Goal: Task Accomplishment & Management: Manage account settings

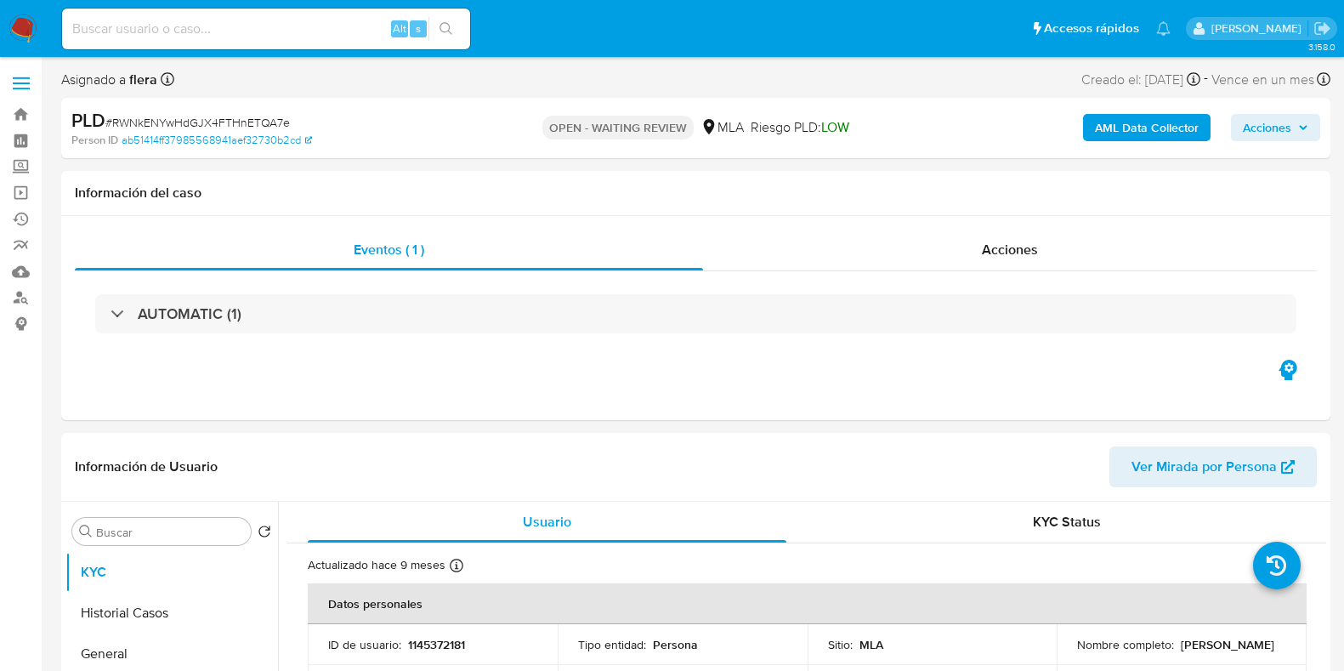
select select "10"
click at [166, 15] on div "Alt s" at bounding box center [266, 29] width 408 height 41
click at [162, 31] on input at bounding box center [266, 29] width 408 height 22
paste input "RWNkENYwHdGJX4FTHnETQA7e"
type input "RWNkENYwHdGJX4FTHnETQA7e"
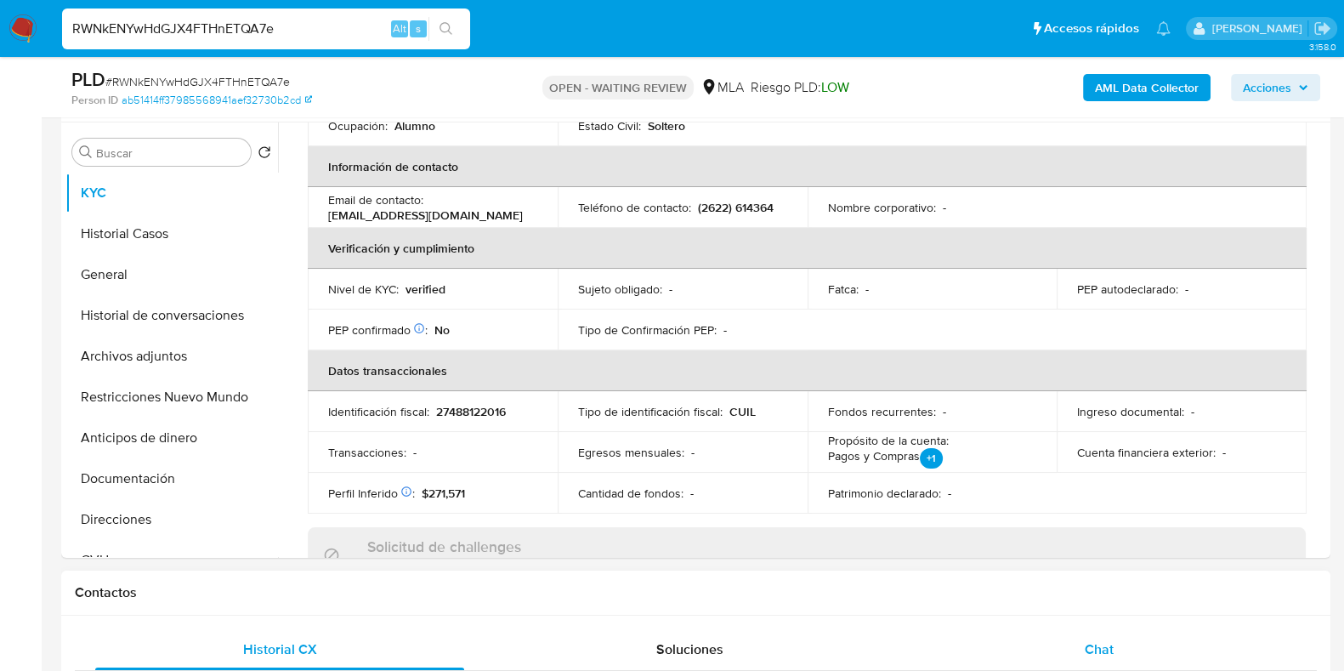
scroll to position [319, 0]
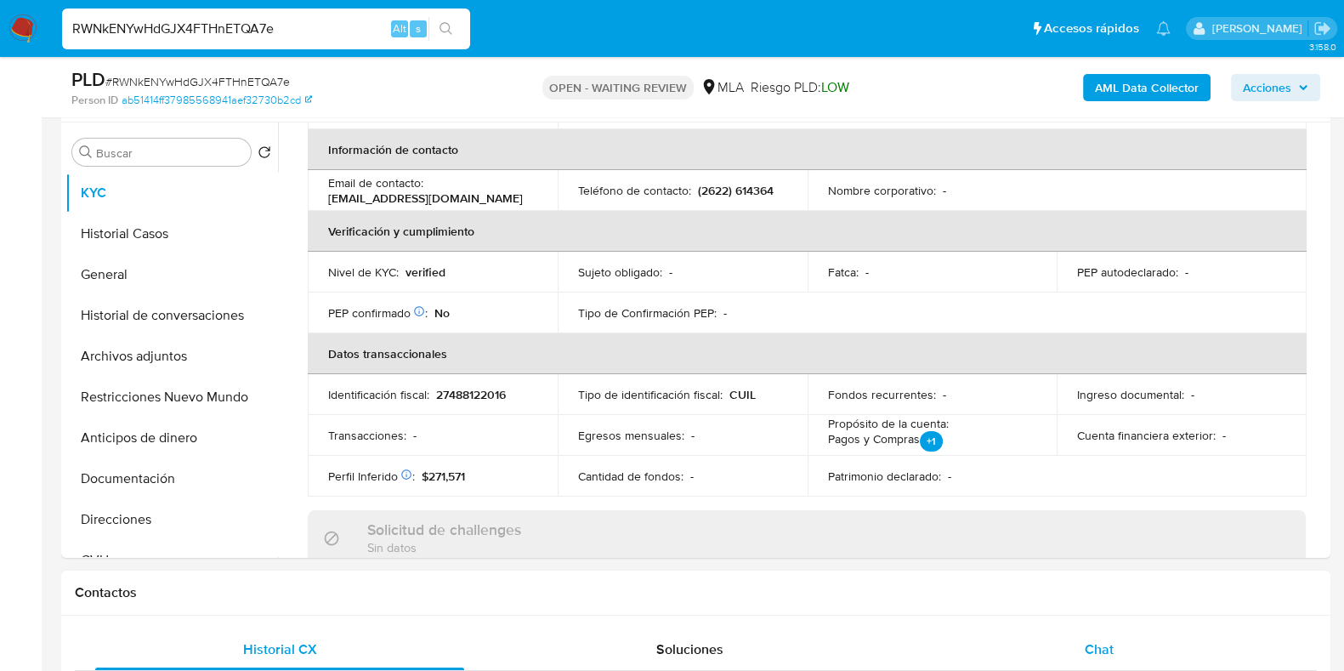
click at [1130, 649] on div "Chat" at bounding box center [1099, 649] width 369 height 41
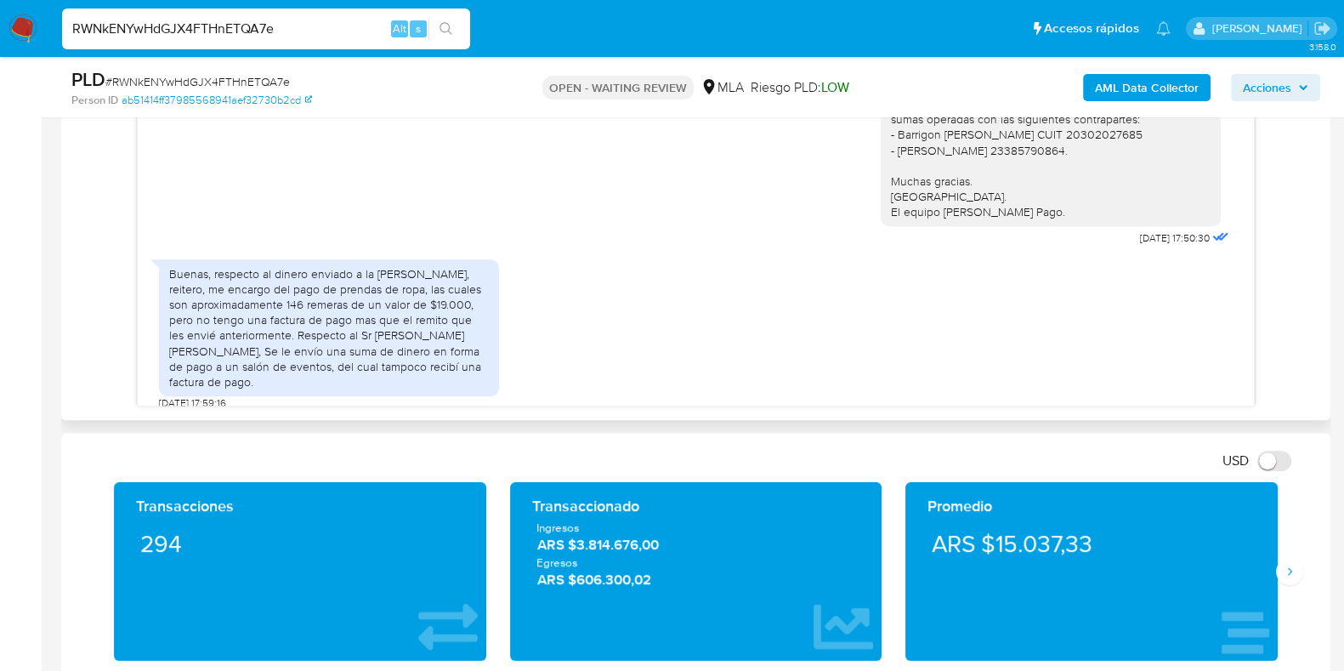
scroll to position [1167, 0]
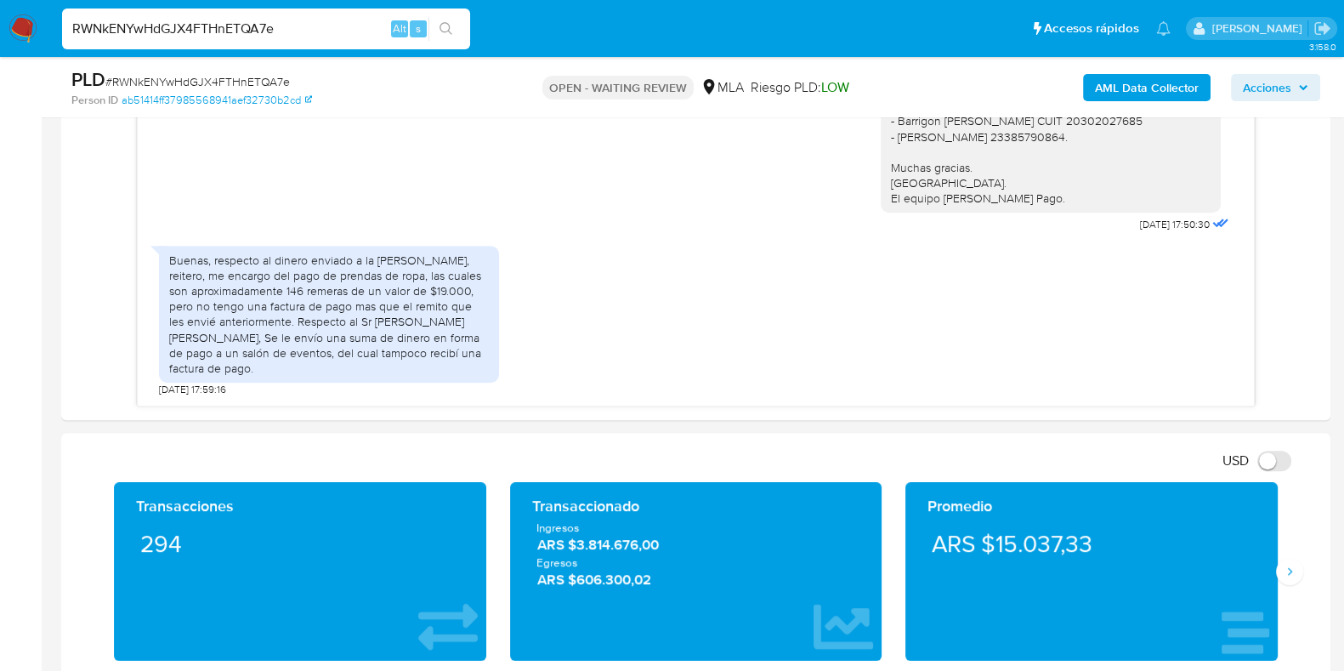
click at [233, 31] on input "RWNkENYwHdGJX4FTHnETQA7e" at bounding box center [266, 29] width 408 height 22
paste input "r5wAVymgzRROJDZUZ2YJzTpL"
type input "r5wAVymgzRROJDZUZ2YJzTpL"
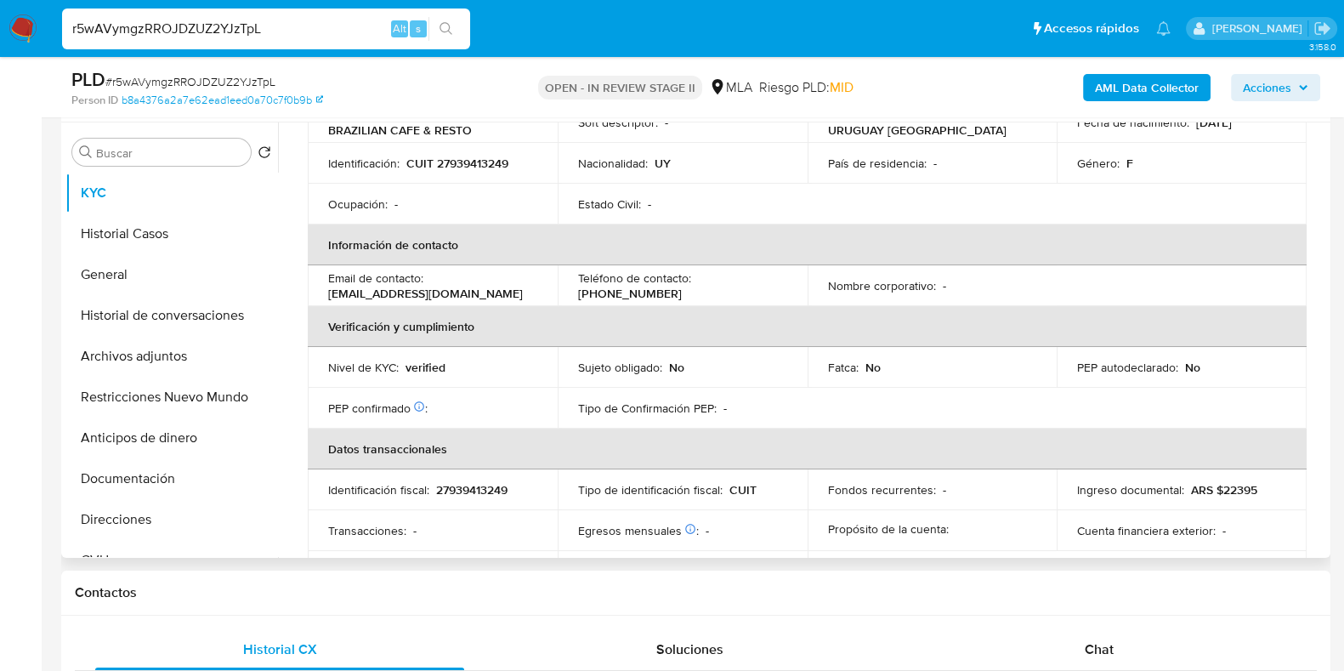
scroll to position [319, 0]
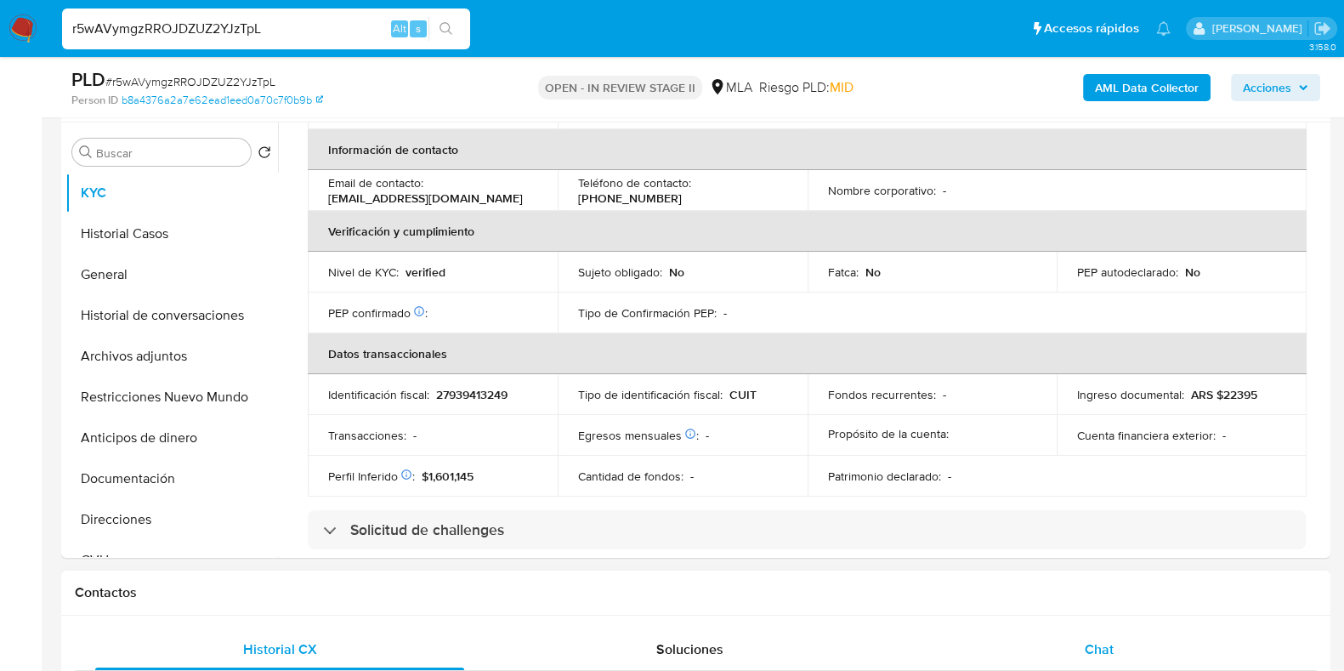
select select "10"
click at [1129, 637] on div "Chat" at bounding box center [1099, 649] width 369 height 41
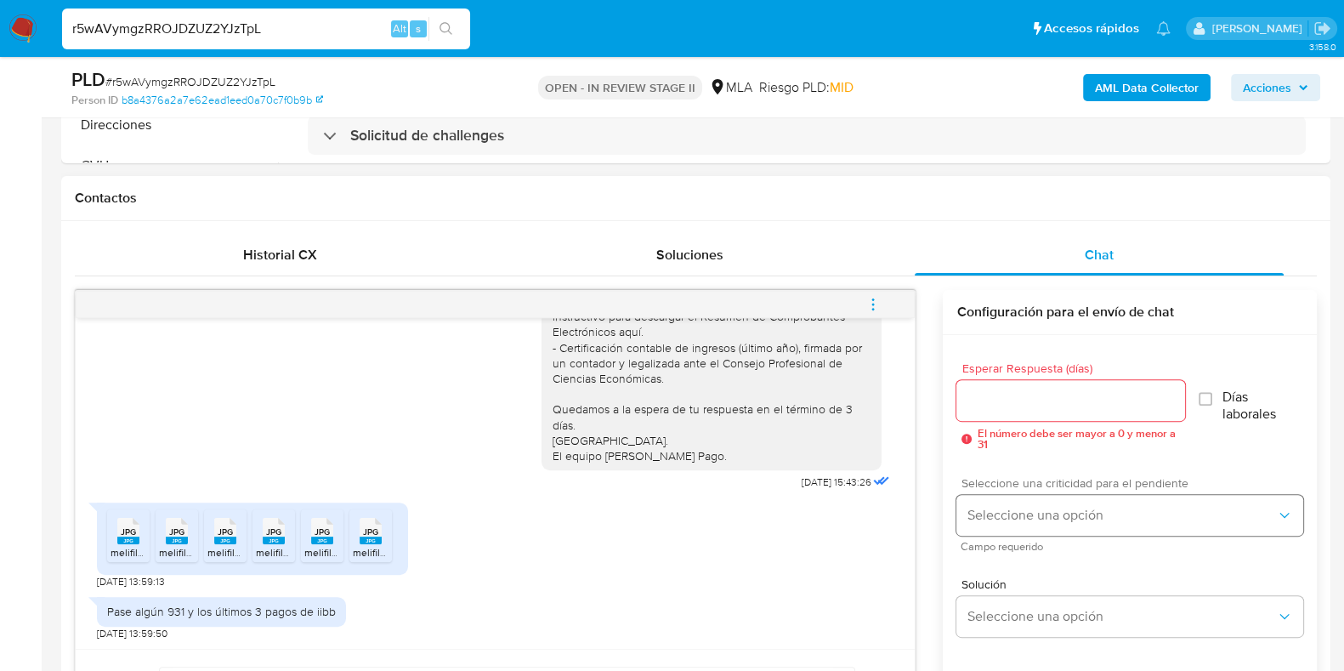
scroll to position [849, 0]
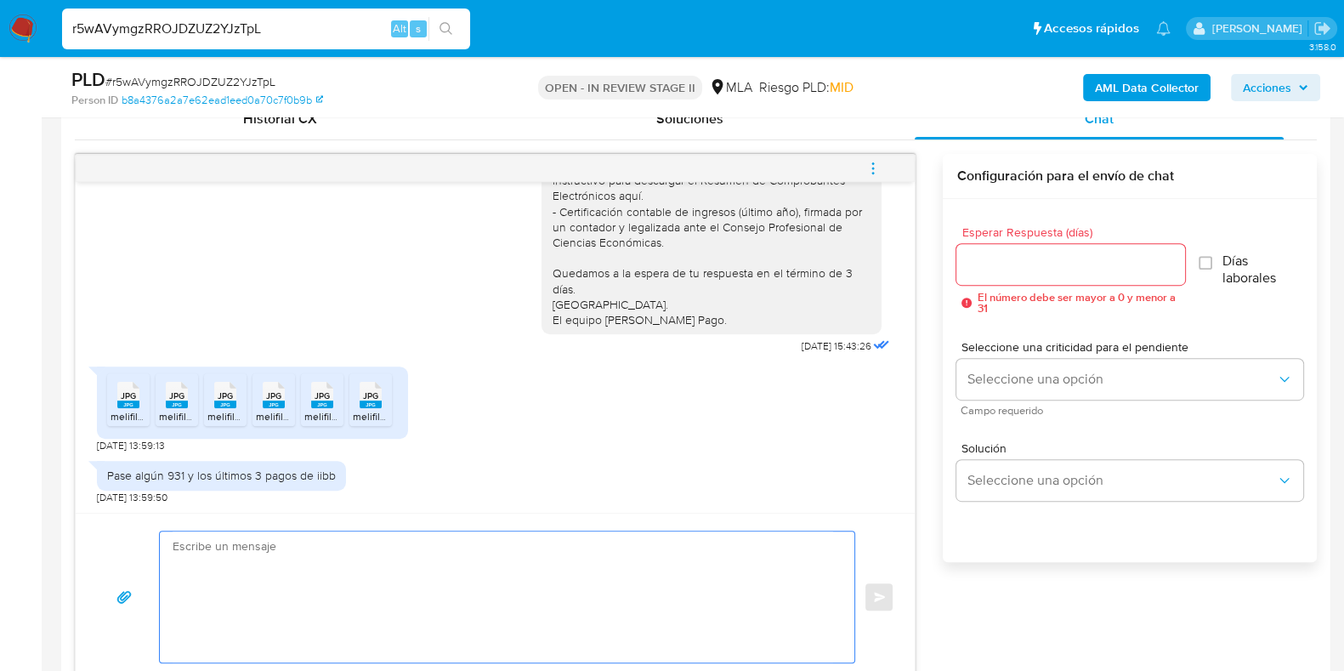
click at [606, 599] on textarea at bounding box center [503, 596] width 661 height 131
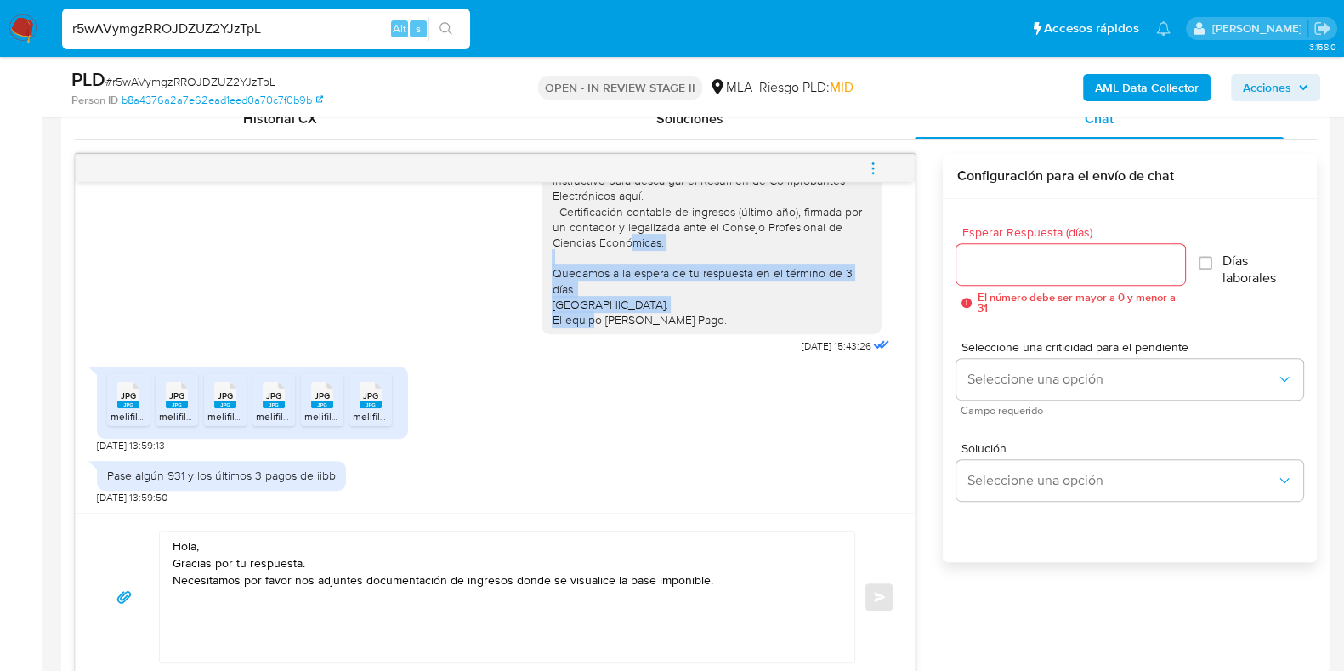
drag, startPoint x: 538, startPoint y: 269, endPoint x: 720, endPoint y: 317, distance: 188.0
click at [720, 317] on div "Hola, Gracias por tu respuesta. Por favor, necesitamos nos adjuntes documentaci…" at bounding box center [712, 133] width 320 height 387
copy div "Quedamos a la espera de tu respuesta en el término de 3 días. Saludos. El equip…"
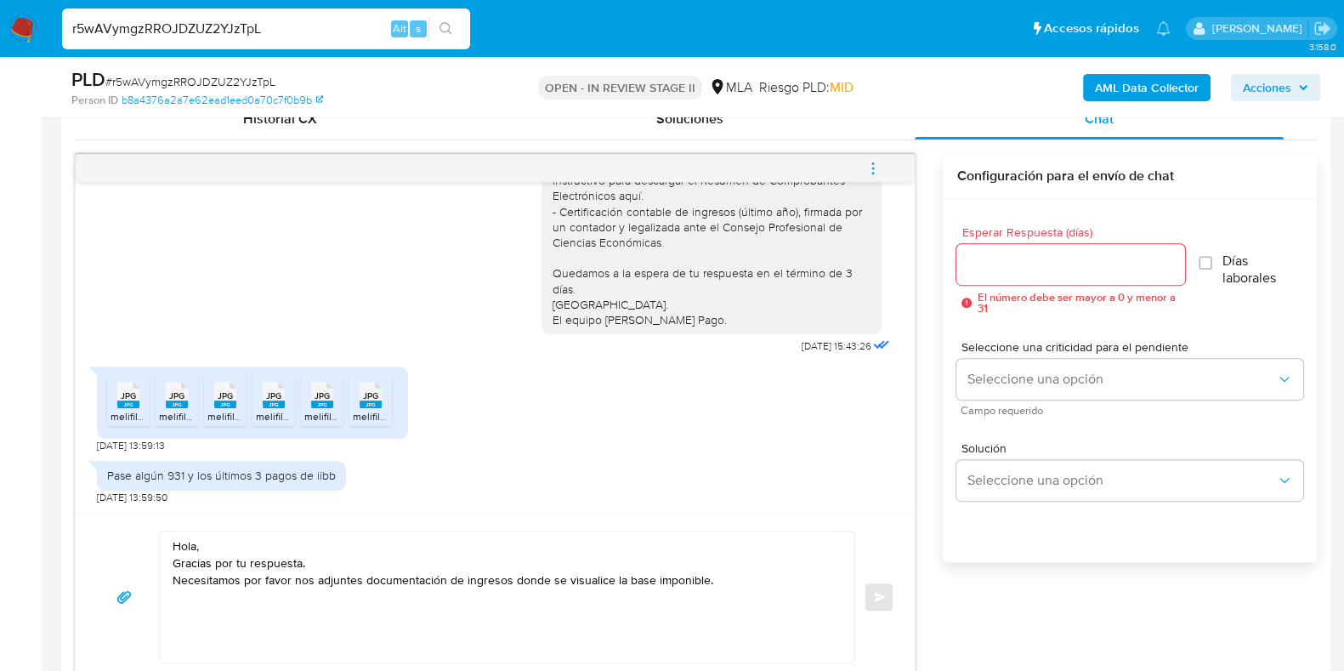
click at [200, 619] on textarea "Hola, Gracias por tu respuesta. Necesitamos por favor nos adjuntes documentació…" at bounding box center [503, 596] width 661 height 131
click at [714, 578] on textarea "Hola, Gracias por tu respuesta. Necesitamos por favor nos adjuntes documentació…" at bounding box center [503, 596] width 661 height 131
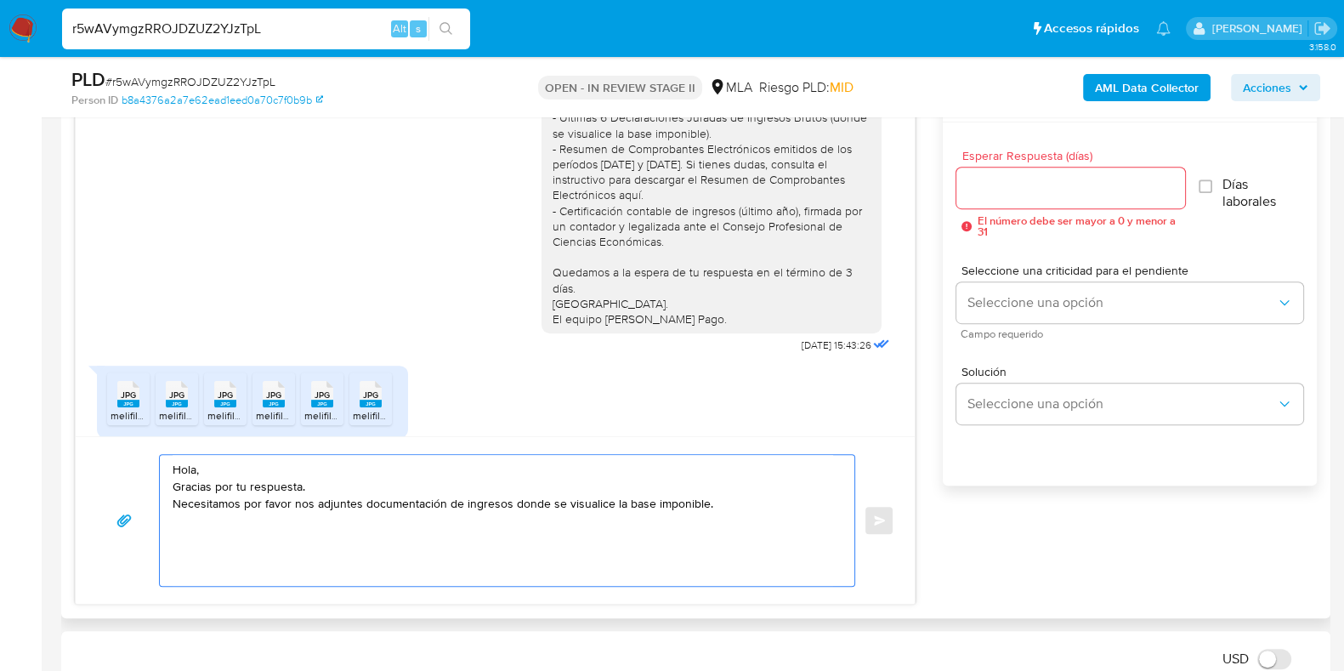
scroll to position [956, 0]
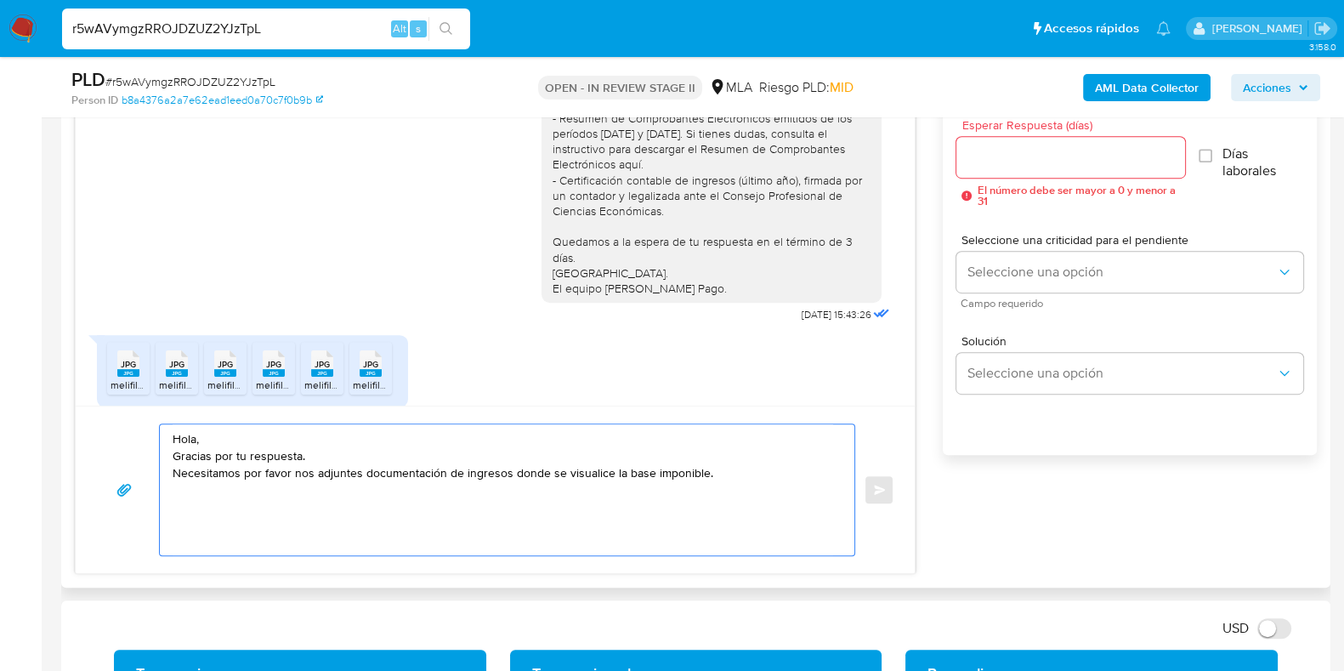
click at [357, 541] on textarea "Hola, Gracias por tu respuesta. Necesitamos por favor nos adjuntes documentació…" at bounding box center [503, 489] width 661 height 131
paste textarea "Quedamos a la espera de tu respuesta en el término de 3 días. Saludos. El equip…"
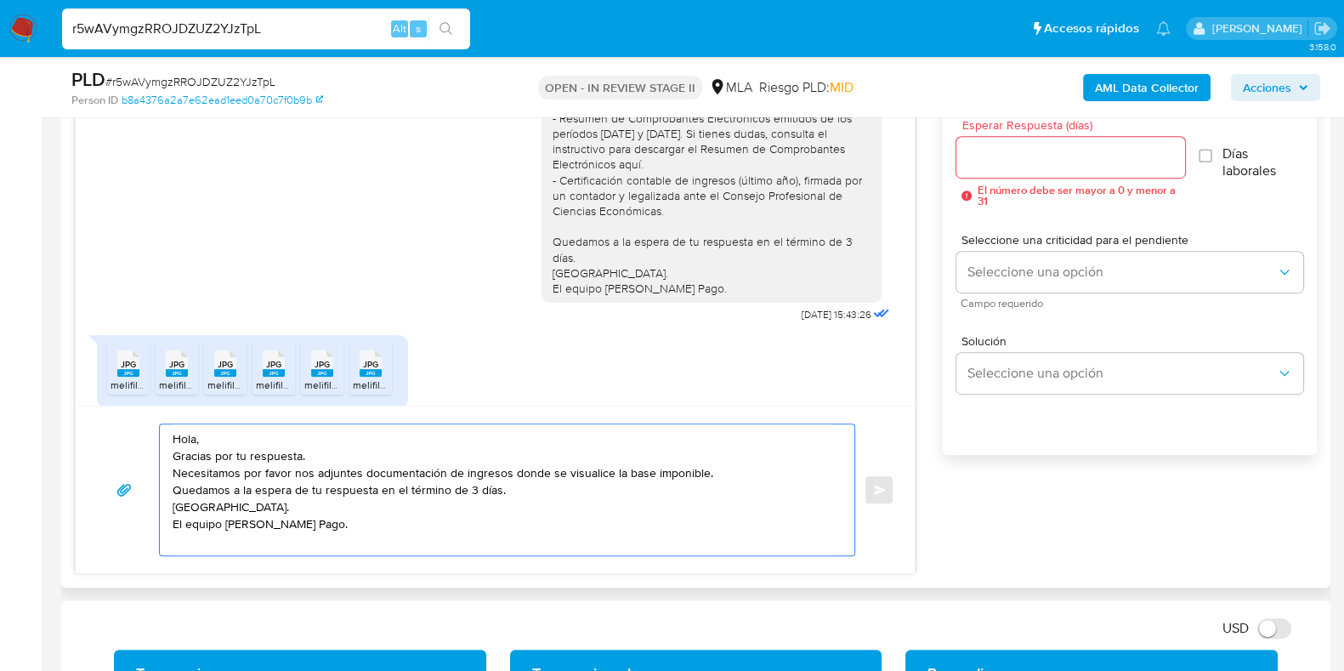
click at [173, 491] on textarea "Hola, Gracias por tu respuesta. Necesitamos por favor nos adjuntes documentació…" at bounding box center [503, 489] width 661 height 131
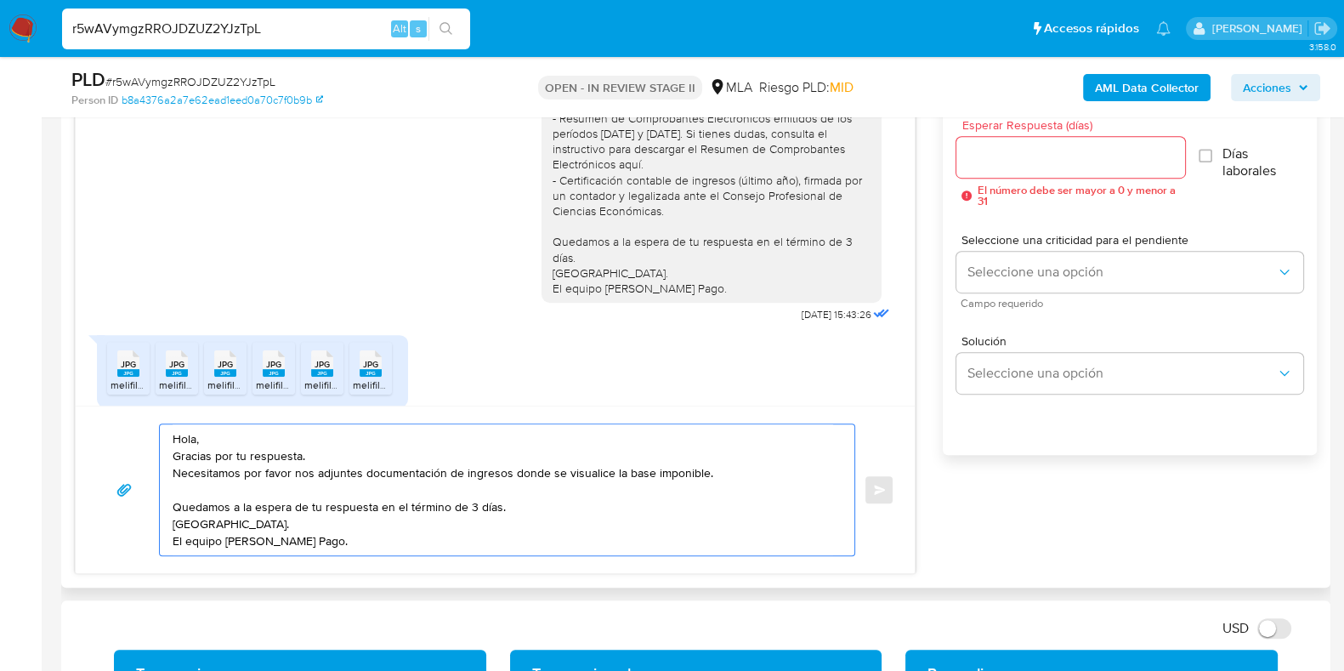
drag, startPoint x: 472, startPoint y: 508, endPoint x: 930, endPoint y: 419, distance: 466.7
click at [474, 508] on textarea "Hola, Gracias por tu respuesta. Necesitamos por favor nos adjuntes documentació…" at bounding box center [503, 489] width 661 height 131
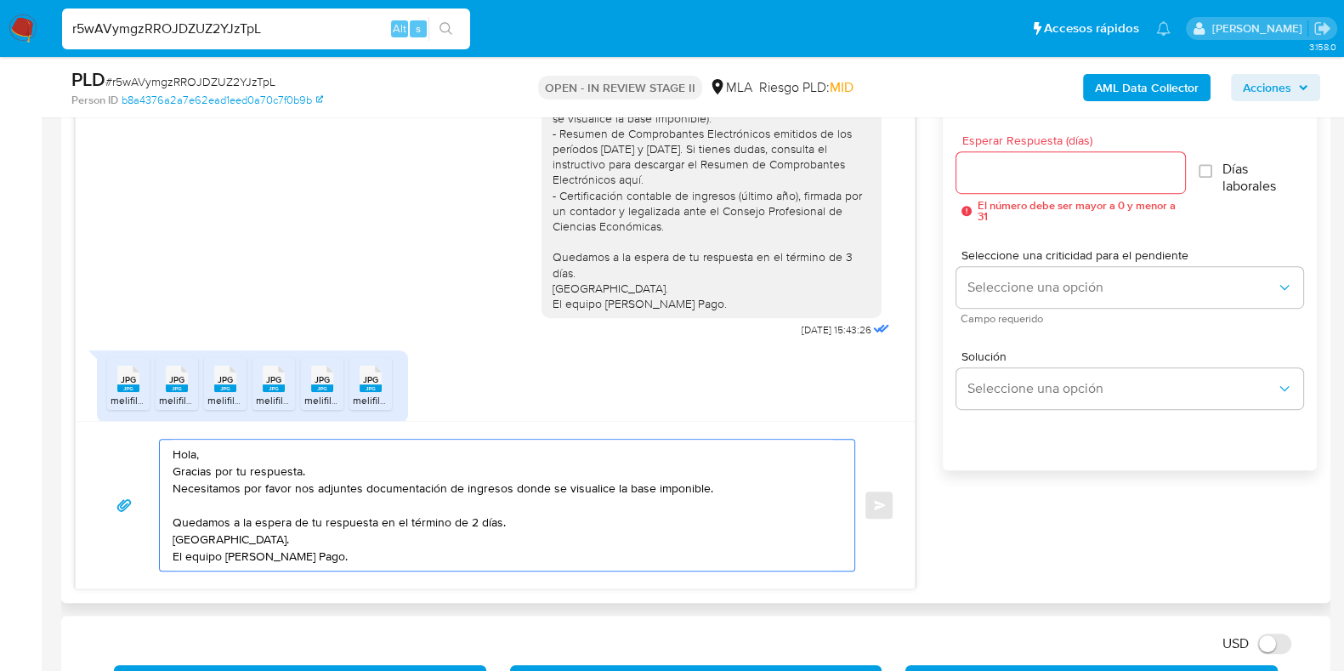
scroll to position [849, 0]
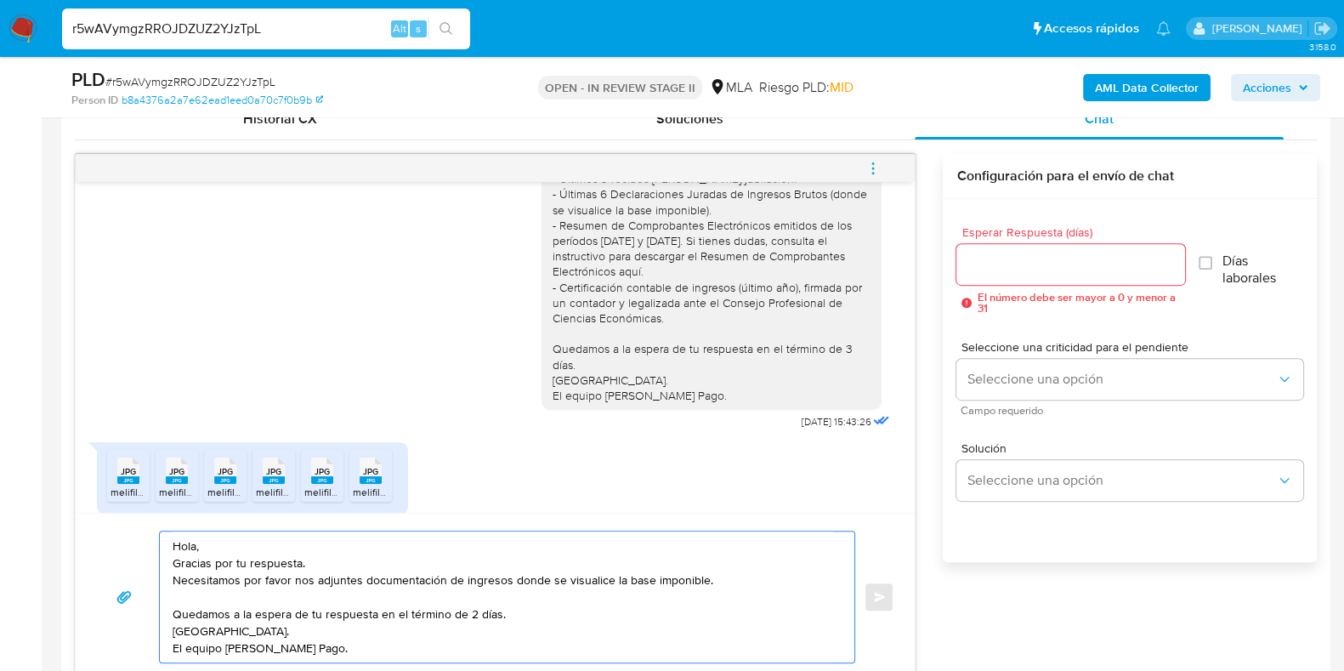
type textarea "Hola, Gracias por tu respuesta. Necesitamos por favor nos adjuntes documentació…"
click at [1012, 275] on div at bounding box center [1070, 264] width 228 height 41
click at [1012, 269] on input "Esperar Respuesta (días)" at bounding box center [1070, 264] width 228 height 22
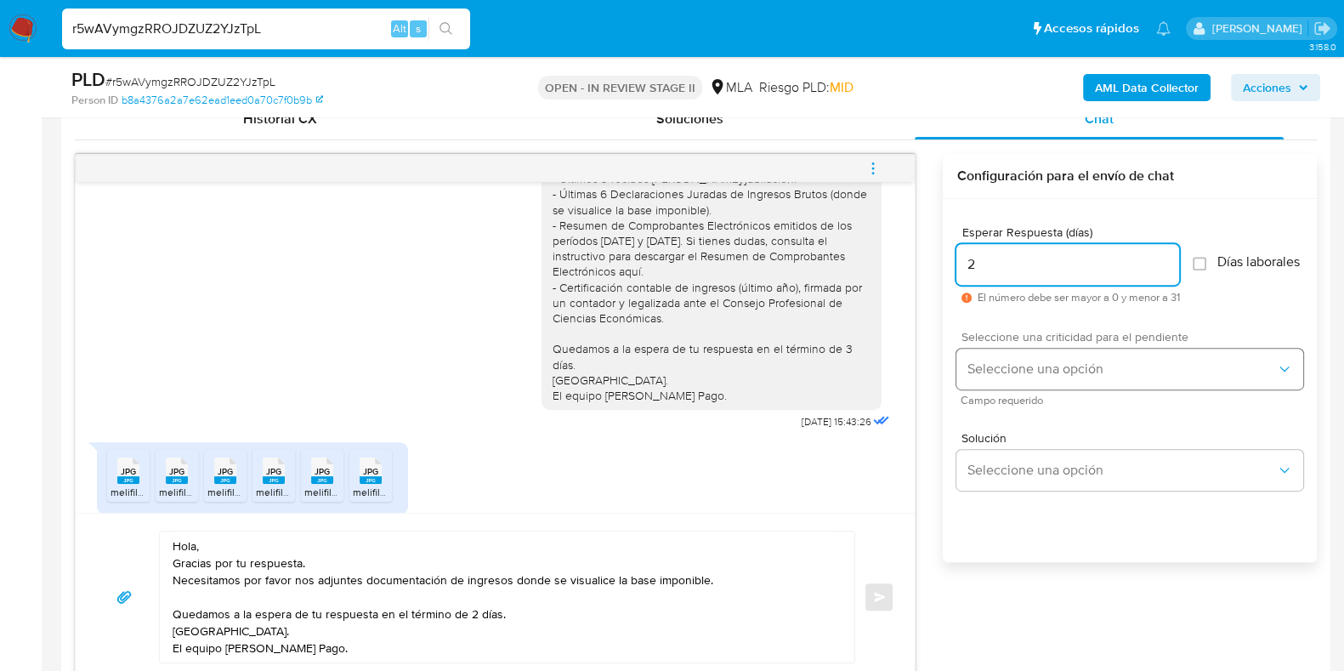
type input "2"
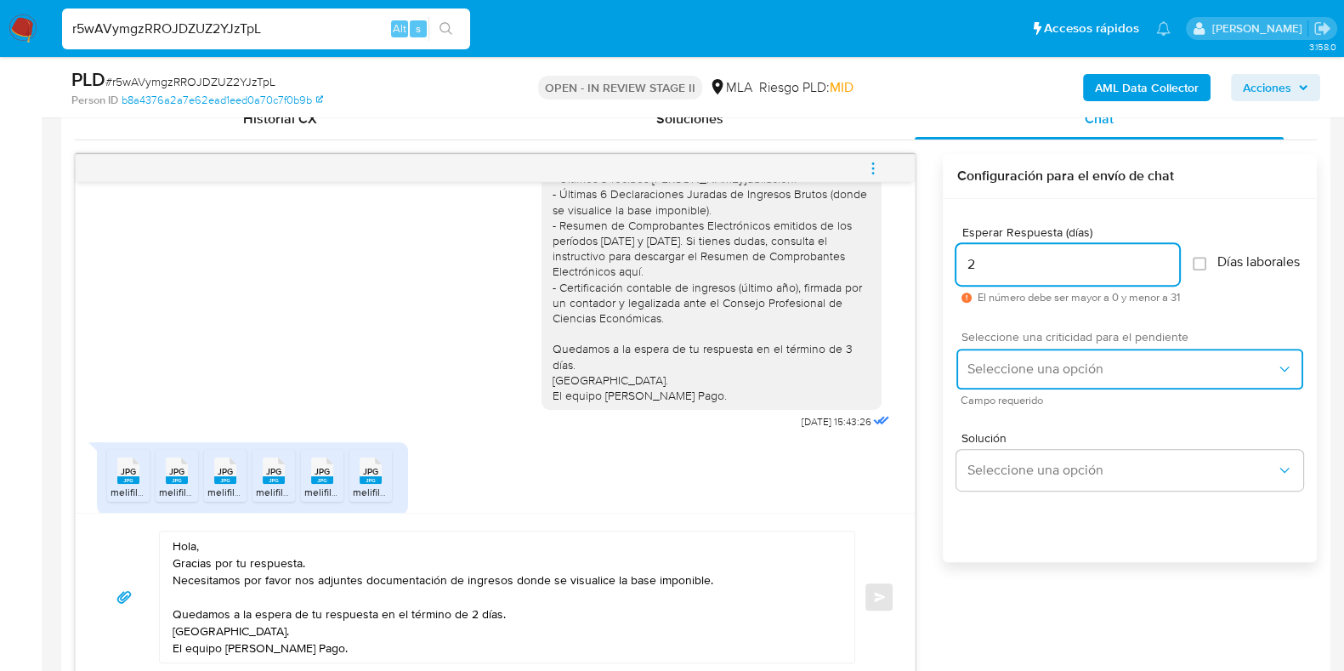
click at [1029, 376] on span "Seleccione una opción" at bounding box center [1121, 368] width 309 height 17
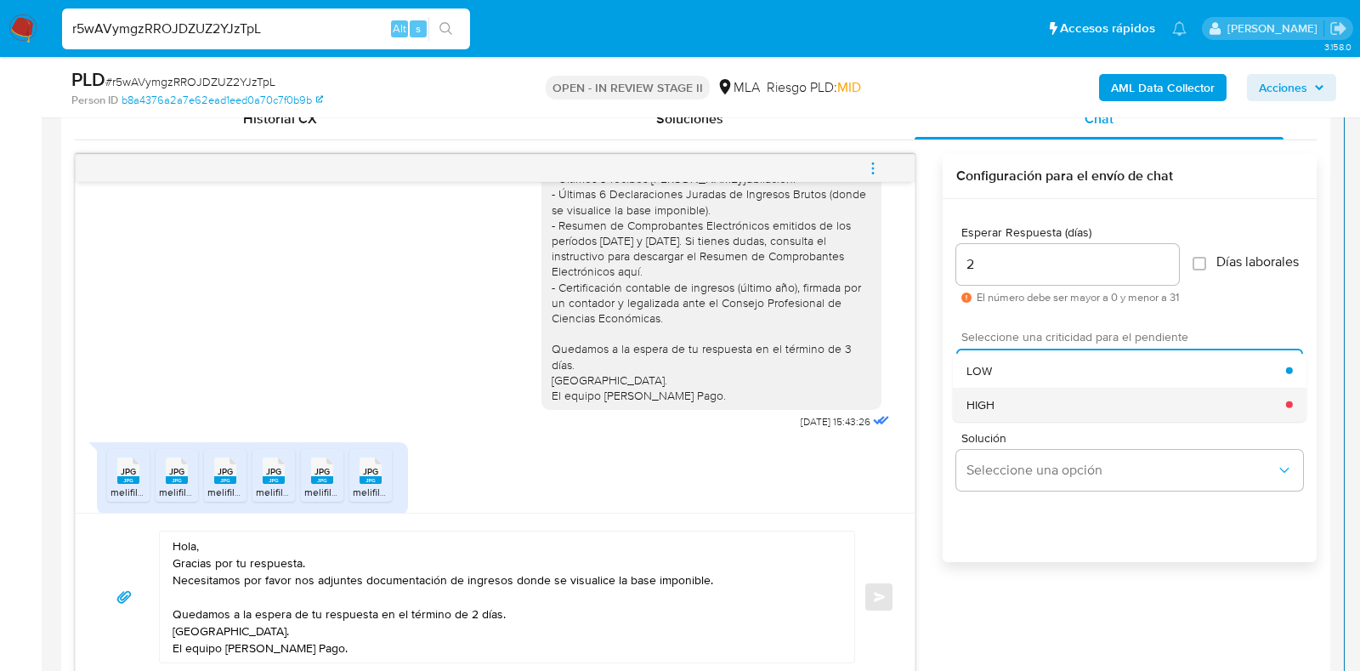
click at [1018, 411] on div "HIGH" at bounding box center [1127, 404] width 320 height 34
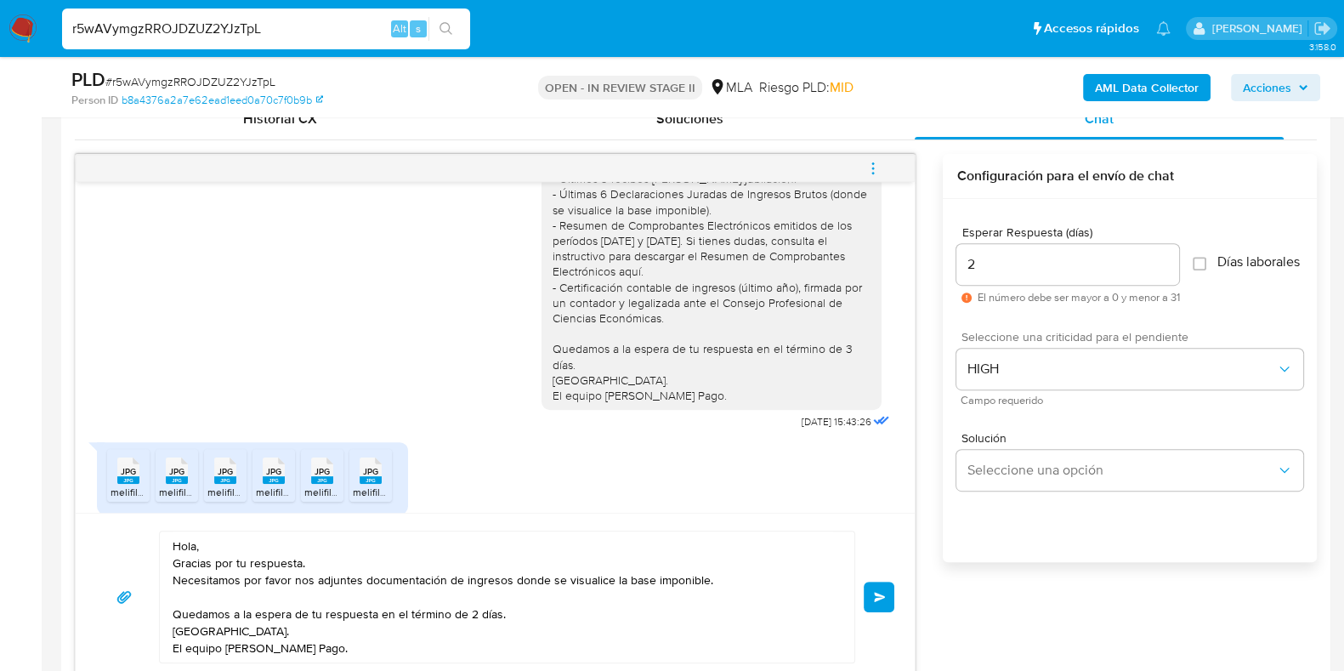
click at [884, 593] on span "Enviar" at bounding box center [880, 597] width 12 height 10
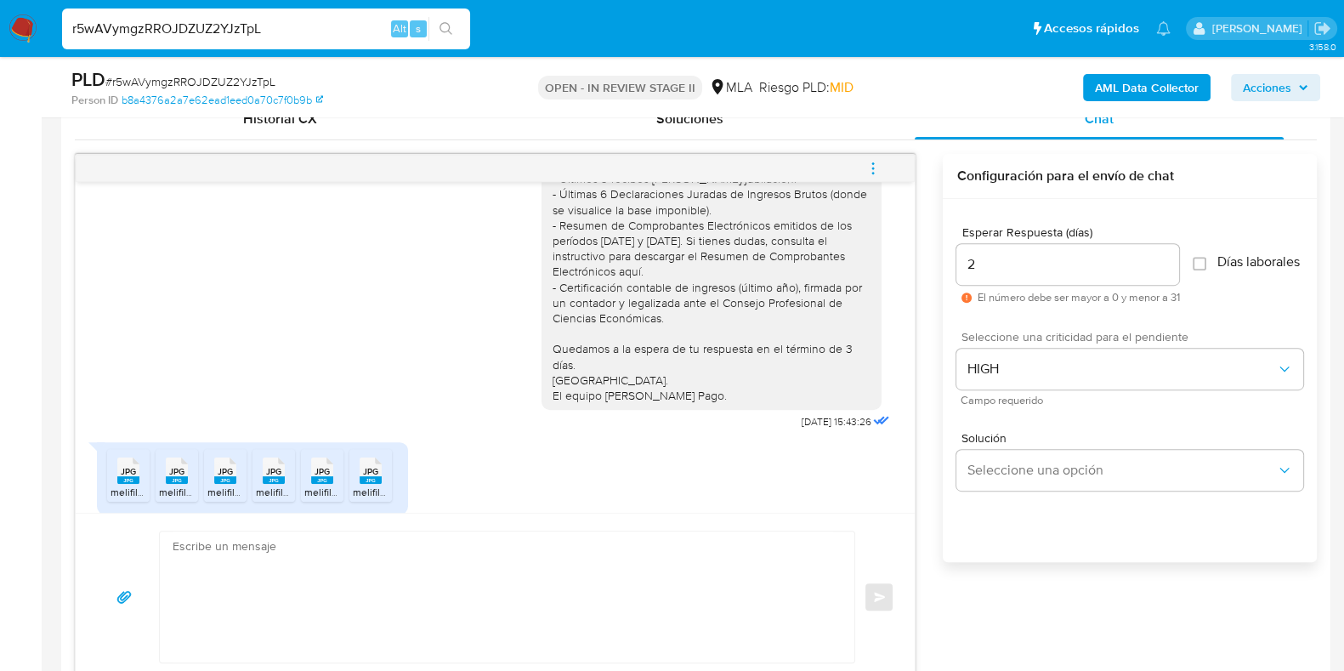
scroll to position [1534, 0]
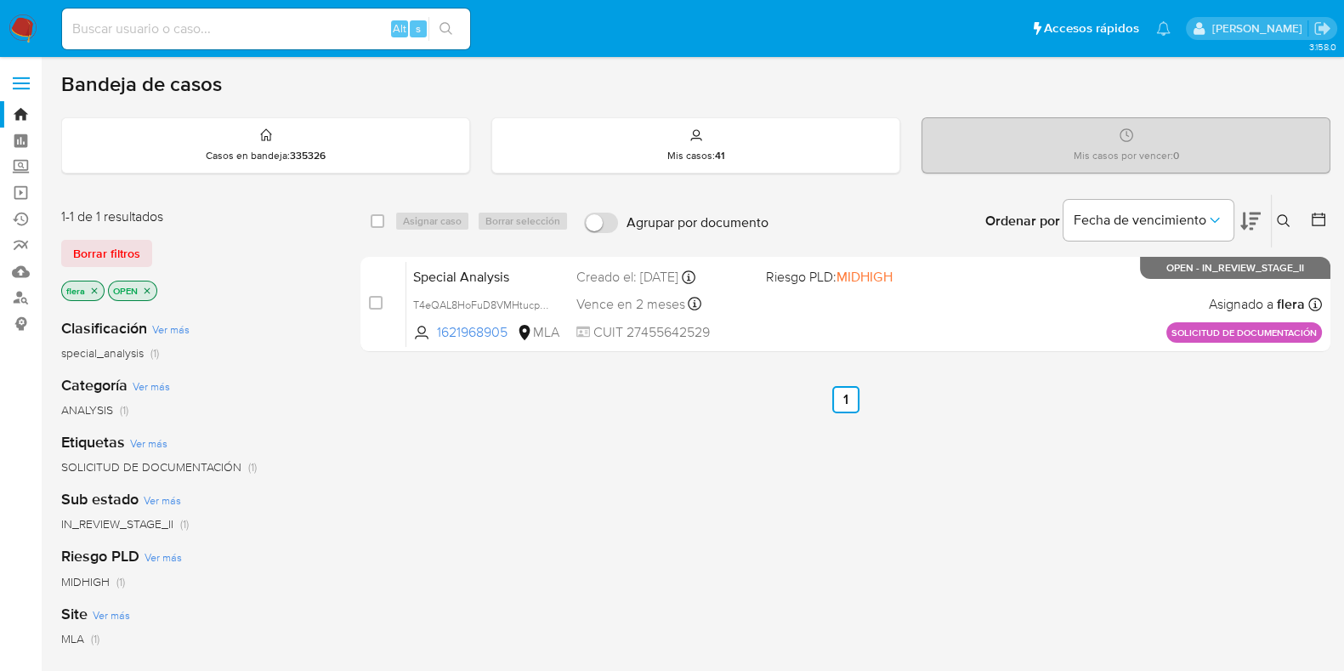
click at [244, 20] on input at bounding box center [266, 29] width 408 height 22
paste input "85406567"
type input "85406567"
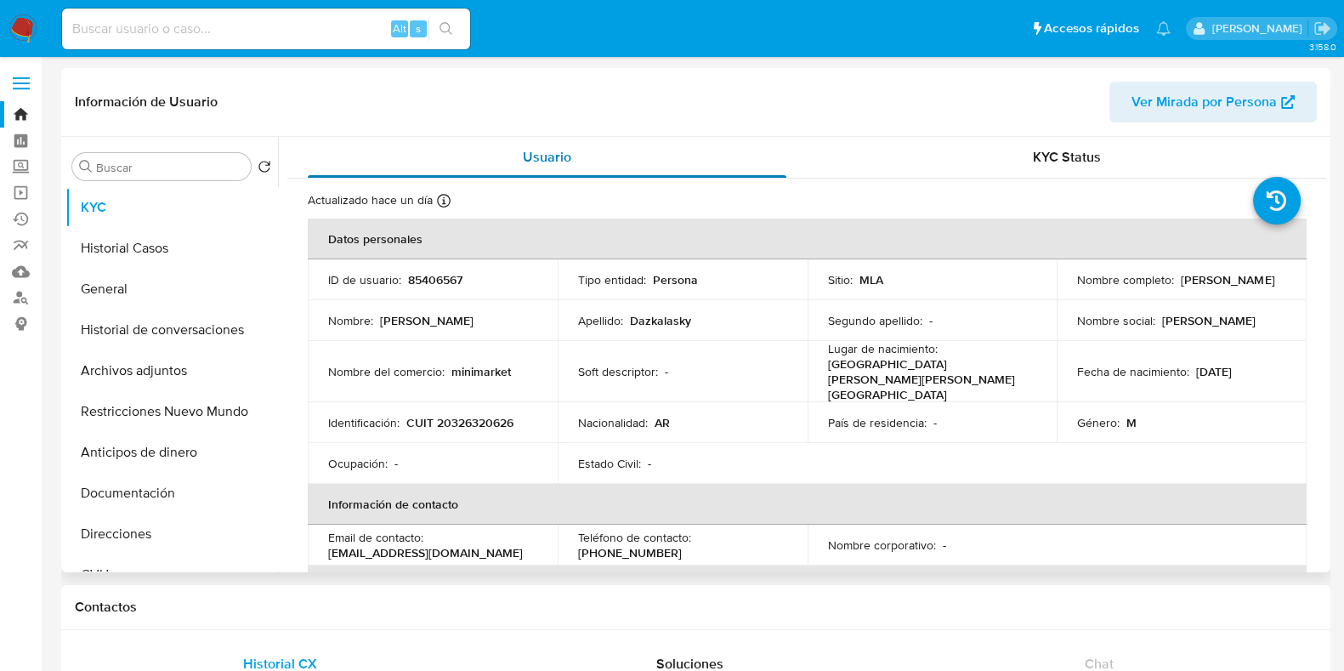
select select "10"
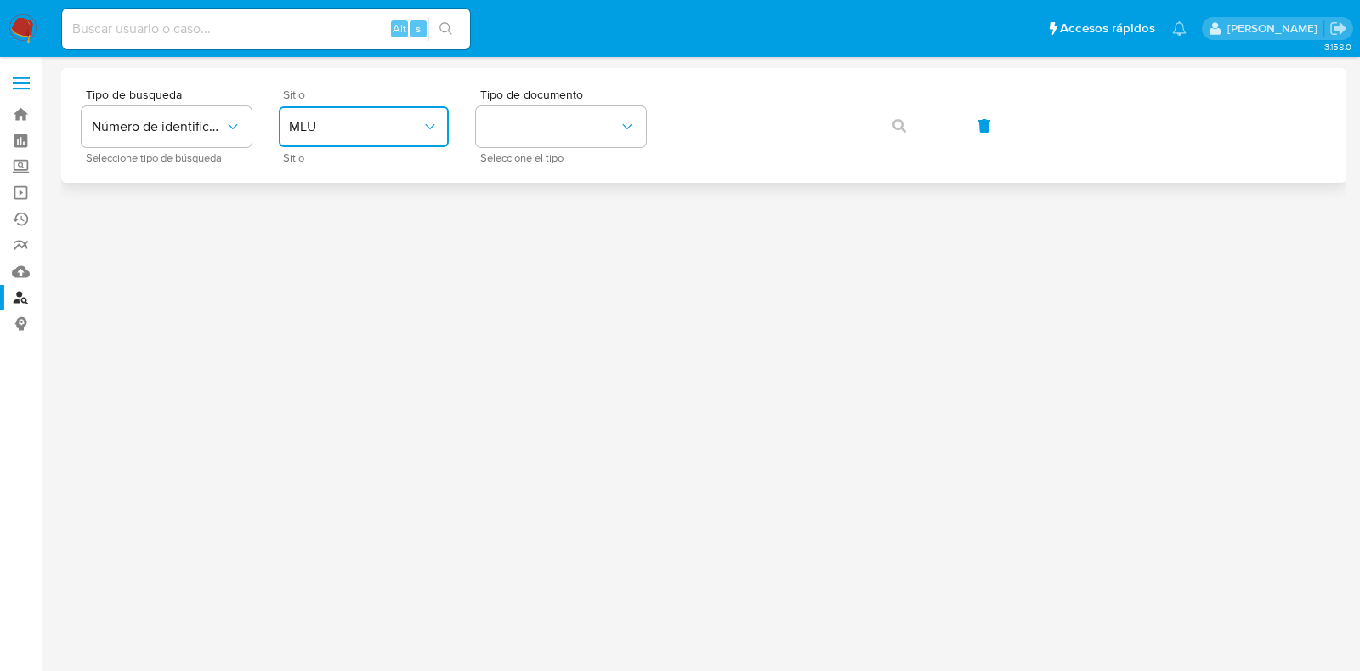
click at [342, 116] on button "MLU" at bounding box center [364, 126] width 170 height 41
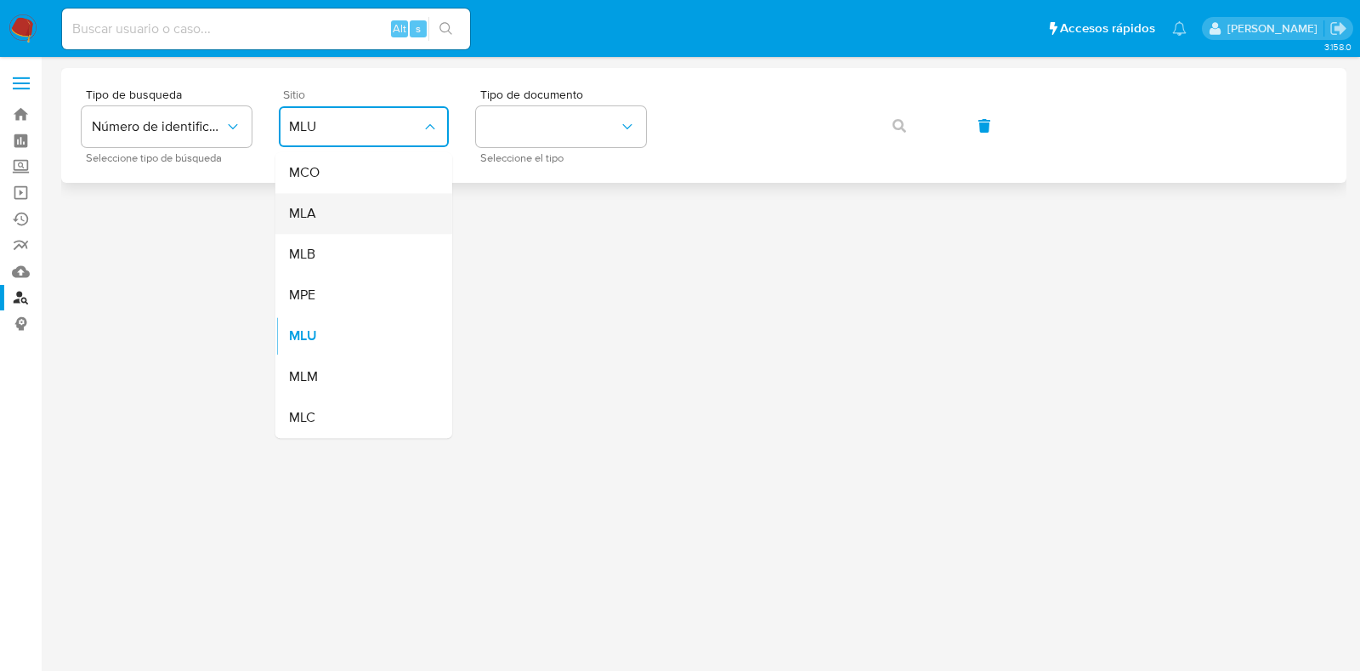
click at [381, 214] on div "MLA" at bounding box center [358, 213] width 139 height 41
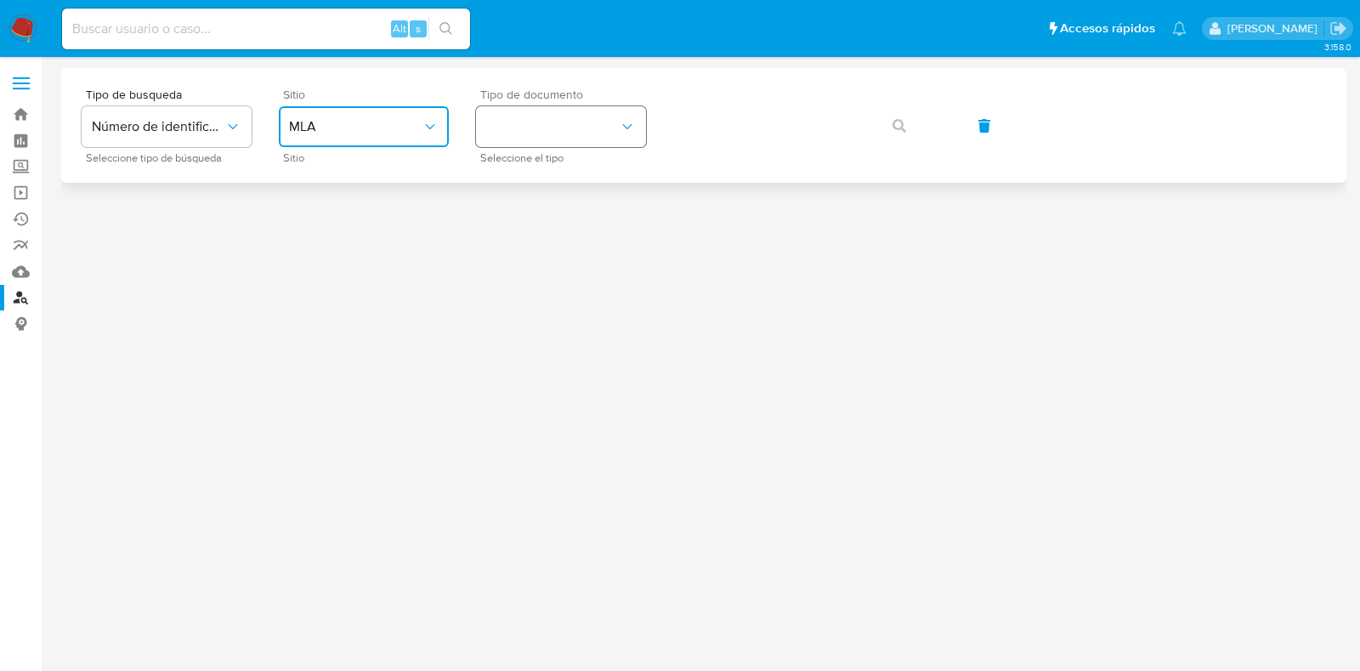
click at [513, 121] on button "identificationType" at bounding box center [561, 126] width 170 height 41
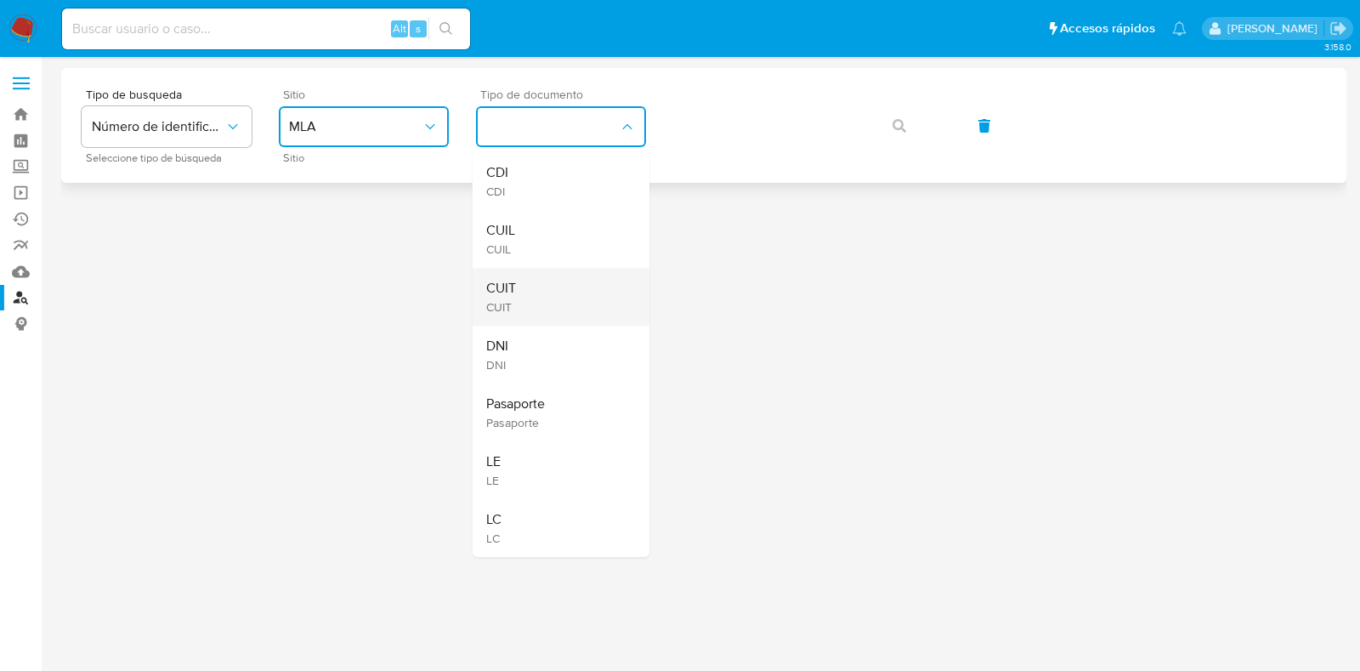
click at [570, 285] on div "CUIT CUIT" at bounding box center [555, 297] width 139 height 58
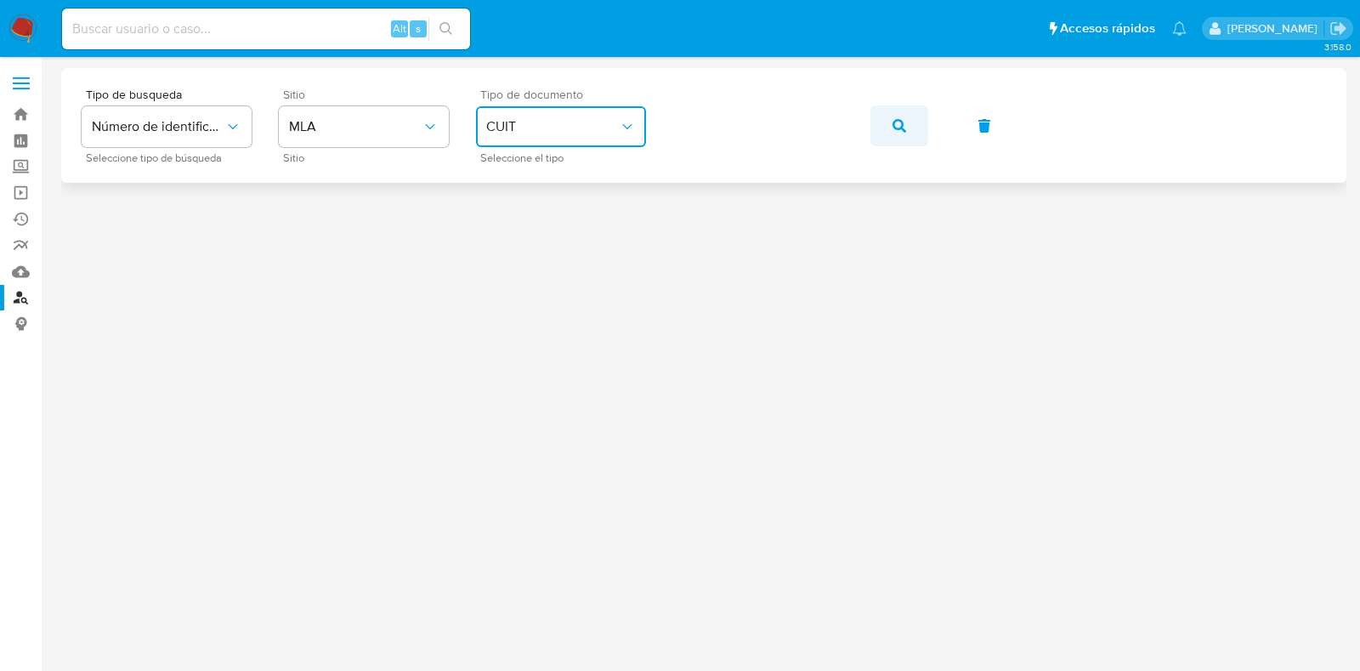
click at [898, 133] on span "button" at bounding box center [900, 125] width 14 height 37
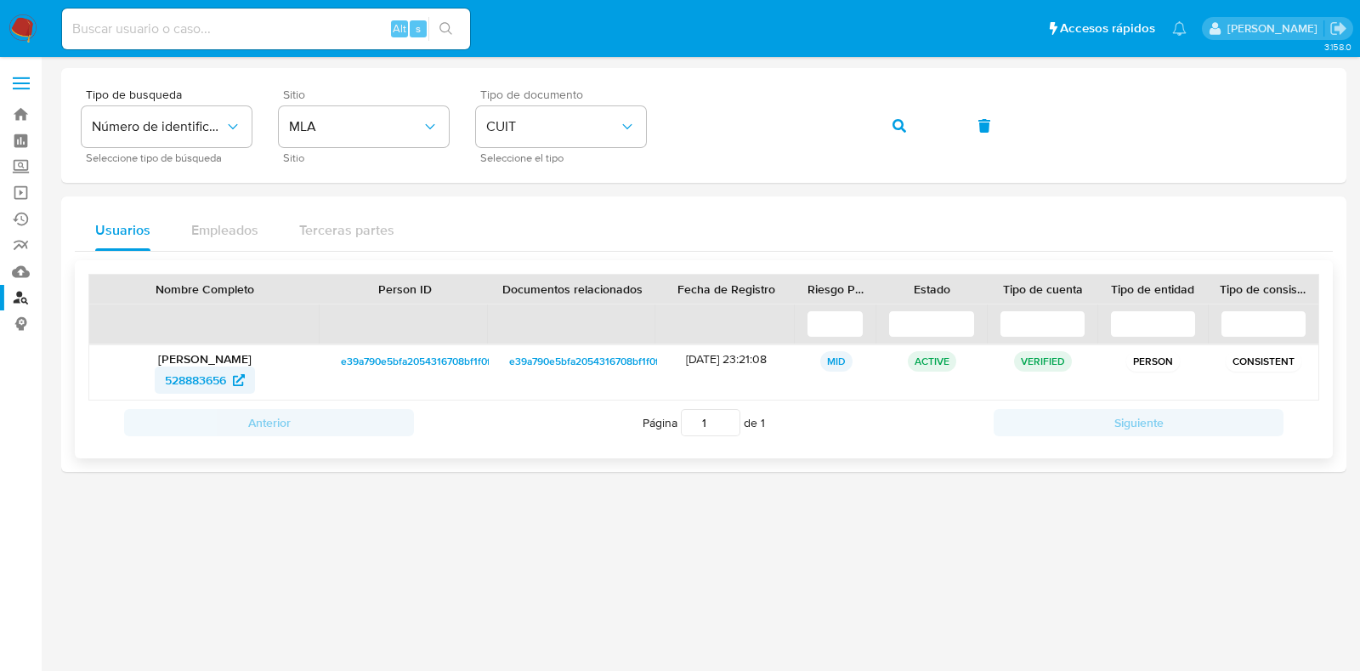
click at [174, 382] on span "528883656" at bounding box center [195, 379] width 61 height 27
click at [899, 138] on span "button" at bounding box center [900, 125] width 14 height 37
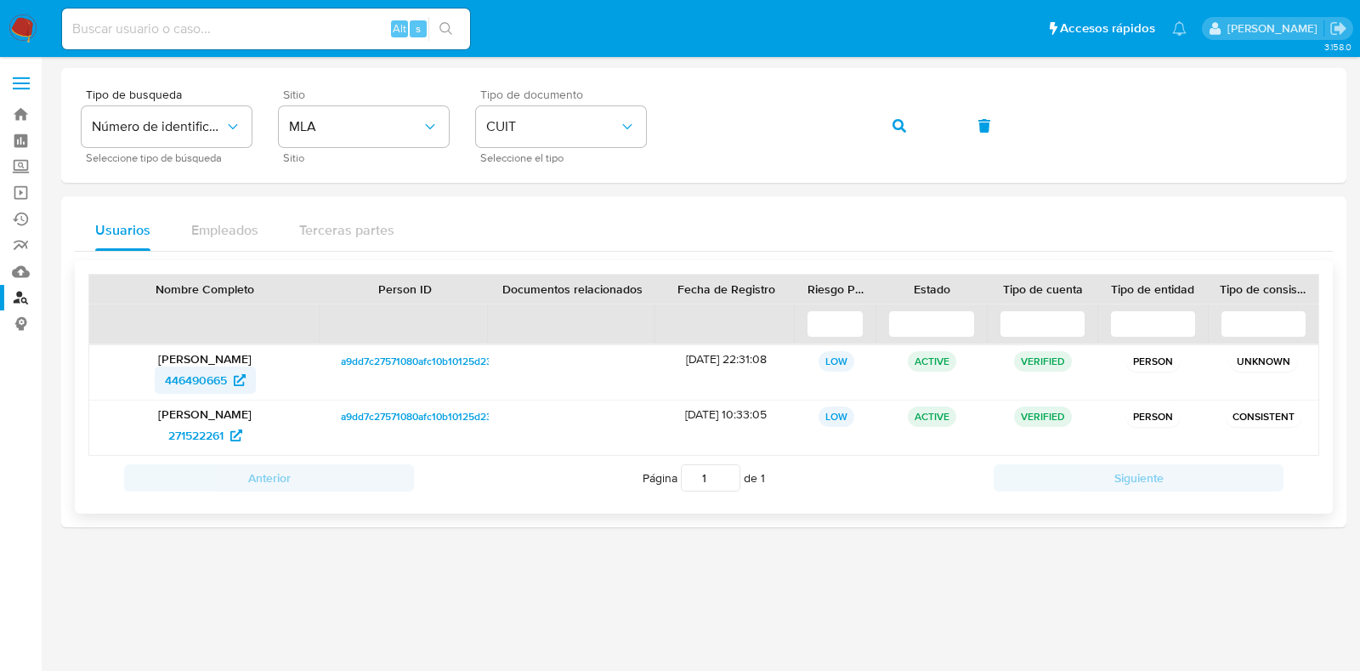
click at [224, 366] on span "446490665" at bounding box center [196, 379] width 62 height 27
click at [207, 435] on span "271522261" at bounding box center [195, 435] width 55 height 27
click at [916, 127] on button "button" at bounding box center [899, 125] width 58 height 41
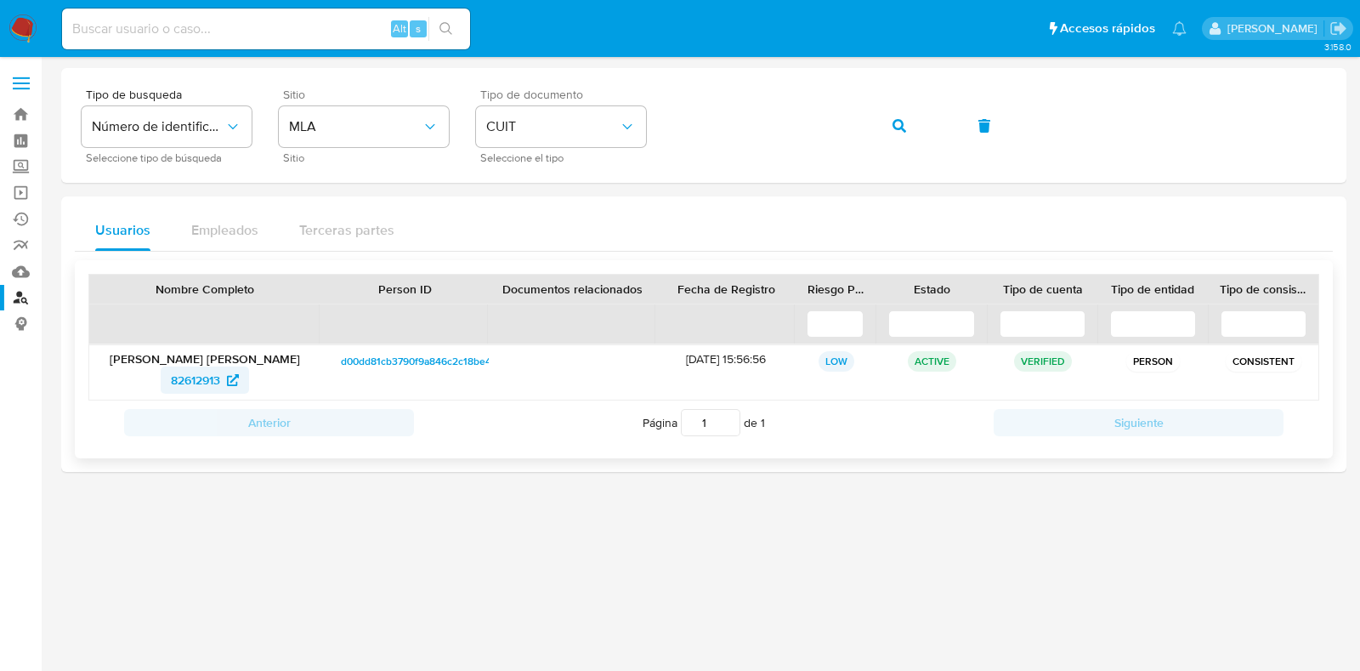
click at [220, 373] on span "82612913" at bounding box center [195, 379] width 49 height 27
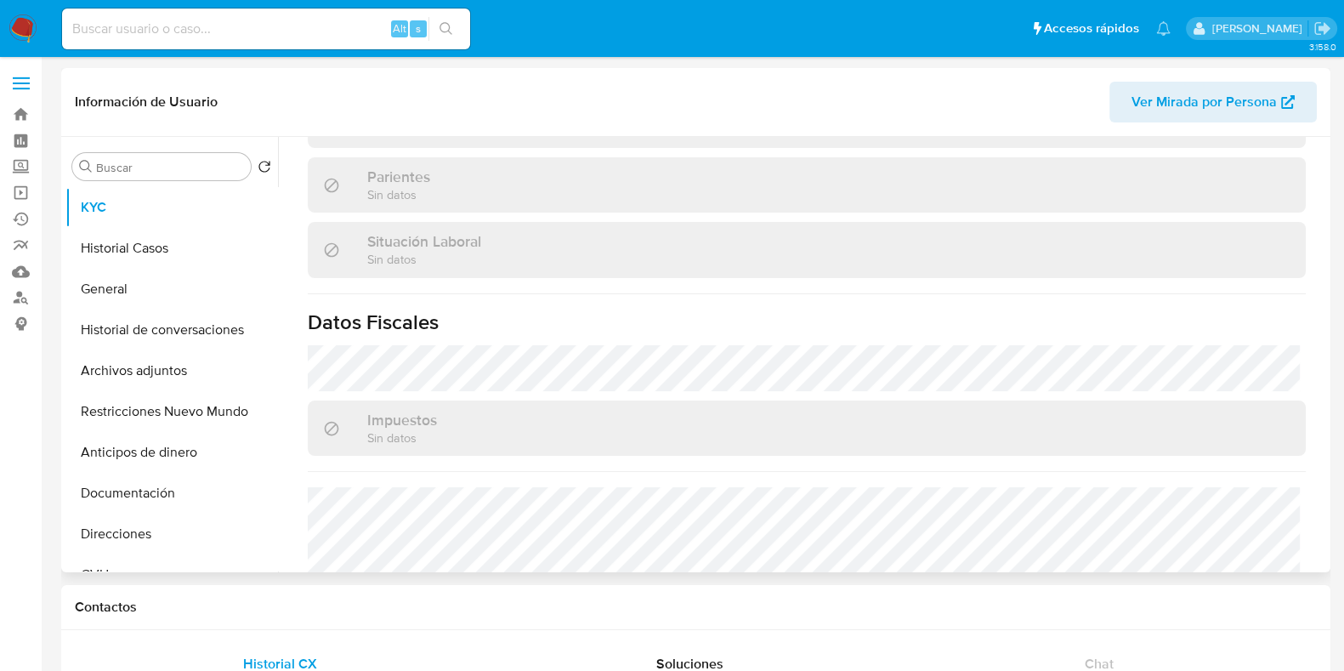
scroll to position [893, 0]
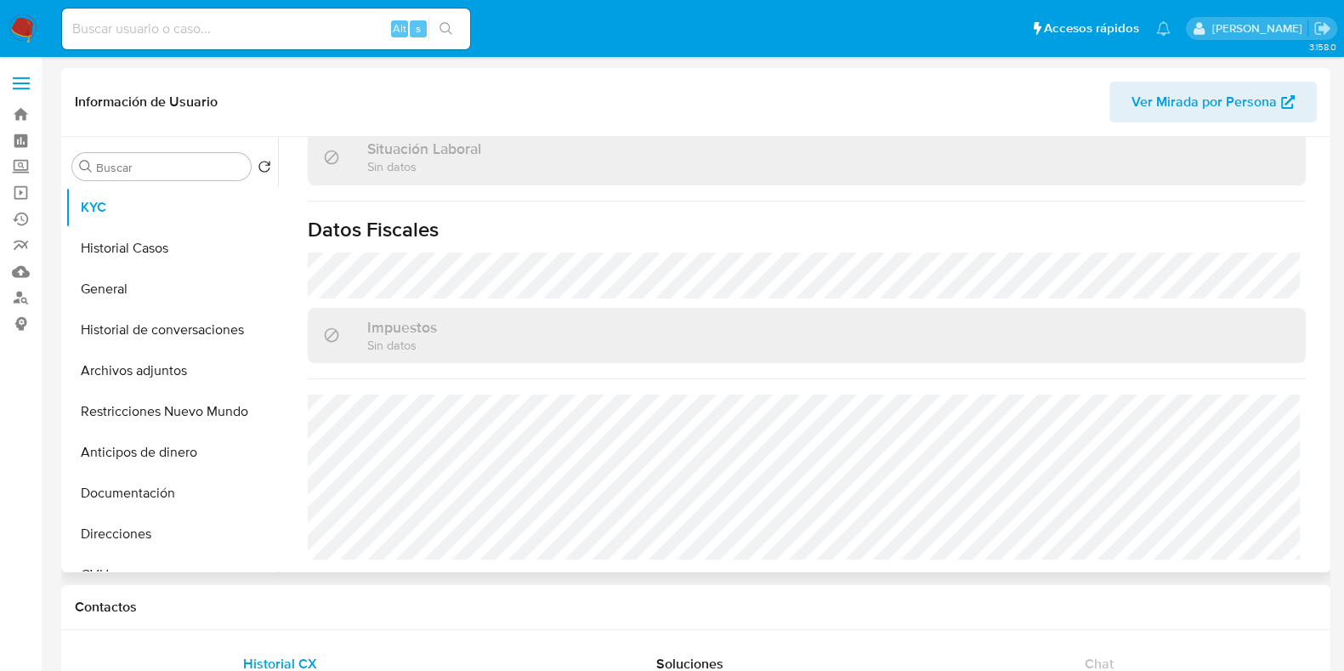
select select "10"
click at [105, 533] on button "Direcciones" at bounding box center [164, 533] width 199 height 41
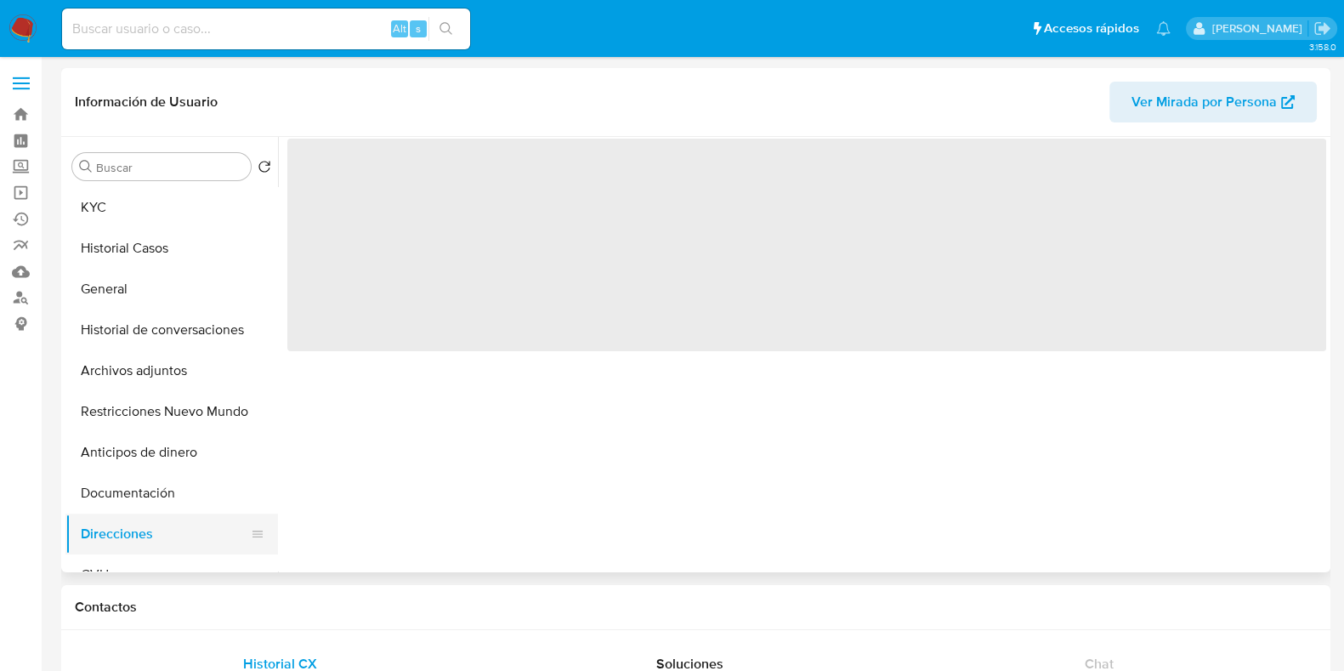
scroll to position [0, 0]
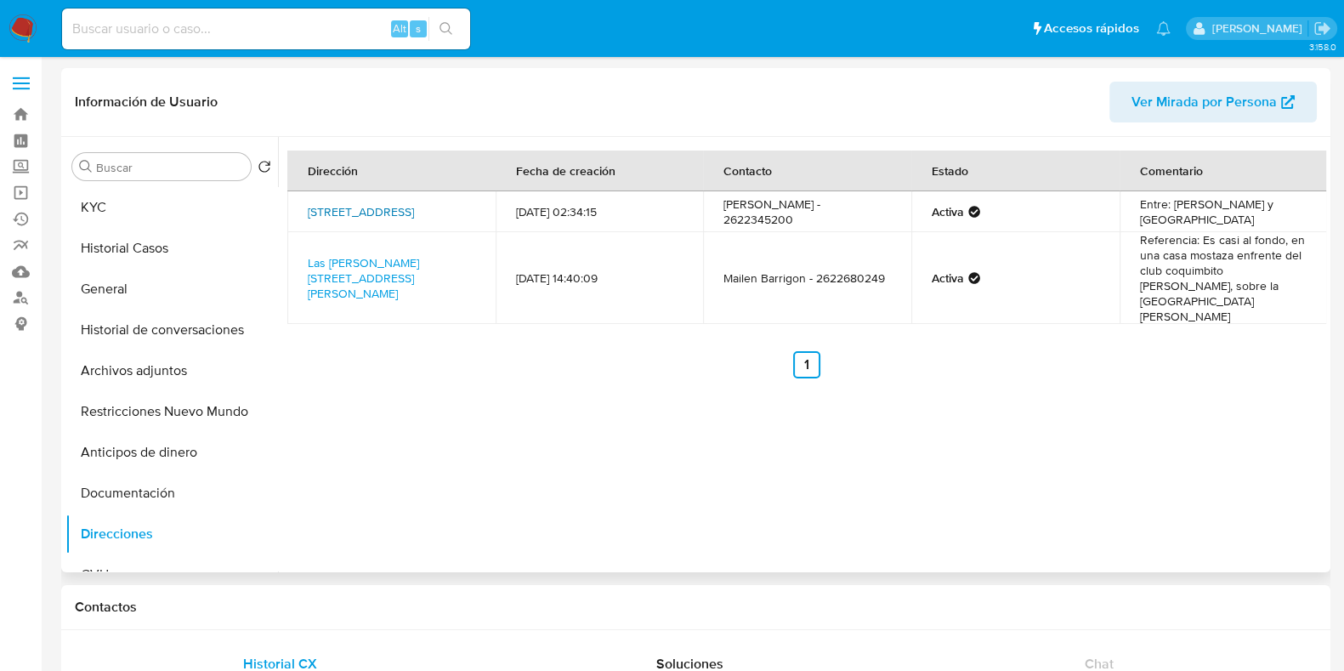
click at [341, 214] on link "[STREET_ADDRESS]" at bounding box center [361, 211] width 106 height 17
click at [354, 254] on link "Las [PERSON_NAME] [STREET_ADDRESS][PERSON_NAME]" at bounding box center [363, 278] width 111 height 48
click at [115, 235] on button "Historial Casos" at bounding box center [164, 248] width 199 height 41
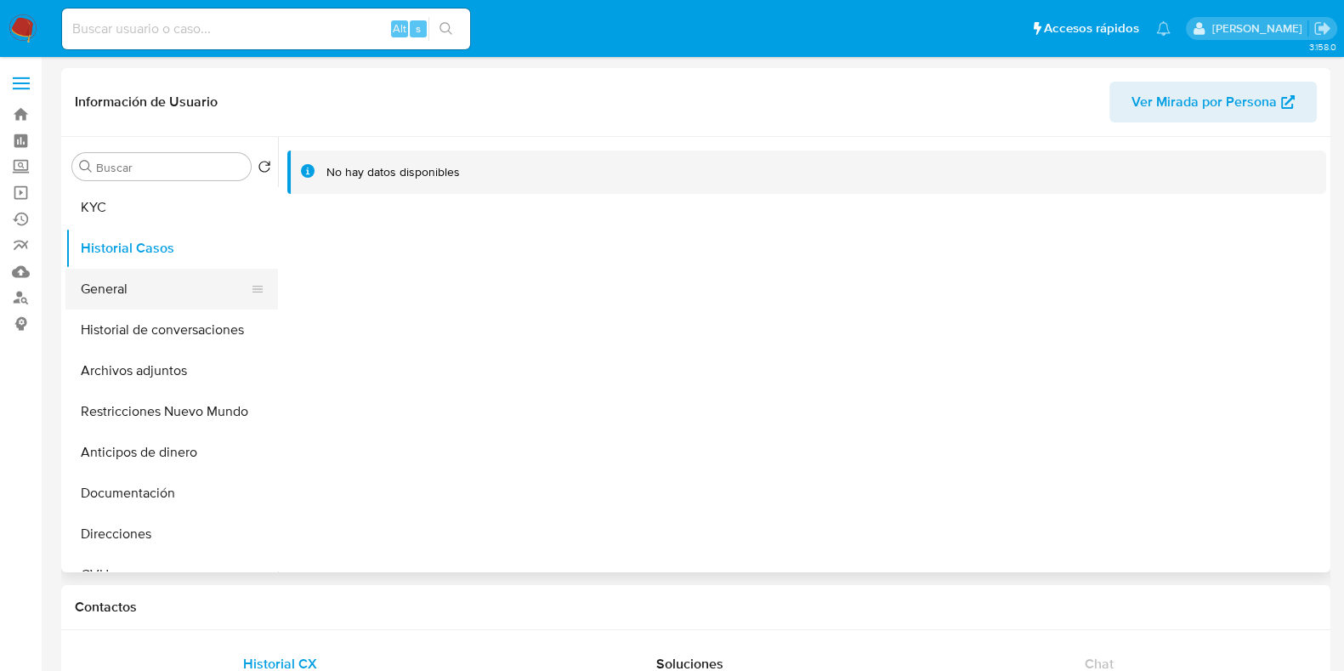
click at [122, 278] on button "General" at bounding box center [164, 289] width 199 height 41
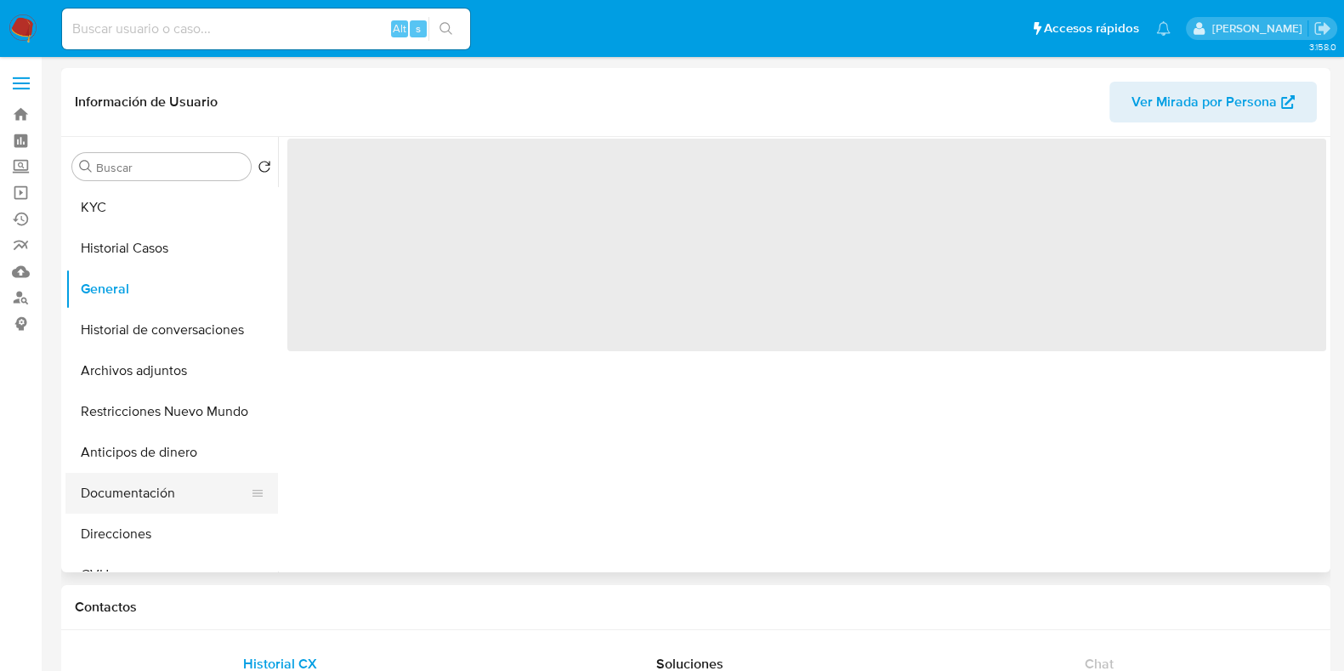
click at [127, 489] on button "Documentación" at bounding box center [164, 493] width 199 height 41
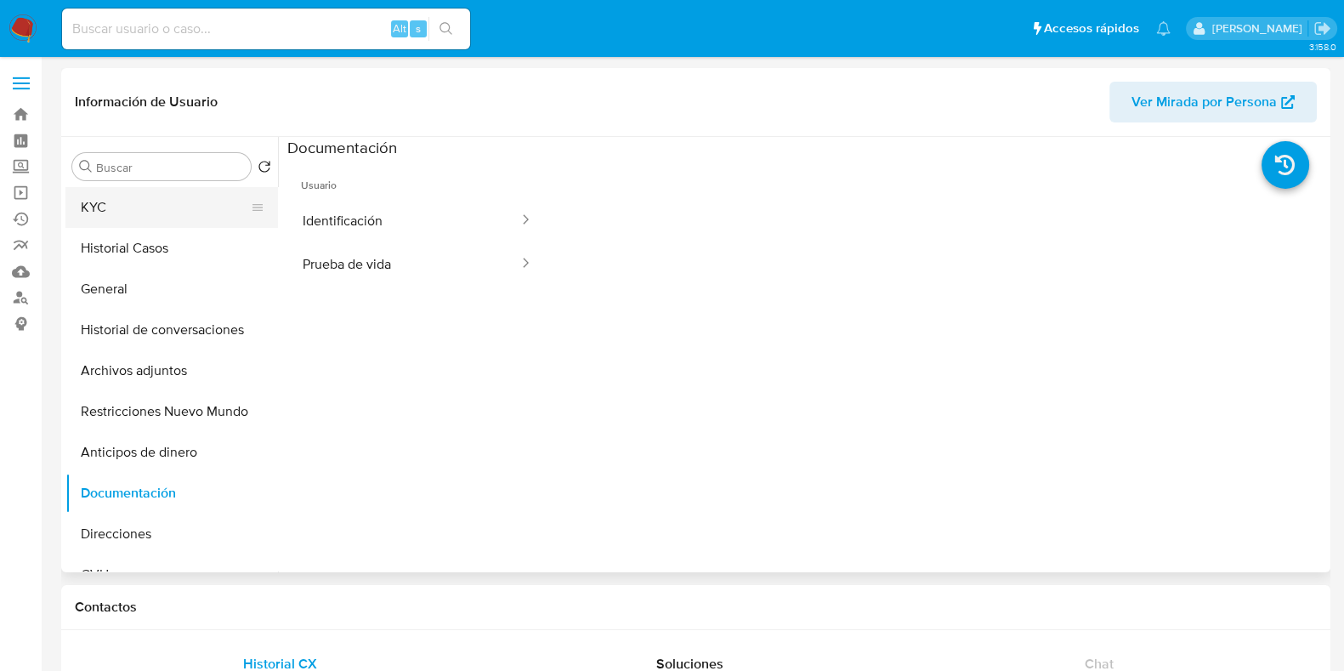
click at [143, 210] on button "KYC" at bounding box center [164, 207] width 199 height 41
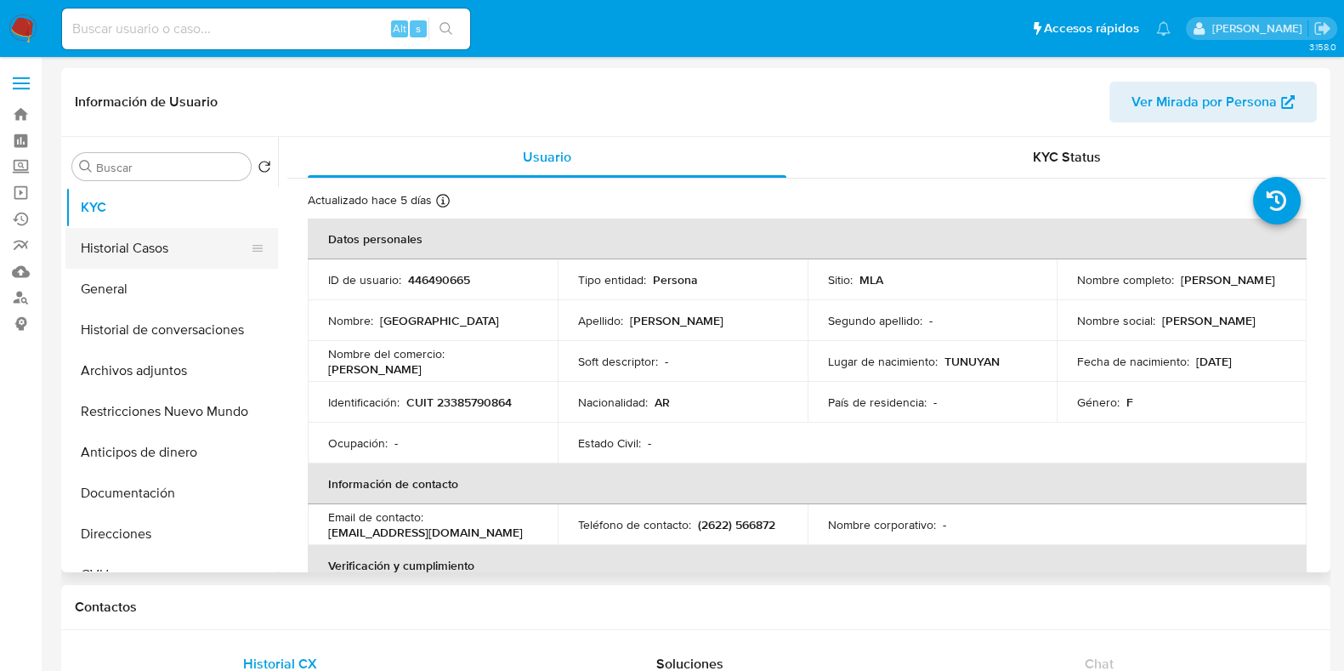
click at [153, 240] on button "Historial Casos" at bounding box center [164, 248] width 199 height 41
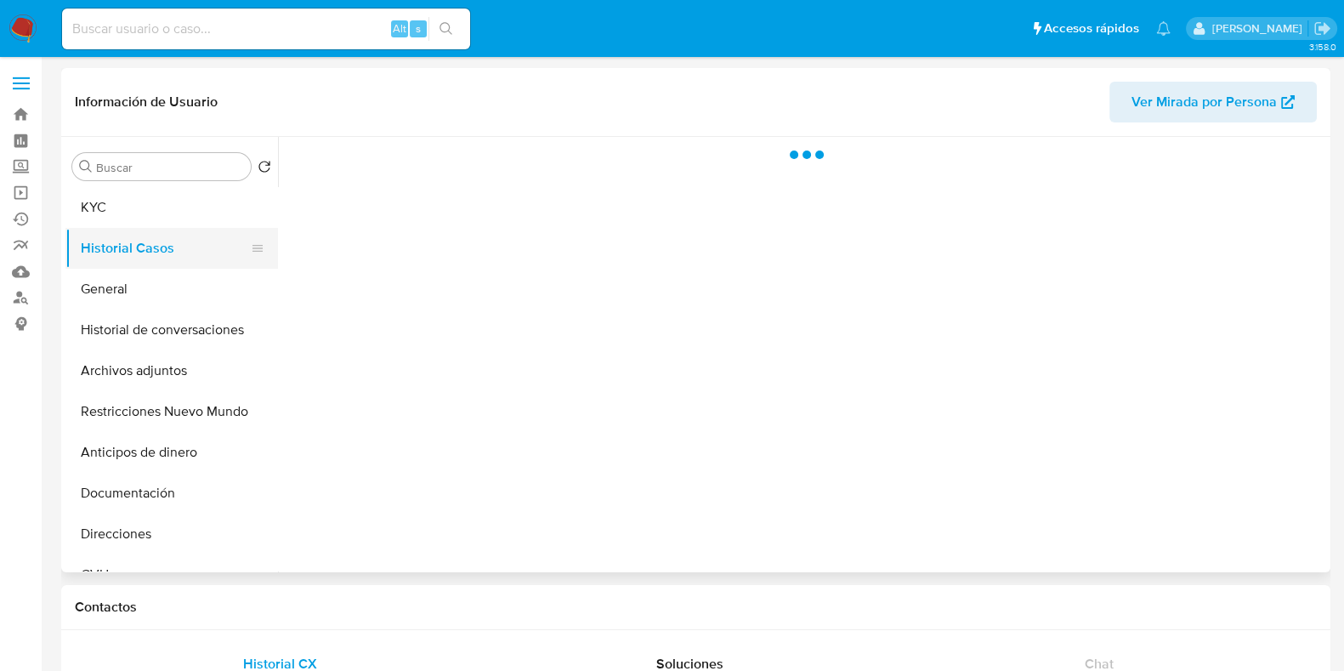
select select "10"
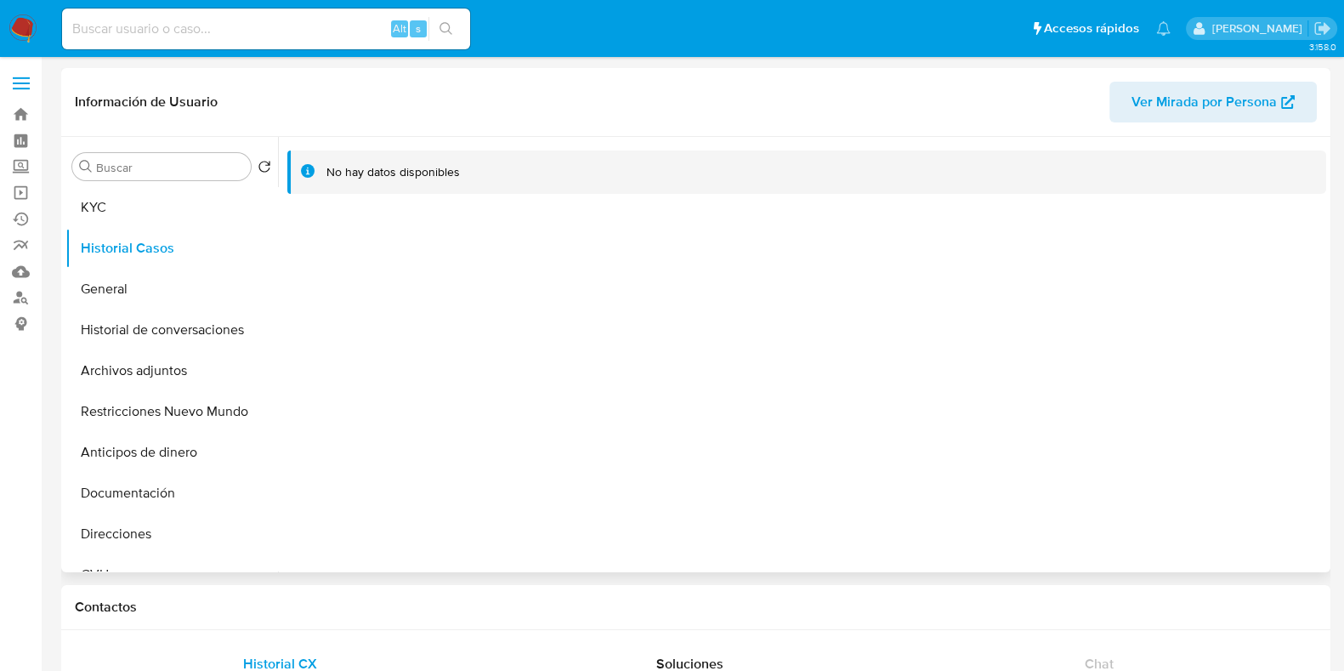
click at [149, 182] on div "Buscar Volver al orden por defecto KYC Historial Casos General Historial de con…" at bounding box center [171, 355] width 213 height 433
click at [139, 202] on button "KYC" at bounding box center [164, 207] width 199 height 41
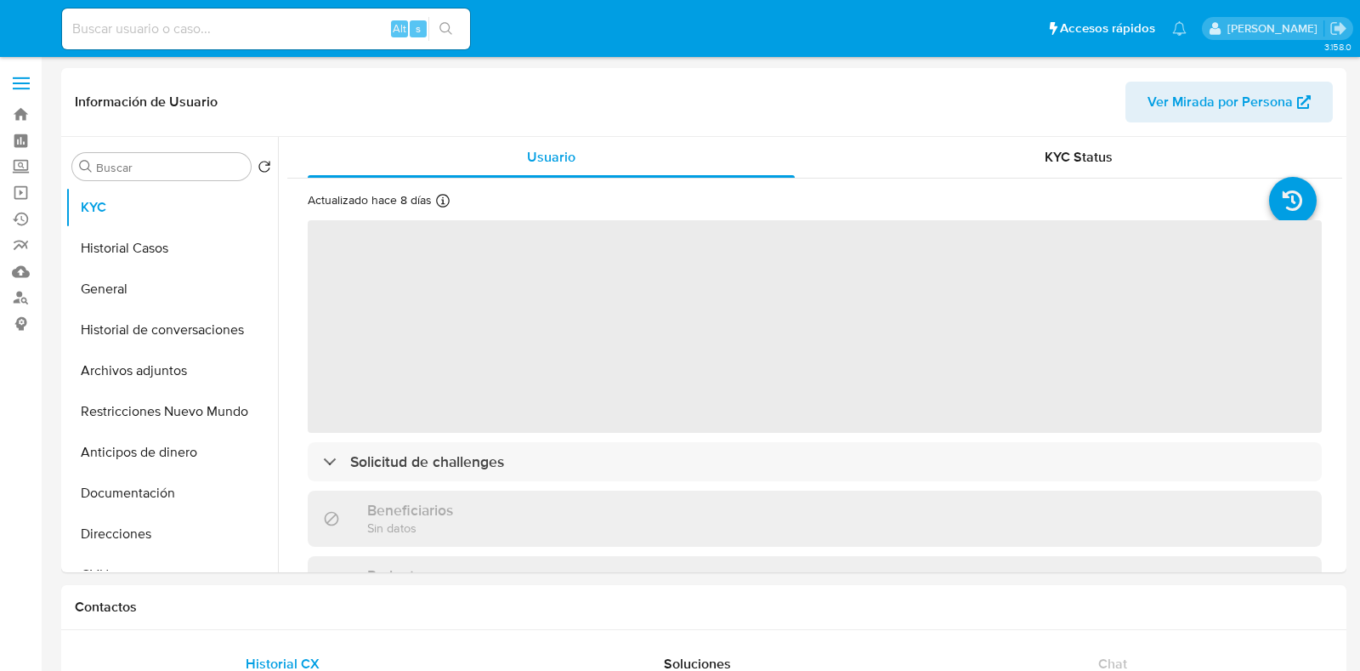
select select "10"
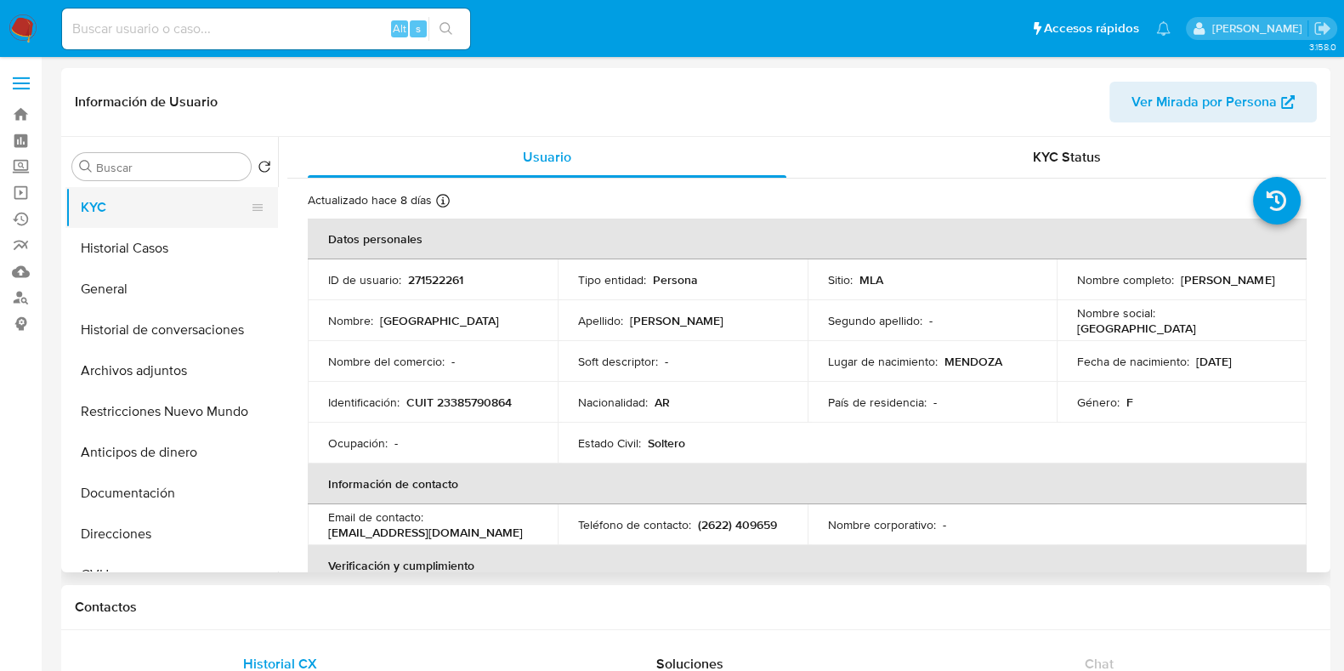
click at [156, 223] on button "KYC" at bounding box center [164, 207] width 199 height 41
click at [156, 256] on button "Historial Casos" at bounding box center [164, 248] width 199 height 41
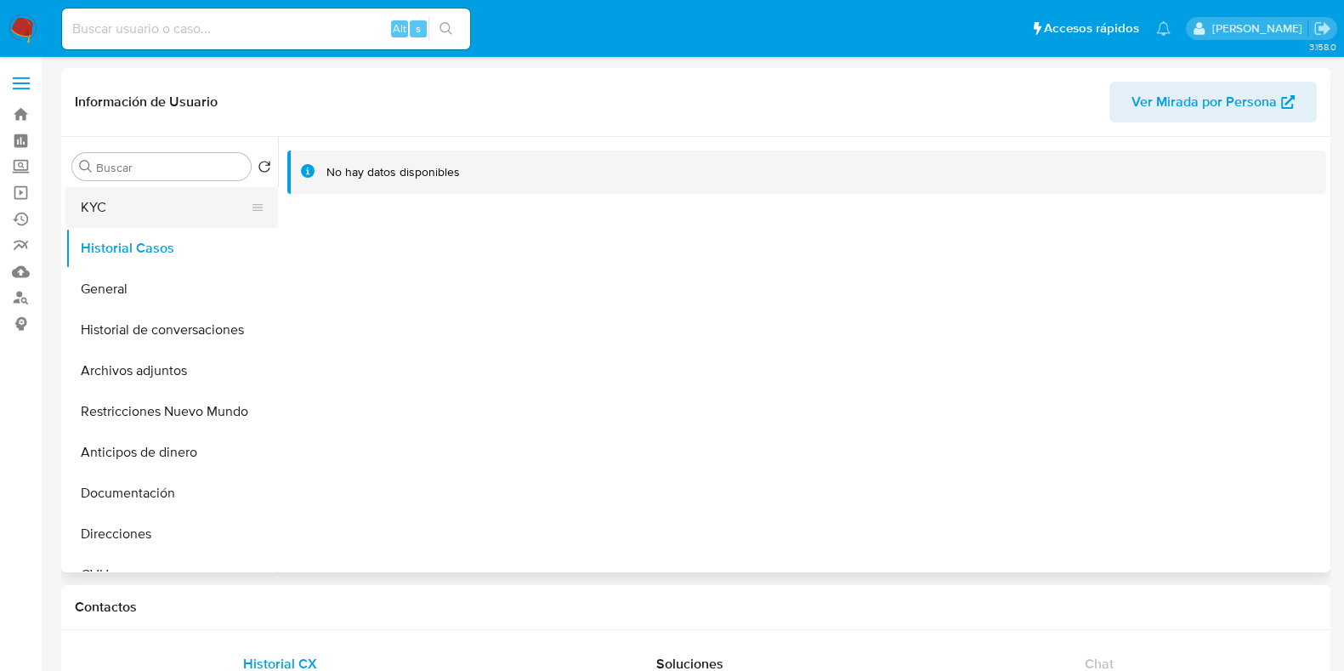
click at [150, 210] on button "KYC" at bounding box center [164, 207] width 199 height 41
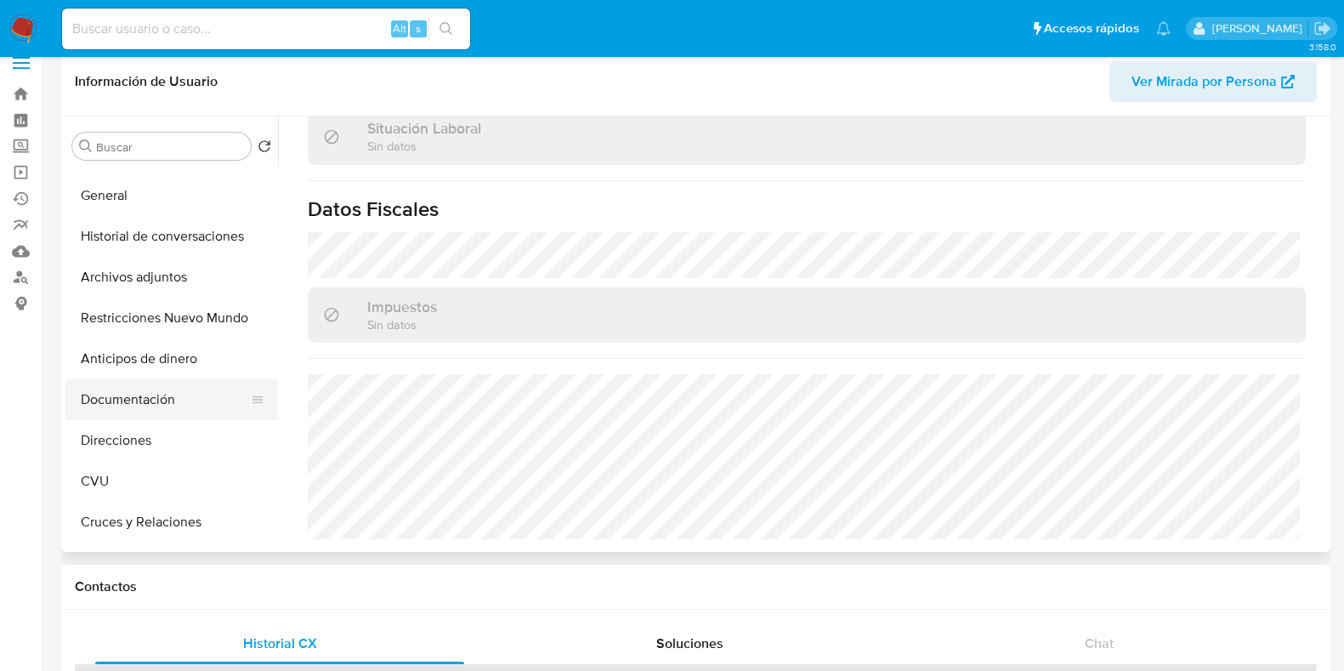
scroll to position [105, 0]
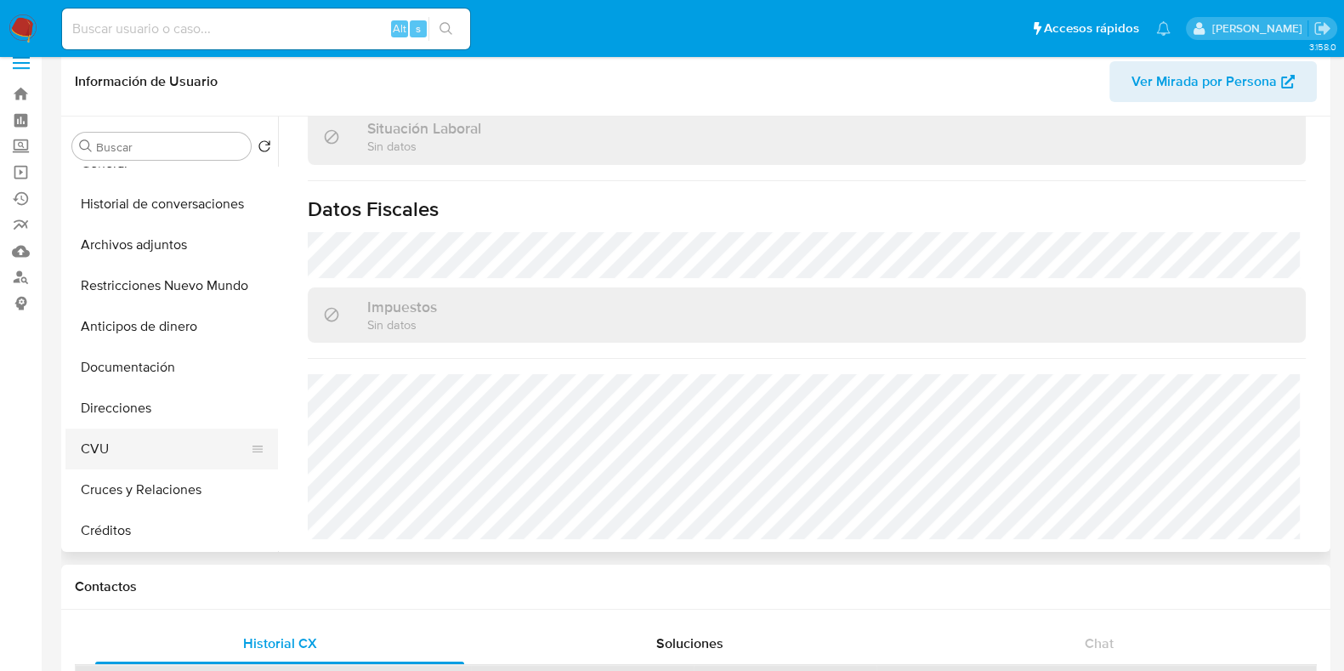
click at [122, 463] on button "CVU" at bounding box center [164, 448] width 199 height 41
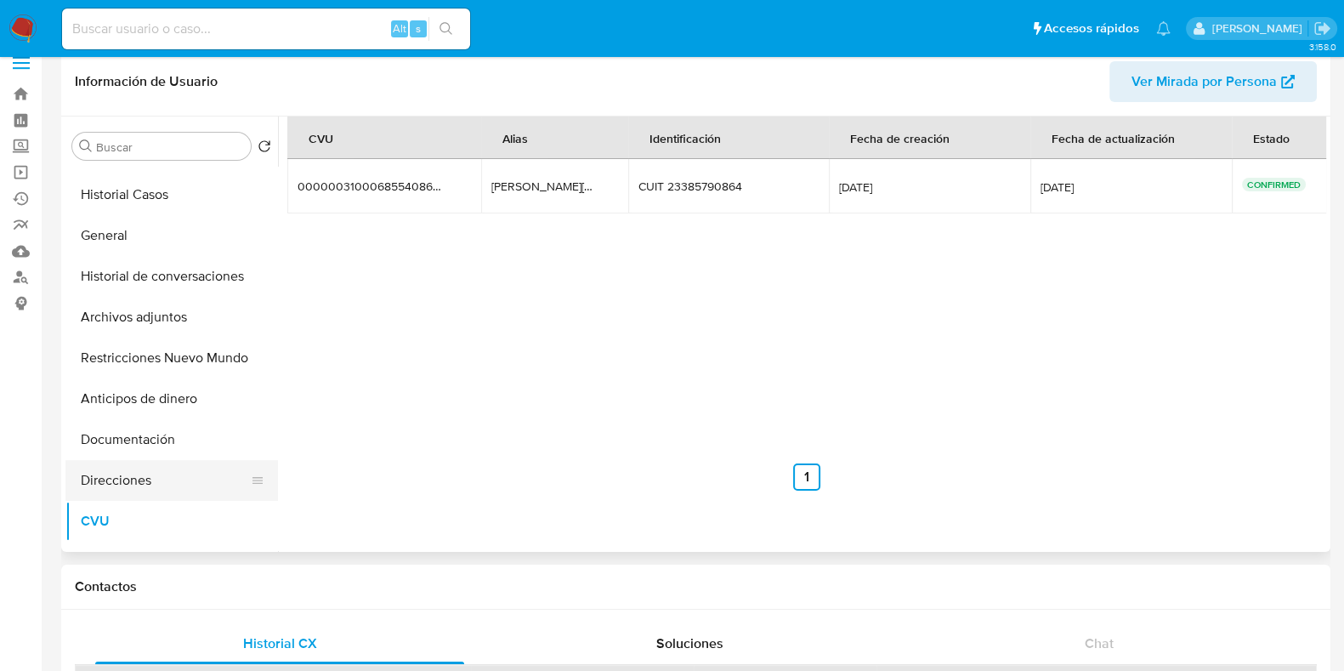
scroll to position [0, 0]
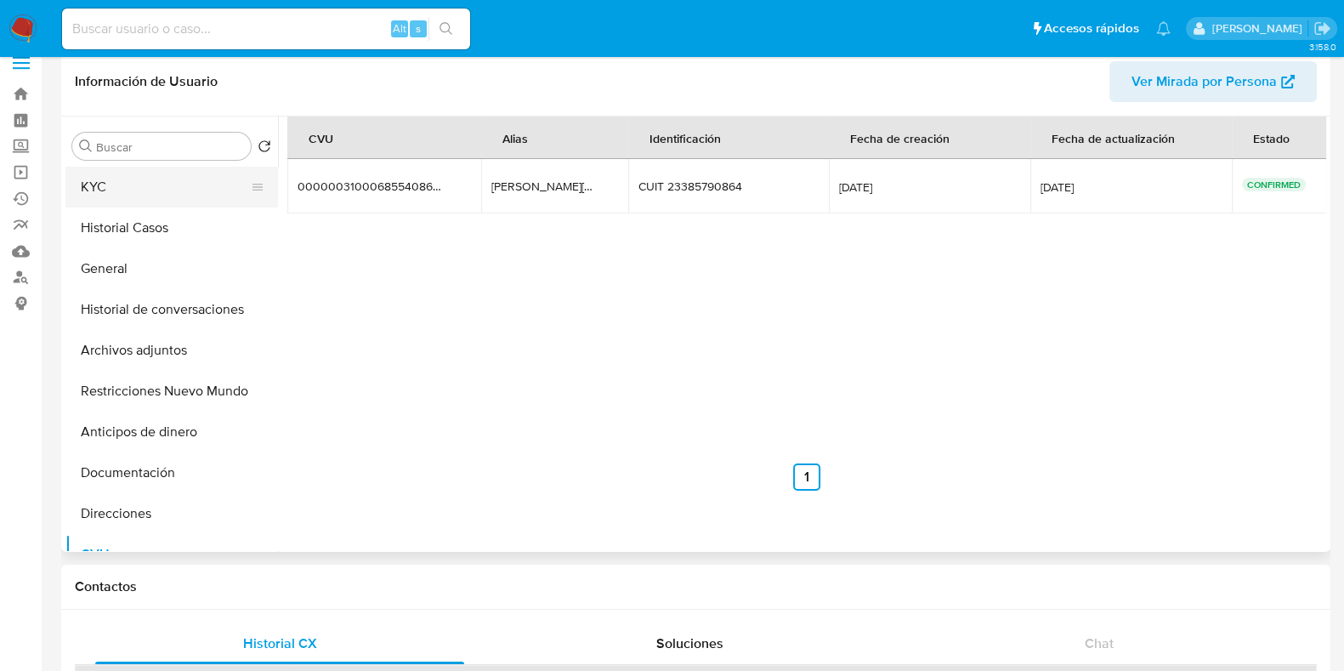
click at [123, 180] on button "KYC" at bounding box center [164, 187] width 199 height 41
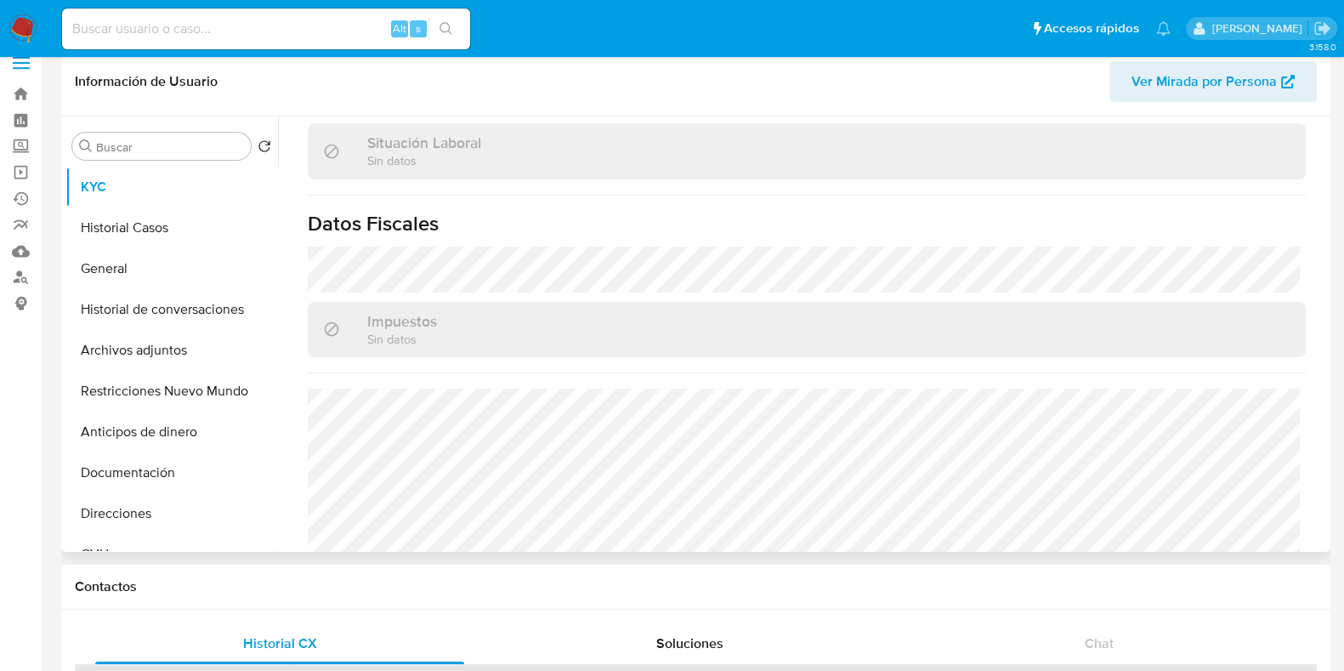
scroll to position [893, 0]
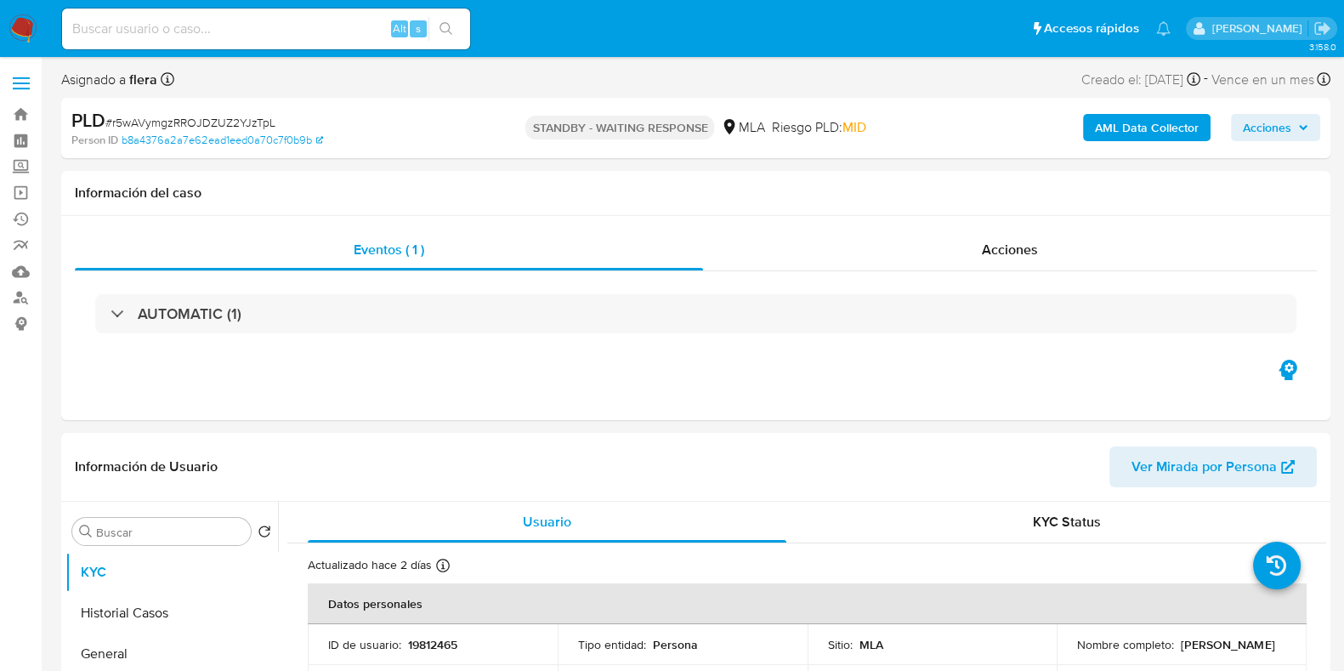
select select "10"
click at [196, 22] on input at bounding box center [266, 29] width 408 height 22
paste input "wA5vKCvDkTmUh4LFG7YPMN1D"
type input "wA5vKCvDkTmUh4LFG7YPMN1D"
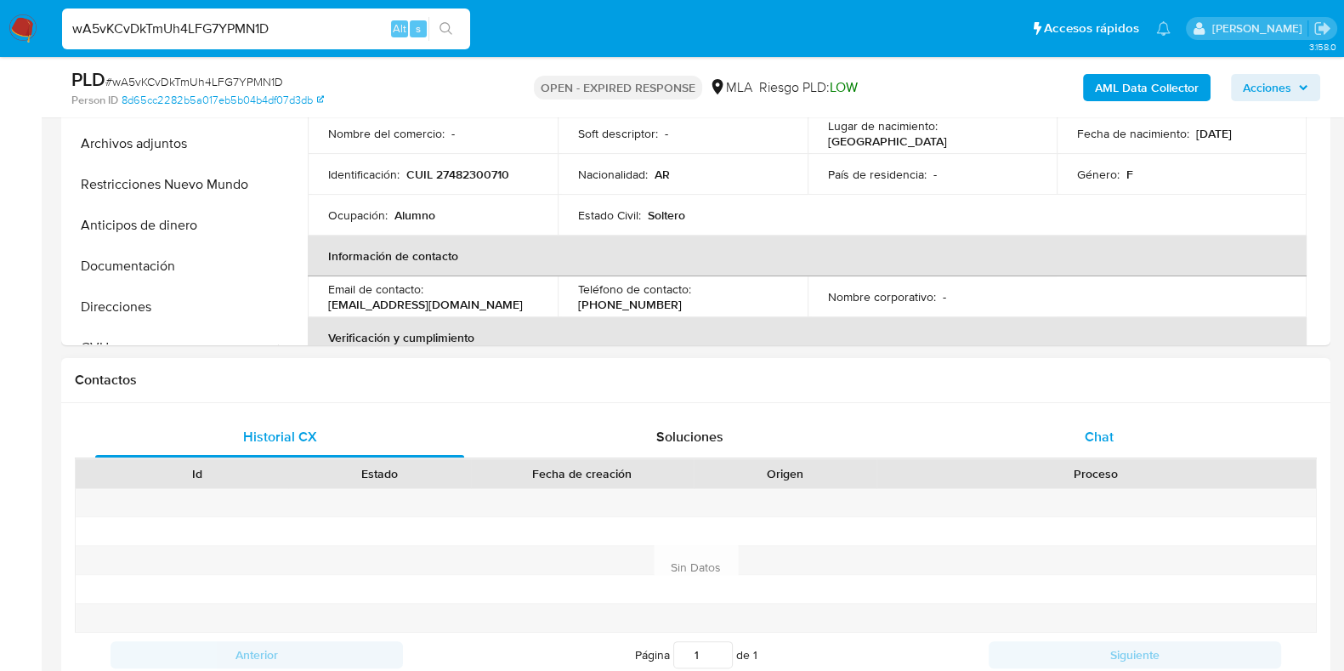
click at [1092, 440] on span "Chat" at bounding box center [1099, 437] width 29 height 20
select select "10"
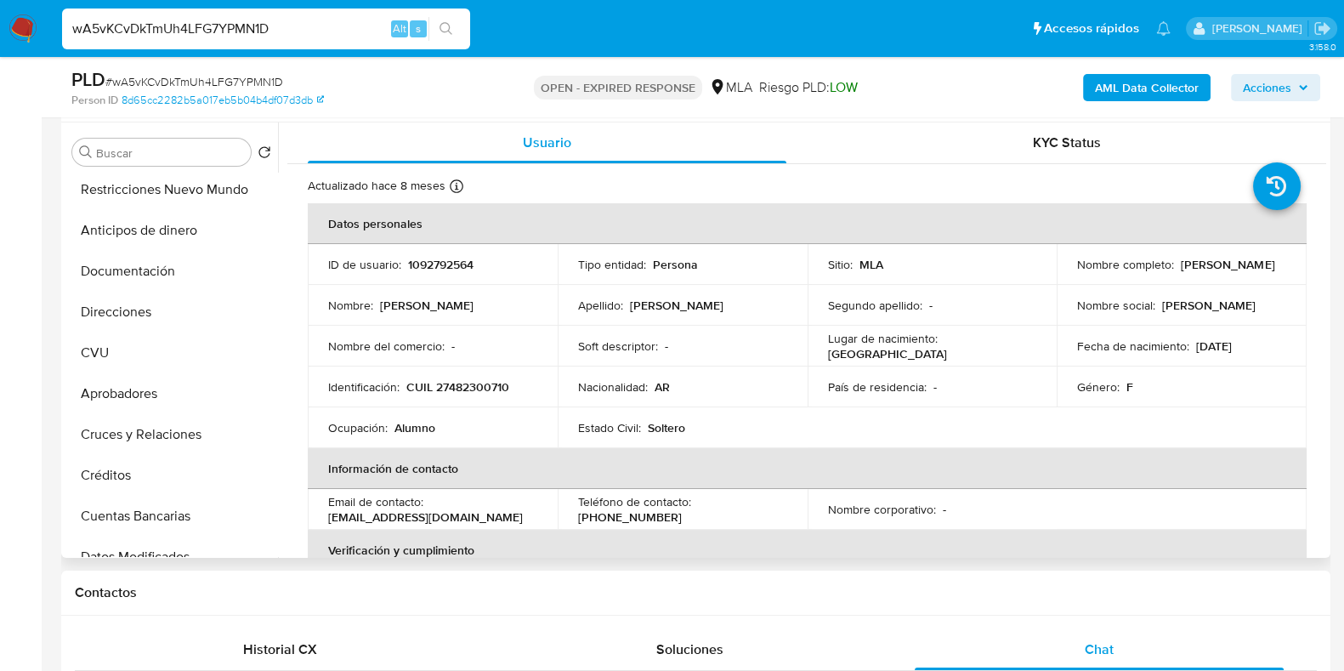
scroll to position [203, 0]
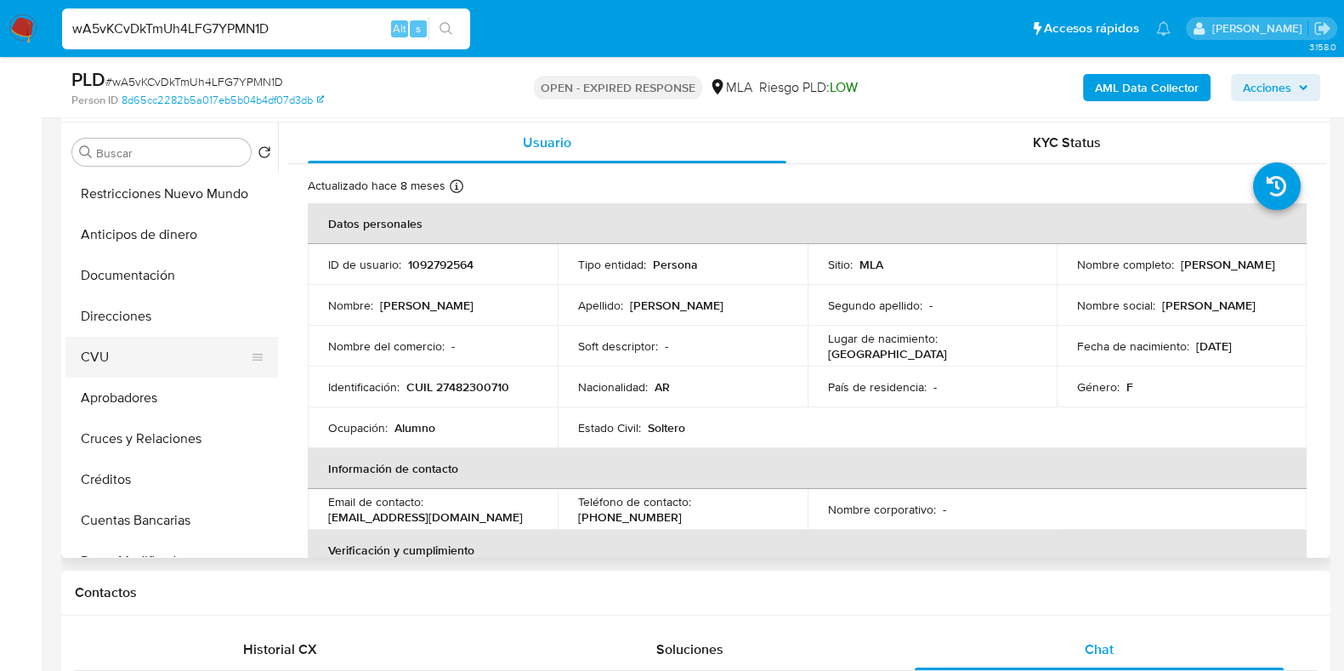
click at [137, 356] on button "CVU" at bounding box center [164, 357] width 199 height 41
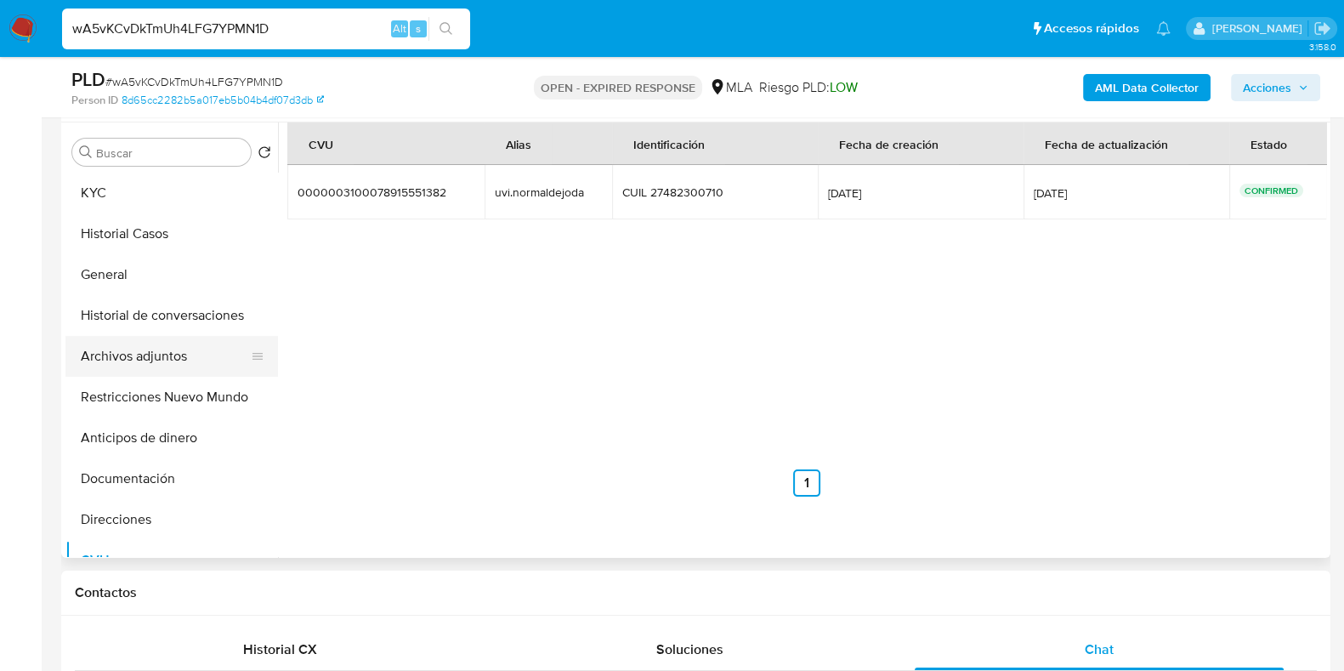
scroll to position [0, 0]
click at [134, 177] on button "KYC" at bounding box center [164, 193] width 199 height 41
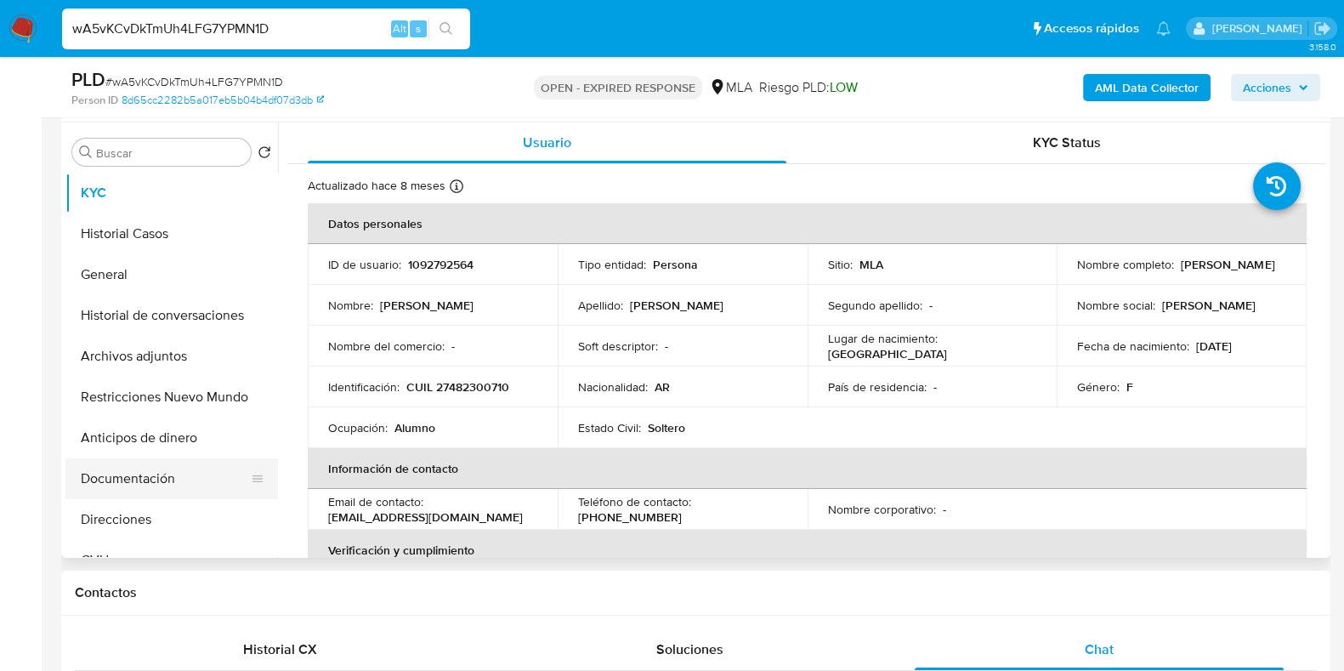
click at [145, 485] on button "Documentación" at bounding box center [164, 478] width 199 height 41
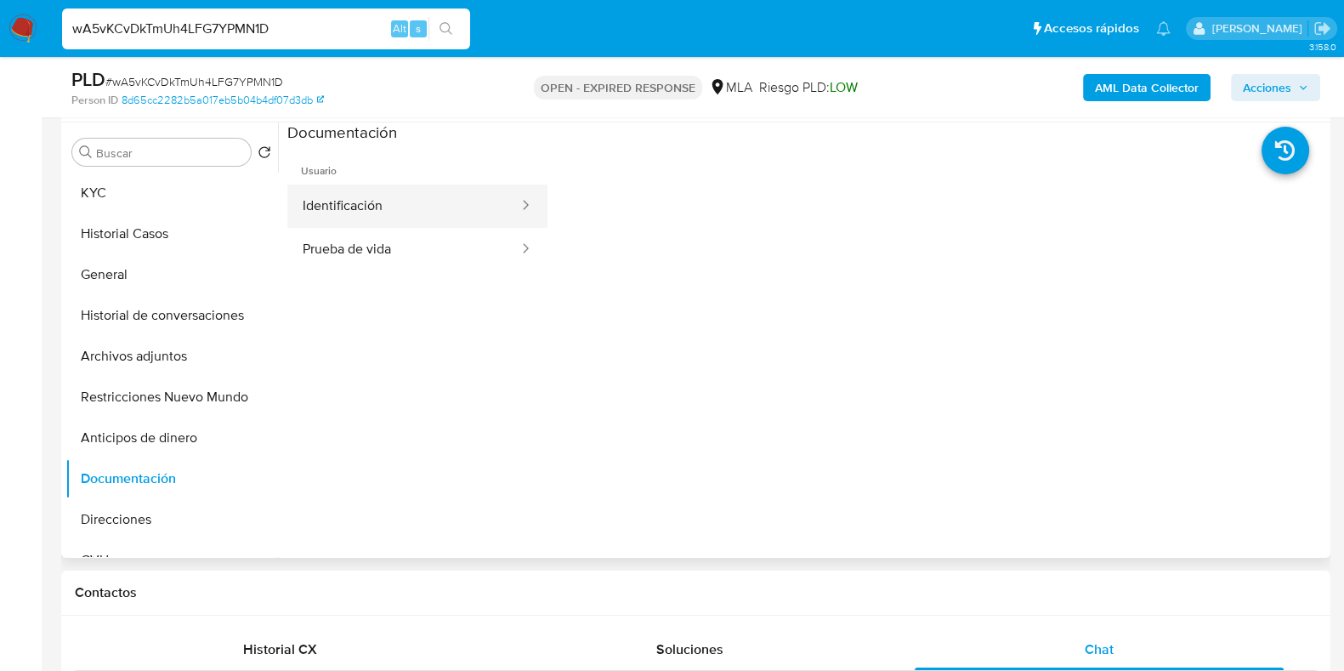
click at [389, 202] on button "Identificación" at bounding box center [403, 205] width 233 height 43
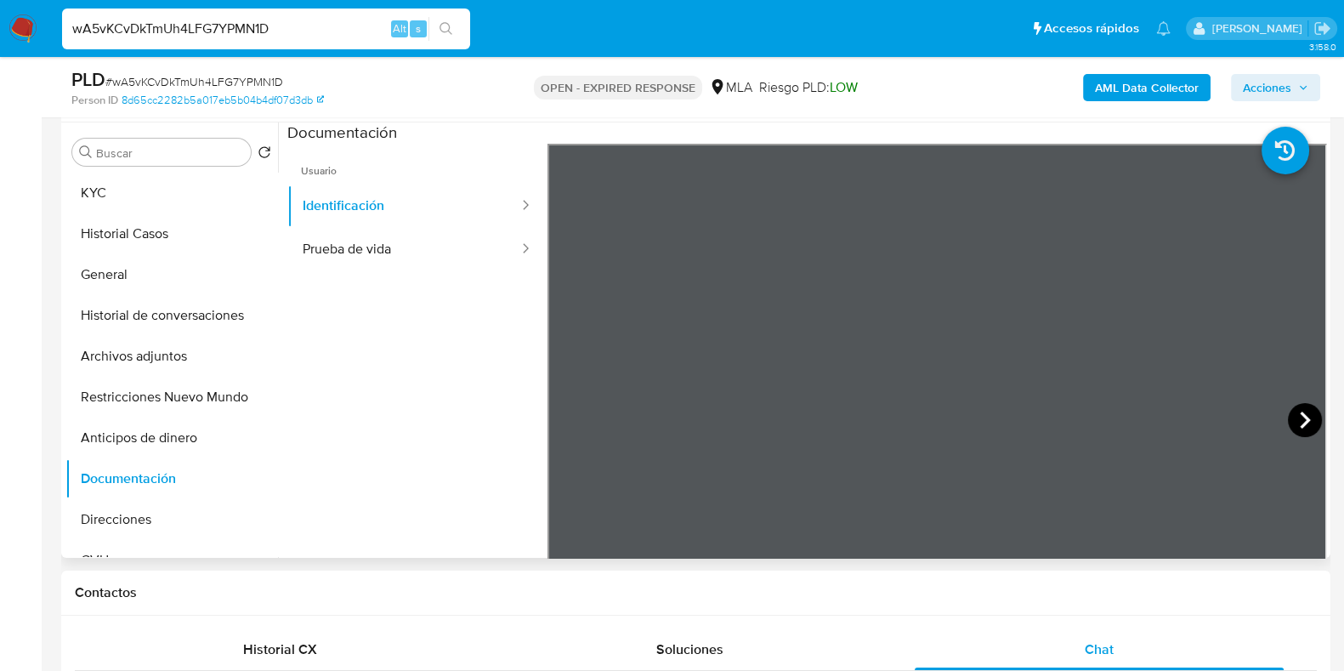
click at [1307, 418] on icon at bounding box center [1305, 420] width 34 height 34
click at [170, 188] on button "KYC" at bounding box center [164, 193] width 199 height 41
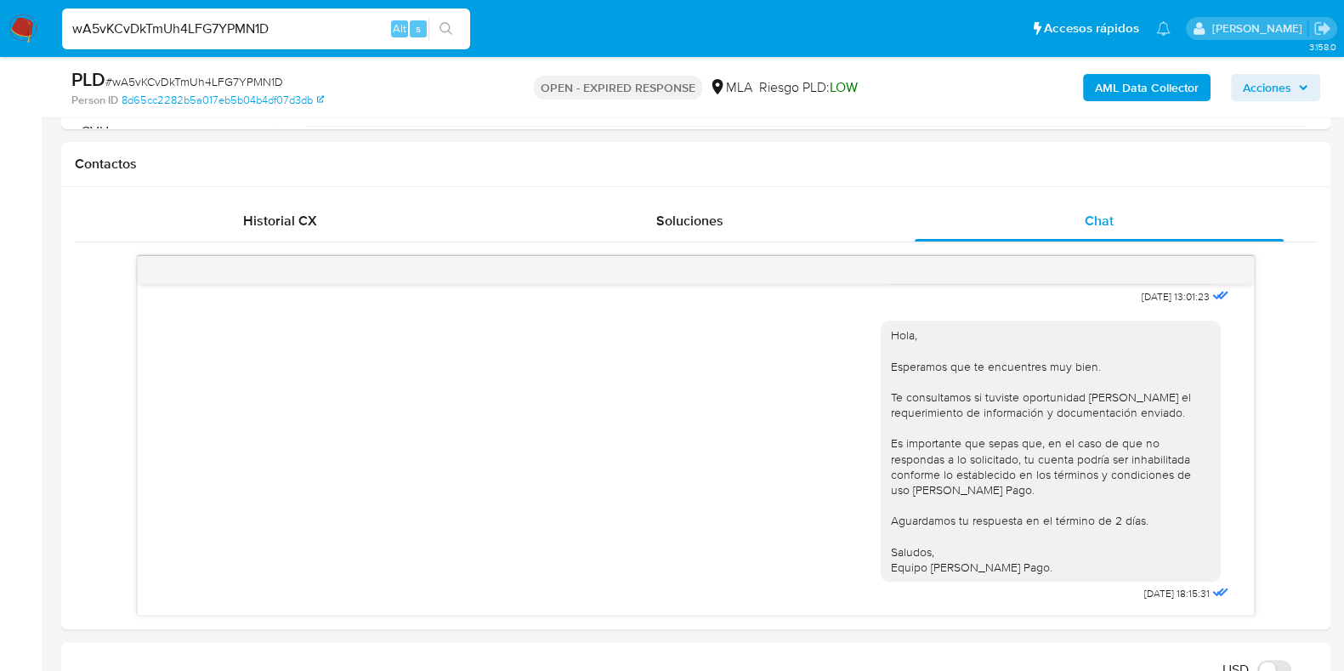
scroll to position [743, 0]
click at [228, 82] on span "# wA5vKCvDkTmUh4LFG7YPMN1D" at bounding box center [194, 81] width 178 height 17
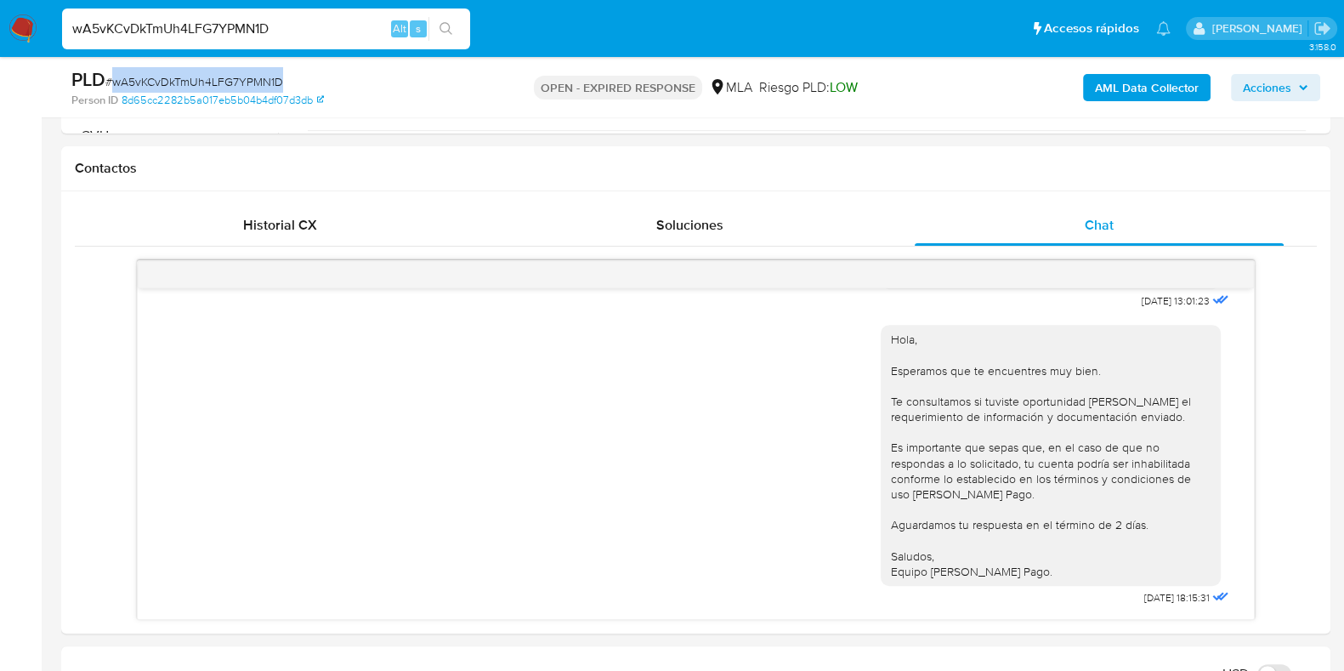
click at [228, 82] on span "# wA5vKCvDkTmUh4LFG7YPMN1D" at bounding box center [194, 81] width 178 height 17
copy span "wA5vKCvDkTmUh4LFG7YPMN1D"
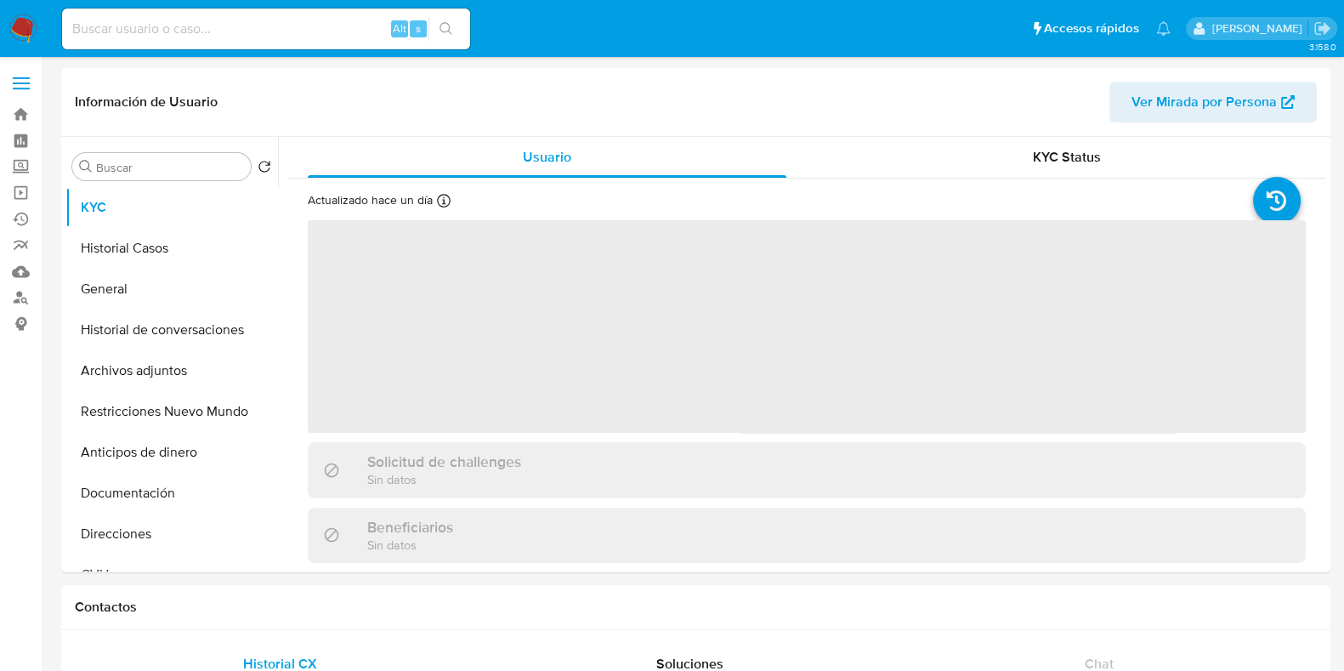
select select "10"
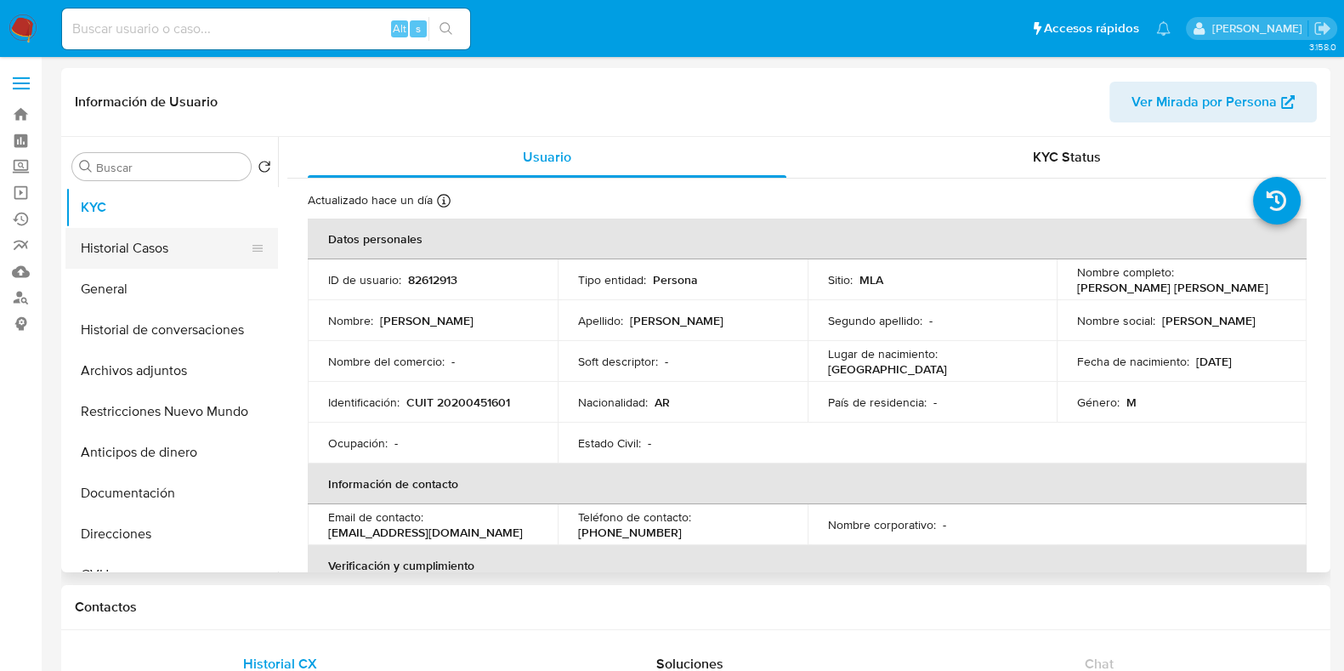
click at [172, 258] on button "Historial Casos" at bounding box center [164, 248] width 199 height 41
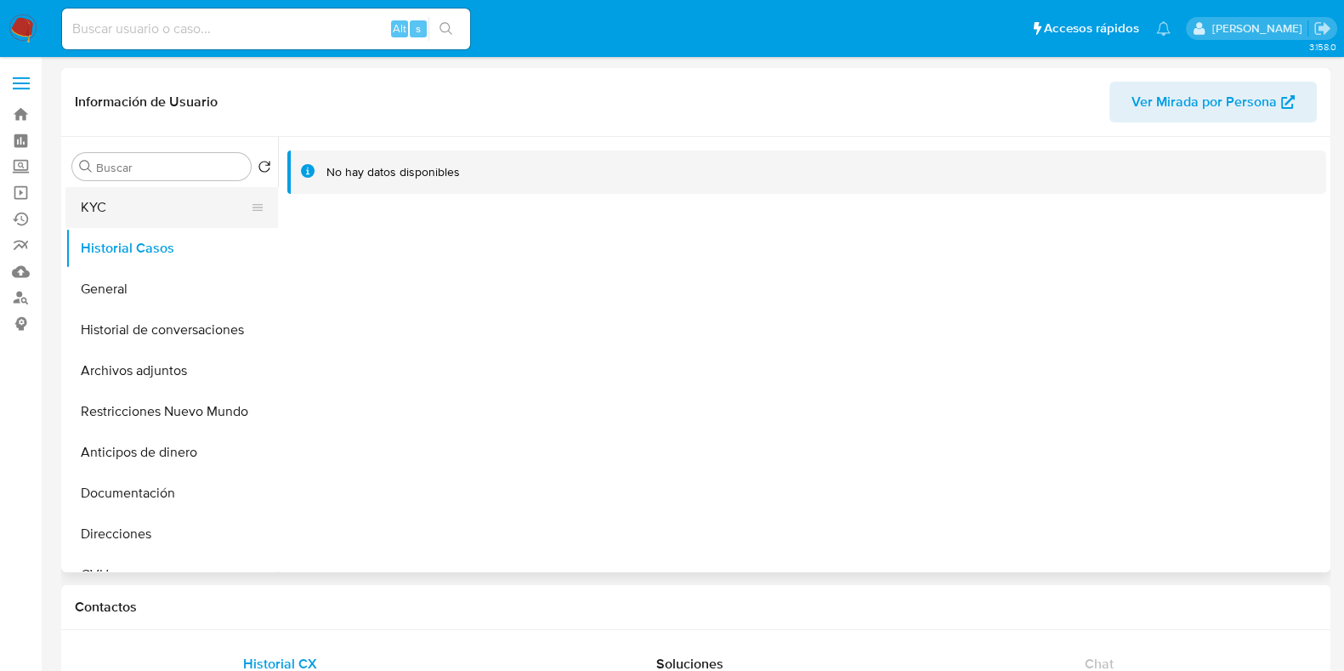
click at [162, 213] on button "KYC" at bounding box center [164, 207] width 199 height 41
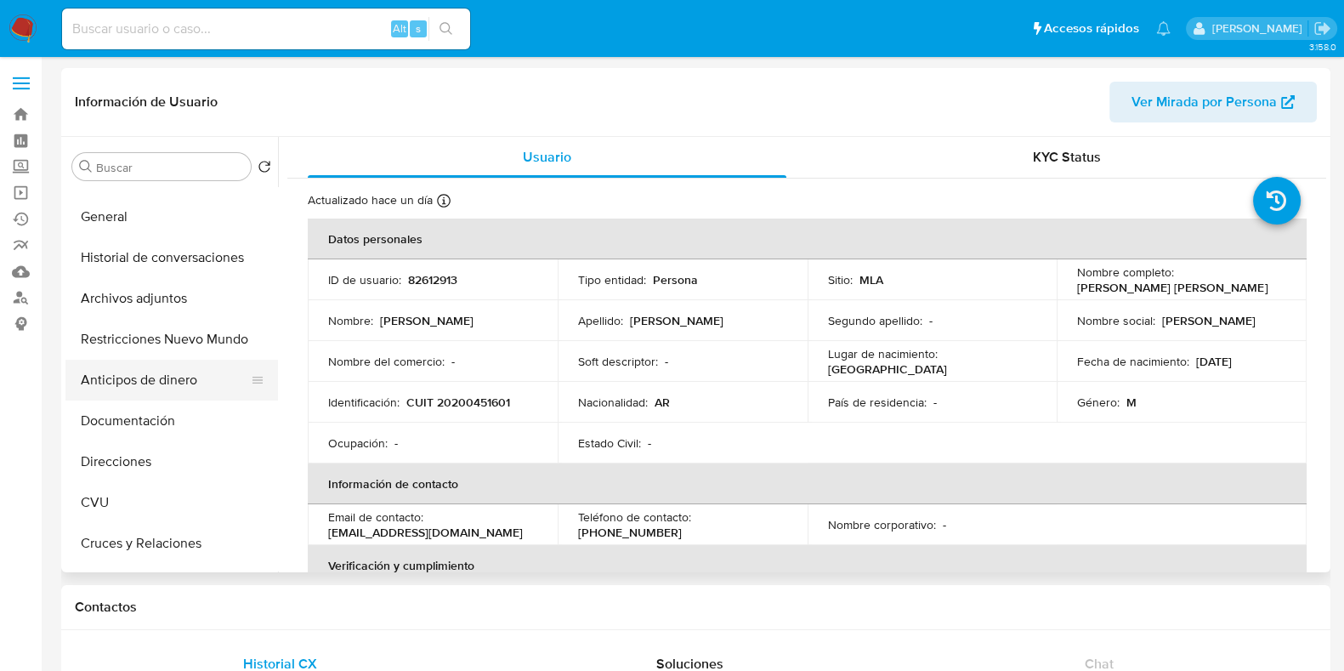
scroll to position [105, 0]
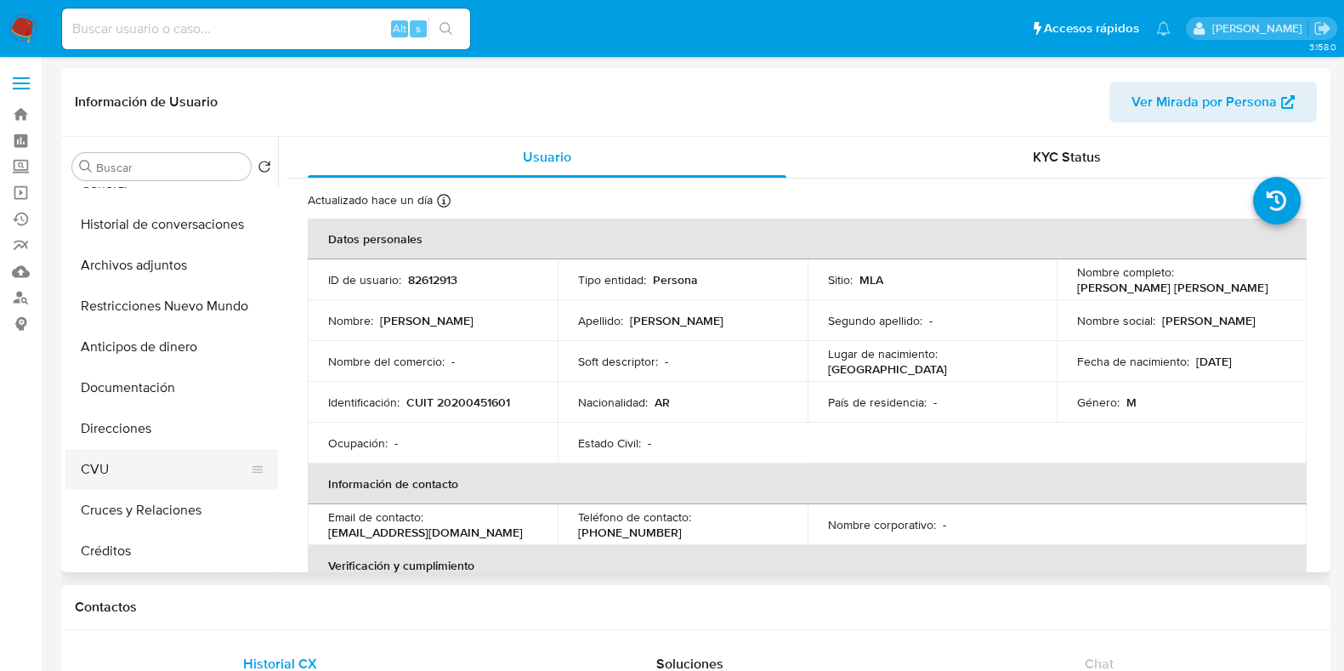
click at [157, 469] on button "CVU" at bounding box center [164, 469] width 199 height 41
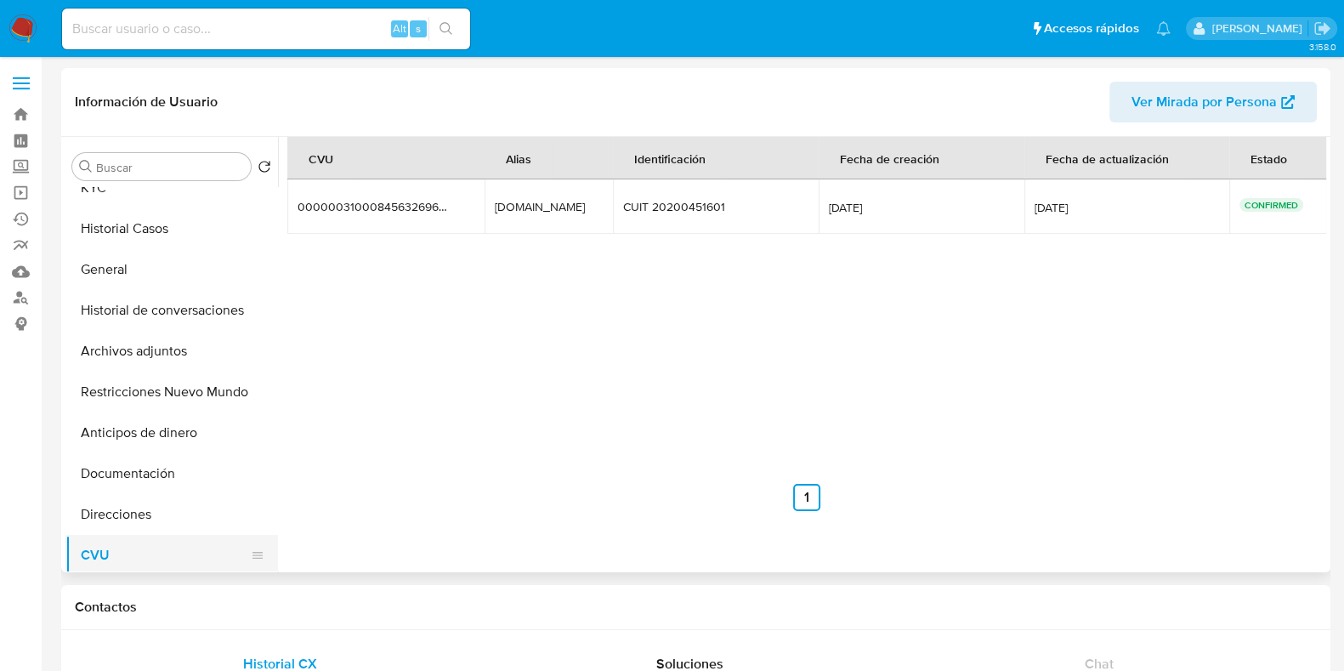
scroll to position [0, 0]
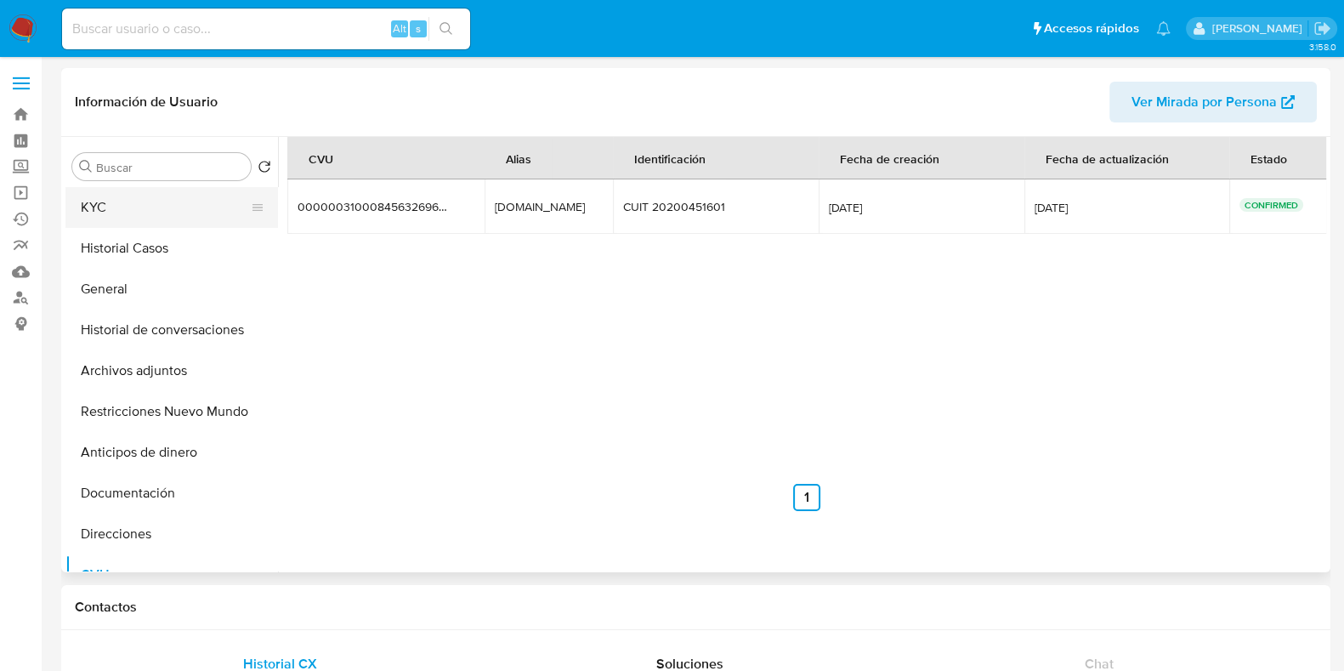
click at [174, 213] on button "KYC" at bounding box center [164, 207] width 199 height 41
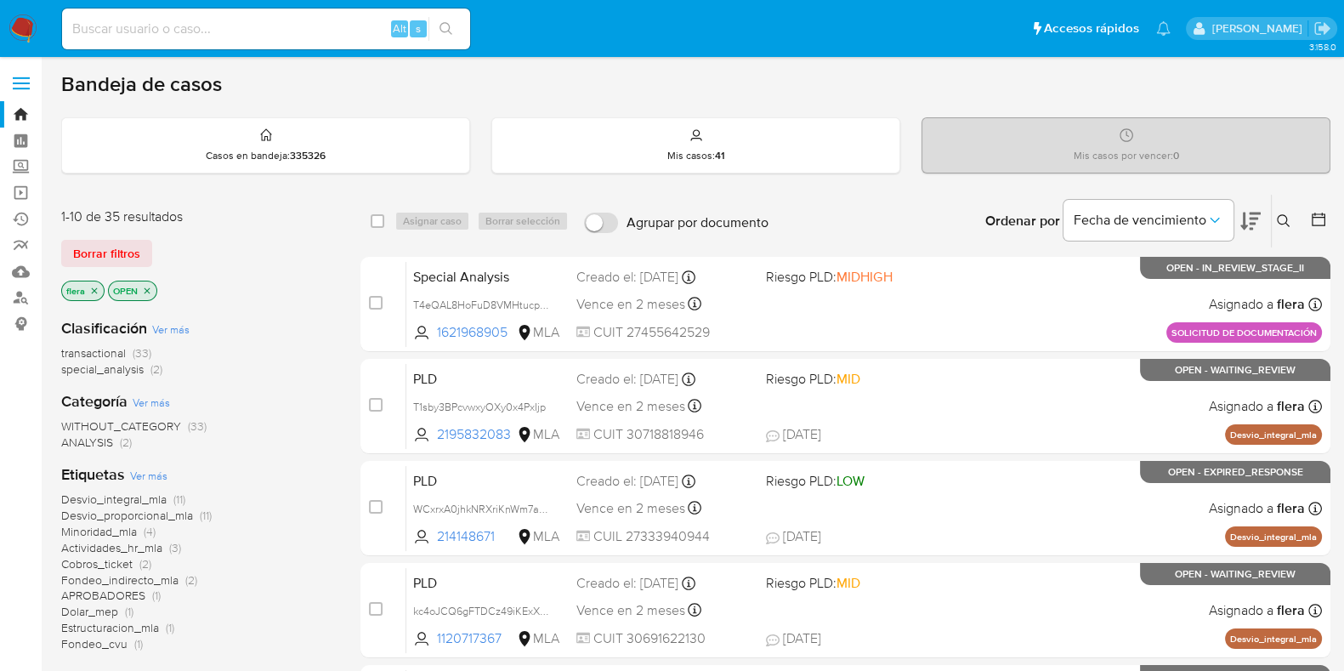
click at [1279, 220] on icon at bounding box center [1284, 221] width 14 height 14
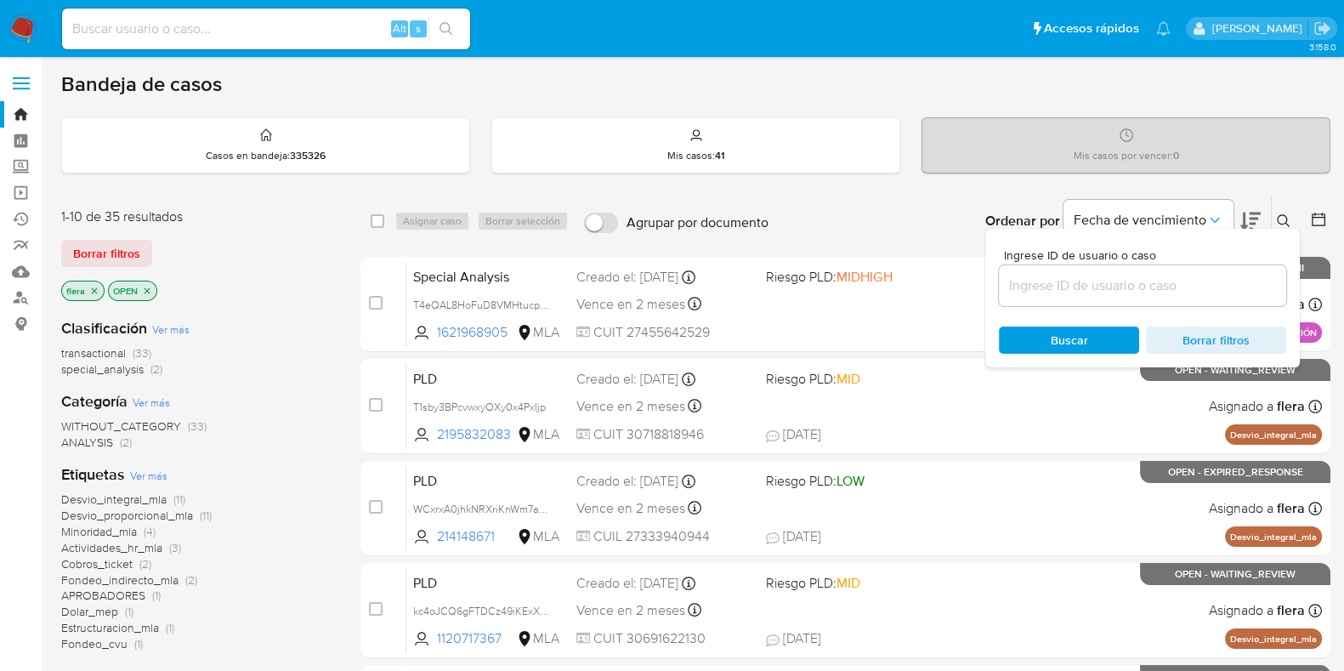
click at [1141, 290] on input at bounding box center [1142, 286] width 287 height 22
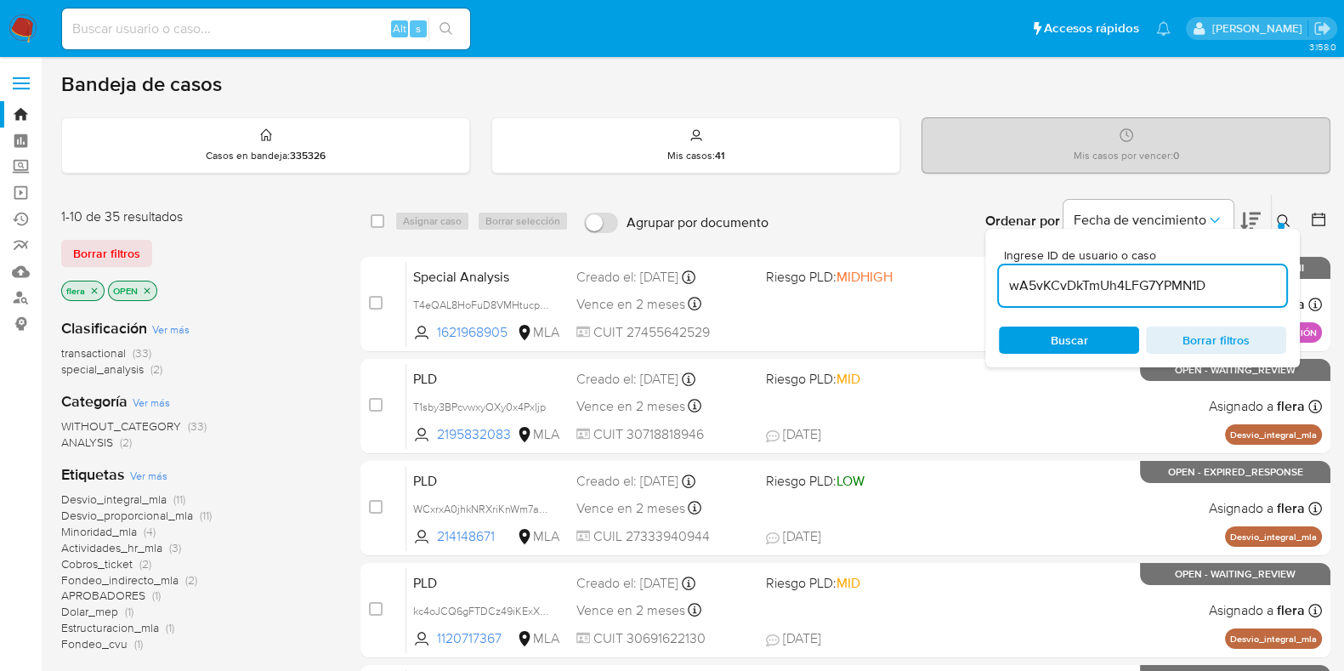
type input "wA5vKCvDkTmUh4LFG7YPMN1D"
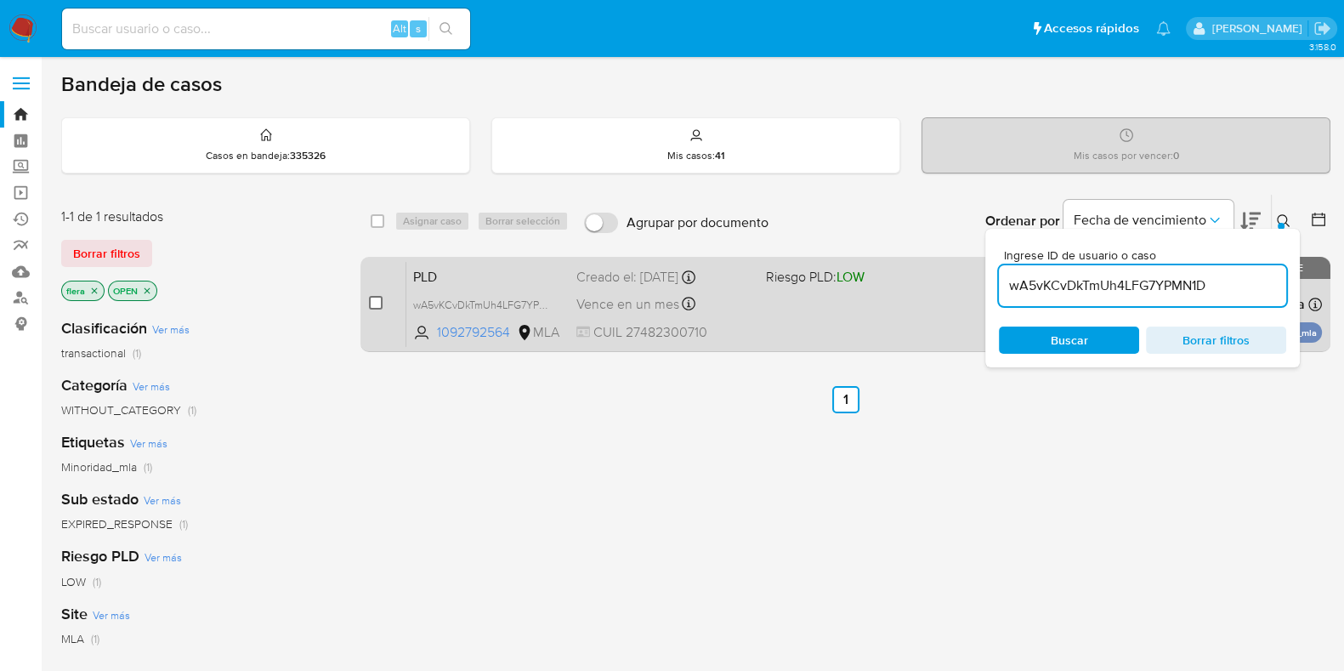
click at [375, 303] on input "checkbox" at bounding box center [376, 303] width 14 height 14
checkbox input "true"
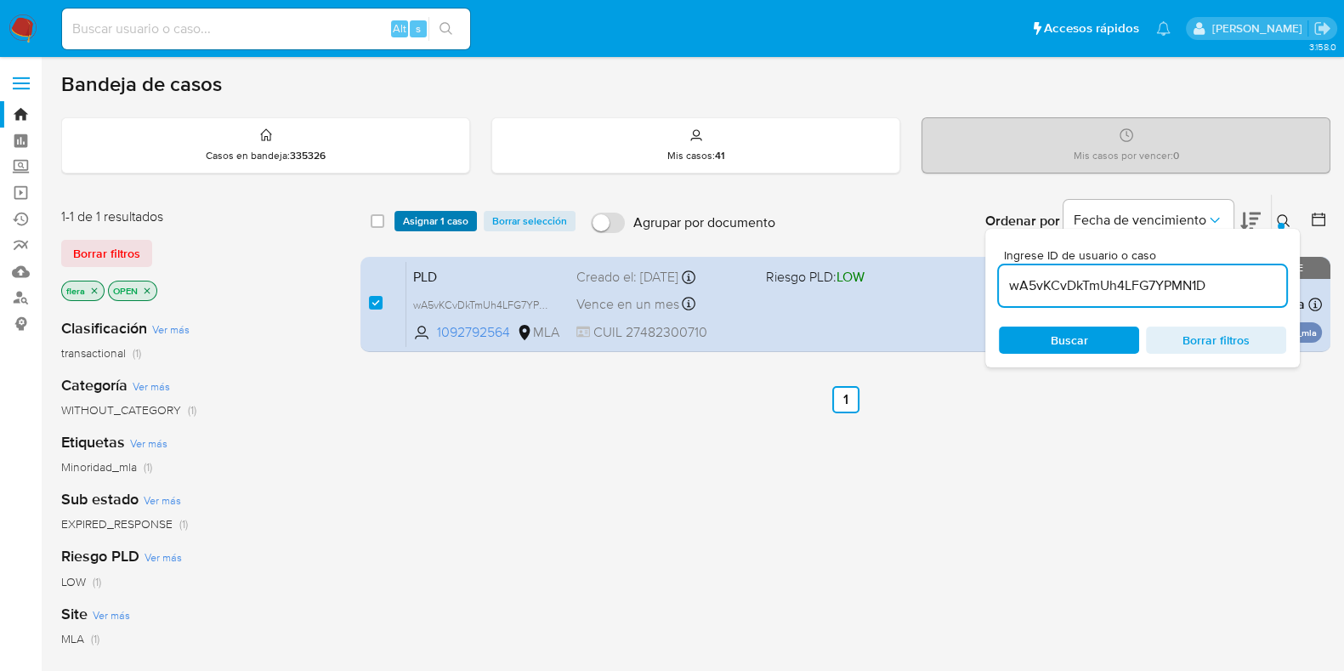
click at [438, 221] on span "Asignar 1 caso" at bounding box center [435, 221] width 65 height 17
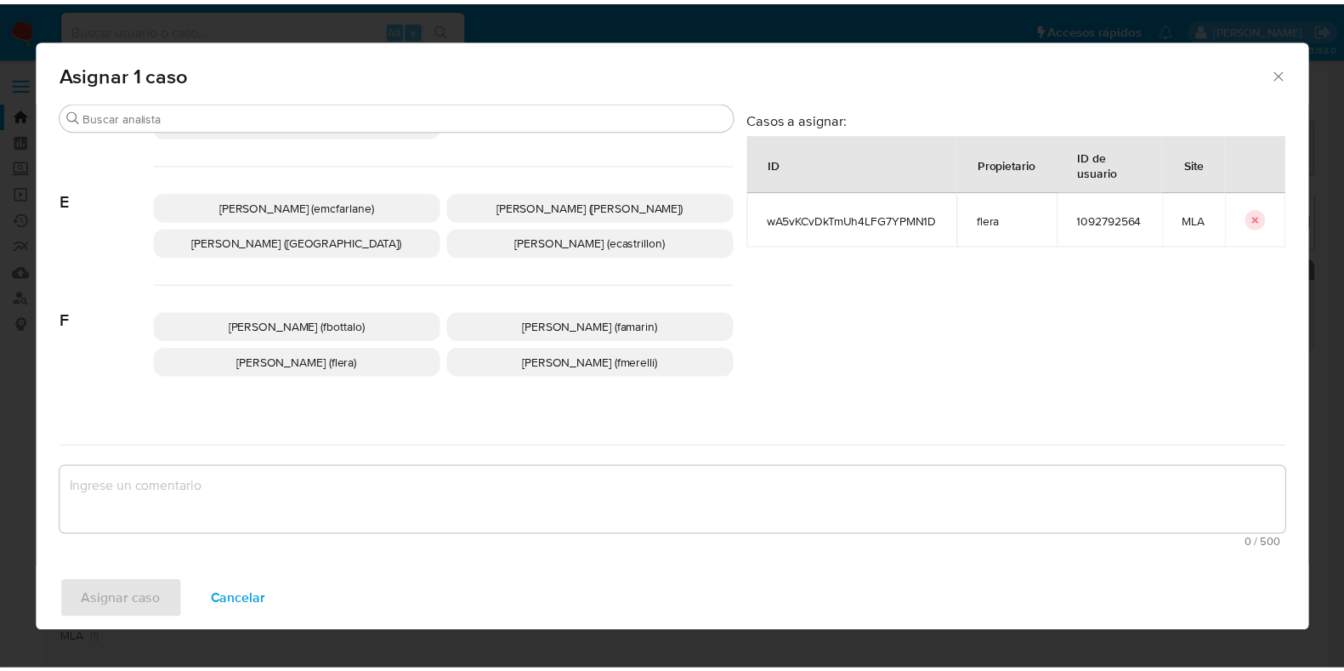
scroll to position [319, 0]
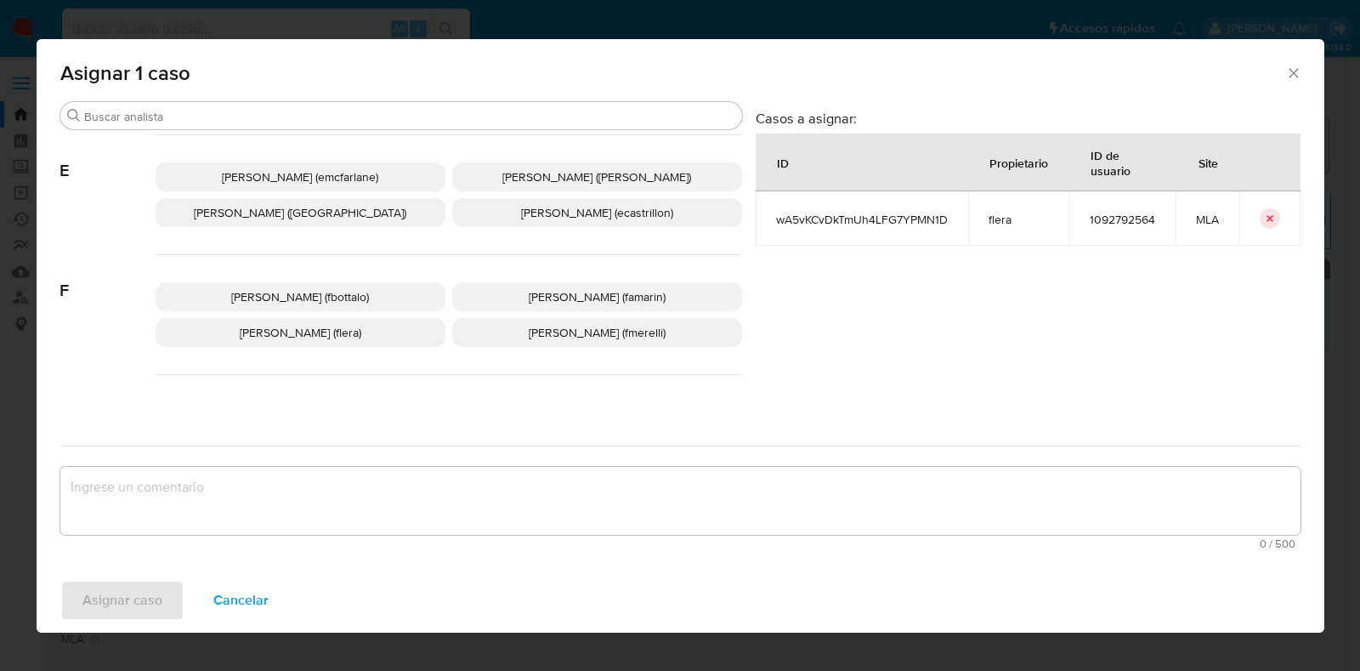
click at [385, 336] on p "Florencia Cecilia Lera (flera)" at bounding box center [301, 332] width 290 height 29
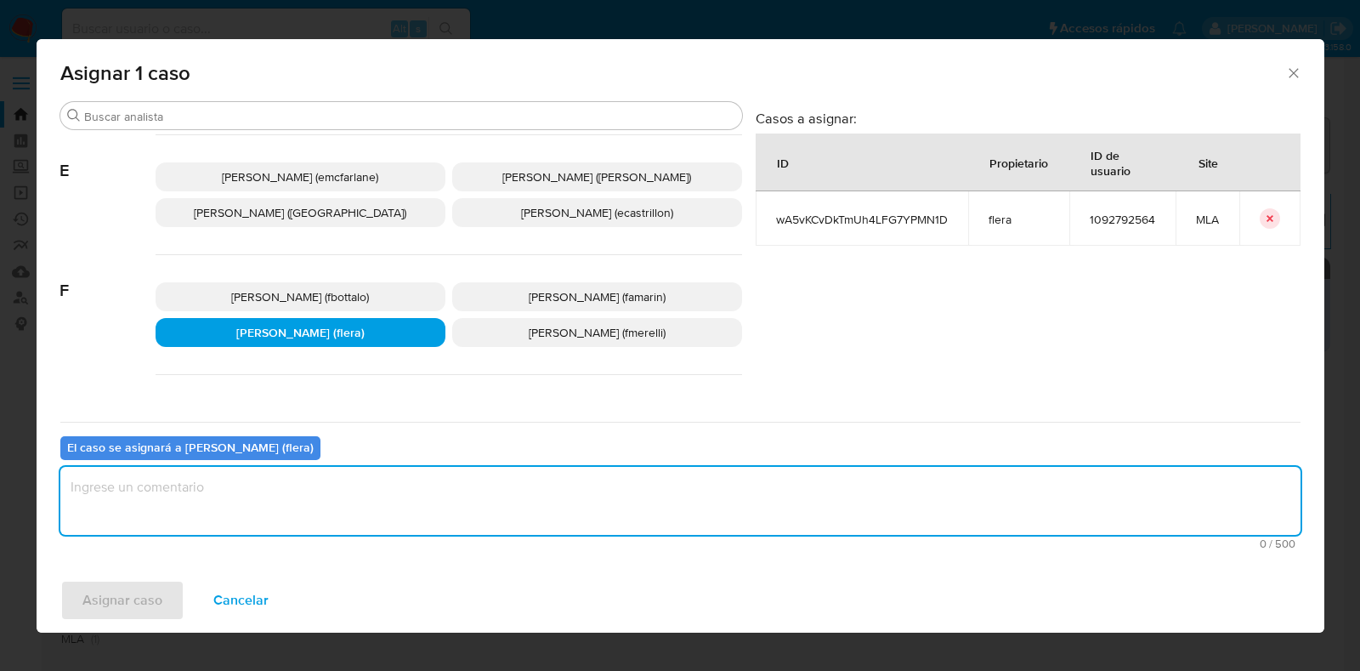
click at [294, 509] on textarea "assign-modal" at bounding box center [680, 501] width 1240 height 68
click at [160, 602] on button "Asignar caso" at bounding box center [122, 600] width 124 height 41
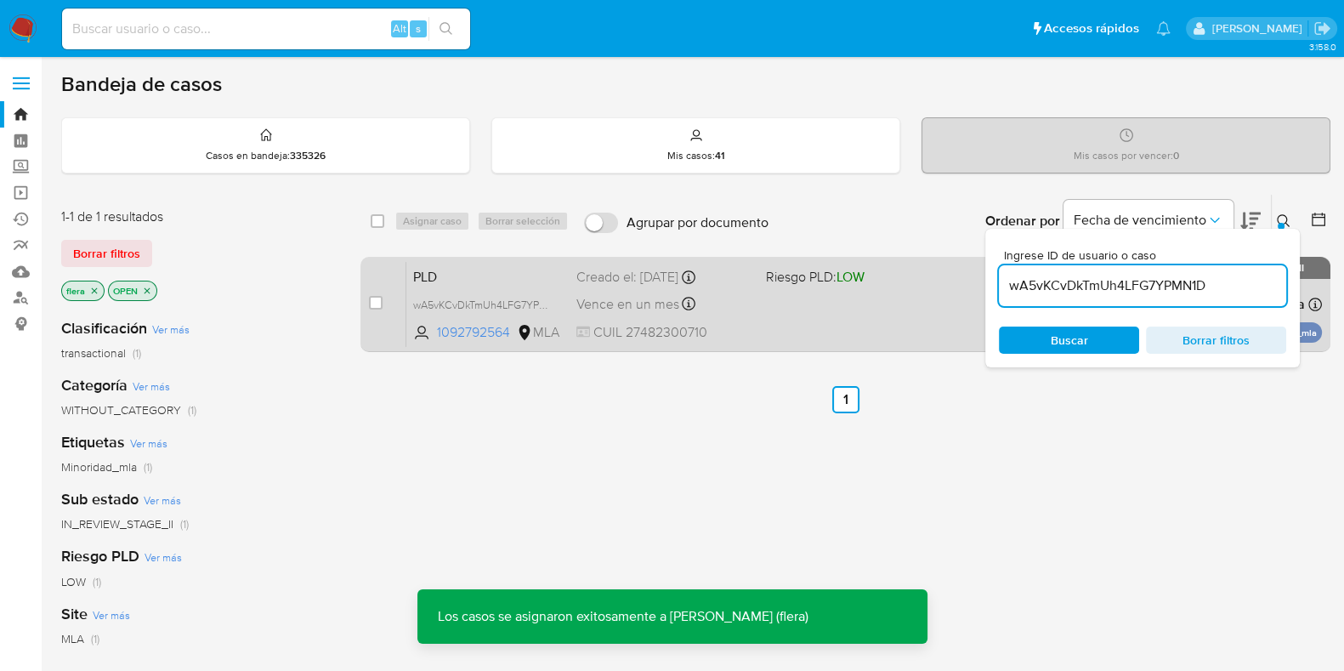
click at [476, 281] on span "PLD" at bounding box center [488, 275] width 150 height 22
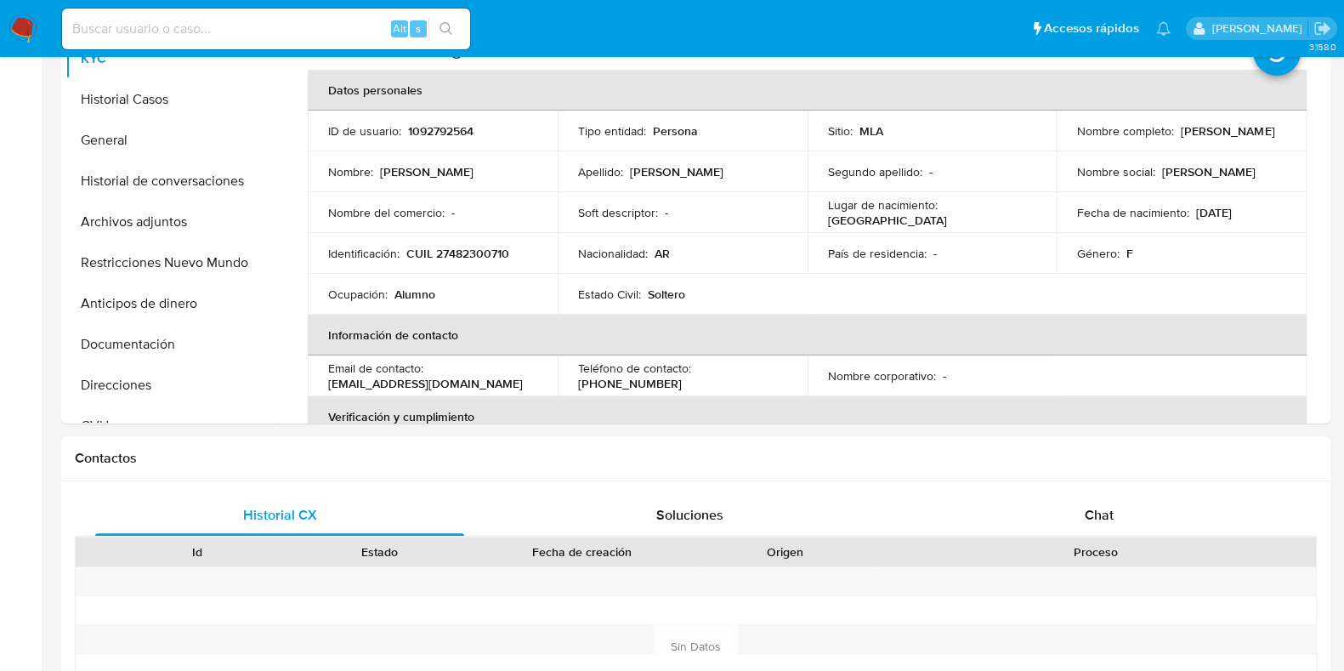
select select "10"
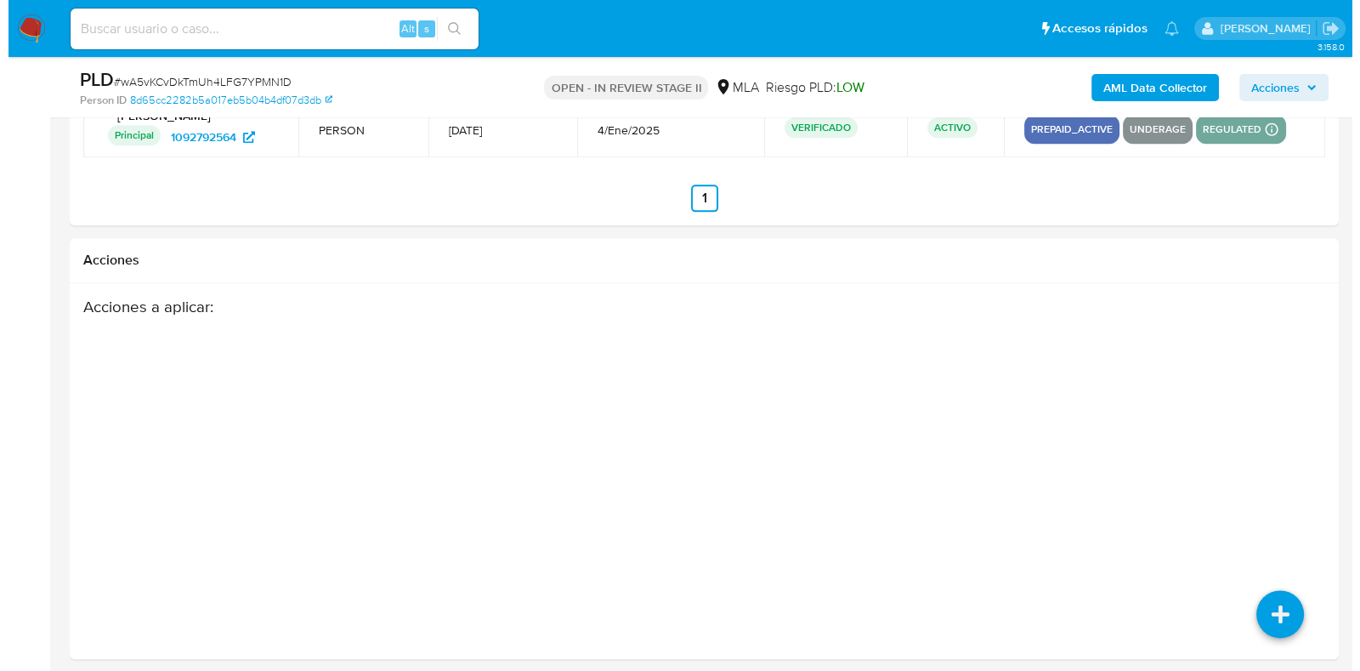
scroll to position [2720, 0]
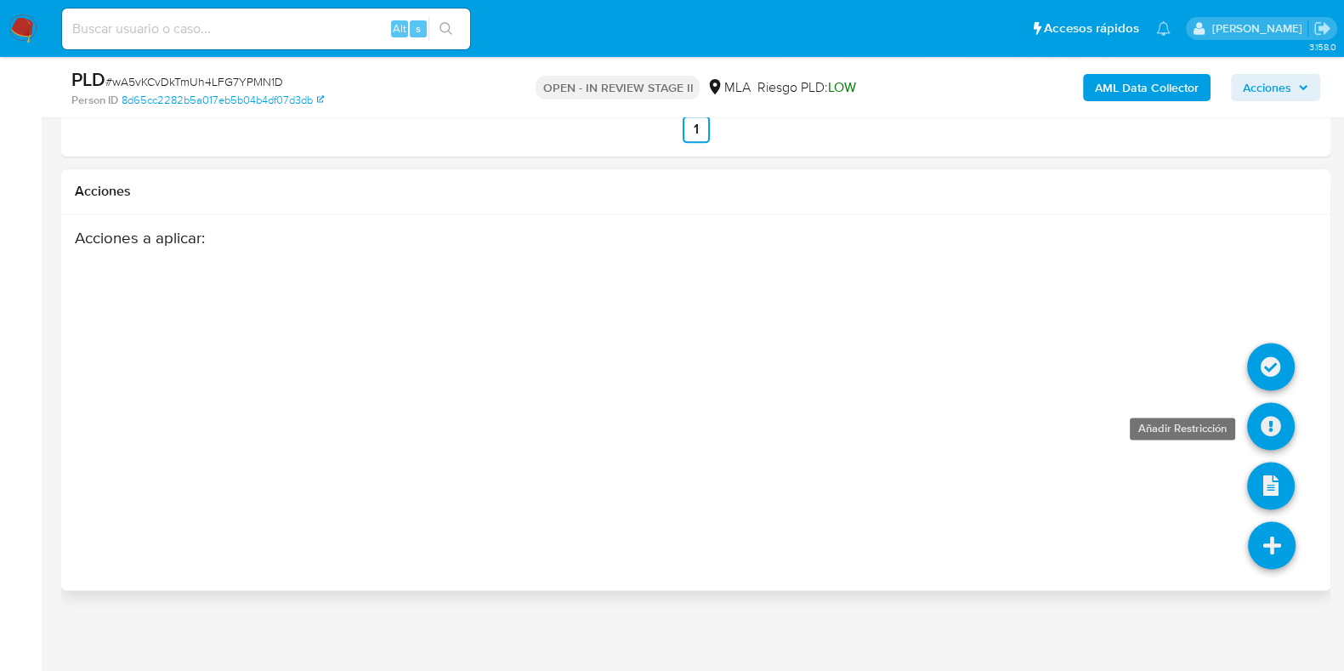
click at [1267, 411] on icon at bounding box center [1271, 426] width 48 height 48
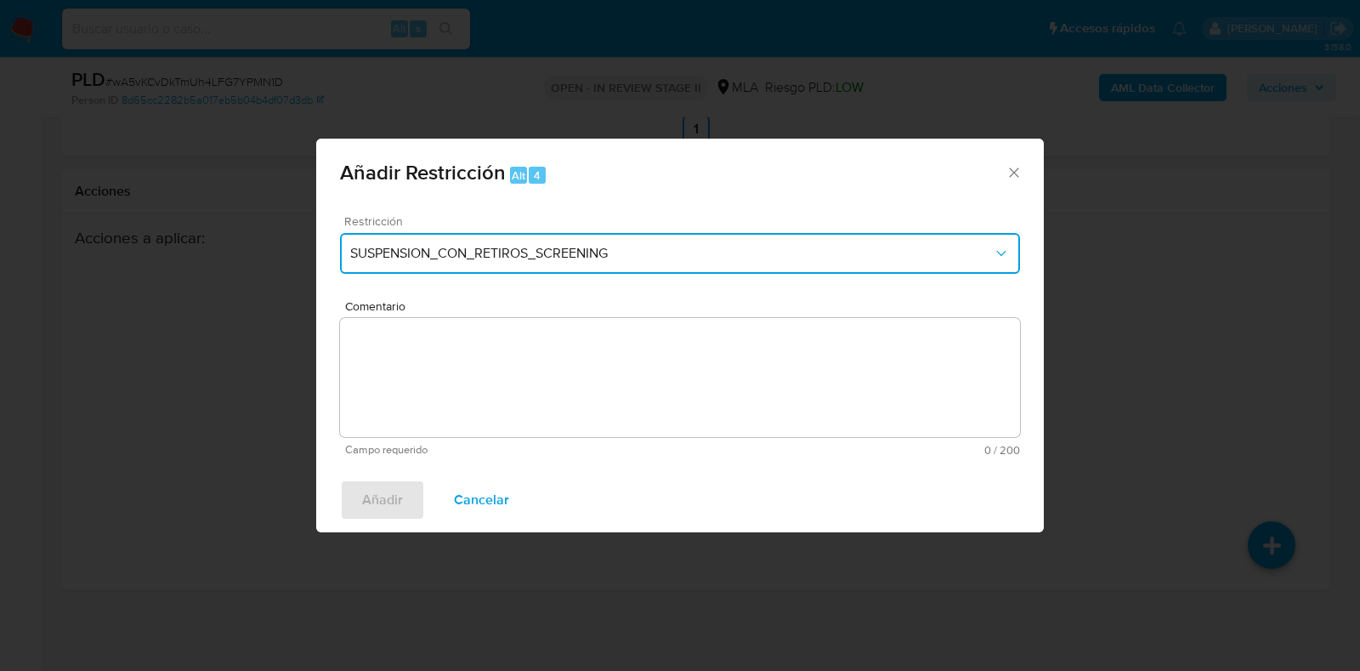
click at [662, 254] on span "SUSPENSION_CON_RETIROS_SCREENING" at bounding box center [671, 253] width 643 height 17
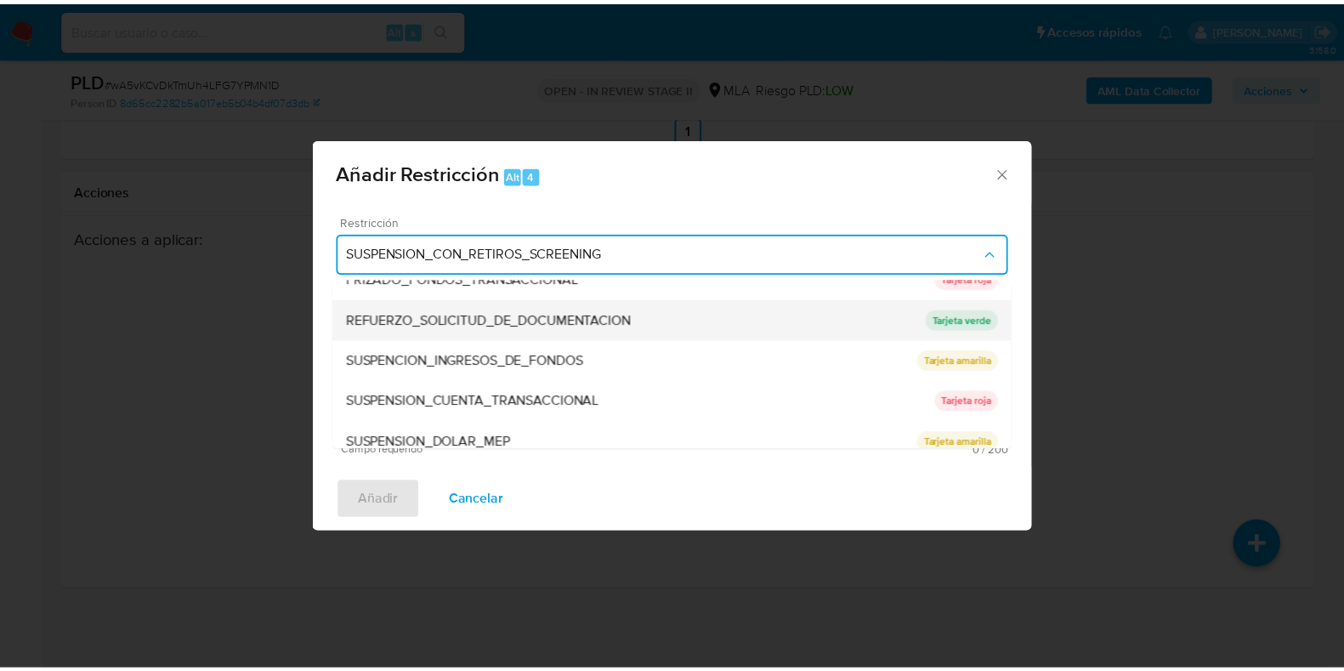
scroll to position [360, 0]
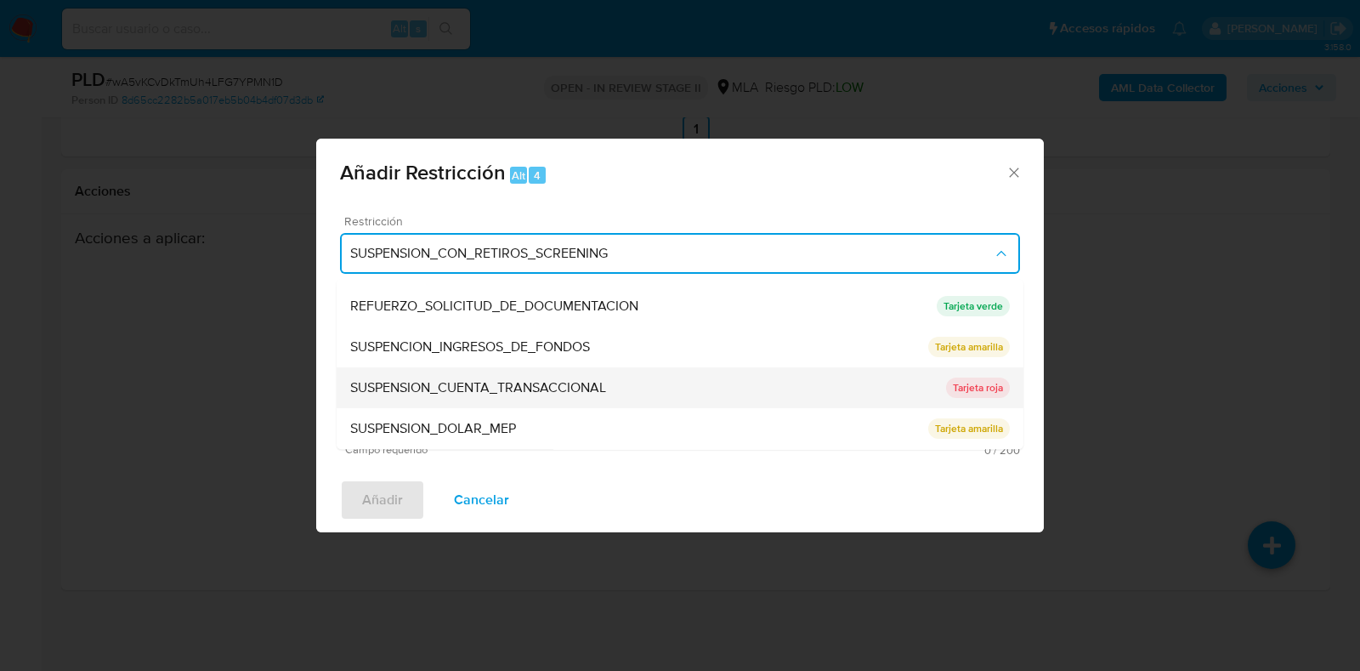
click at [631, 394] on div "SUSPENSION_CUENTA_TRANSACCIONAL" at bounding box center [648, 388] width 596 height 41
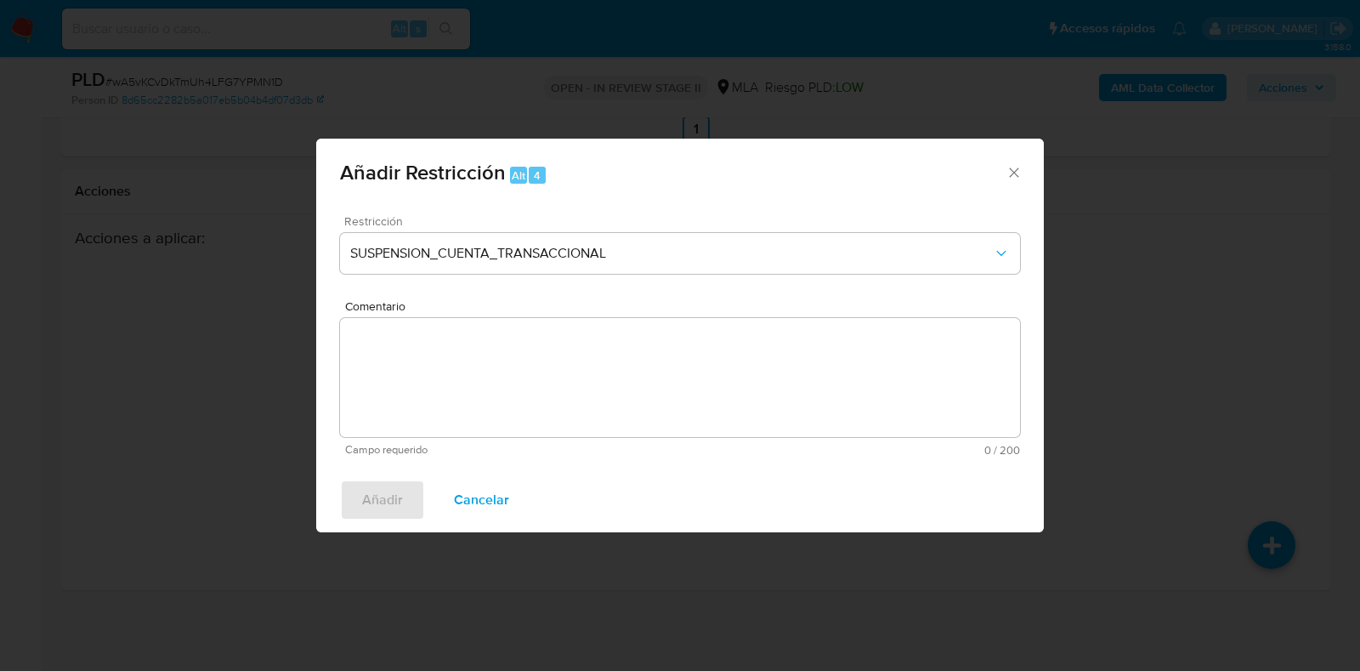
click at [631, 394] on textarea "Comentario" at bounding box center [680, 377] width 680 height 119
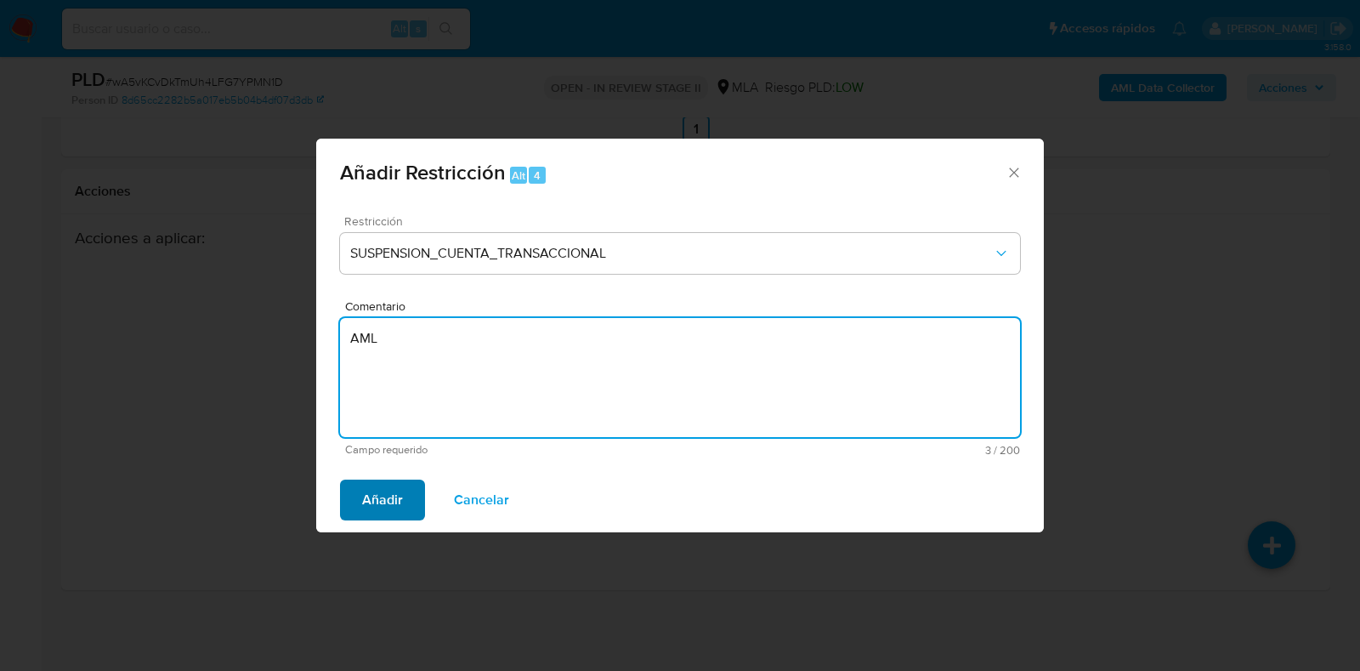
type textarea "AML"
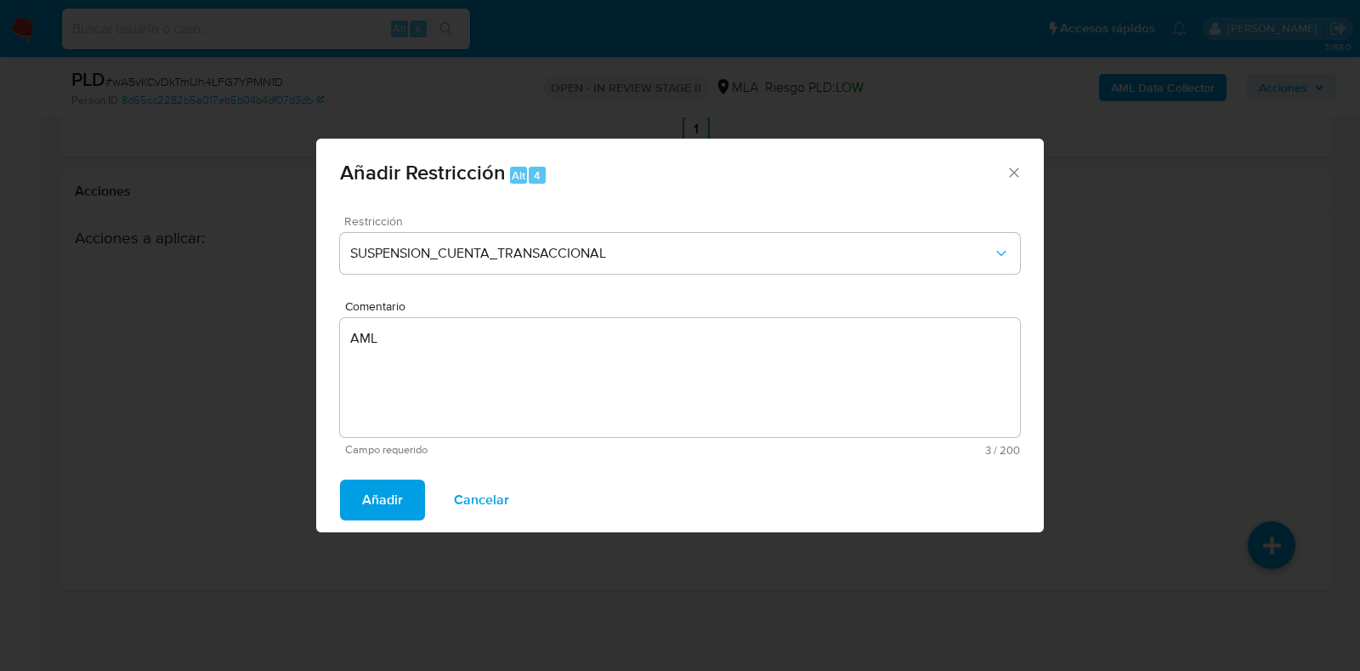
click at [388, 511] on span "Añadir" at bounding box center [382, 499] width 41 height 37
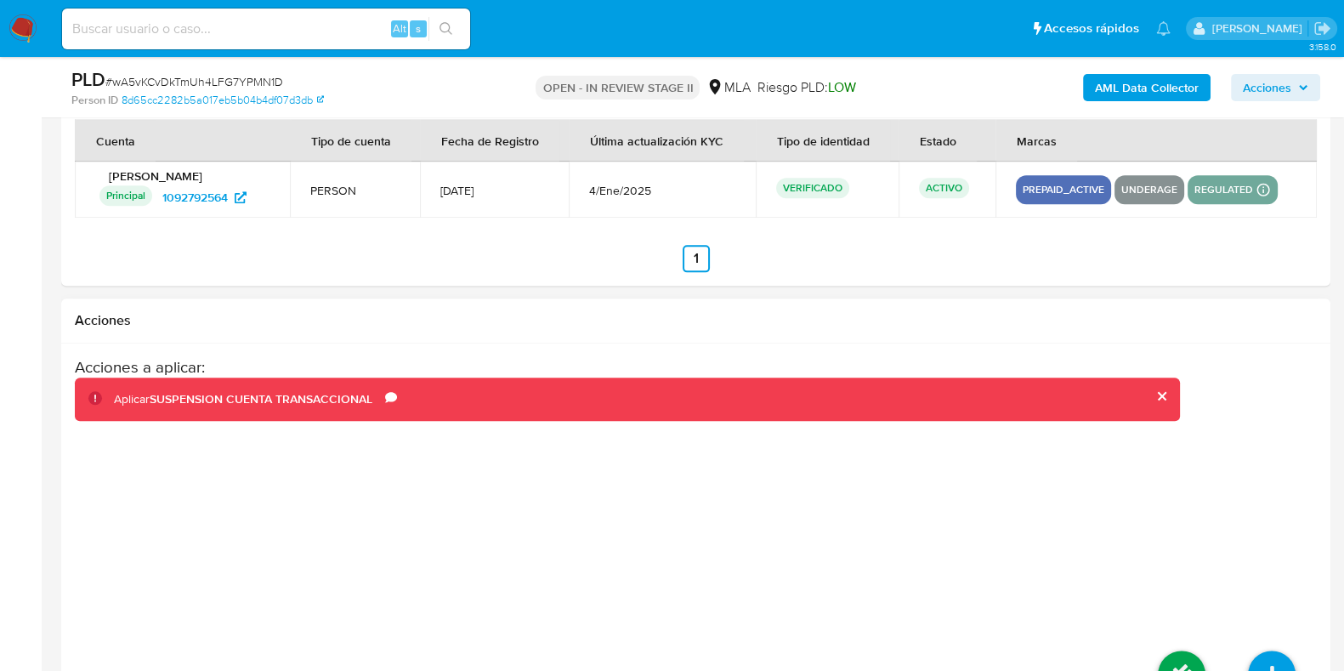
scroll to position [2720, 0]
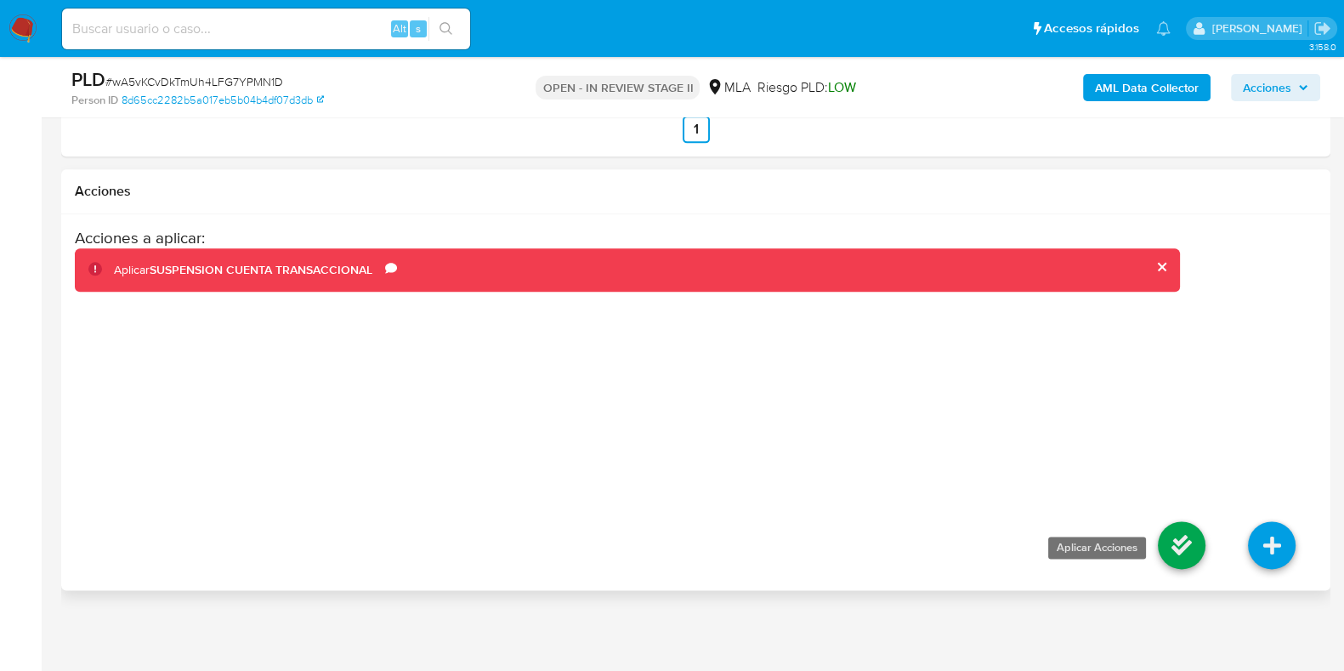
click at [1173, 550] on icon at bounding box center [1182, 545] width 48 height 48
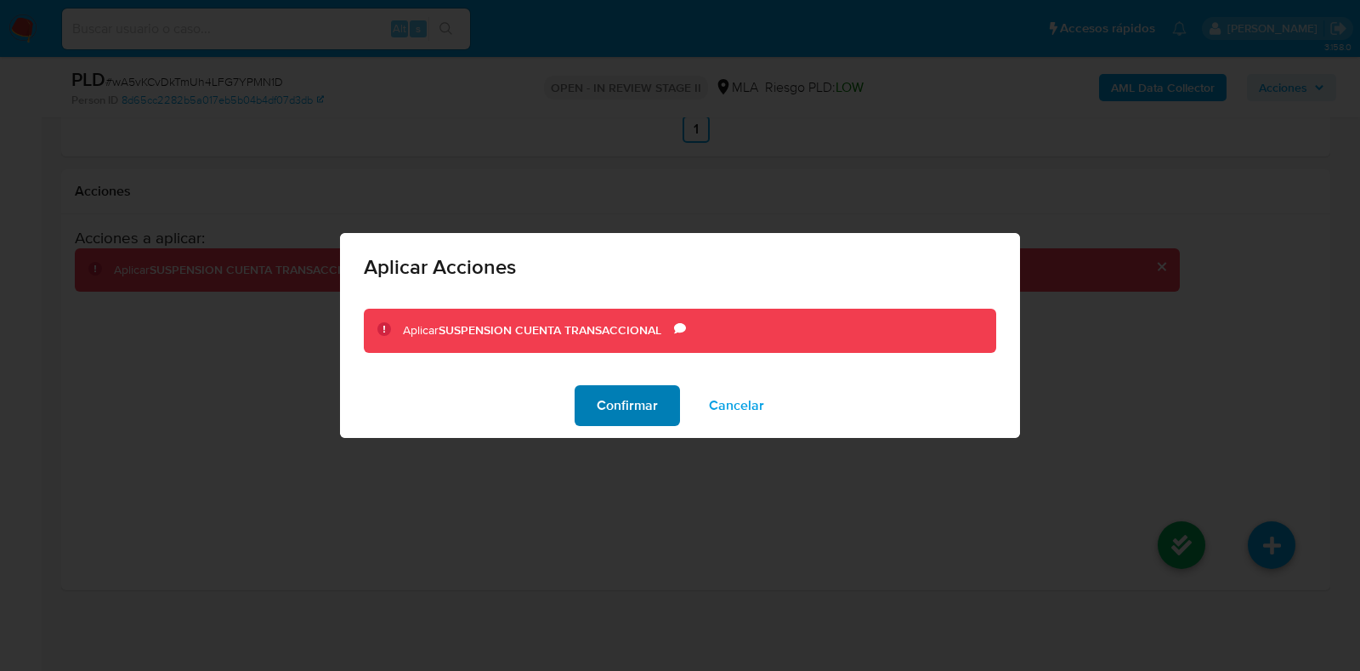
click at [642, 410] on span "Confirmar" at bounding box center [627, 405] width 61 height 37
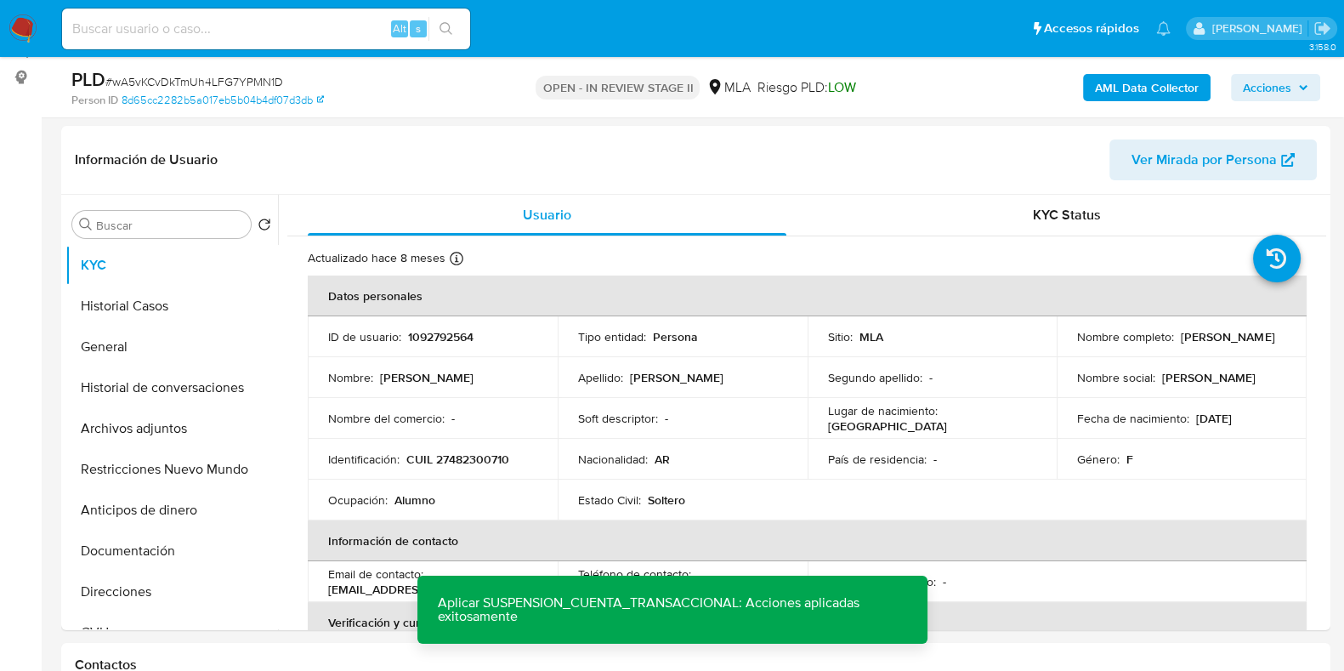
scroll to position [118, 0]
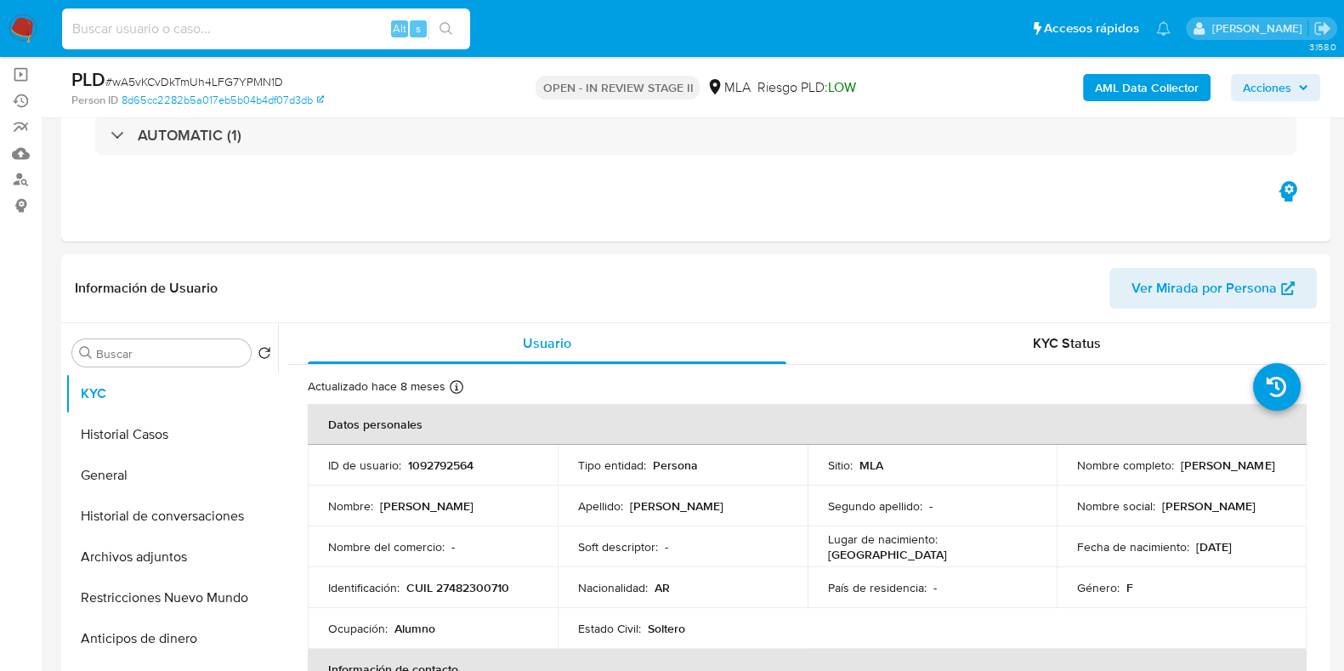
click at [297, 24] on input at bounding box center [266, 29] width 408 height 22
paste input "bUNfOWZ3Aua5gky40HiPMHmC"
type input "bUNfOWZ3Aua5gky40HiPMHmC"
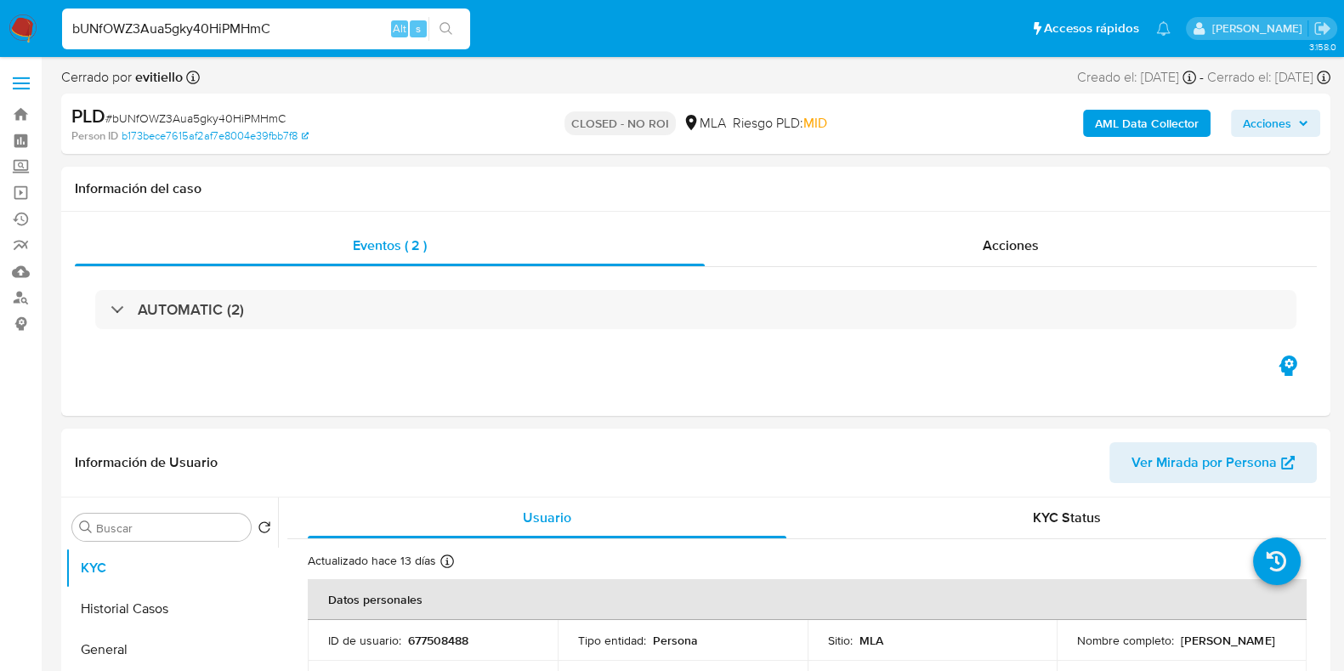
select select "10"
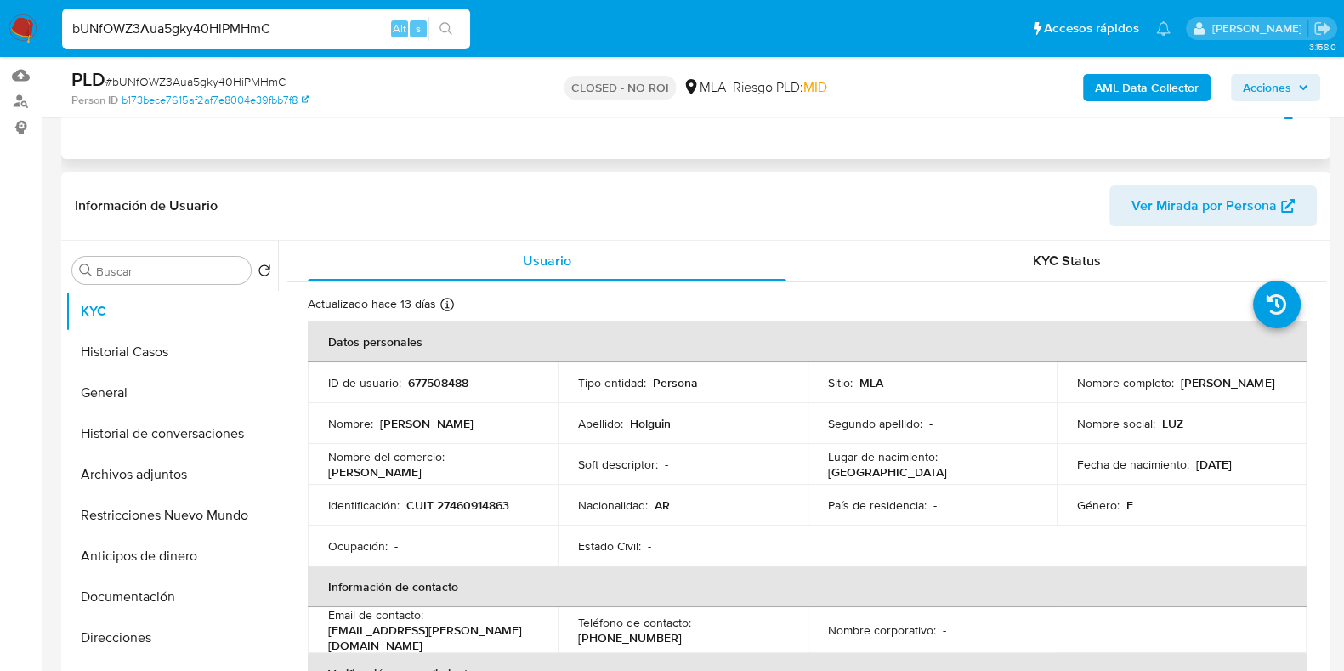
scroll to position [212, 0]
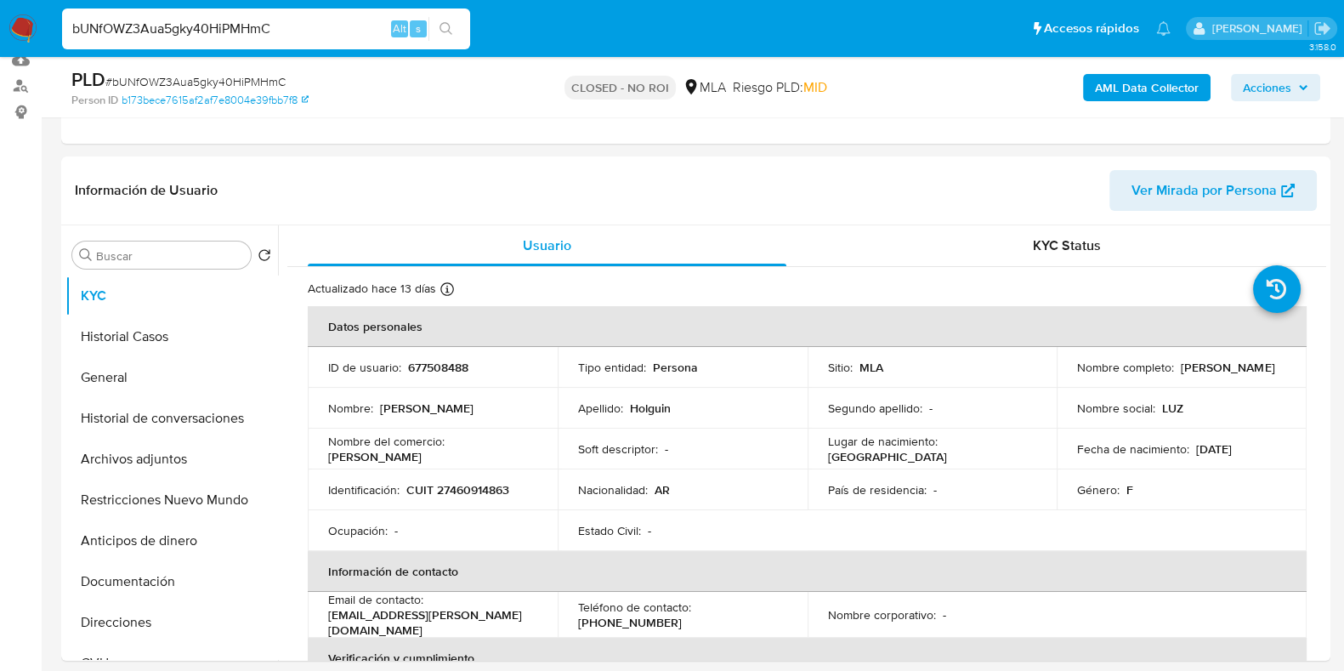
click at [166, 16] on div "bUNfOWZ3Aua5gky40HiPMHmC Alt s" at bounding box center [266, 29] width 408 height 41
click at [167, 19] on input "bUNfOWZ3Aua5gky40HiPMHmC" at bounding box center [266, 29] width 408 height 22
paste input "aivddITWetKD32tfvQGv38D5"
type input "aivddITWetKD32tfvQGv38D5"
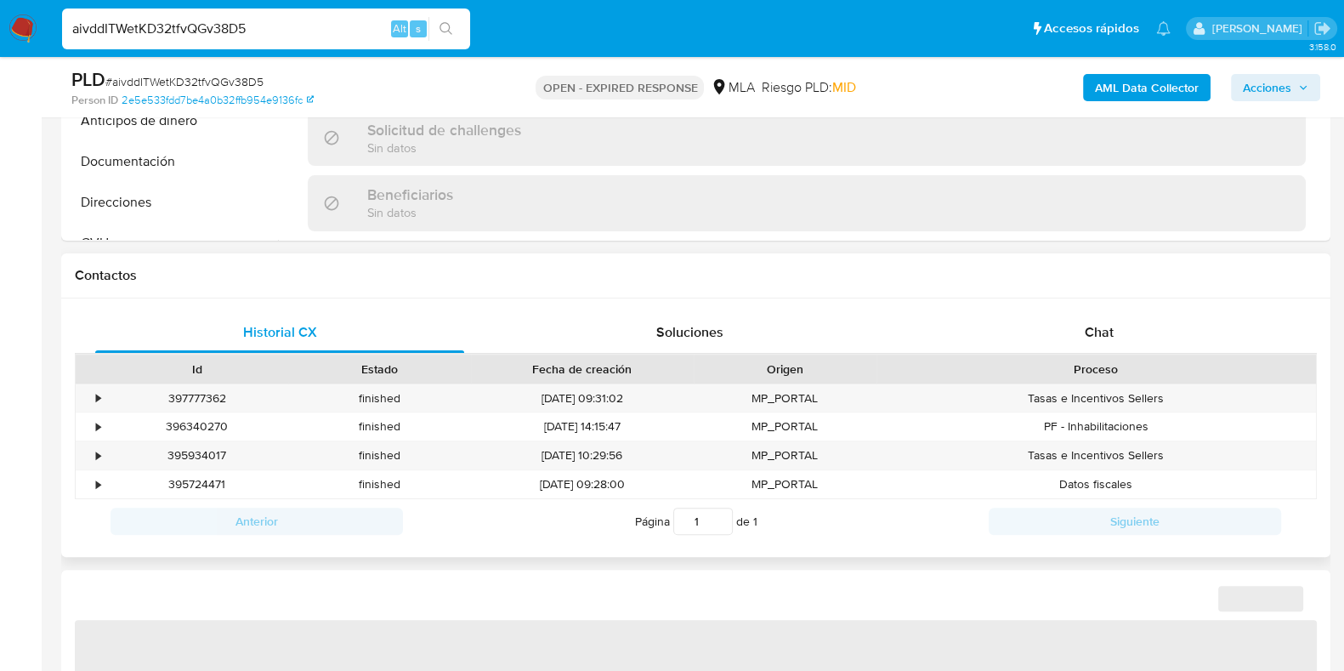
select select "10"
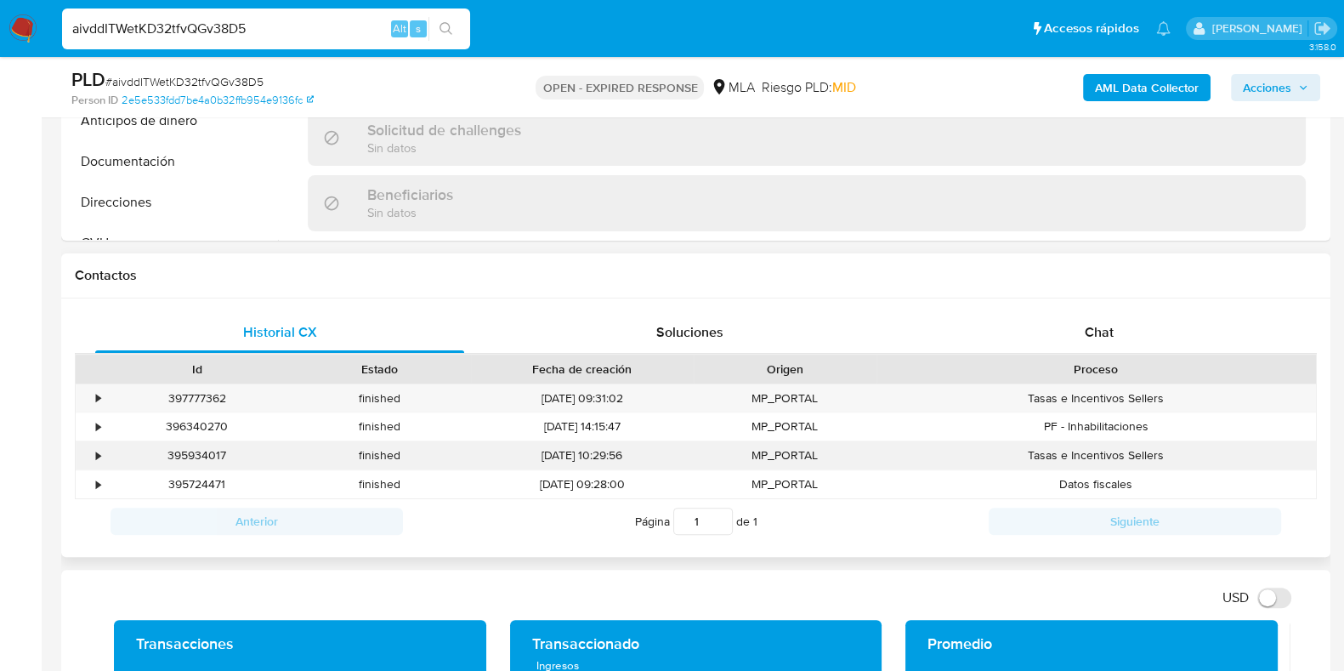
scroll to position [638, 0]
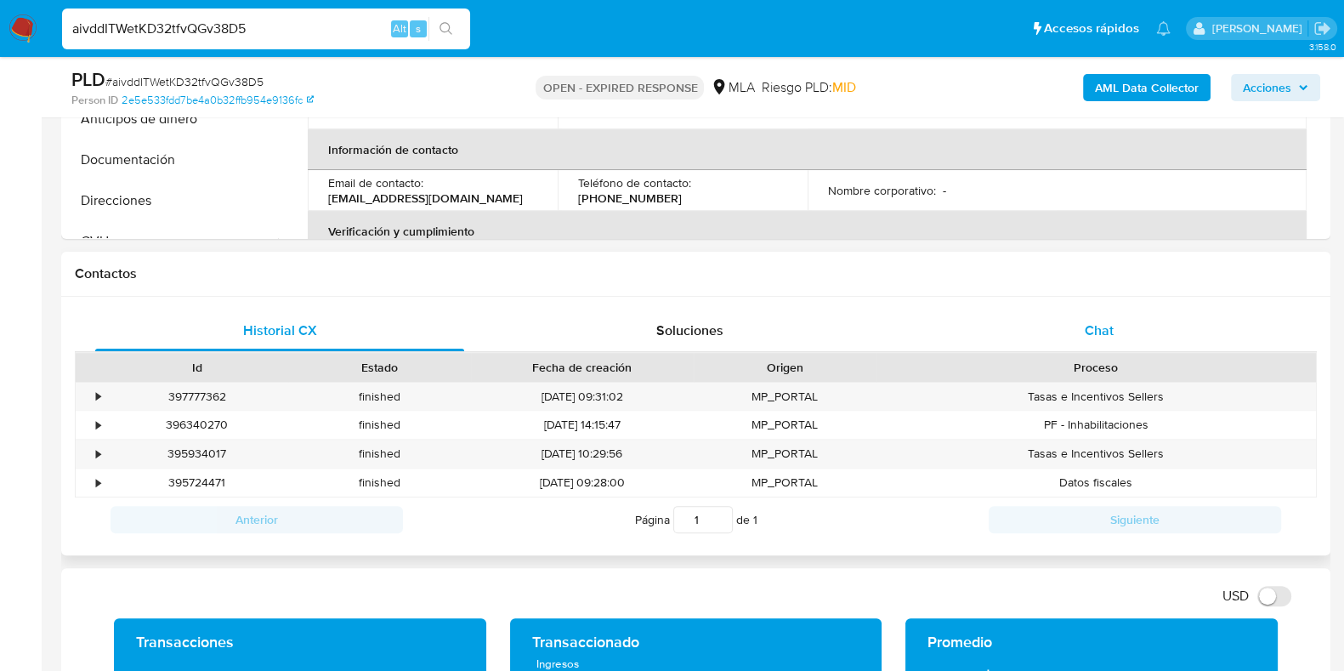
click at [1119, 348] on div "Chat" at bounding box center [1099, 330] width 369 height 41
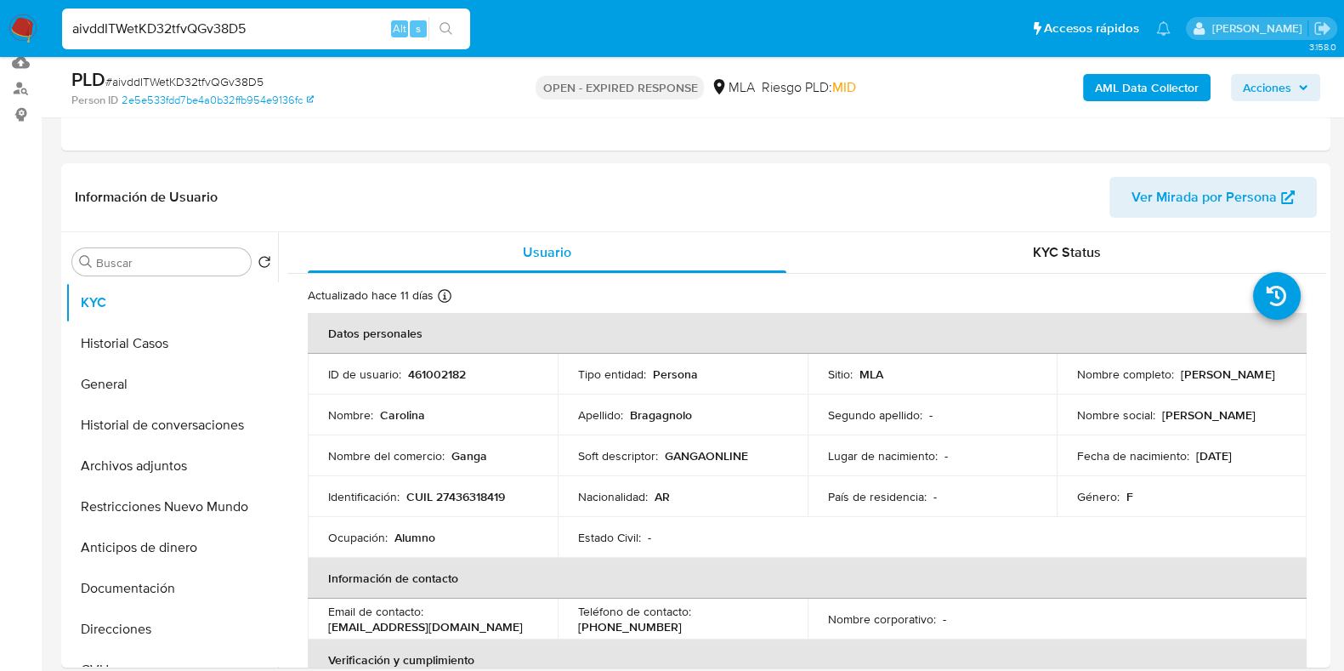
scroll to position [212, 0]
click at [207, 31] on input "aivddITWetKD32tfvQGv38D5" at bounding box center [266, 29] width 408 height 22
paste input "jpS53uPxCeb5AjojU9JUAwx"
type input "ajpS53uPxCeb5AjojU9JUAwx"
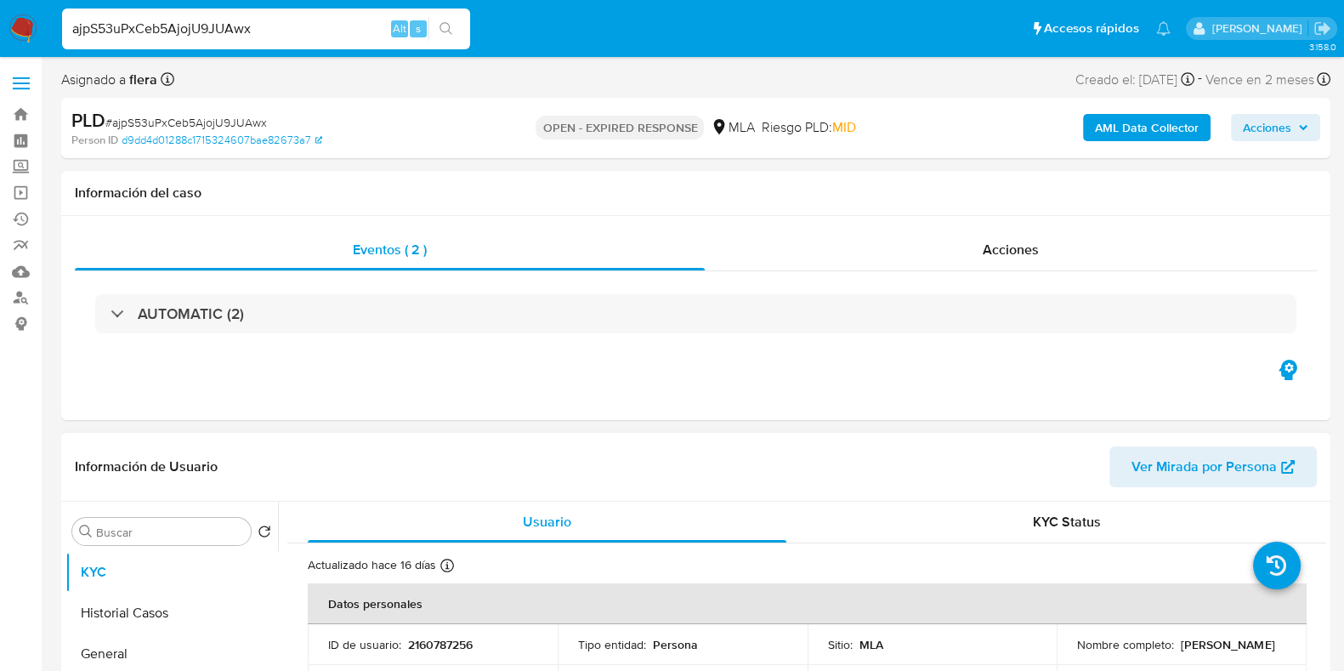
select select "10"
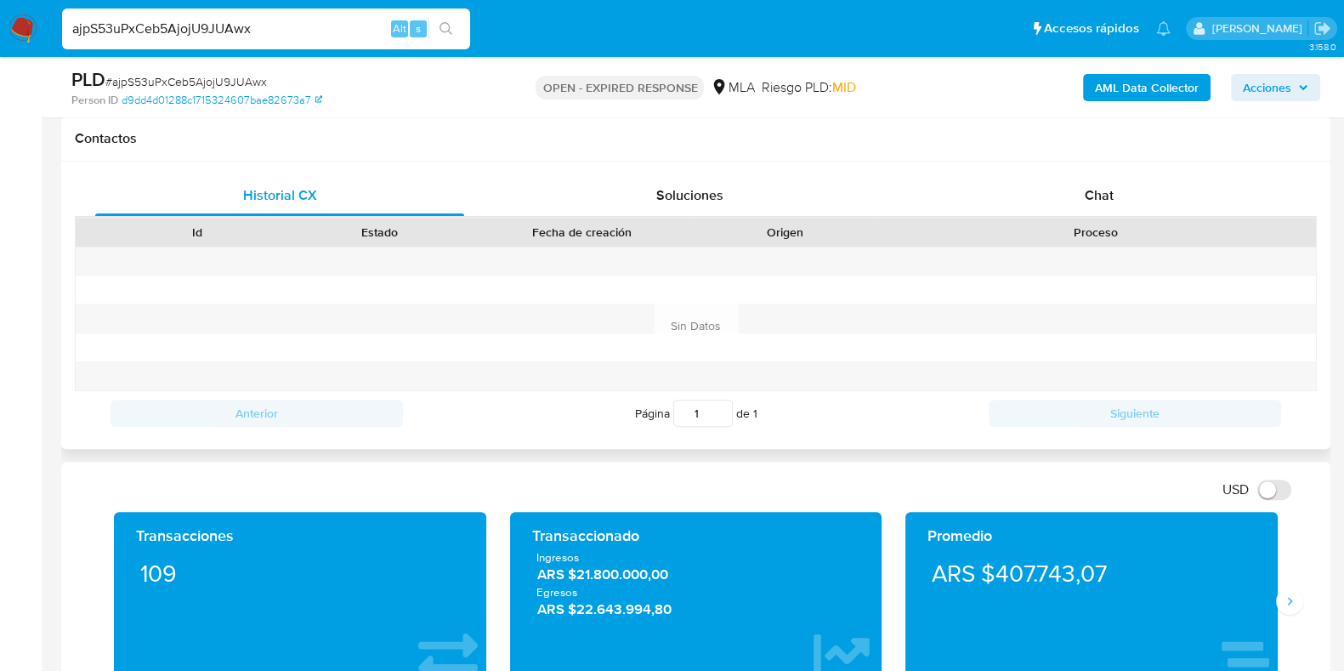
scroll to position [849, 0]
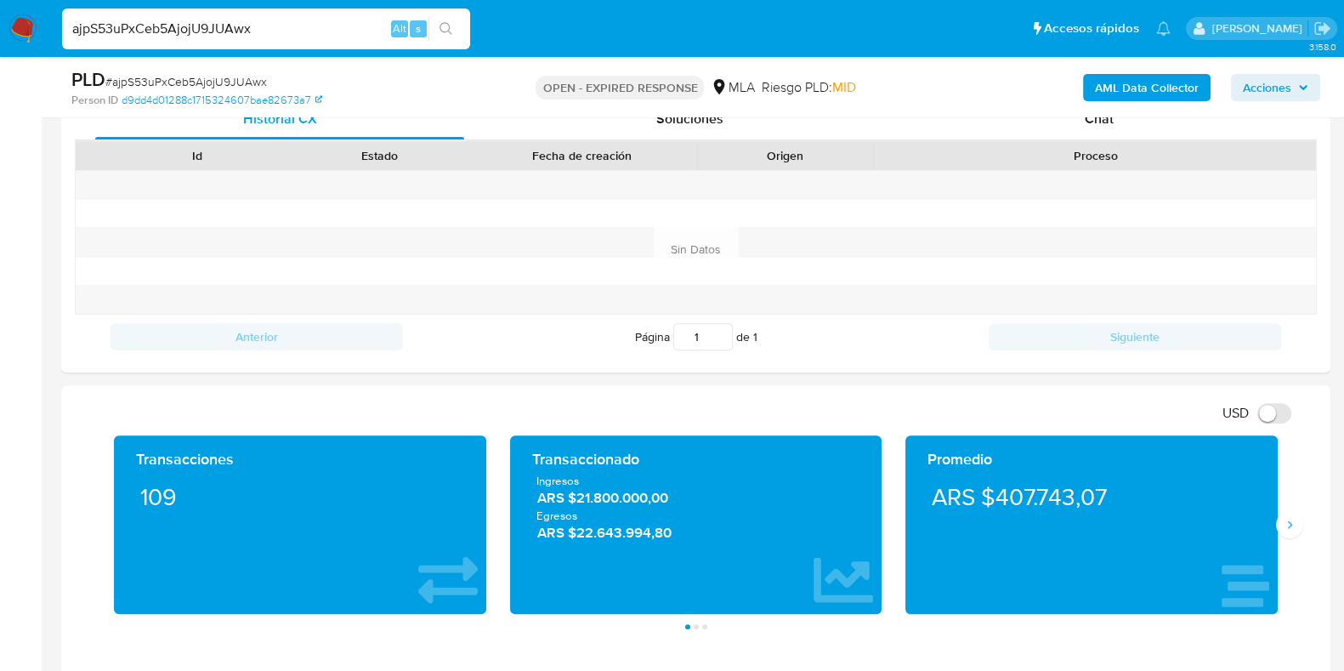
click at [1101, 116] on div "PLD # ajpS53uPxCeb5AjojU9JUAwx Person ID d9dd4d01288c1715324607bae82673a7 OPEN …" at bounding box center [695, 87] width 1269 height 60
click at [1101, 122] on span "Chat" at bounding box center [1099, 119] width 29 height 20
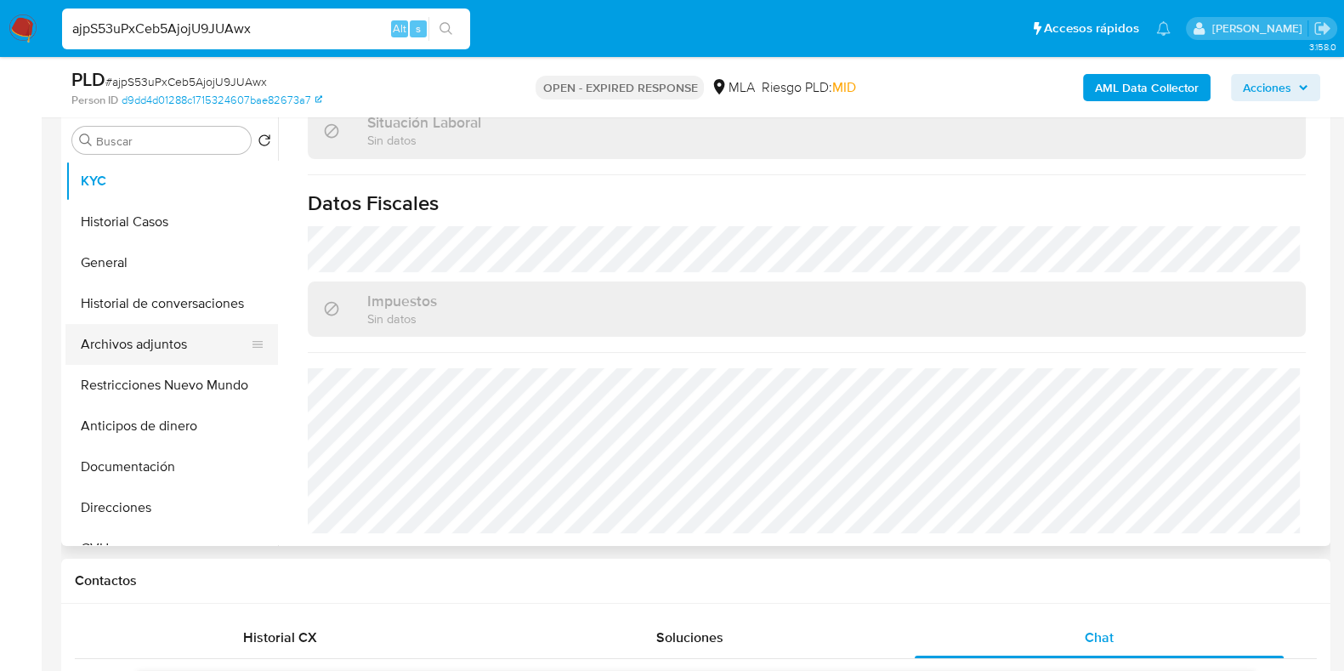
scroll to position [319, 0]
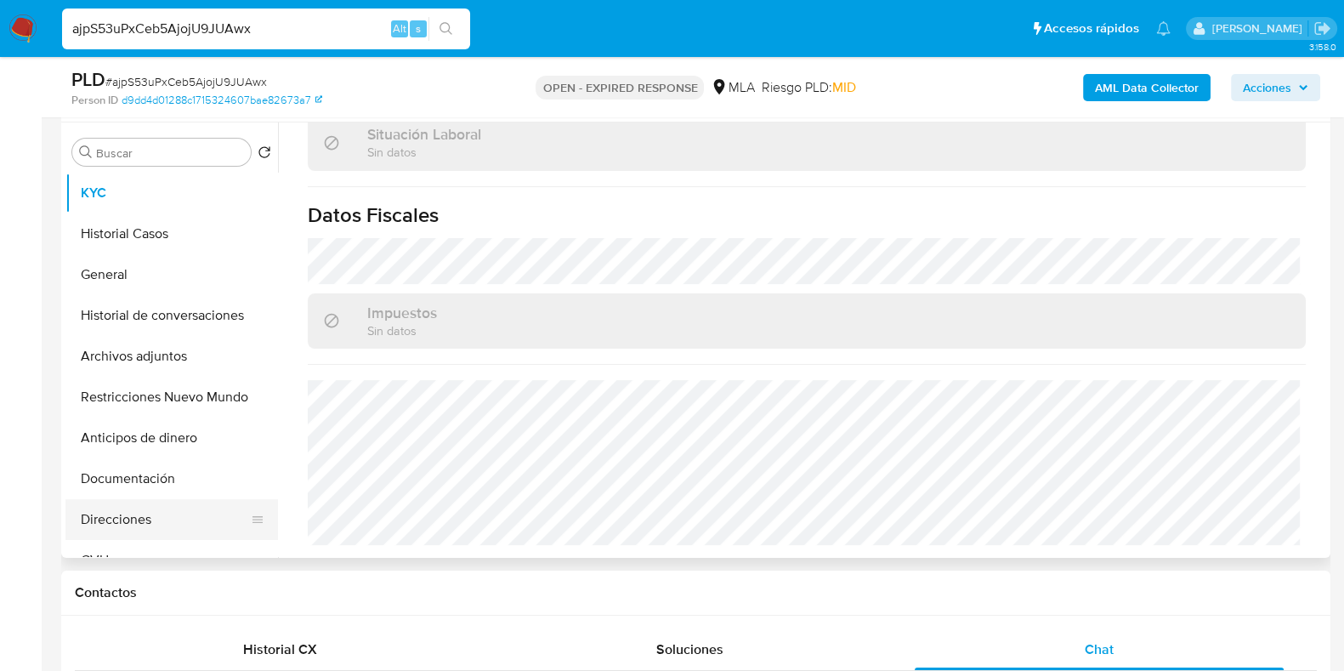
click at [164, 510] on button "Direcciones" at bounding box center [164, 519] width 199 height 41
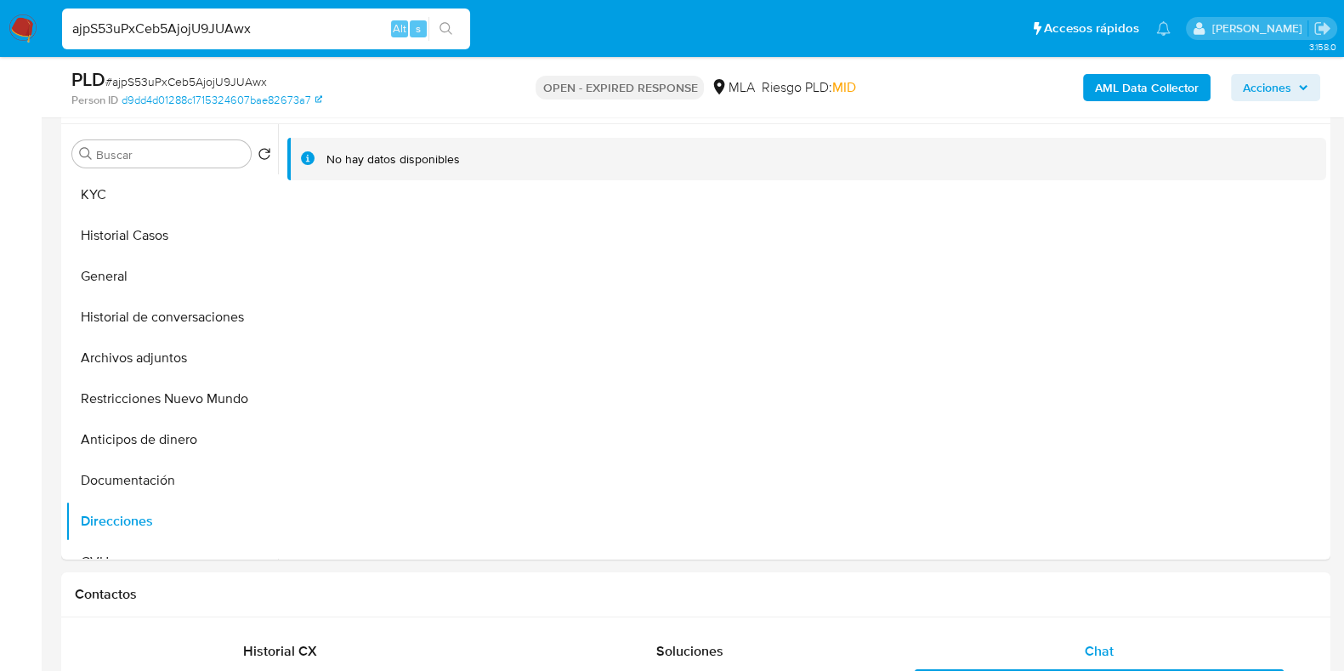
scroll to position [314, 0]
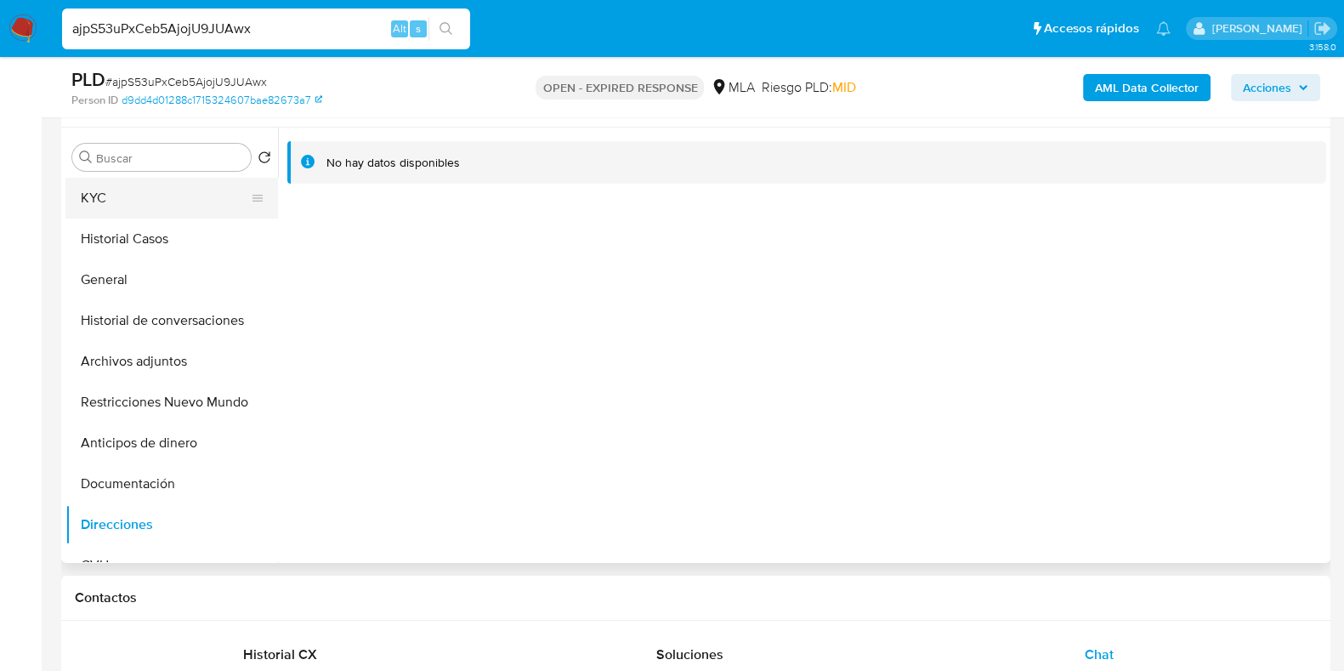
click at [150, 189] on button "KYC" at bounding box center [164, 198] width 199 height 41
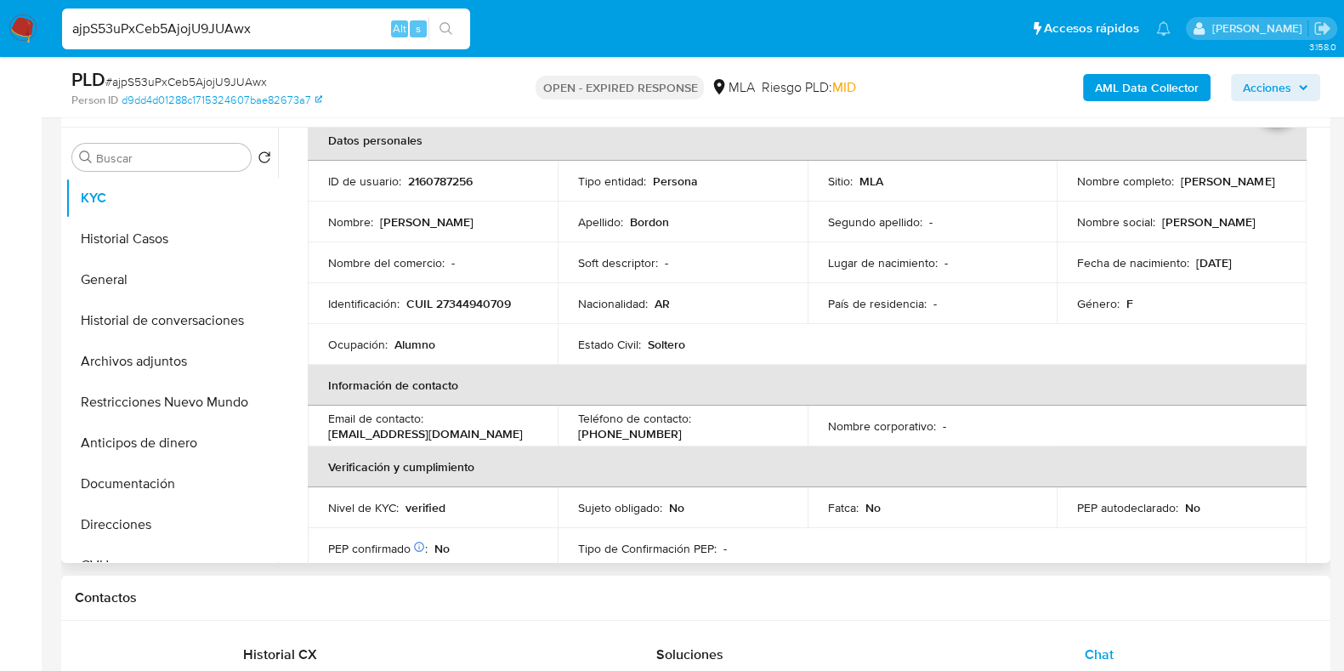
scroll to position [0, 0]
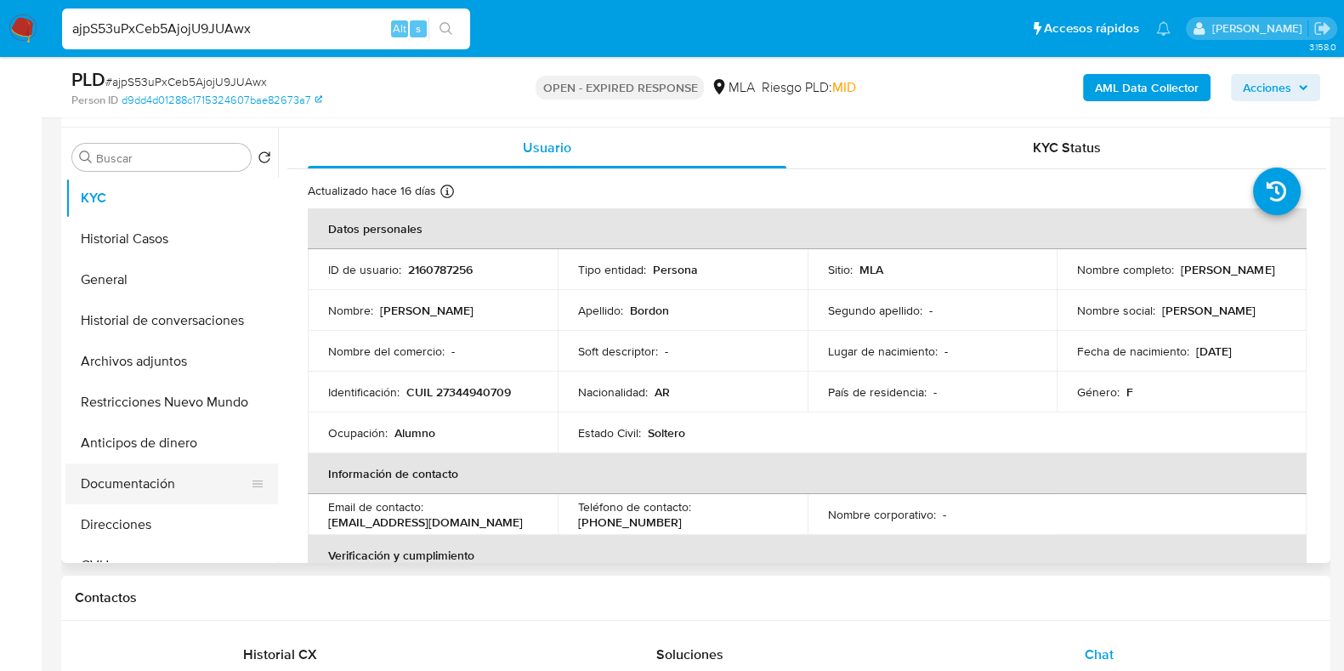
click at [97, 490] on button "Documentación" at bounding box center [164, 483] width 199 height 41
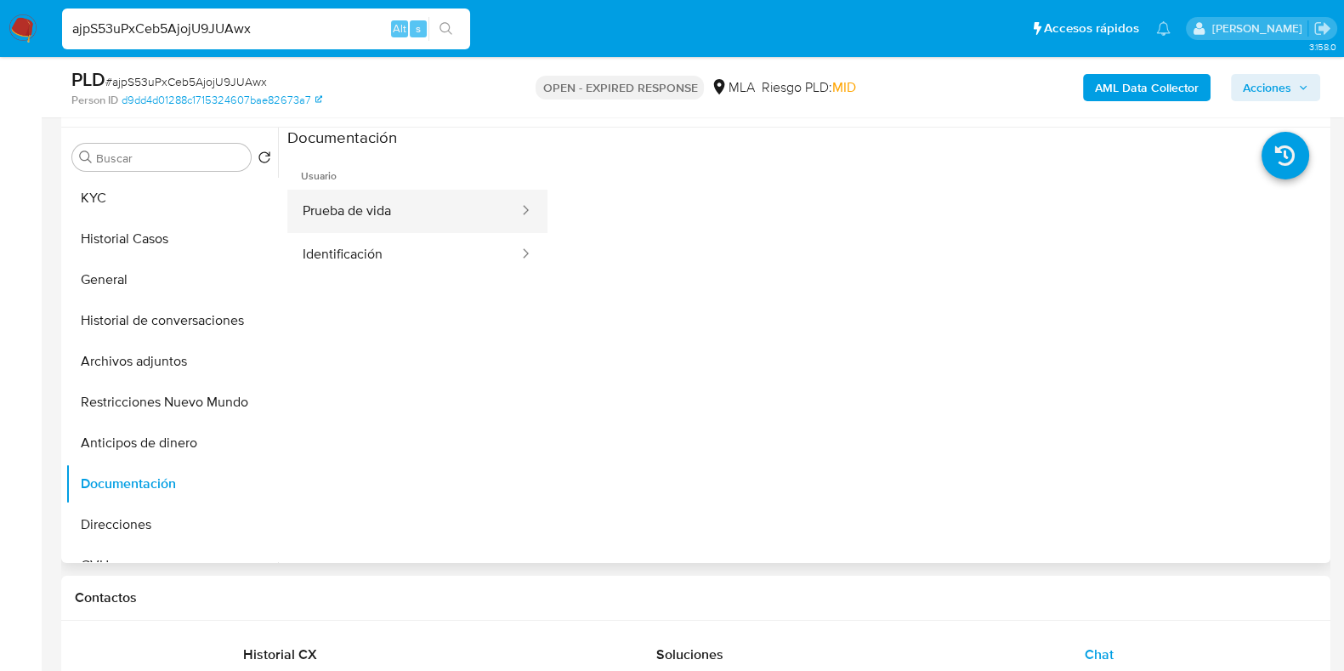
click at [408, 220] on button "Prueba de vida" at bounding box center [403, 211] width 233 height 43
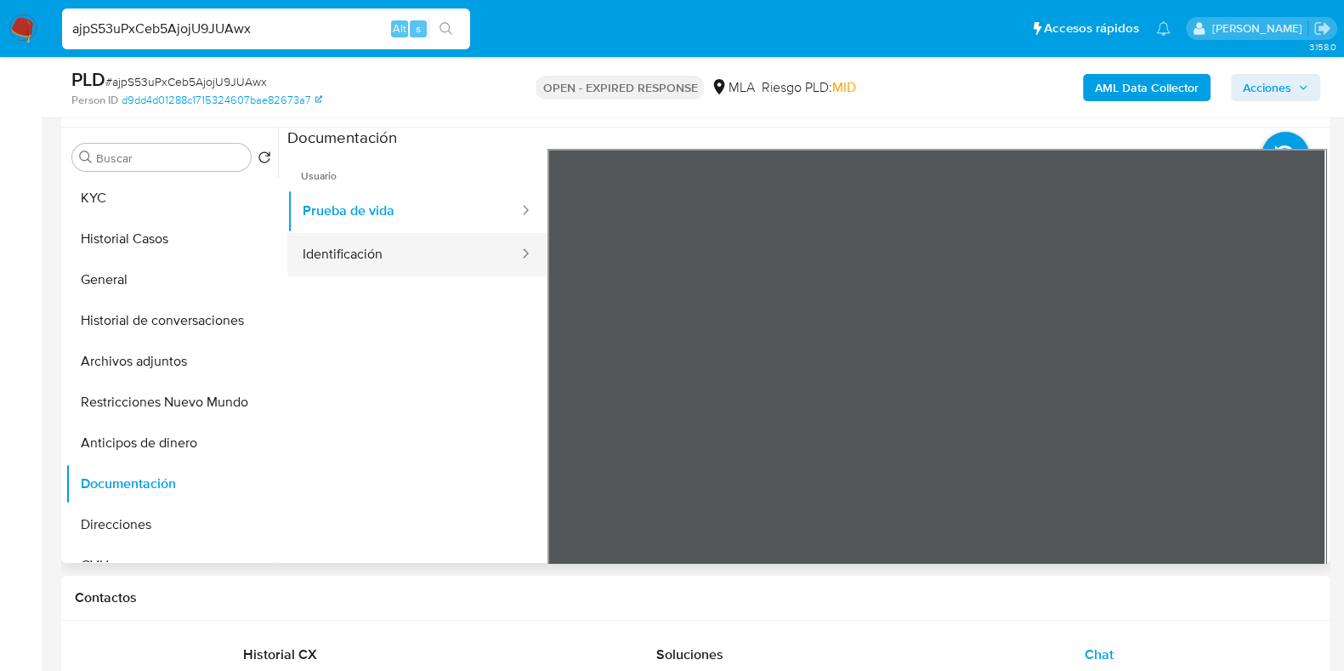
click at [348, 256] on button "Identificación" at bounding box center [403, 254] width 233 height 43
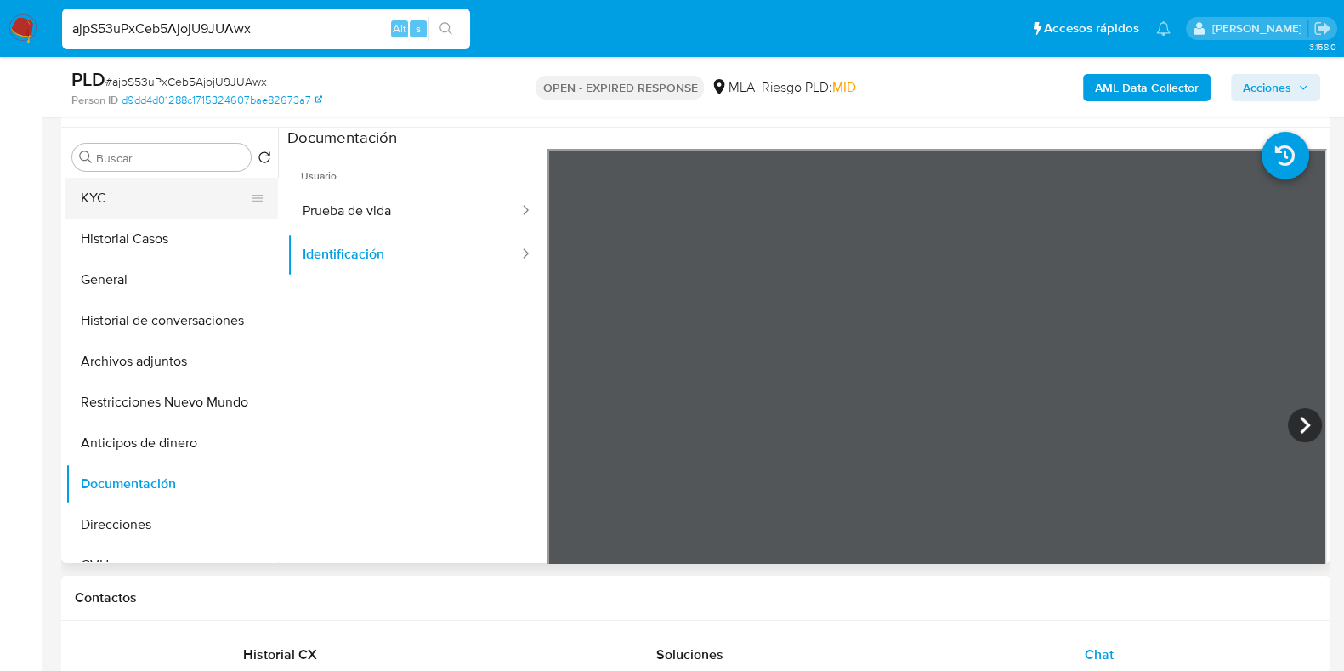
click at [149, 201] on button "KYC" at bounding box center [164, 198] width 199 height 41
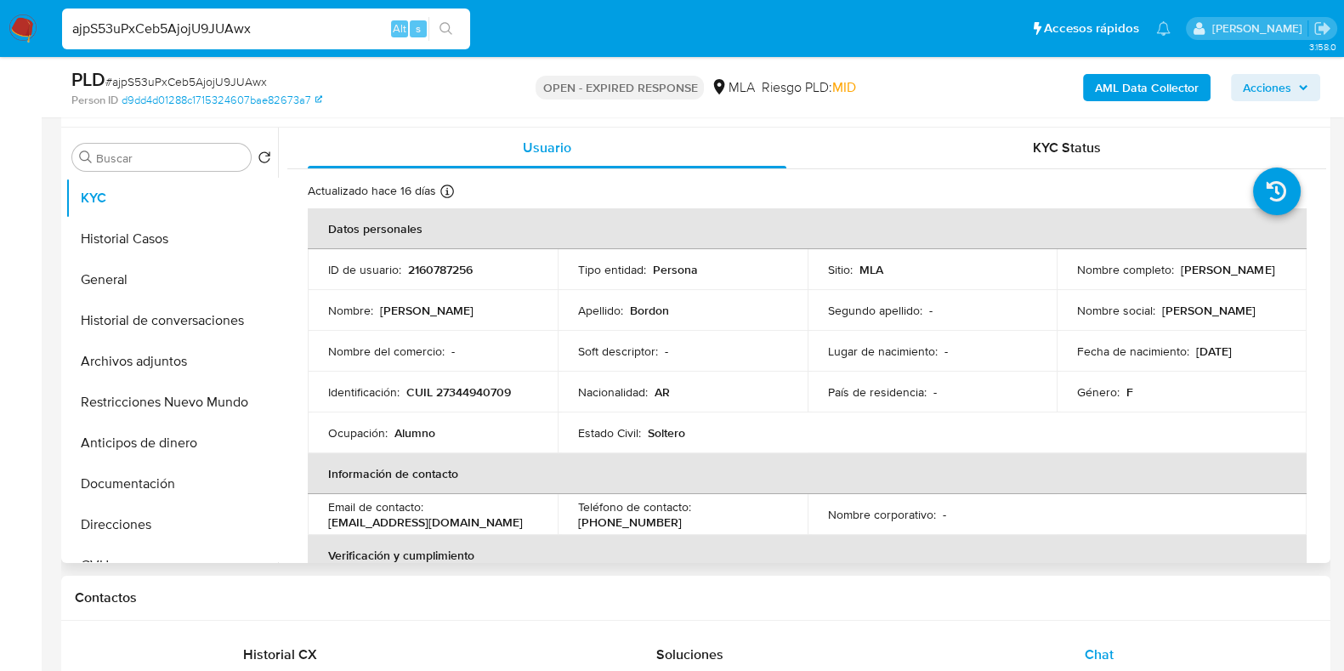
click at [462, 393] on p "CUIL 27344940709" at bounding box center [458, 391] width 105 height 15
copy p "27344940709"
click at [449, 388] on p "CUIL 27344940709" at bounding box center [458, 391] width 105 height 15
drag, startPoint x: 449, startPoint y: 393, endPoint x: 506, endPoint y: 394, distance: 57.0
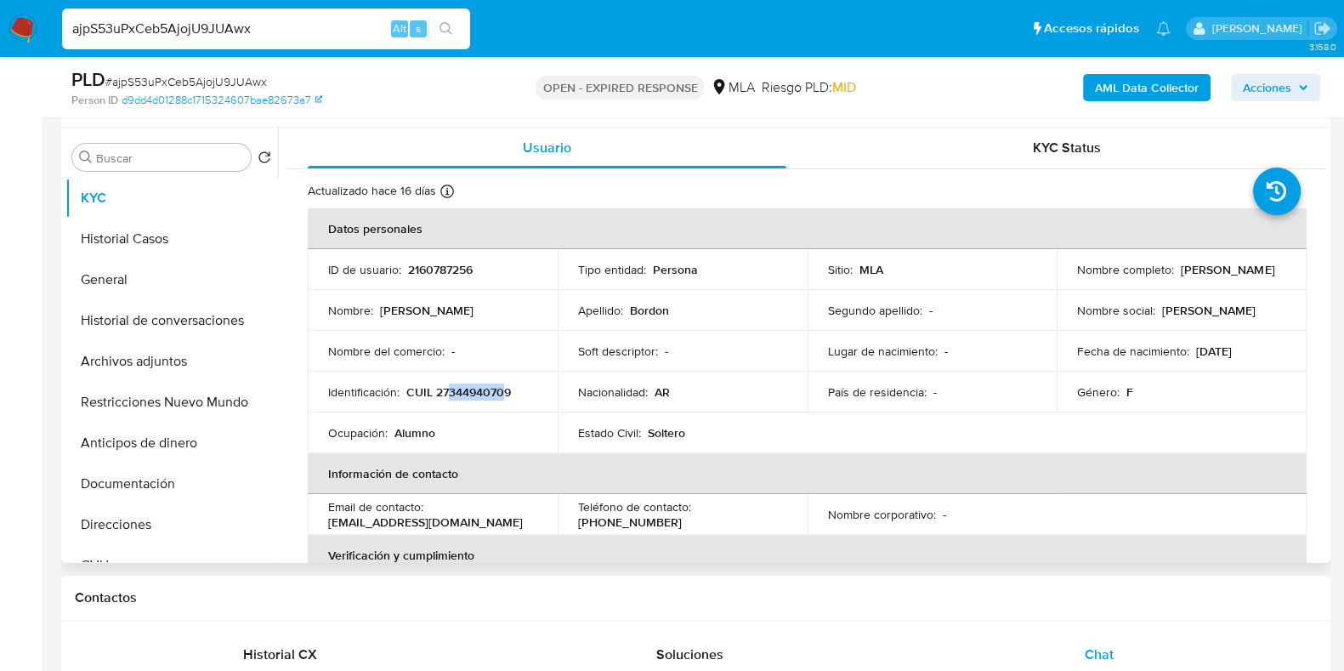
click at [506, 394] on p "CUIL 27344940709" at bounding box center [458, 391] width 105 height 15
copy p "34494070"
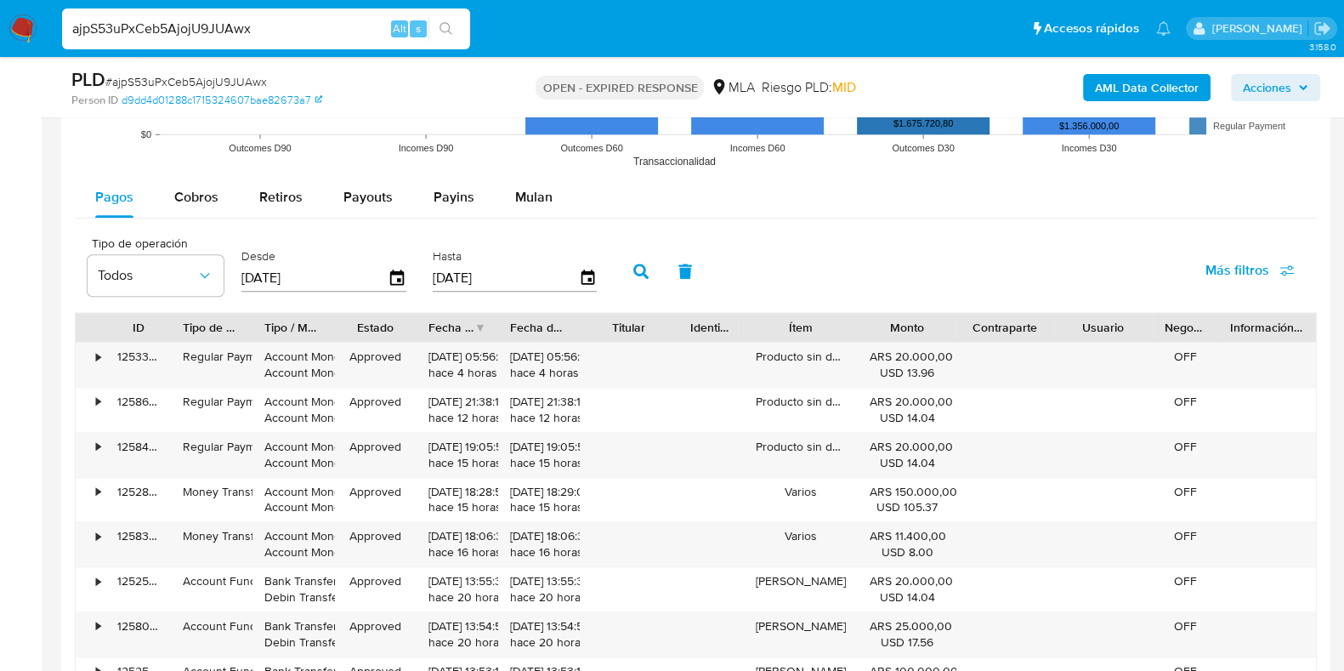
scroll to position [1908, 0]
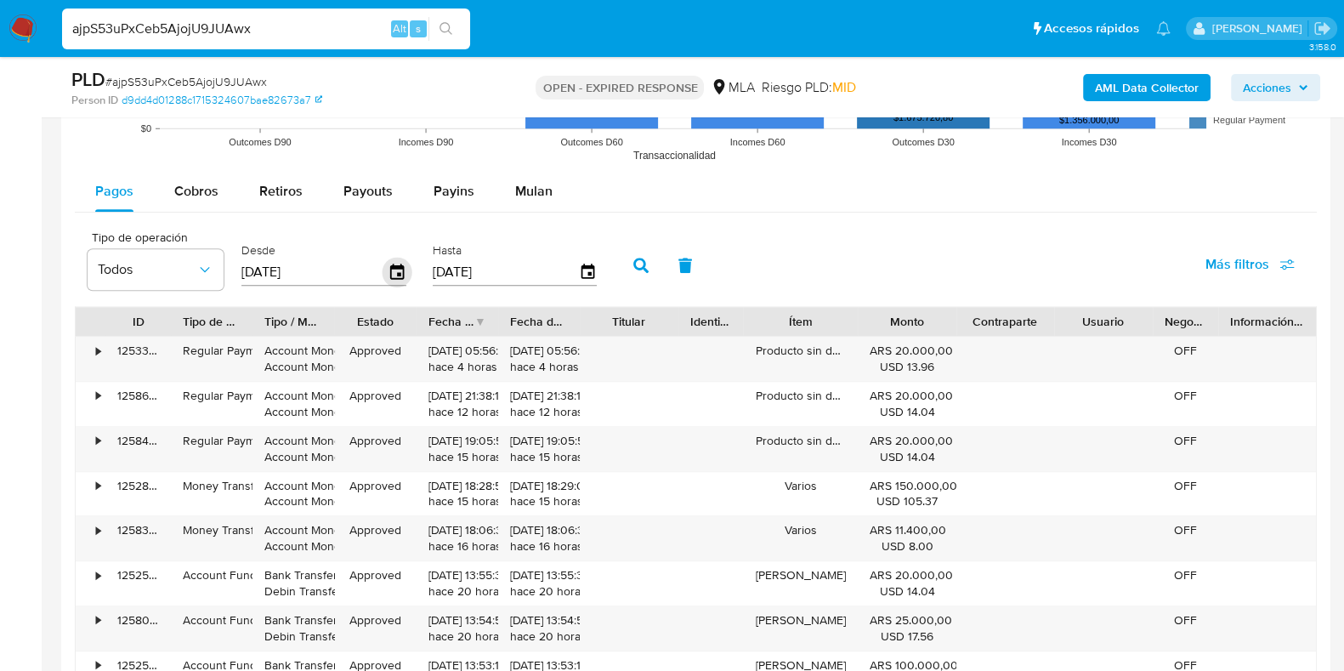
click at [390, 268] on icon "button" at bounding box center [397, 271] width 14 height 15
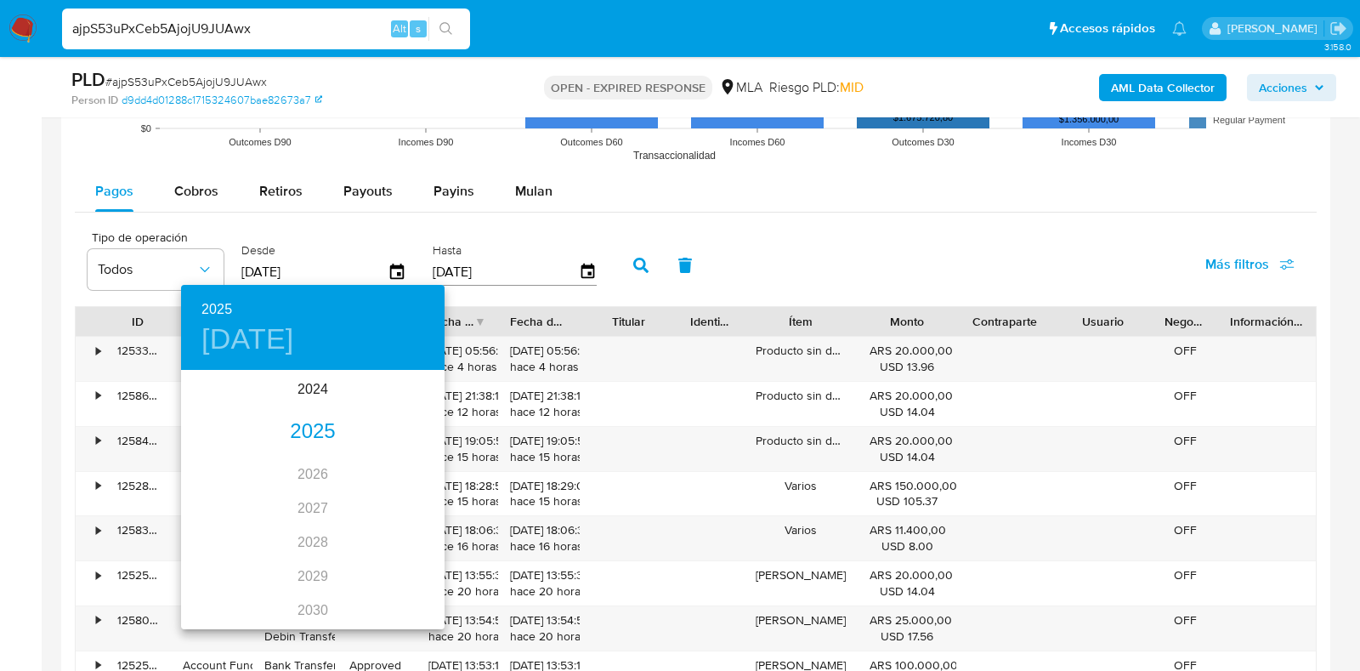
click at [310, 425] on div "2025" at bounding box center [313, 432] width 264 height 34
click at [315, 530] on div "ago." at bounding box center [313, 532] width 88 height 64
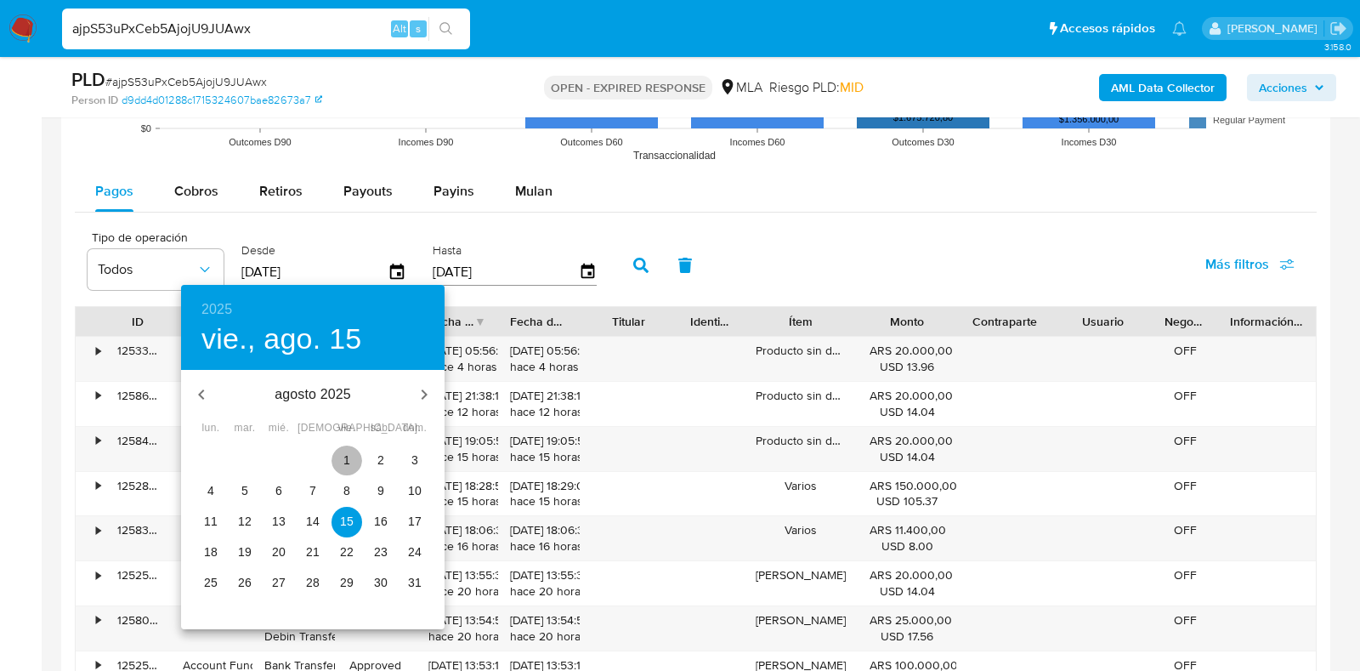
click at [349, 460] on p "1" at bounding box center [346, 459] width 7 height 17
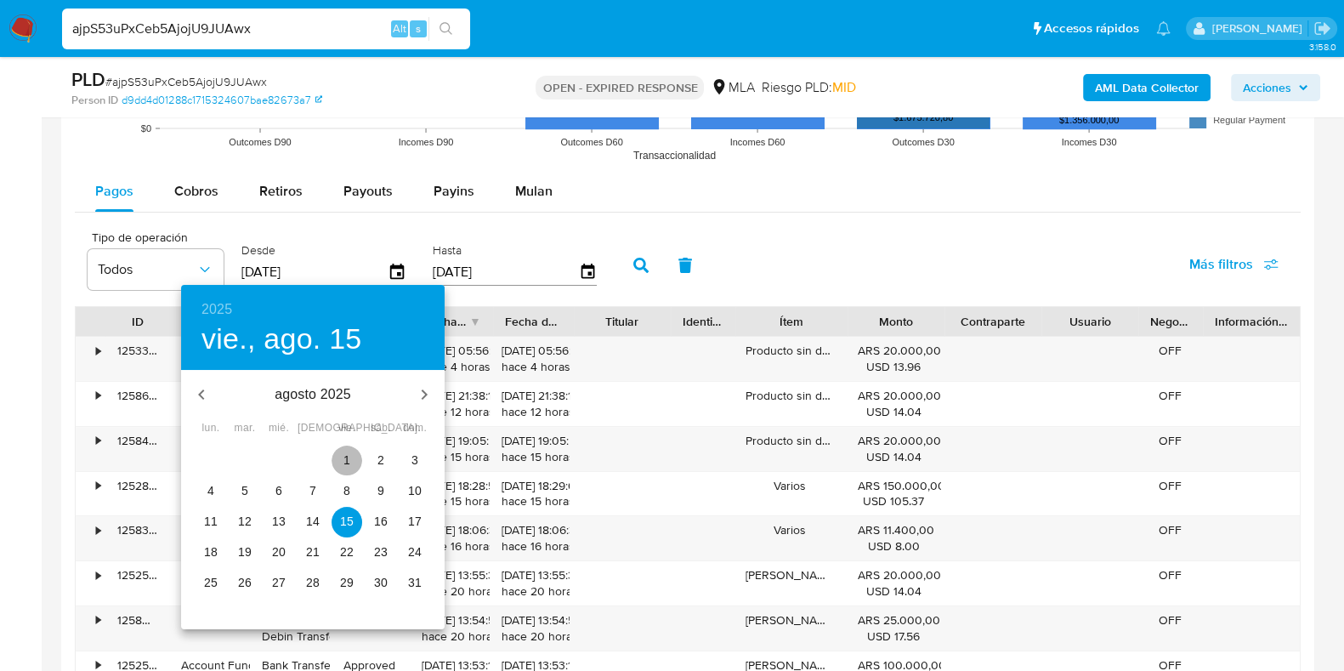
type input "01/08/2025"
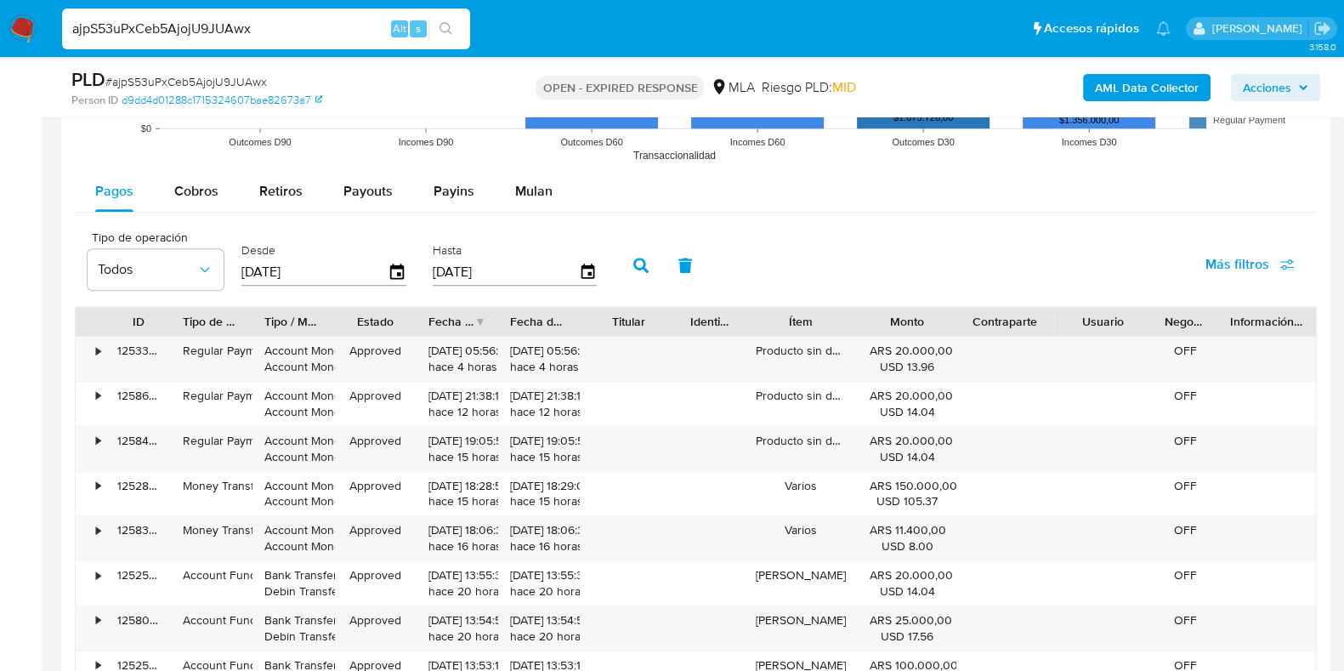
click at [633, 258] on icon "button" at bounding box center [640, 265] width 15 height 15
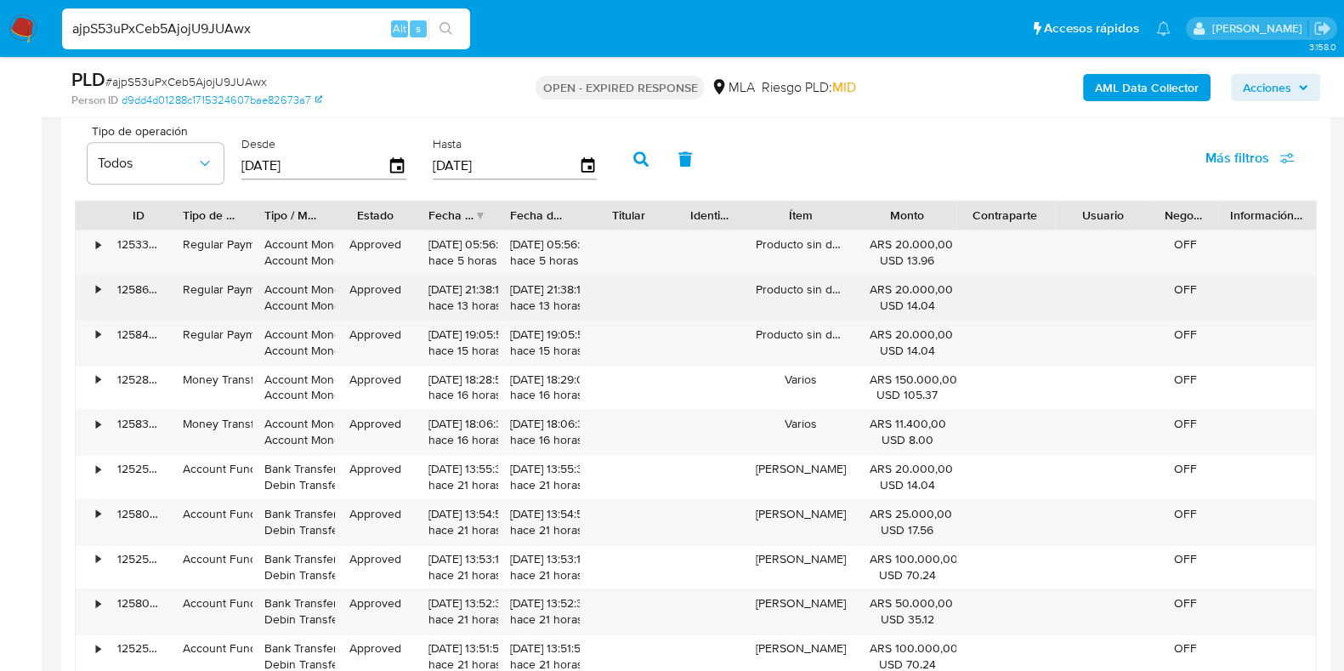
scroll to position [2120, 0]
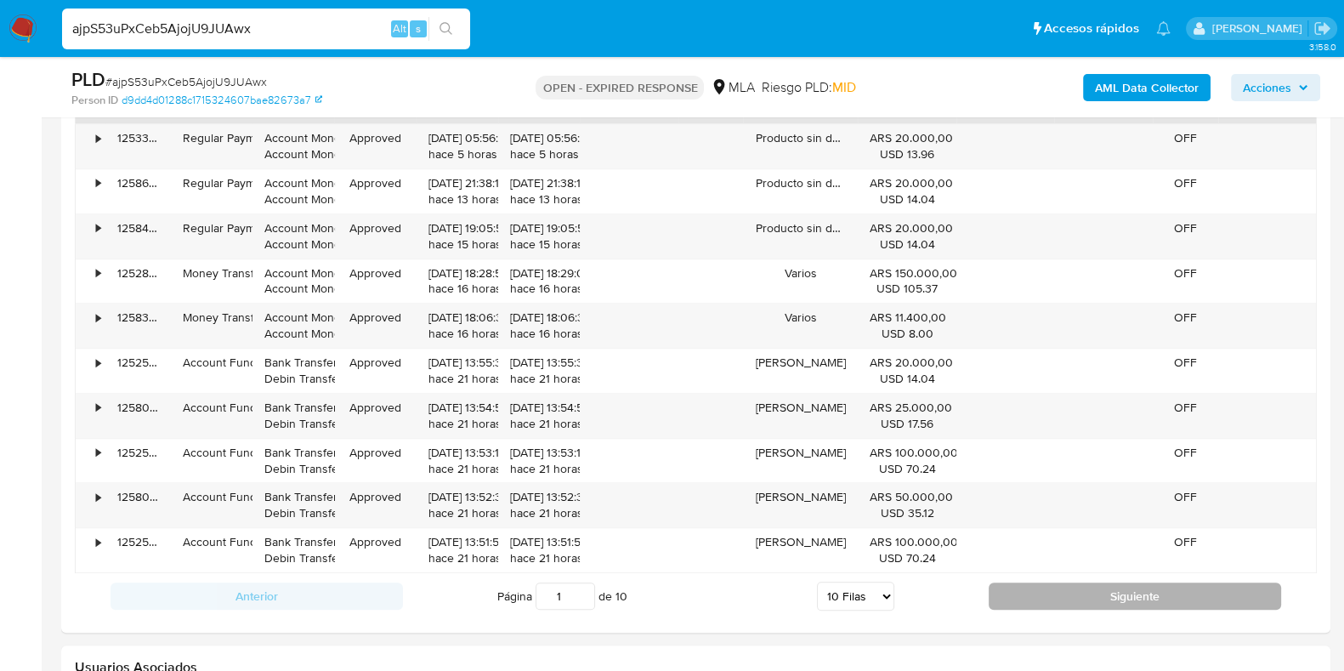
click at [995, 592] on button "Siguiente" at bounding box center [1135, 595] width 292 height 27
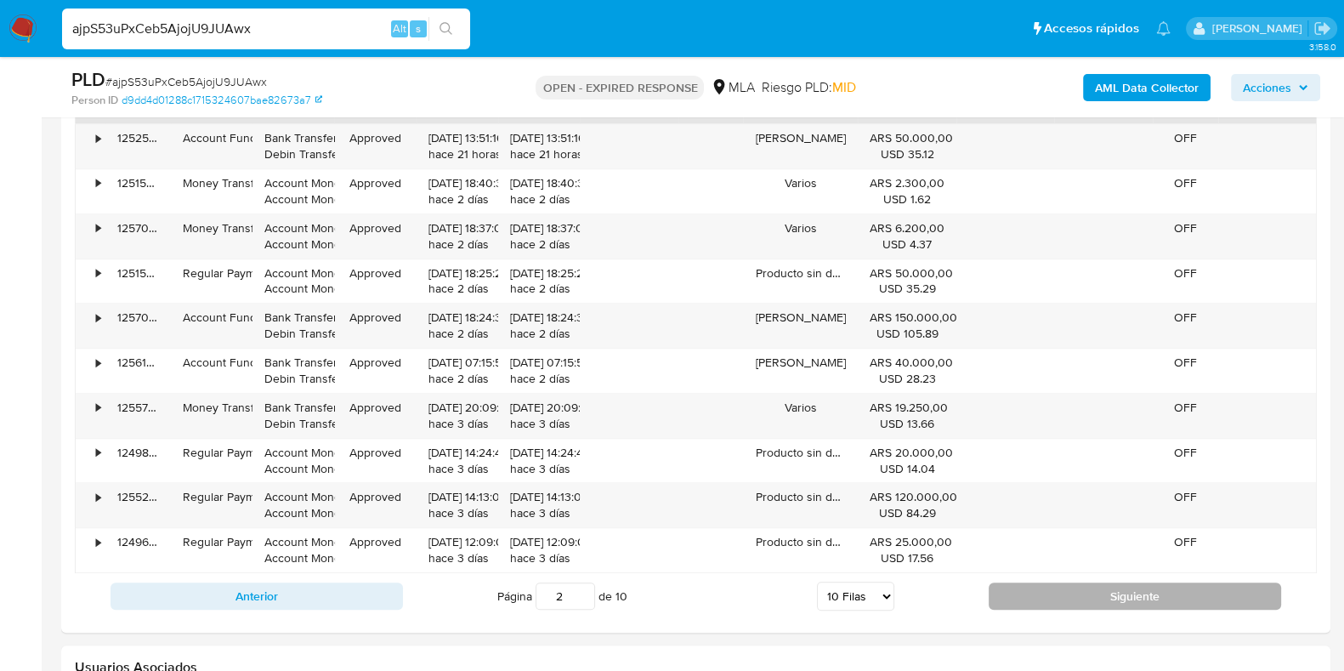
click at [1007, 598] on button "Siguiente" at bounding box center [1135, 595] width 292 height 27
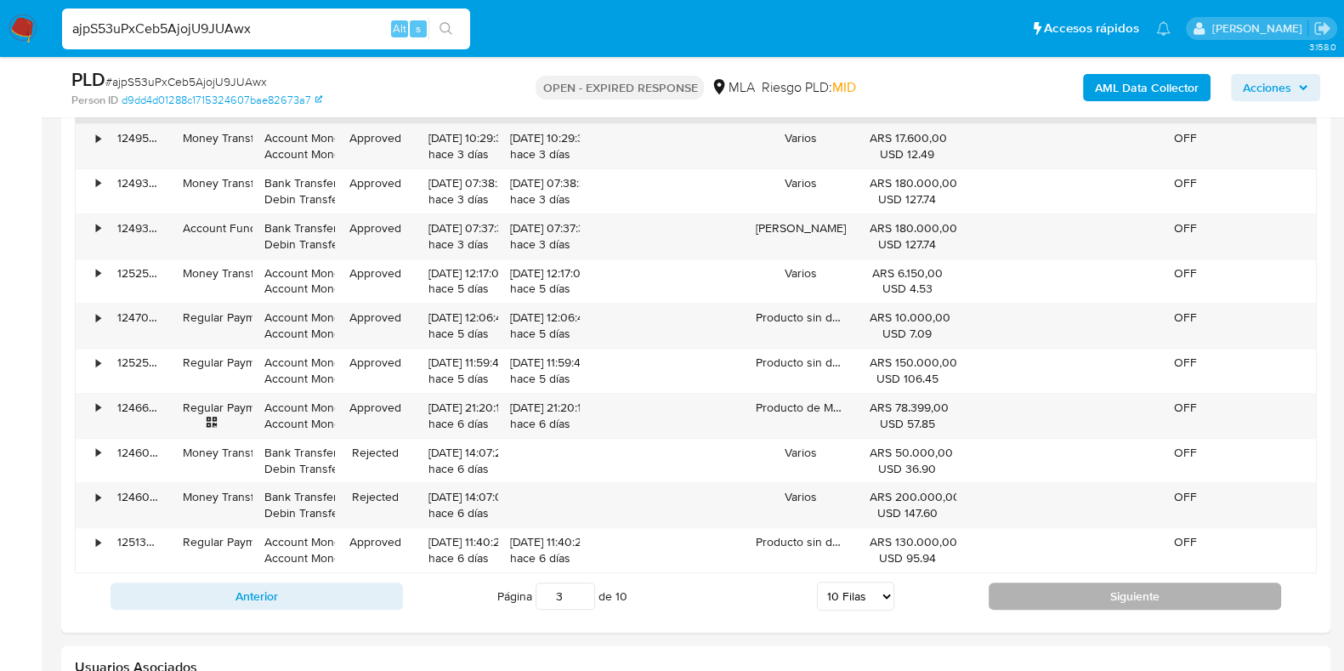
click at [1007, 598] on button "Siguiente" at bounding box center [1135, 595] width 292 height 27
click at [1012, 590] on button "Siguiente" at bounding box center [1135, 595] width 292 height 27
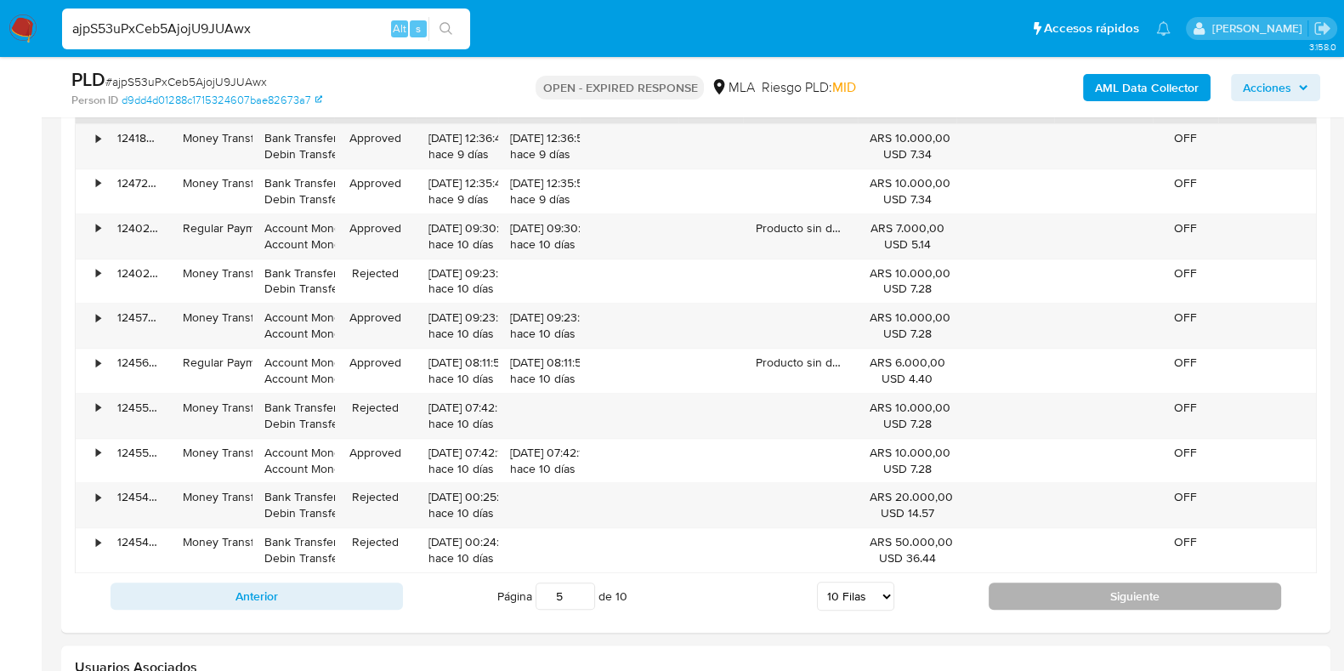
click at [1012, 590] on button "Siguiente" at bounding box center [1135, 595] width 292 height 27
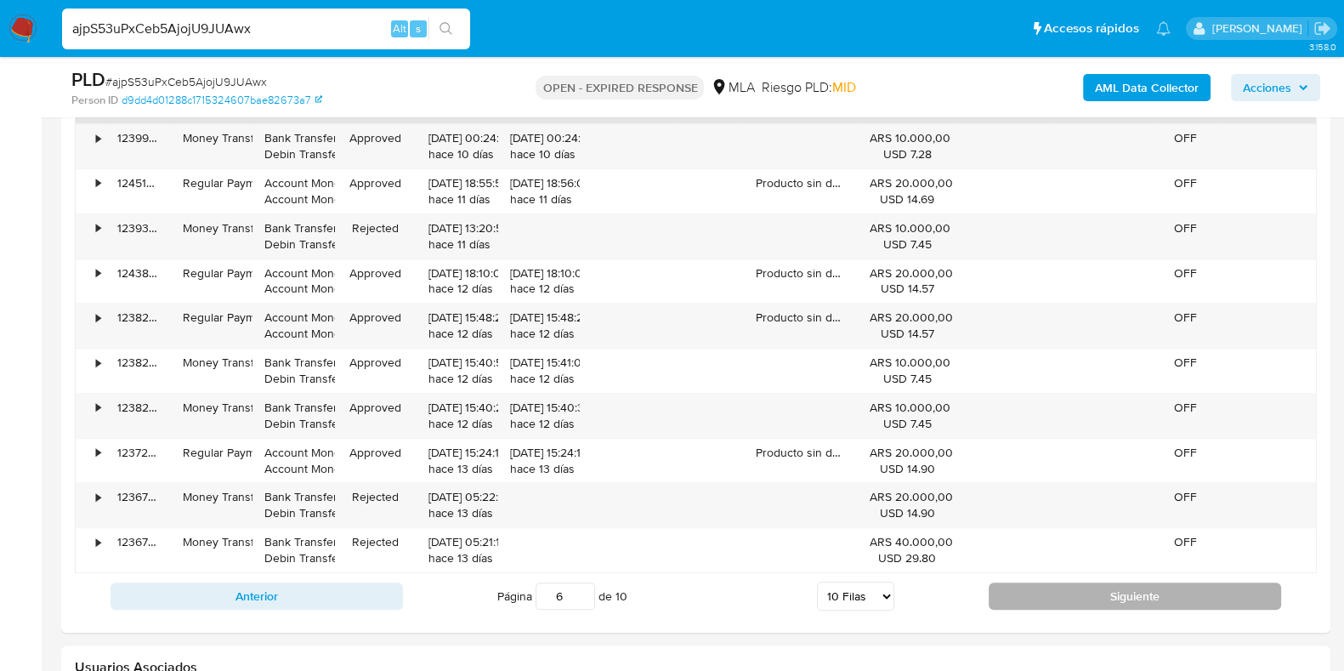
click at [1012, 590] on button "Siguiente" at bounding box center [1135, 595] width 292 height 27
type input "7"
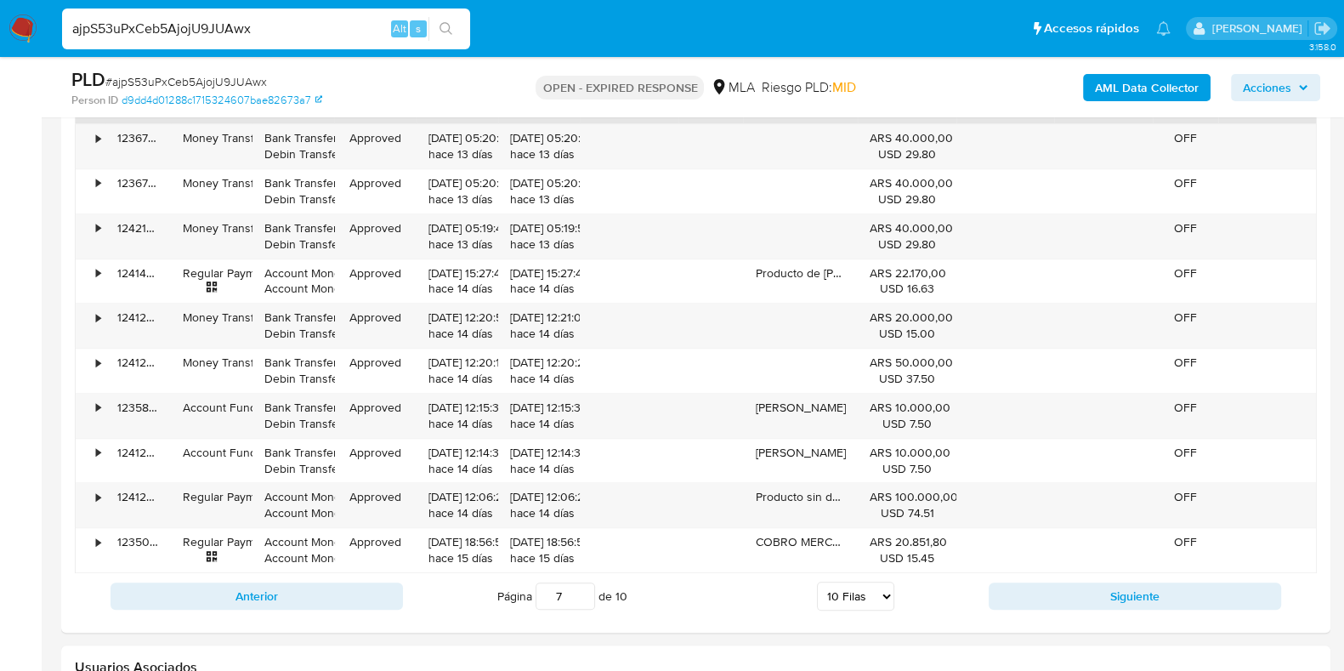
click at [229, 79] on span "# ajpS53uPxCeb5AjojU9JUAwx" at bounding box center [186, 81] width 162 height 17
copy span "ajpS53uPxCeb5AjojU9JUAwx"
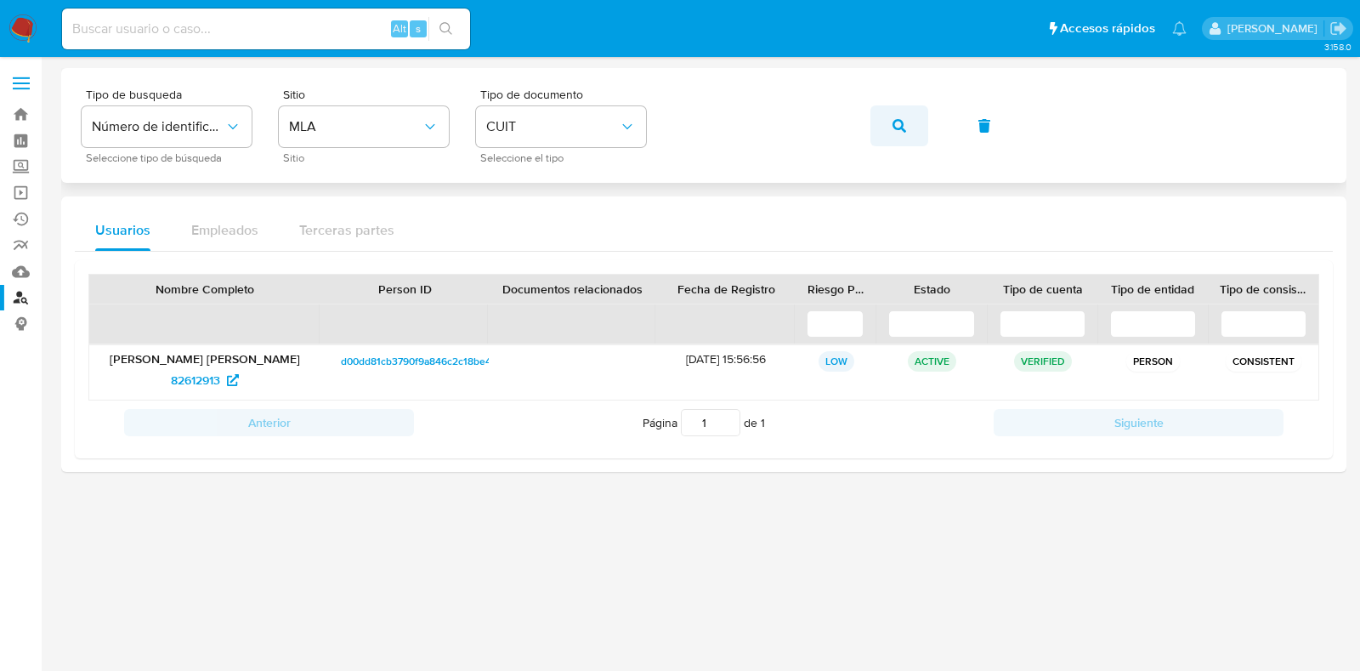
click at [914, 122] on button "button" at bounding box center [899, 125] width 58 height 41
click at [196, 384] on span "33137318" at bounding box center [196, 379] width 48 height 27
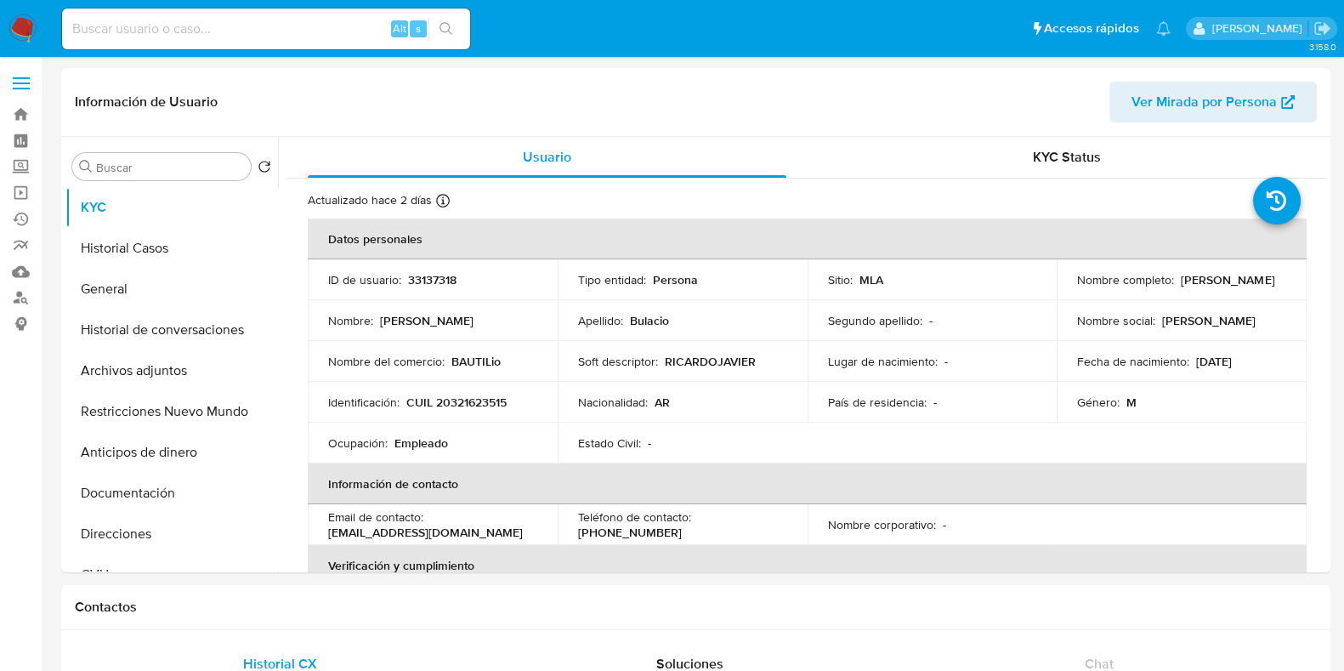
select select "10"
click at [139, 222] on button "KYC" at bounding box center [164, 207] width 199 height 41
click at [139, 241] on button "Historial Casos" at bounding box center [164, 248] width 199 height 41
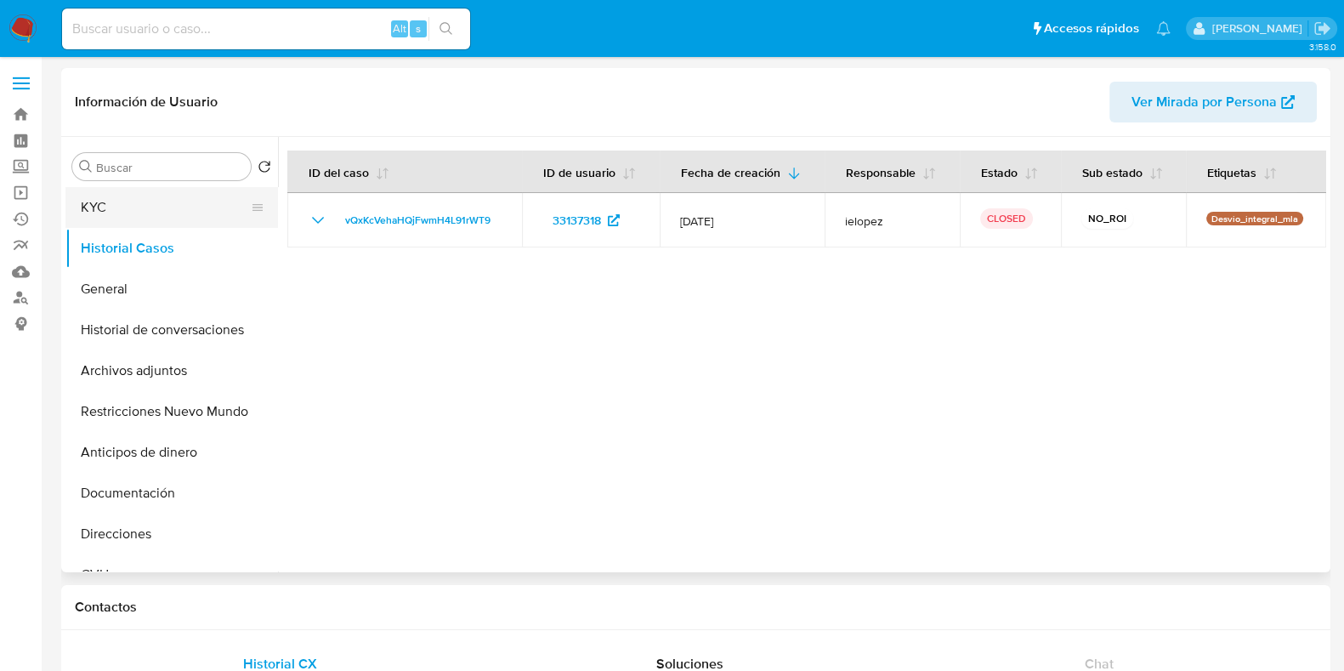
click at [144, 211] on button "KYC" at bounding box center [164, 207] width 199 height 41
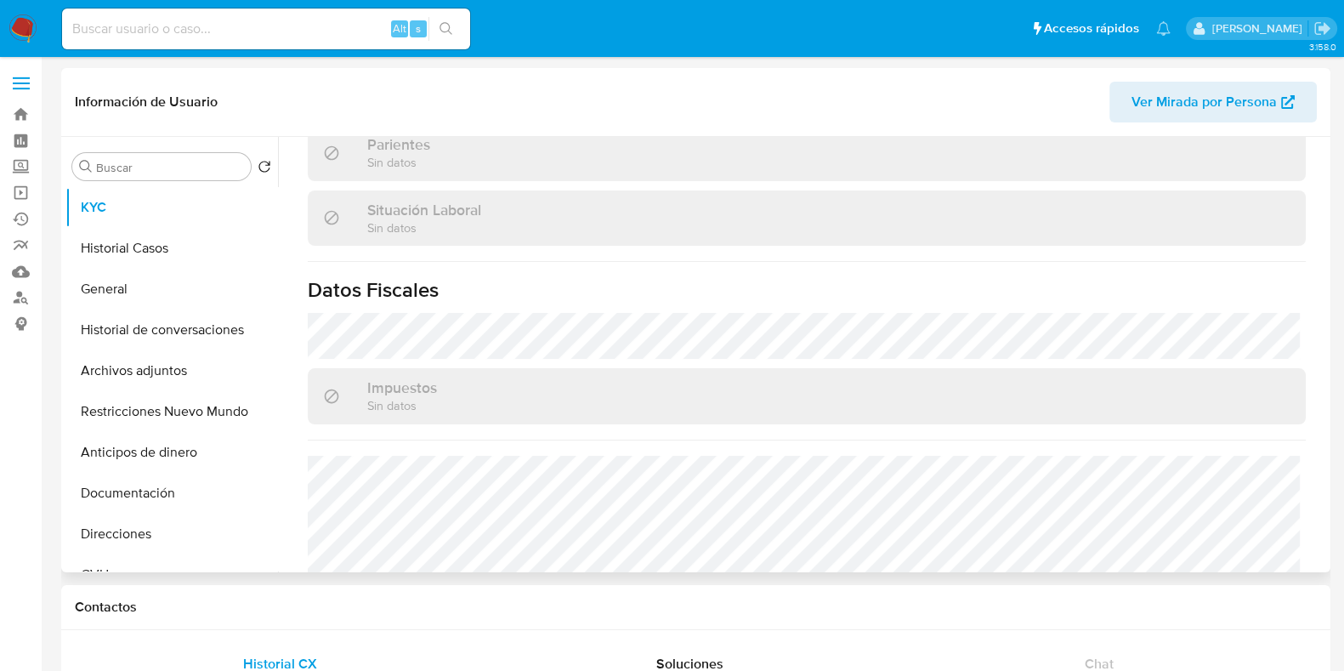
scroll to position [910, 0]
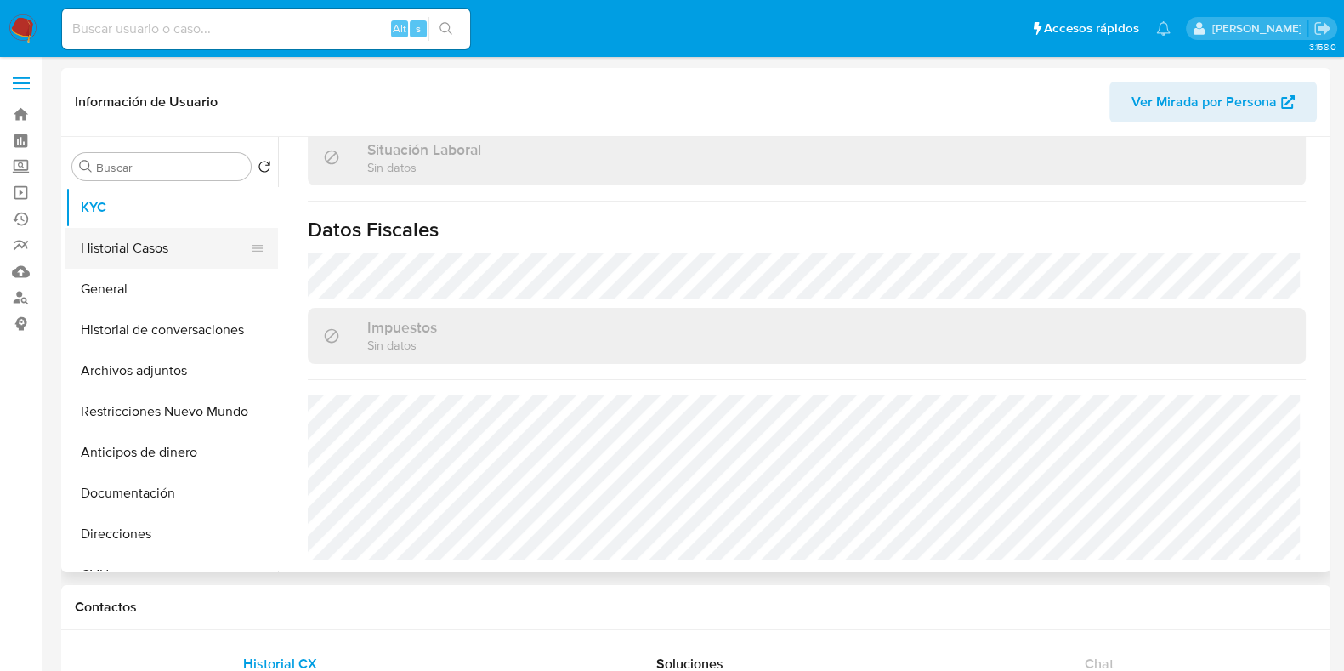
click at [168, 258] on button "Historial Casos" at bounding box center [164, 248] width 199 height 41
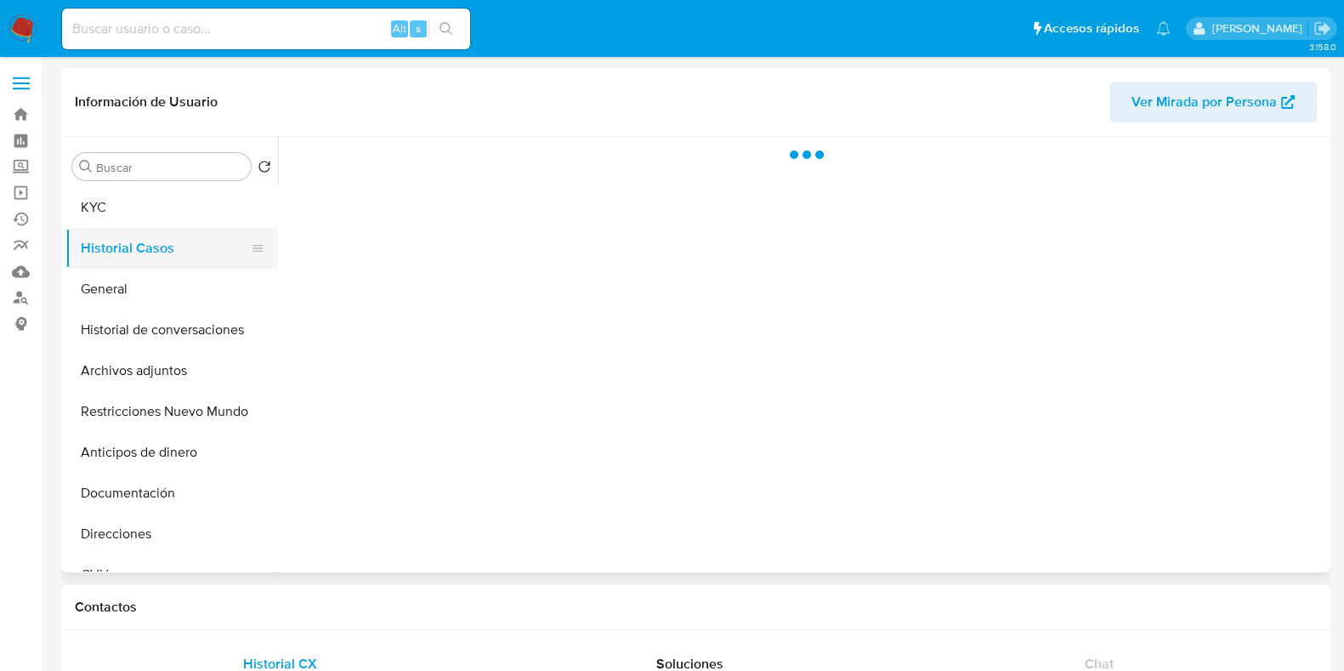
scroll to position [0, 0]
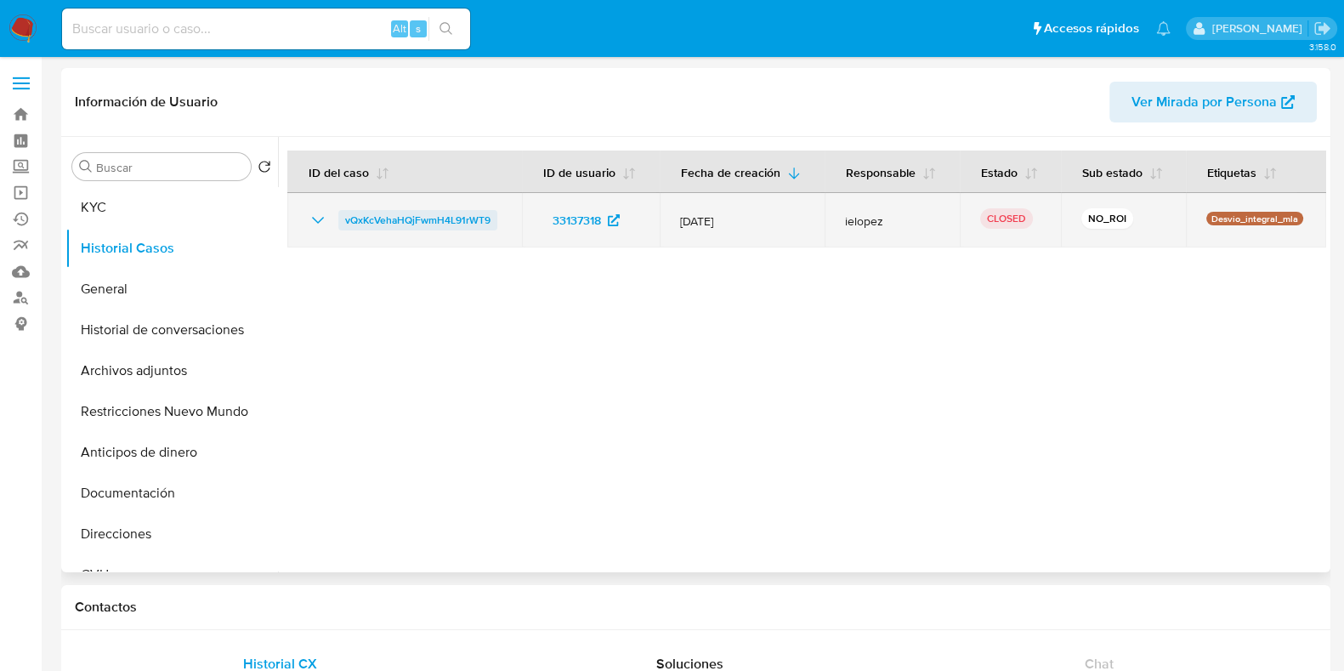
click at [414, 215] on span "vQxKcVehaHQjFwmH4L91rWT9" at bounding box center [417, 220] width 145 height 20
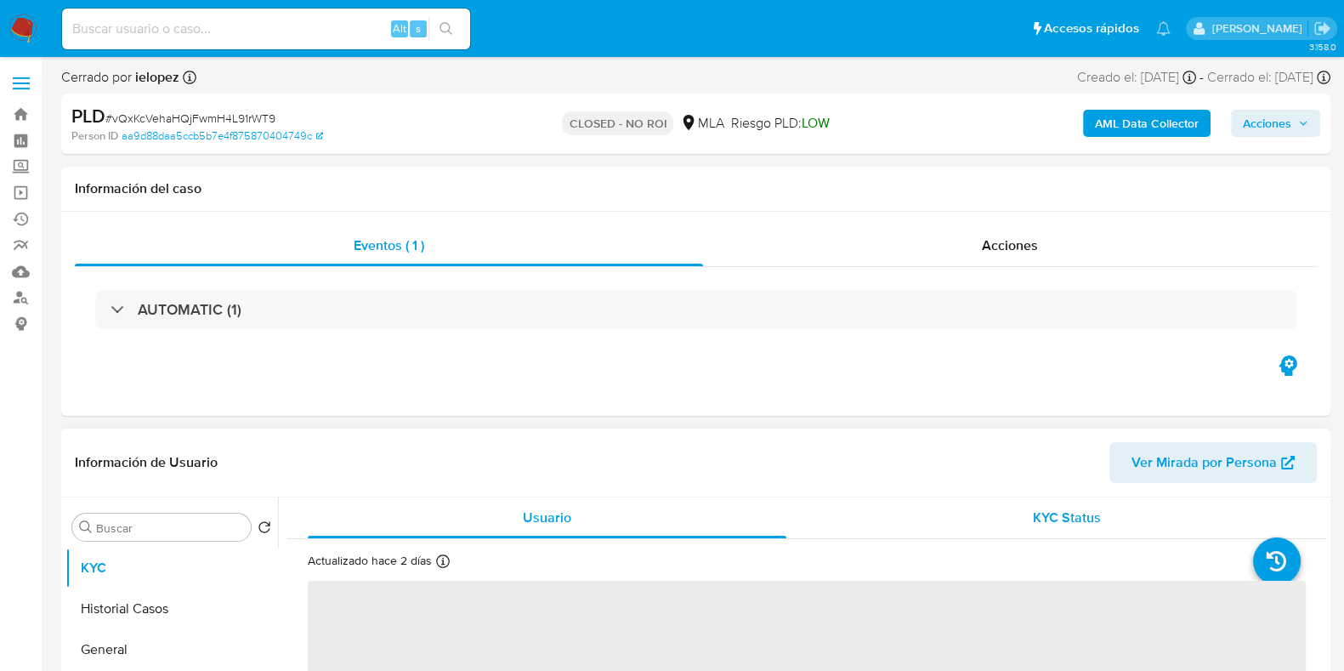
scroll to position [212, 0]
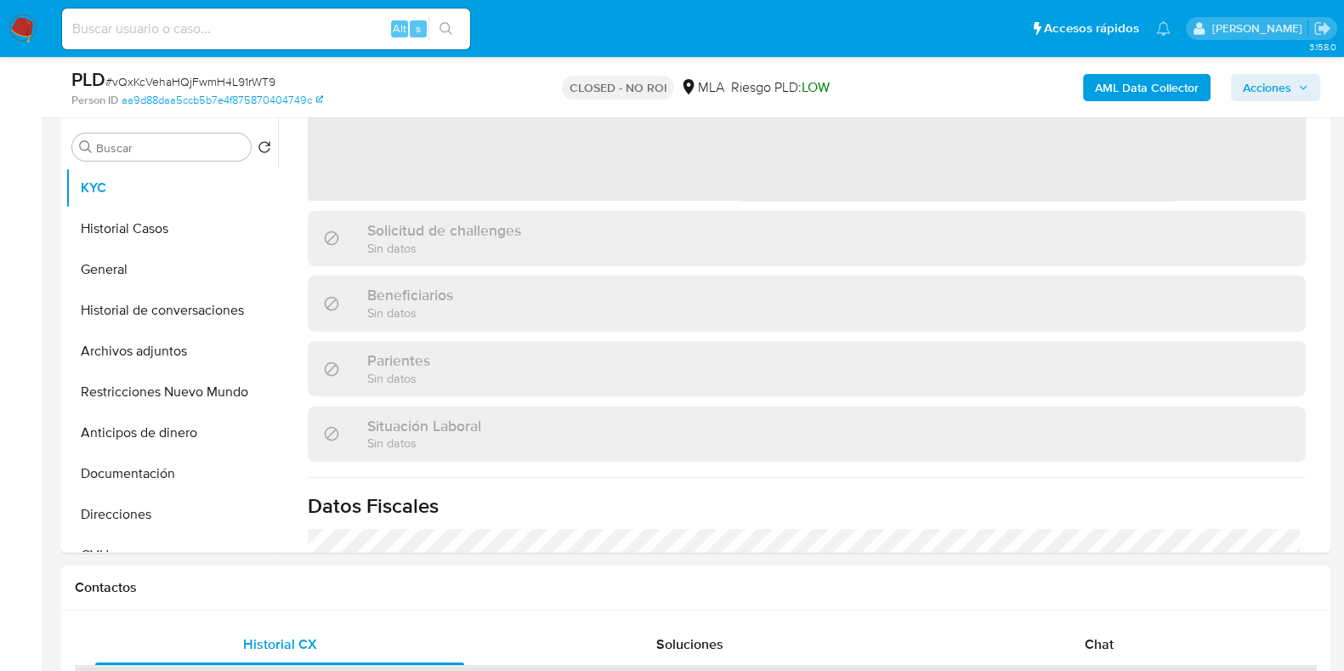
select select "10"
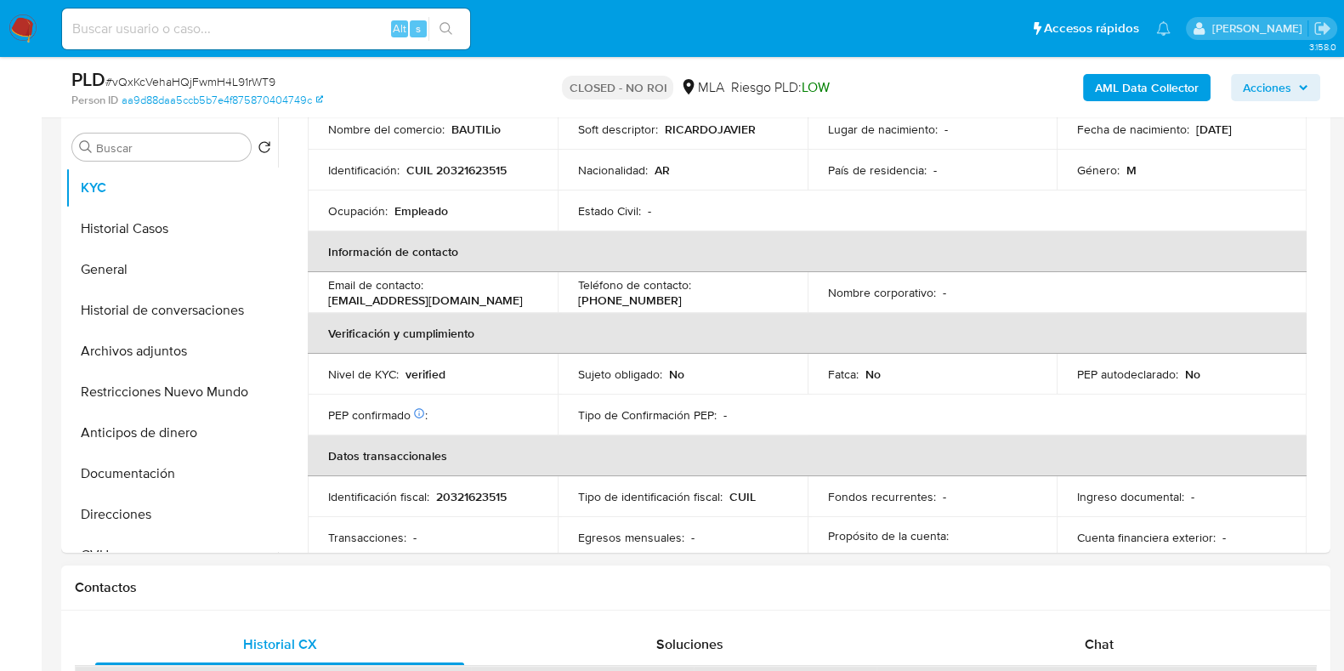
scroll to position [531, 0]
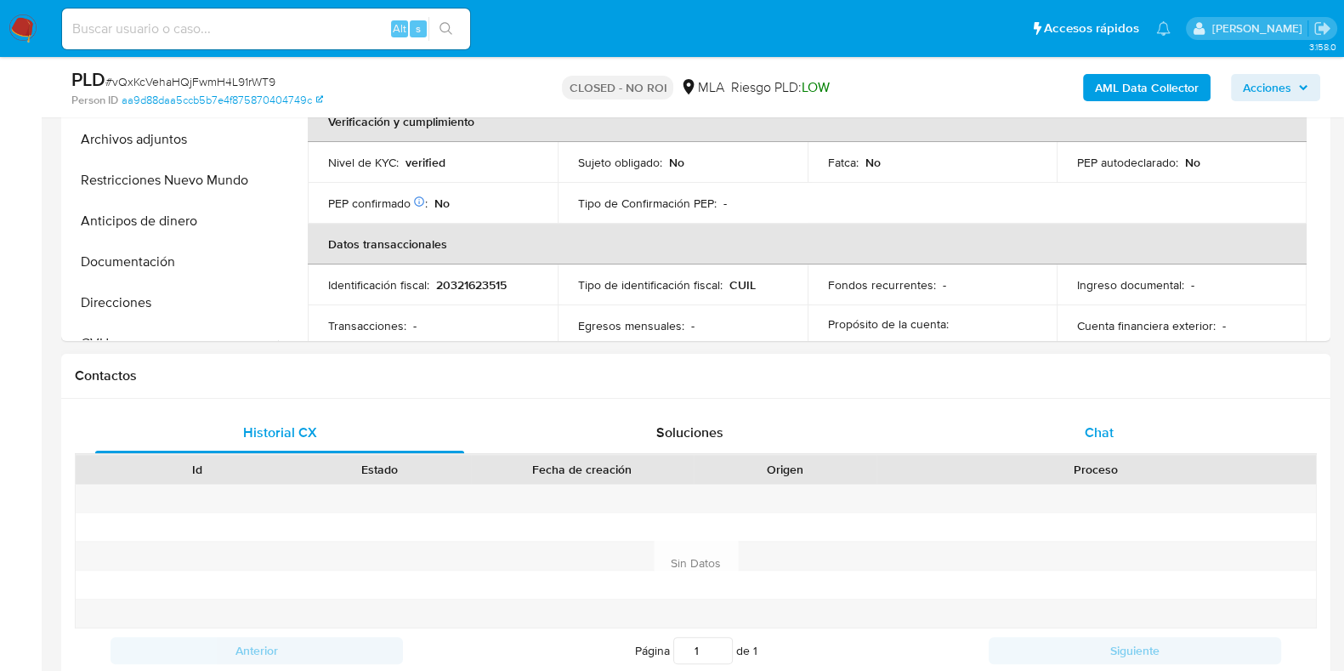
click at [1087, 427] on span "Chat" at bounding box center [1099, 432] width 29 height 20
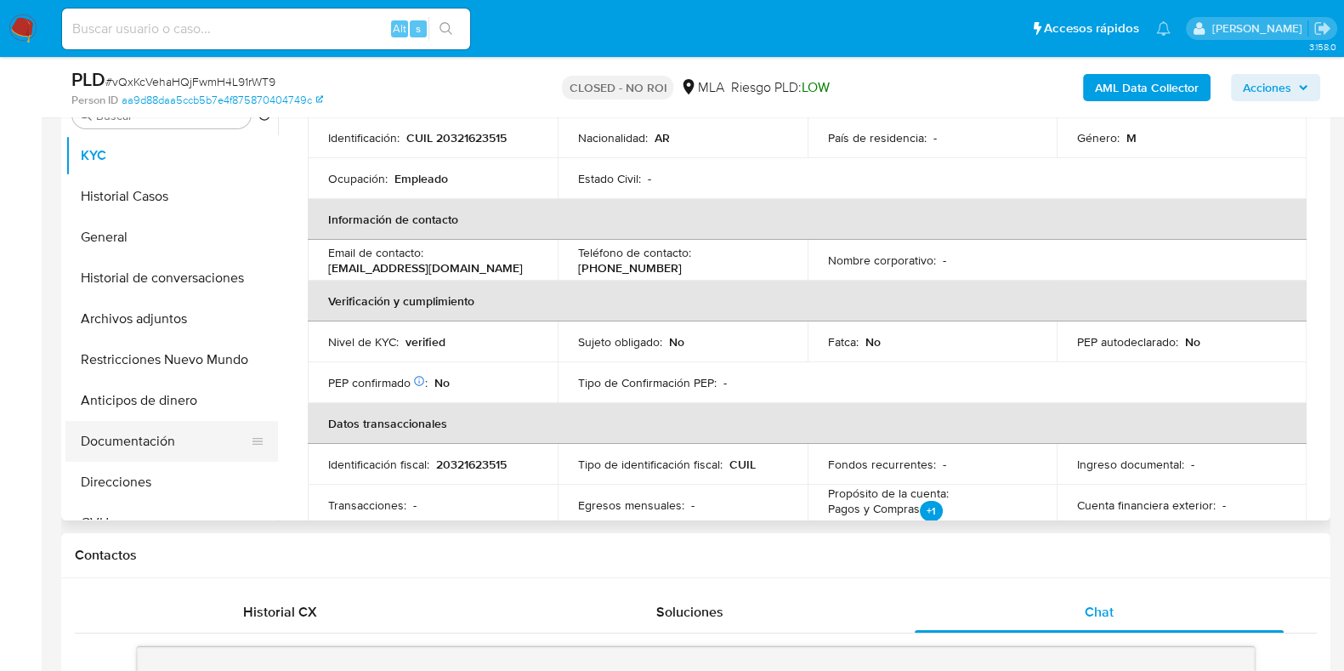
scroll to position [319, 0]
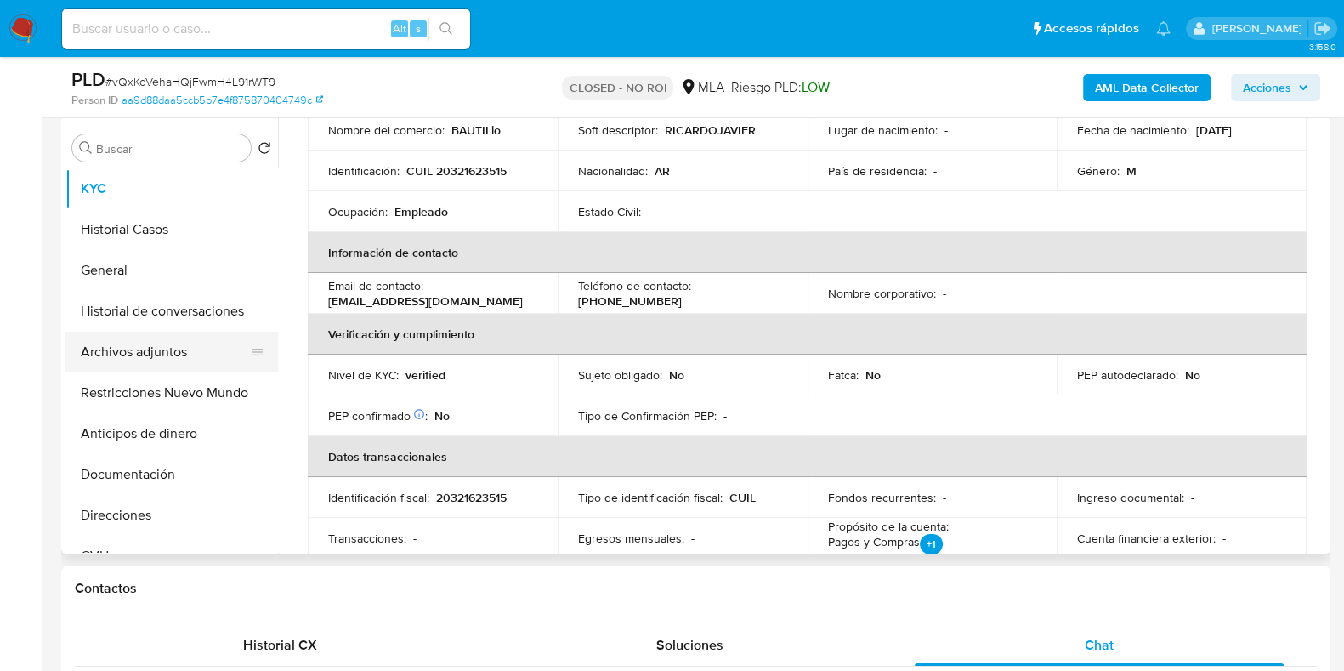
click at [132, 337] on button "Archivos adjuntos" at bounding box center [164, 352] width 199 height 41
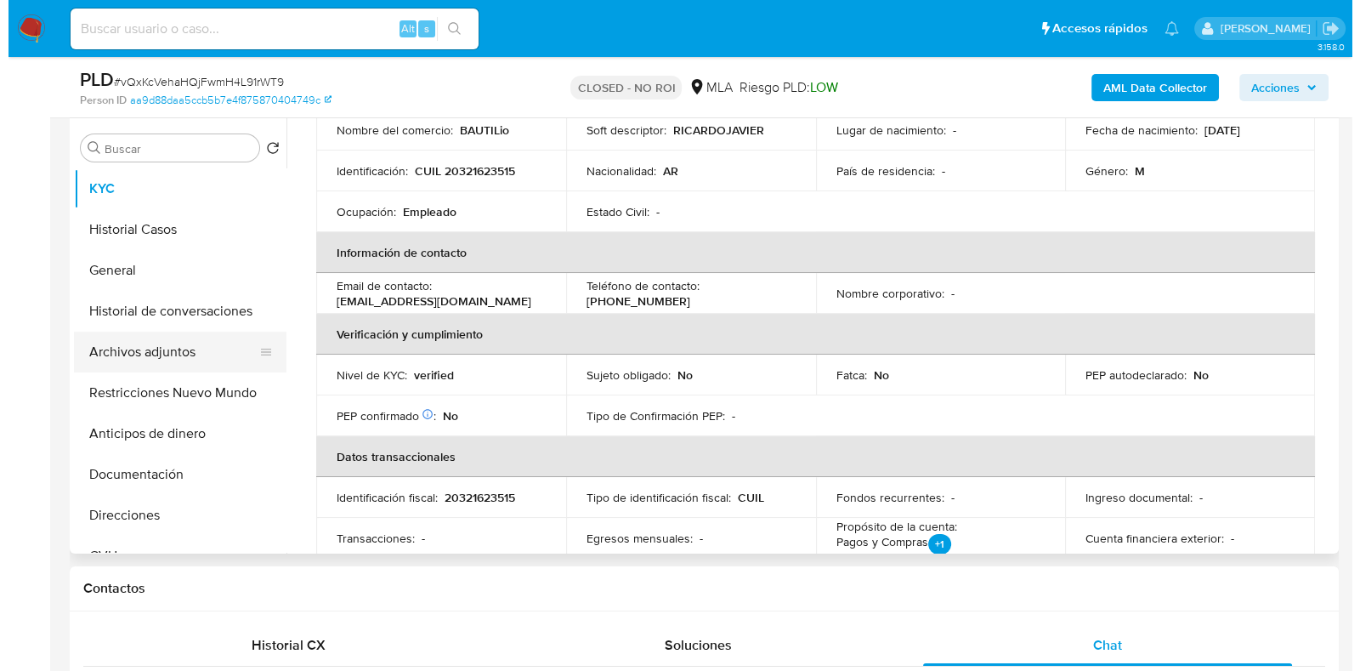
scroll to position [0, 0]
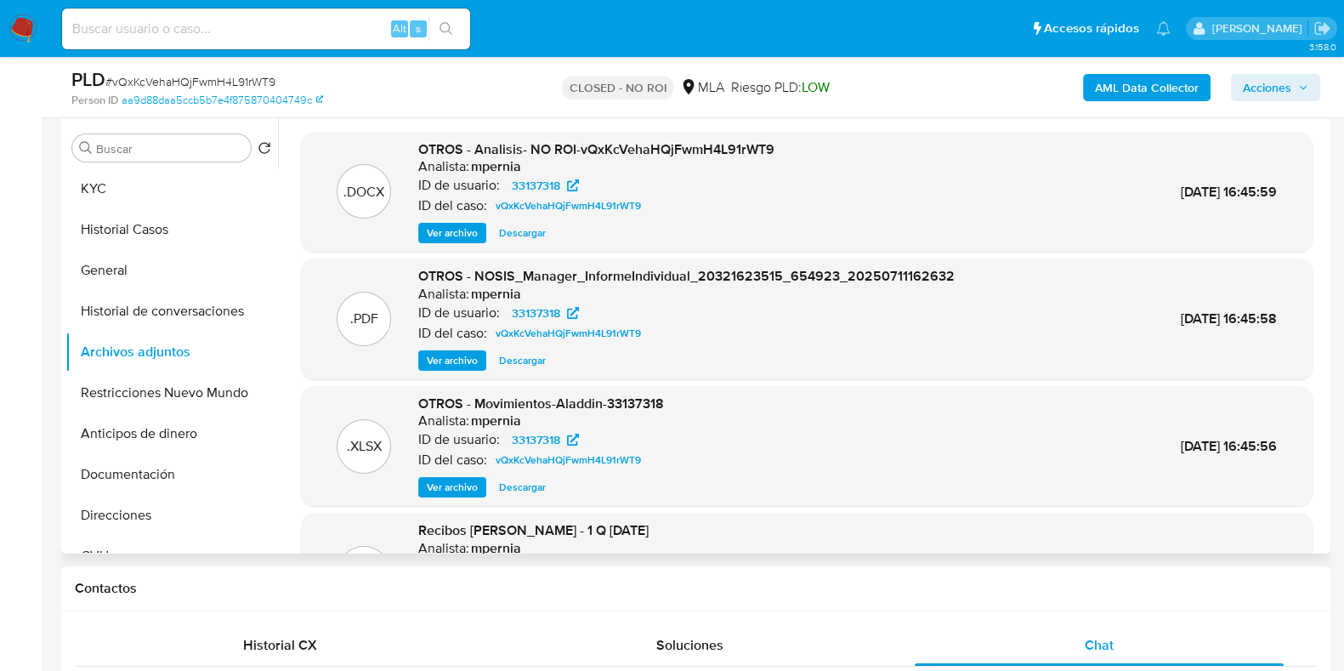
click at [451, 236] on span "Ver archivo" at bounding box center [452, 232] width 51 height 17
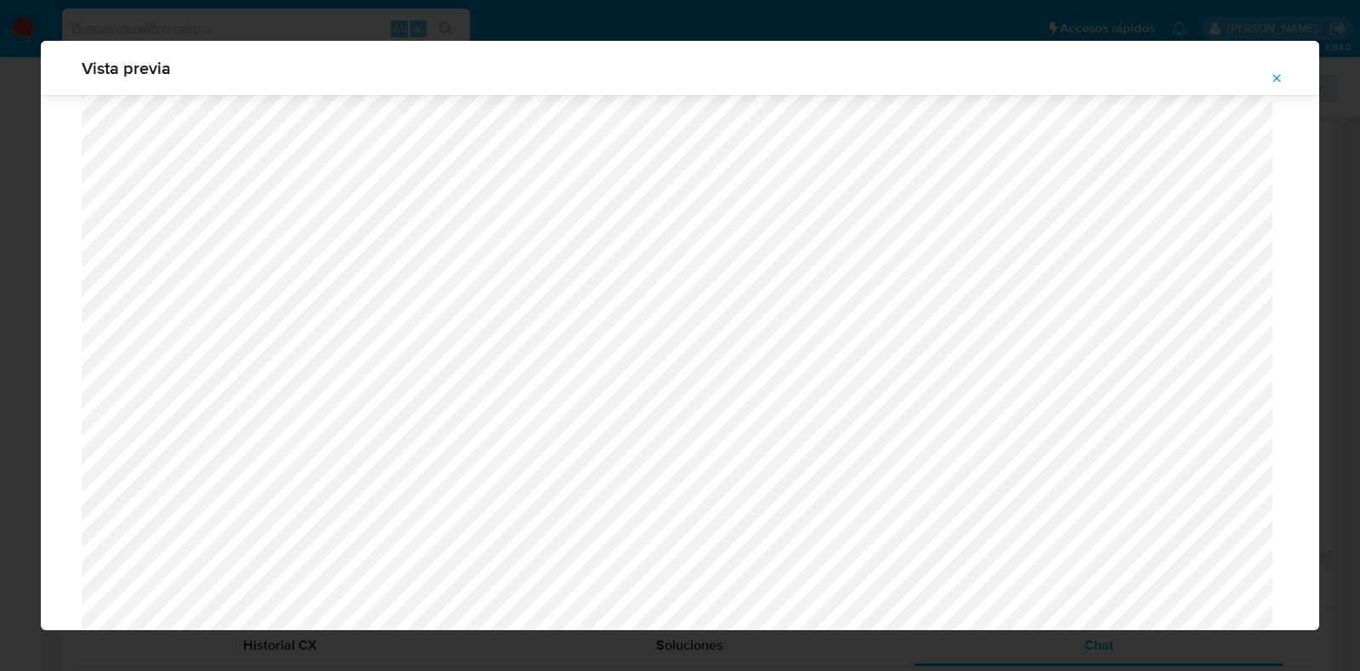
scroll to position [1630, 0]
click at [1279, 78] on icon "Attachment preview" at bounding box center [1277, 78] width 14 height 14
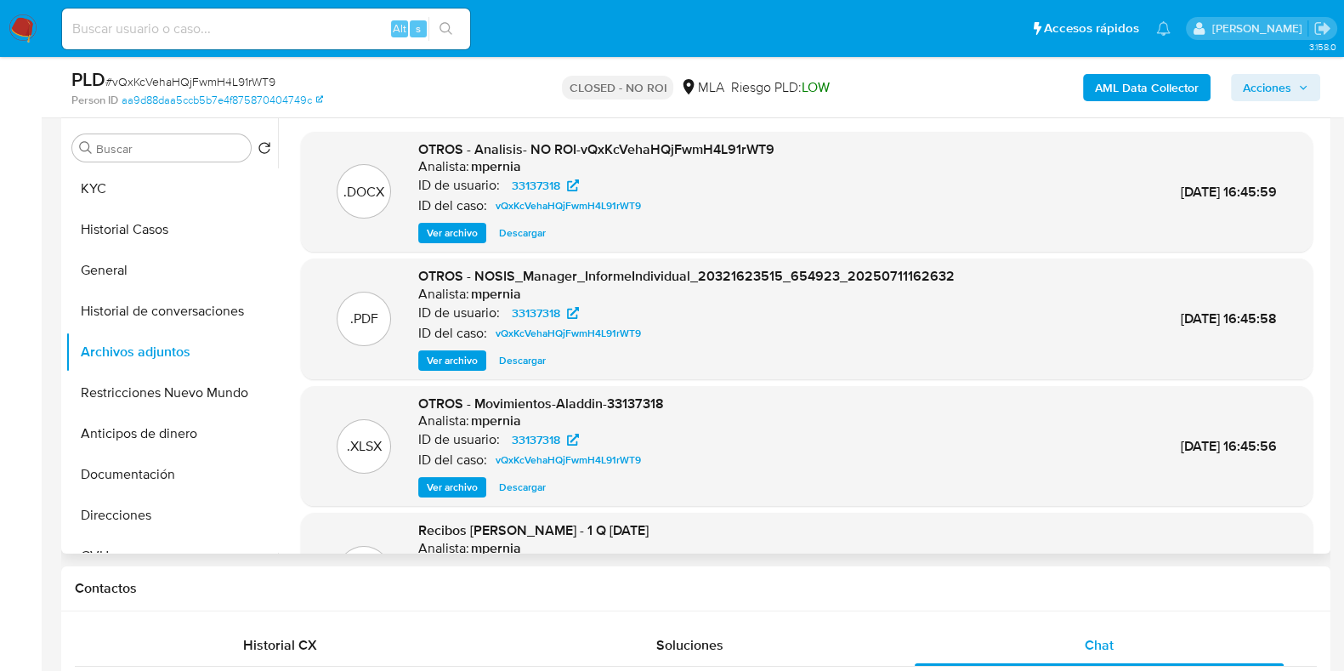
click at [445, 244] on div ".DOCX OTROS - Analisis- NO ROI-vQxKcVehaHQjFwmH4L91rWT9 Analista: mpernia ID de…" at bounding box center [807, 192] width 1012 height 121
click at [451, 239] on span "Ver archivo" at bounding box center [452, 232] width 51 height 17
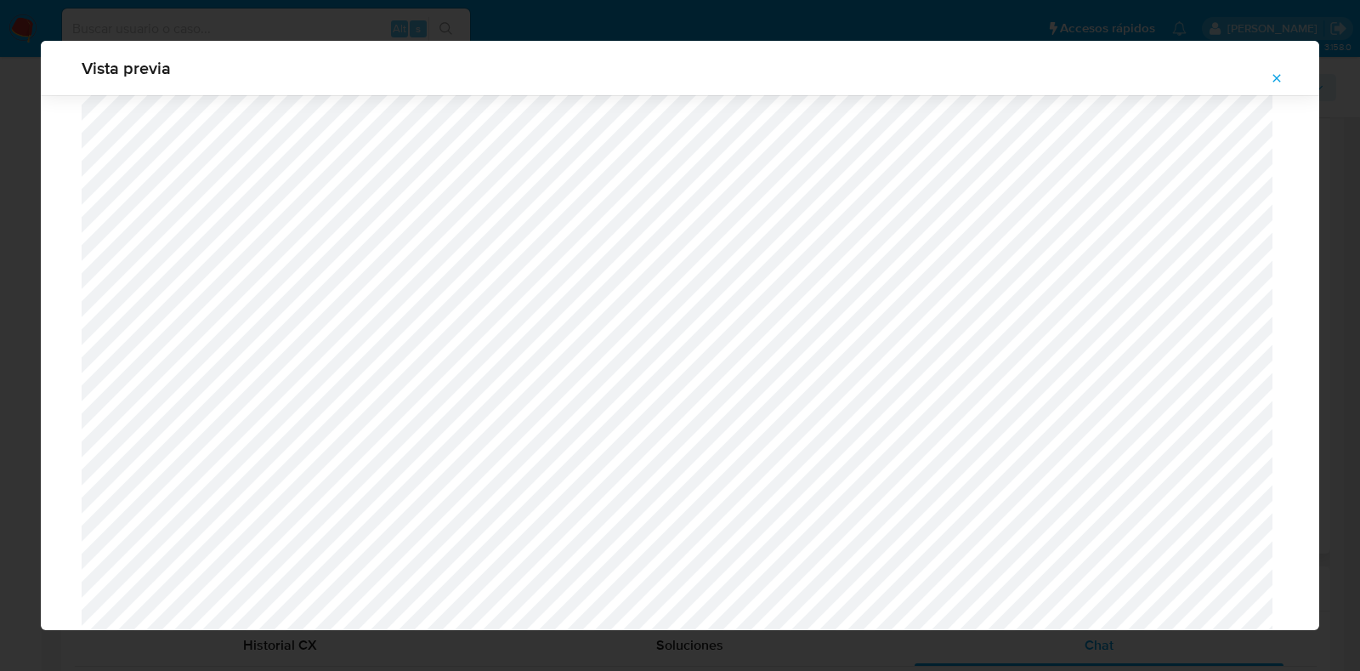
scroll to position [1135, 0]
click at [1272, 77] on icon "Attachment preview" at bounding box center [1277, 78] width 14 height 14
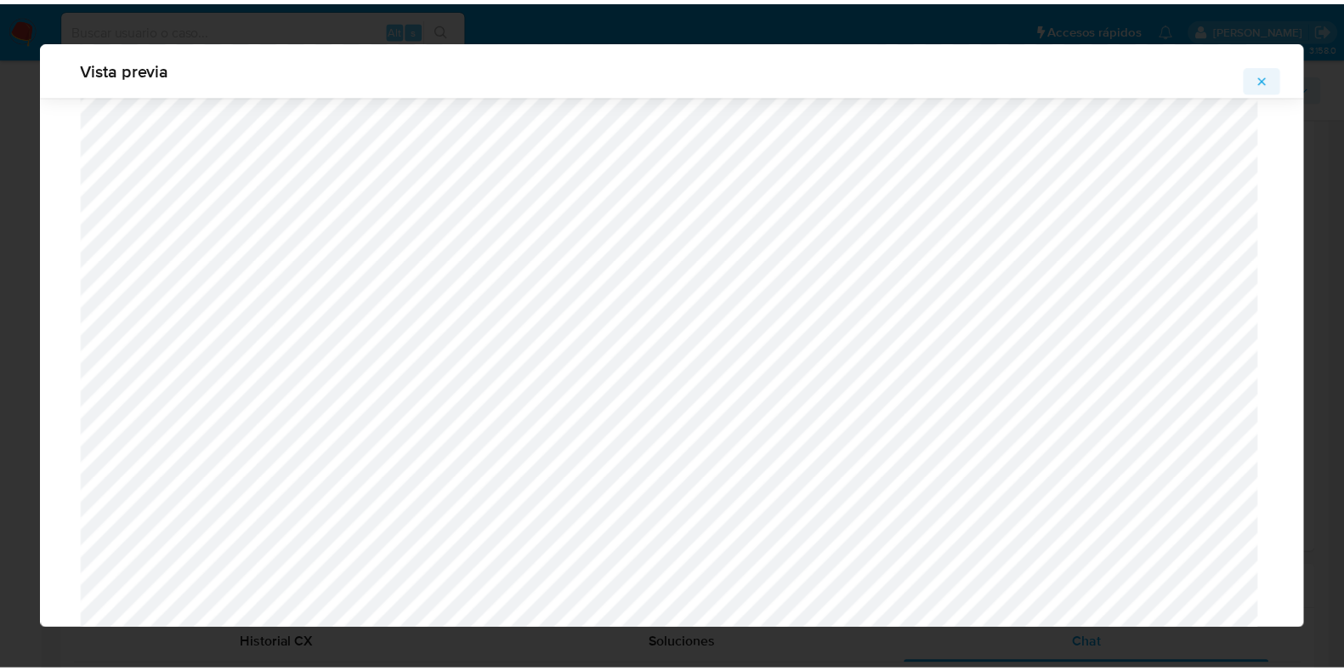
scroll to position [43, 0]
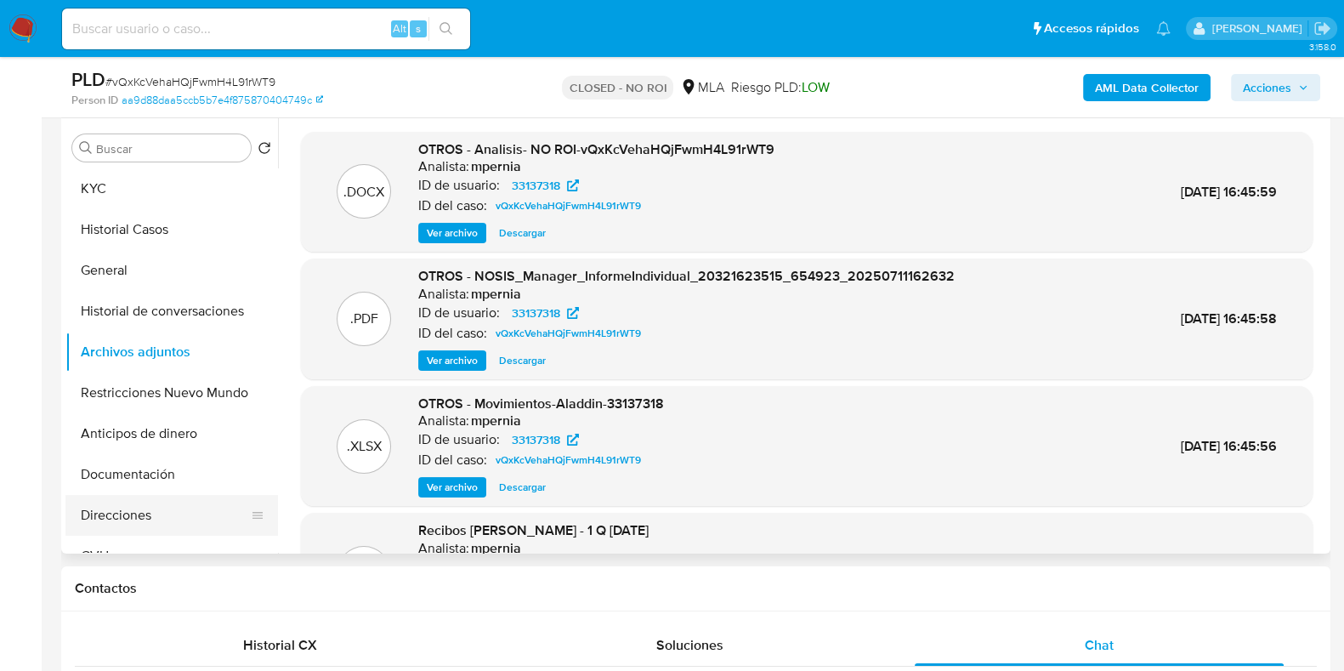
click at [160, 516] on button "Direcciones" at bounding box center [164, 515] width 199 height 41
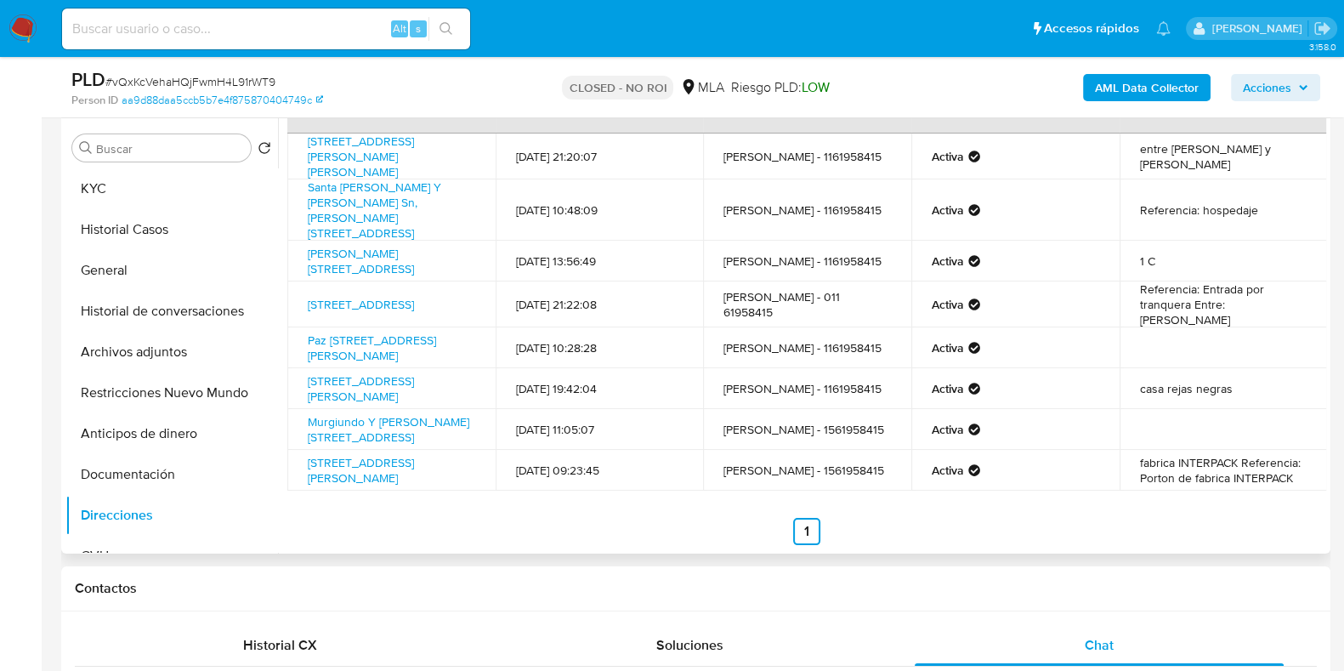
scroll to position [58, 0]
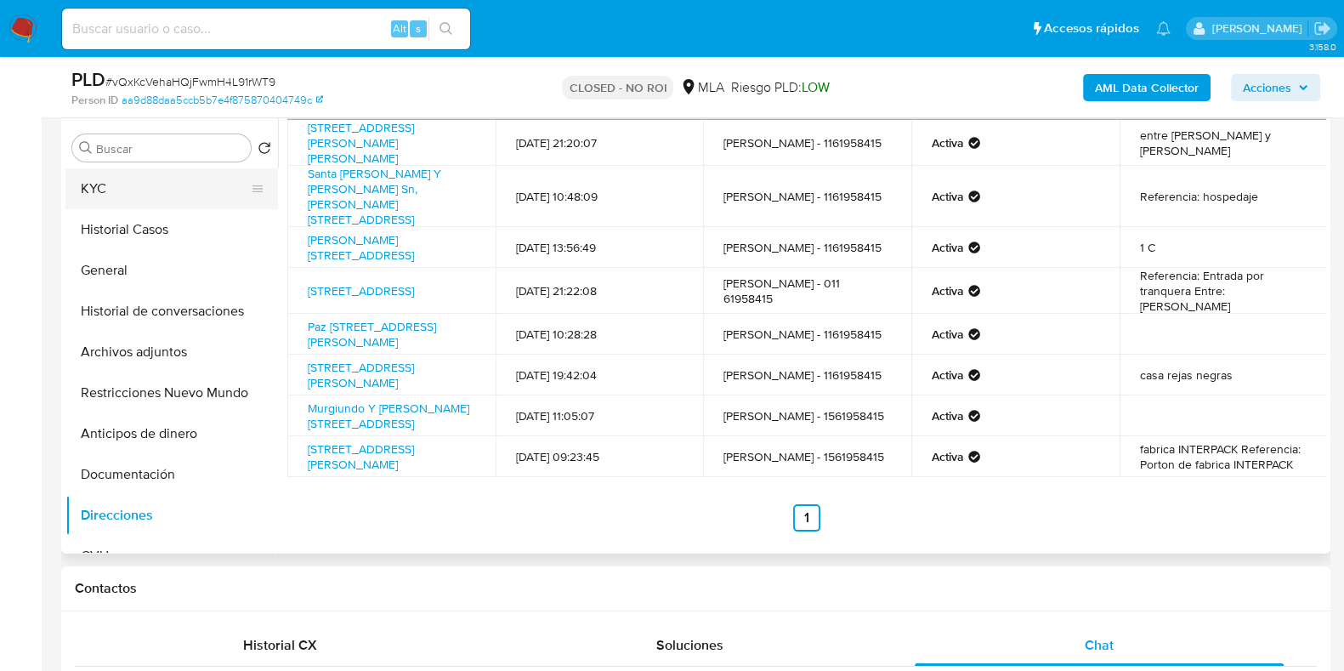
click at [153, 180] on button "KYC" at bounding box center [164, 188] width 199 height 41
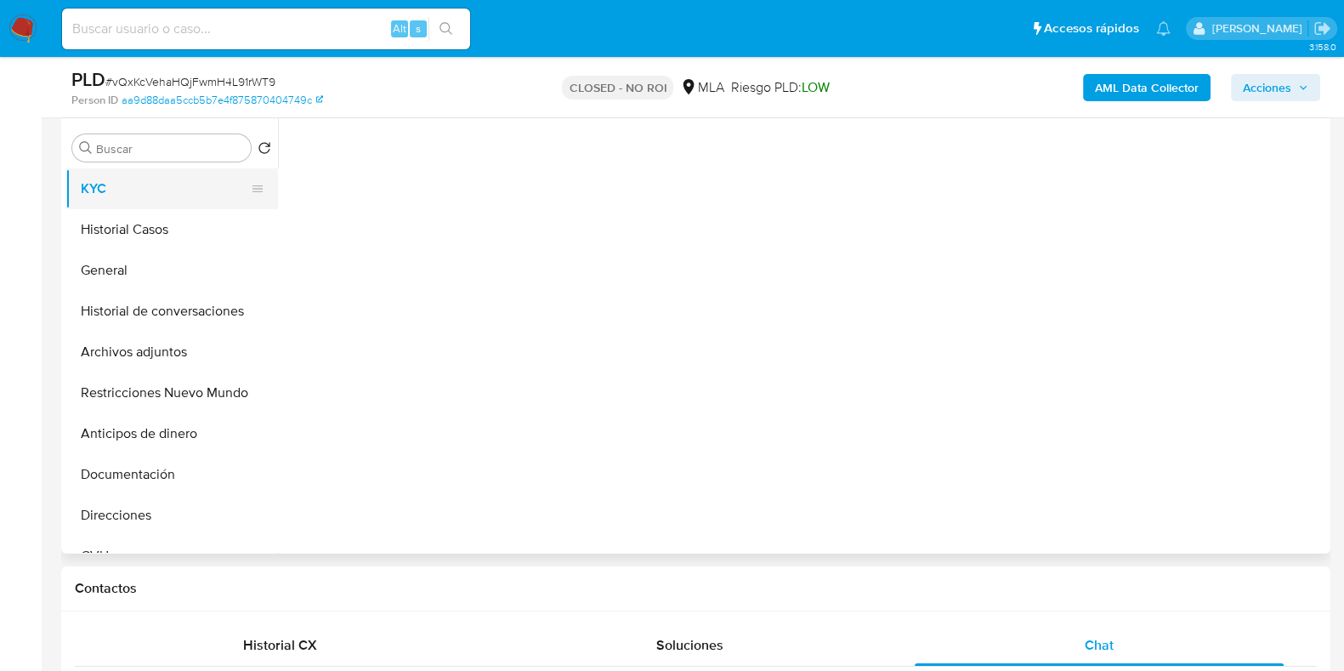
scroll to position [0, 0]
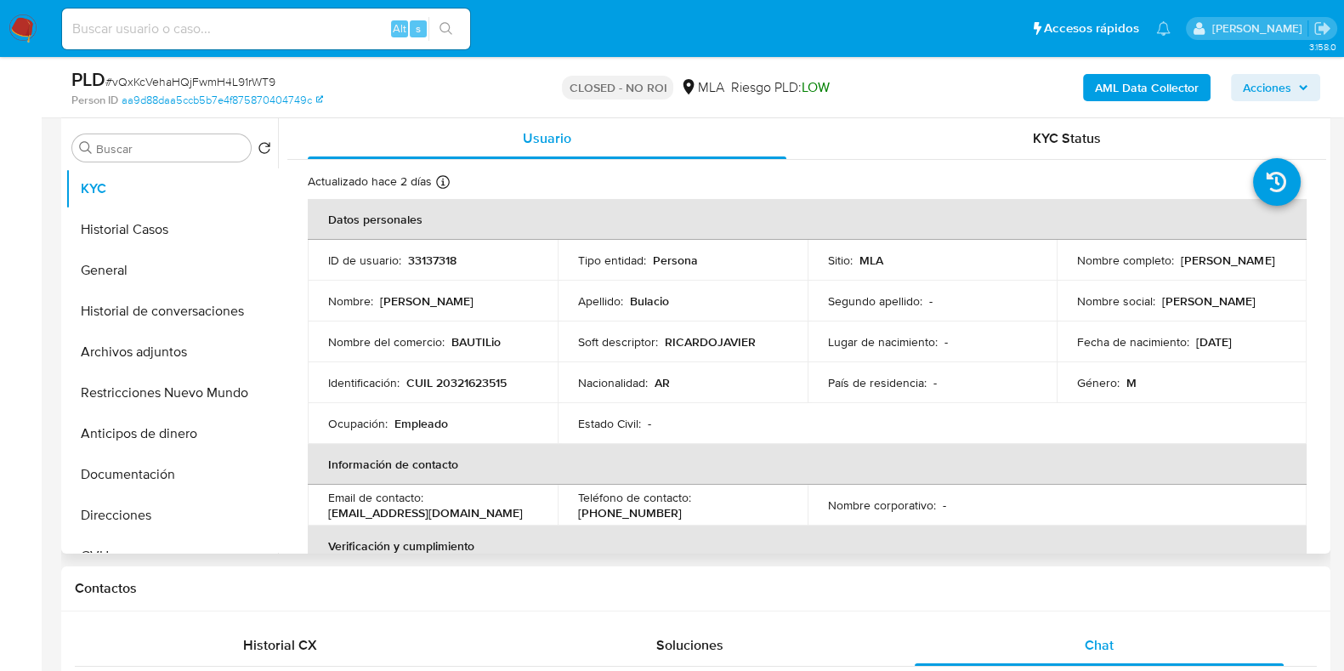
click at [459, 375] on p "CUIL 20321623515" at bounding box center [456, 382] width 100 height 15
copy p "20321623515"
click at [149, 510] on button "Direcciones" at bounding box center [164, 515] width 199 height 41
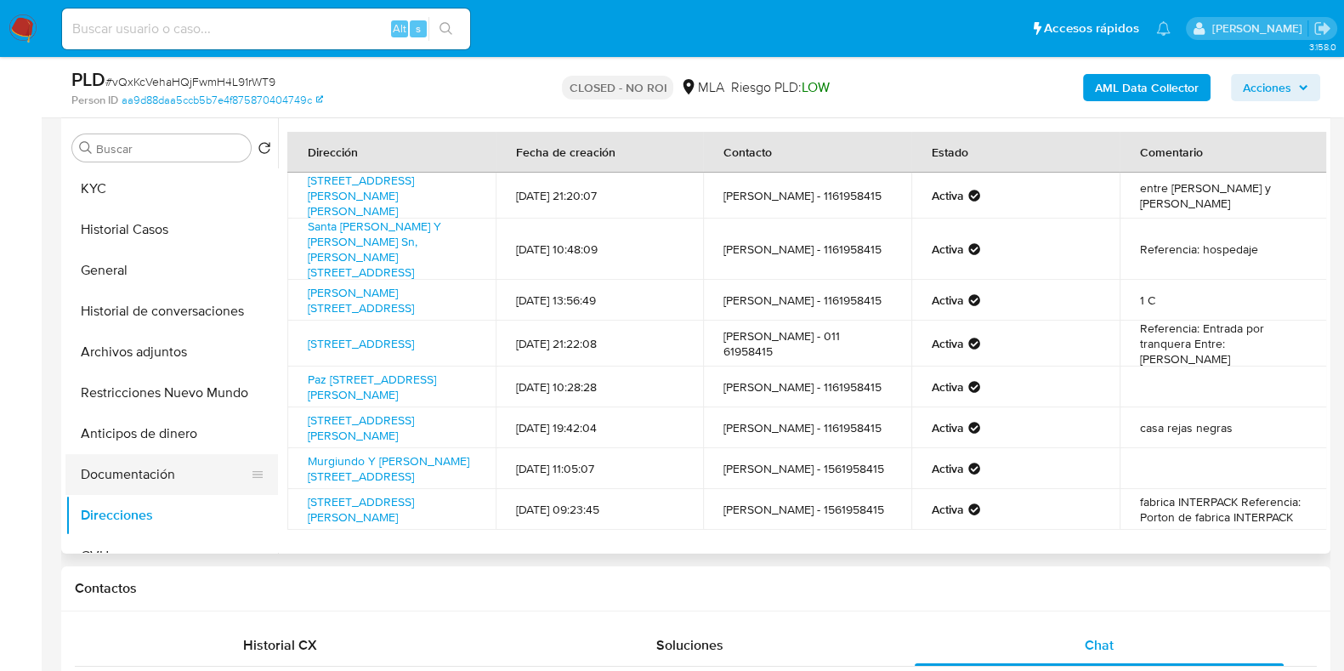
click at [112, 471] on button "Documentación" at bounding box center [164, 474] width 199 height 41
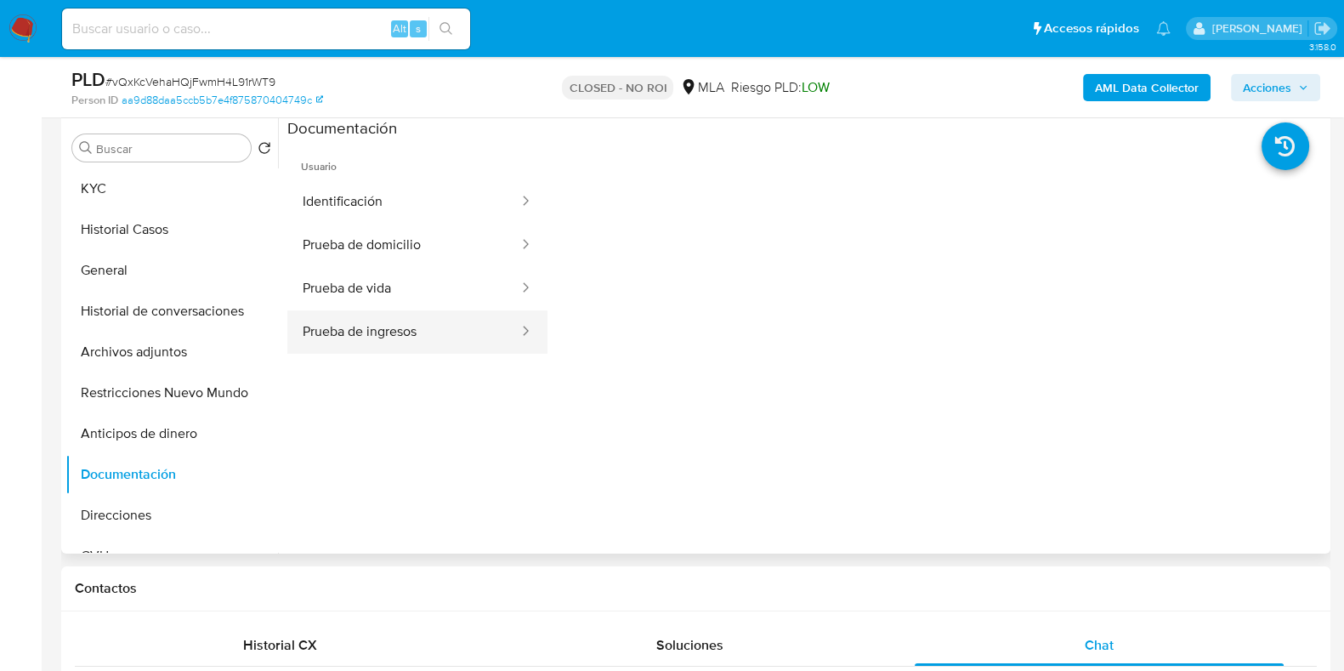
click at [406, 326] on button "Prueba de ingresos" at bounding box center [403, 331] width 233 height 43
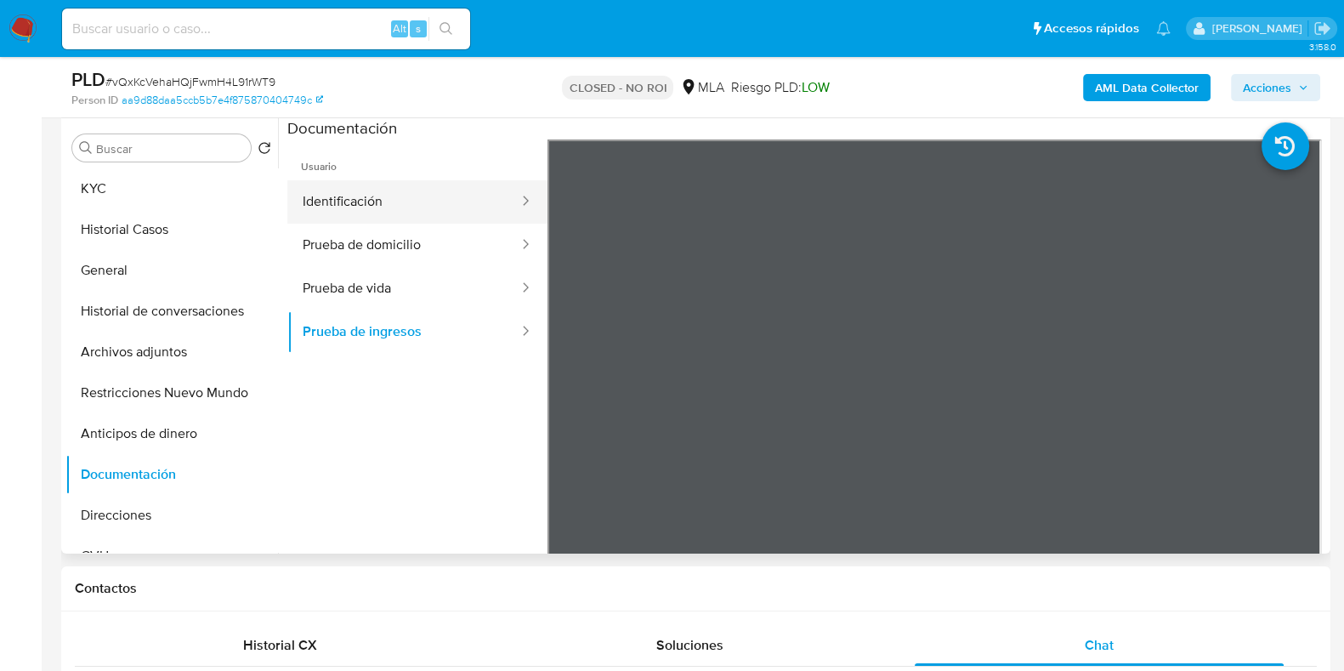
click at [406, 218] on button "Identificación" at bounding box center [403, 201] width 233 height 43
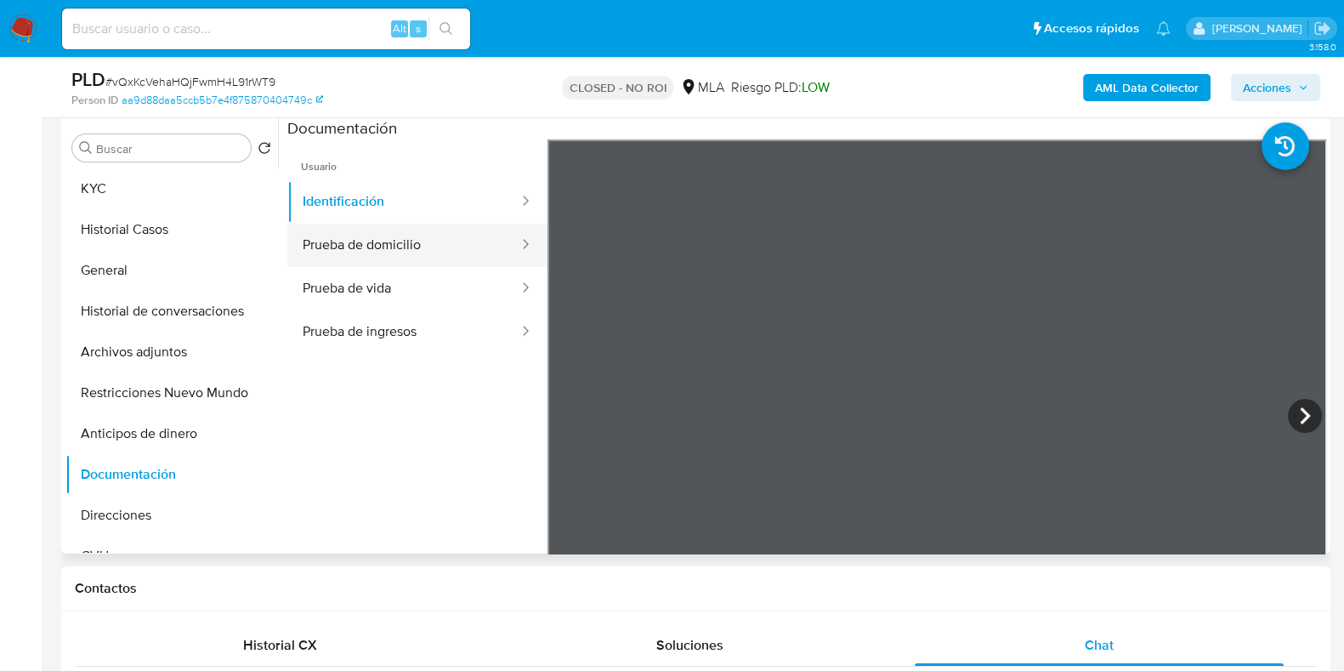
click at [377, 238] on button "Prueba de domicilio" at bounding box center [403, 245] width 233 height 43
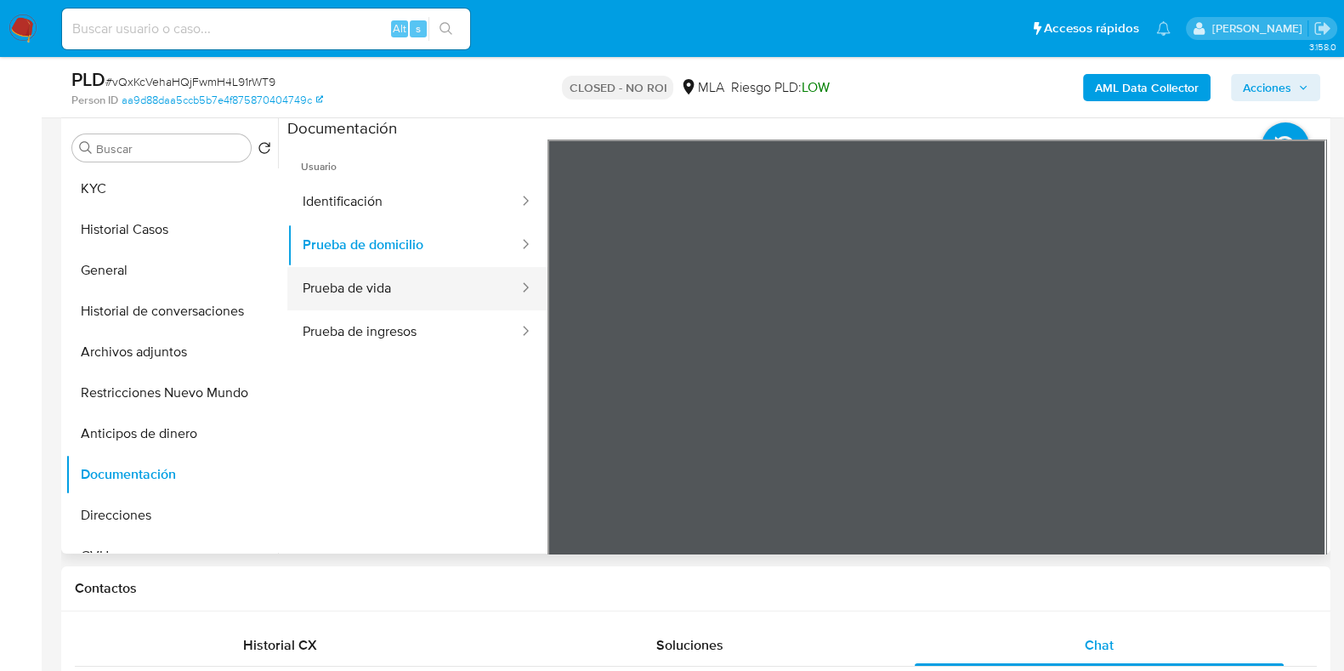
click at [377, 293] on button "Prueba de vida" at bounding box center [403, 288] width 233 height 43
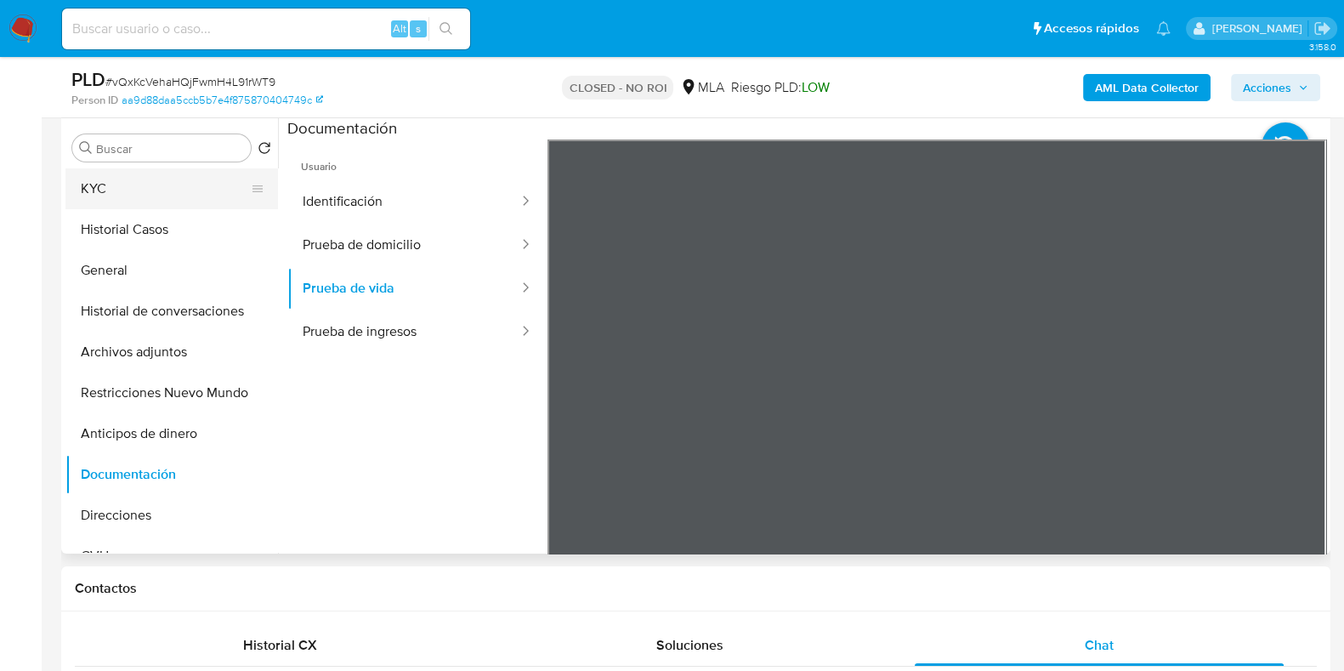
click at [185, 198] on button "KYC" at bounding box center [164, 188] width 199 height 41
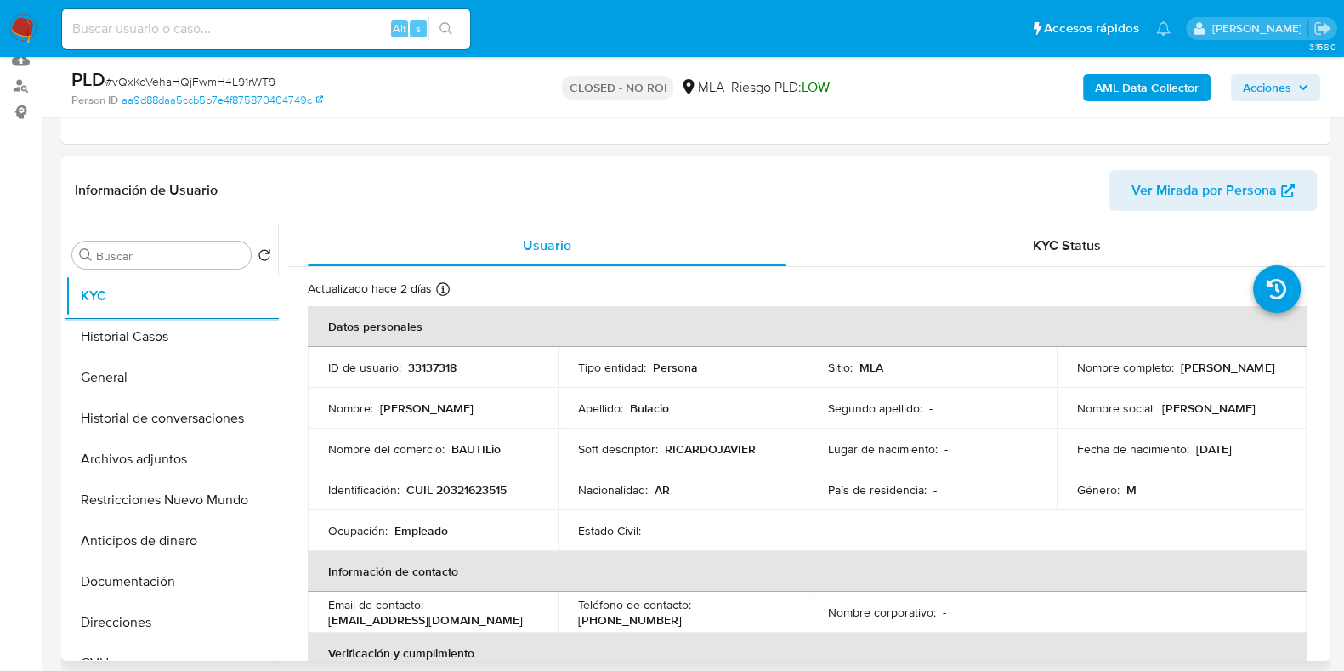
click at [481, 488] on p "CUIL 20321623515" at bounding box center [456, 489] width 100 height 15
copy p "20321623515"
click at [167, 582] on button "Documentación" at bounding box center [164, 581] width 199 height 41
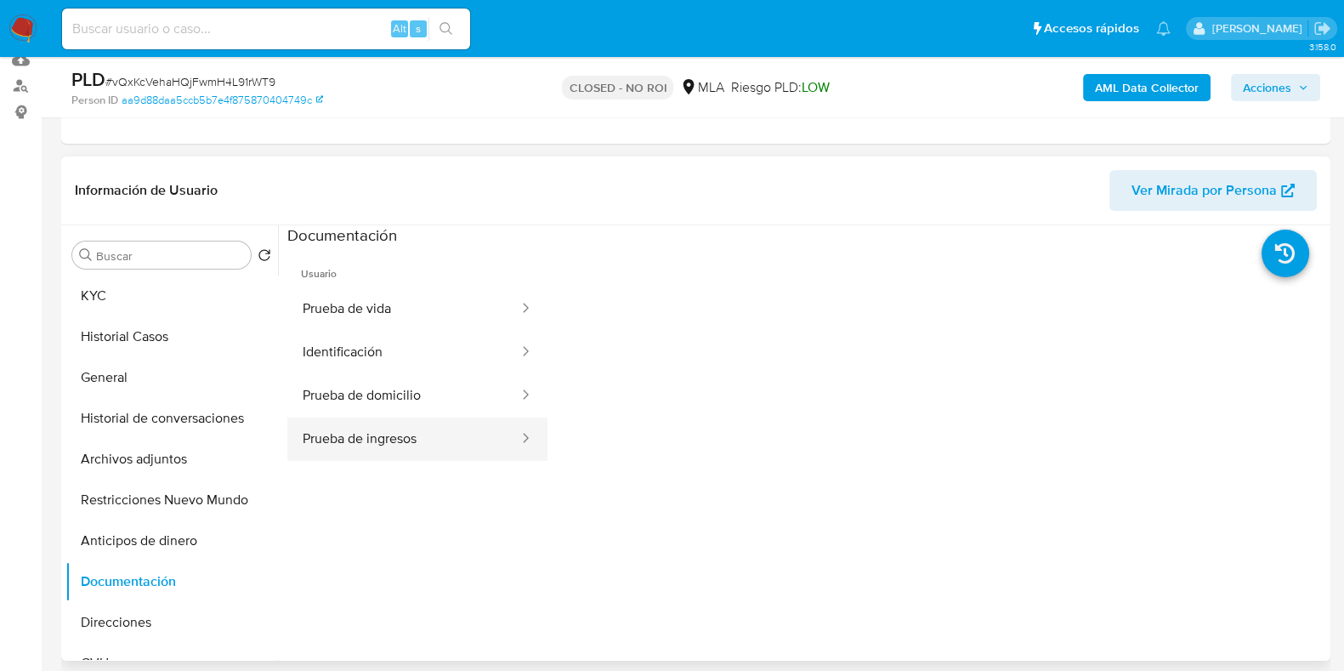
click at [393, 430] on button "Prueba de ingresos" at bounding box center [403, 438] width 233 height 43
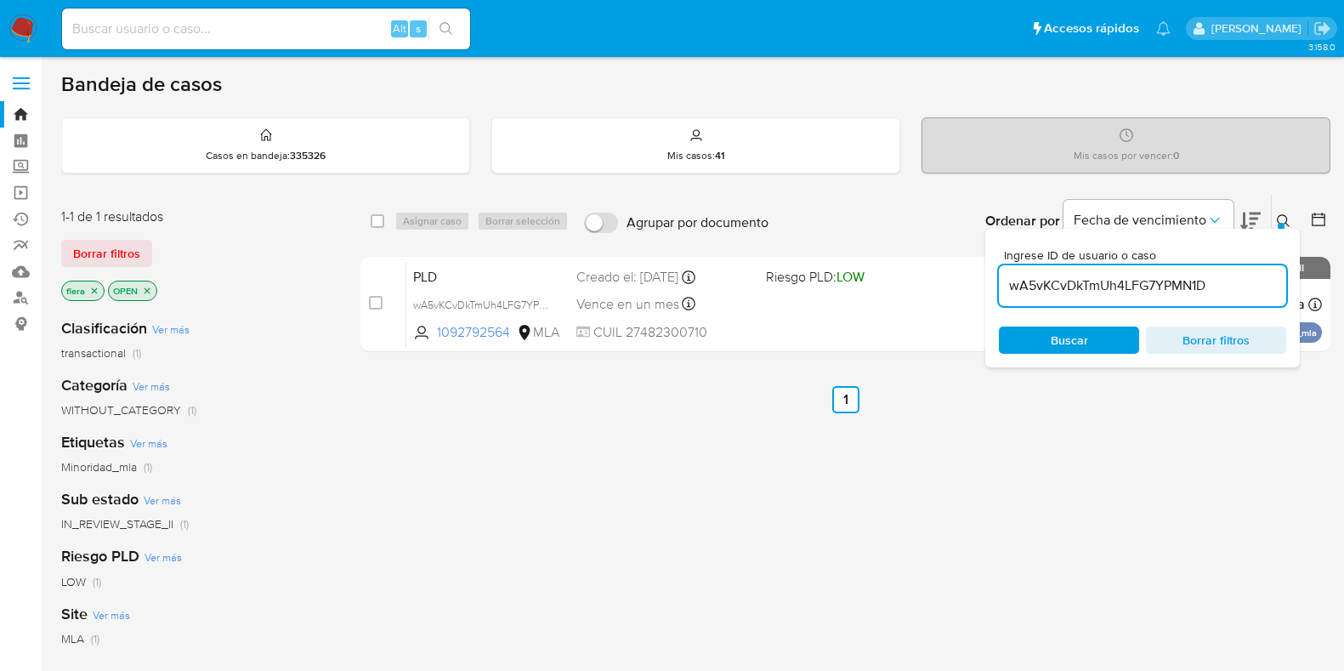
click at [1143, 290] on input "wA5vKCvDkTmUh4LFG7YPMN1D" at bounding box center [1142, 286] width 287 height 22
type input "ajpS53uPxCeb5AjojU9JUAwx"
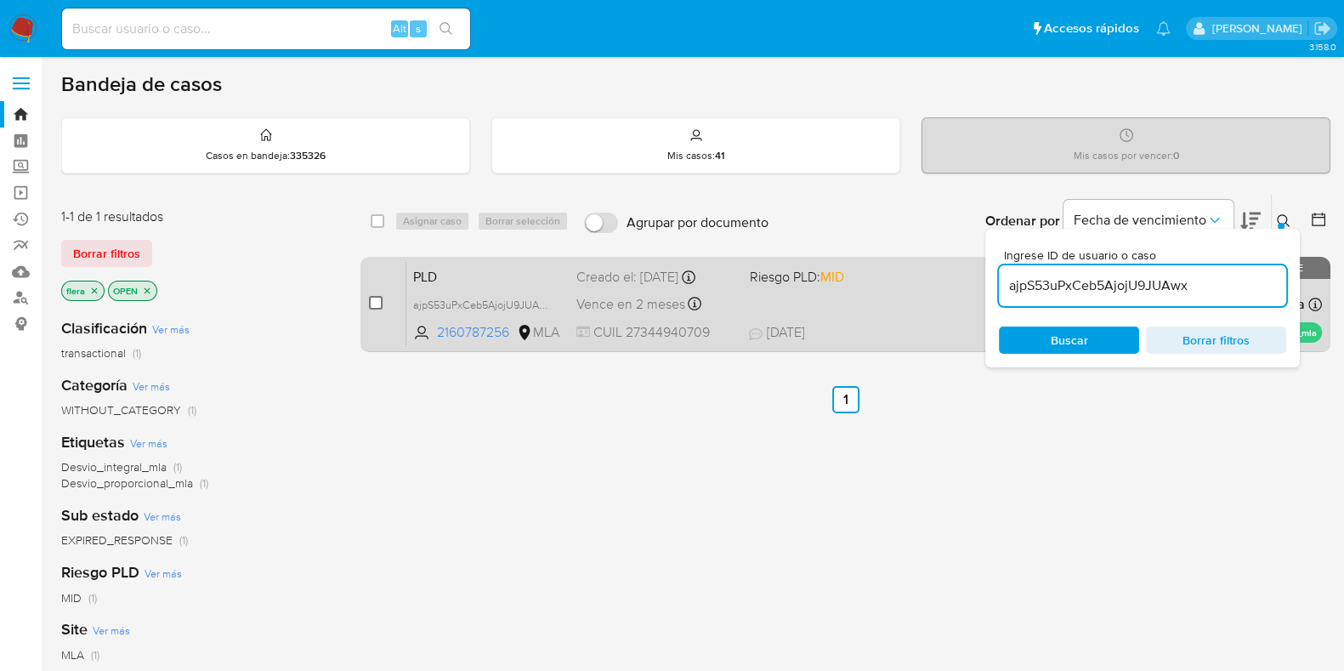
click at [378, 303] on input "checkbox" at bounding box center [376, 303] width 14 height 14
checkbox input "true"
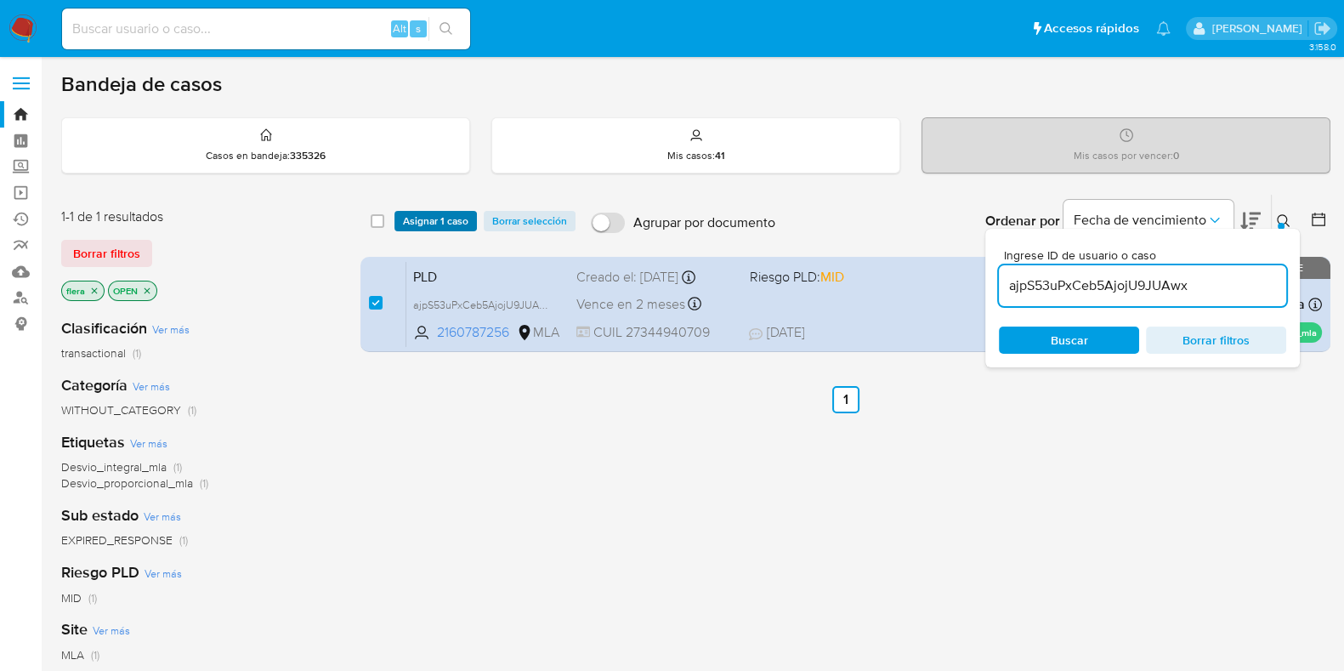
click at [431, 220] on span "Asignar 1 caso" at bounding box center [435, 221] width 65 height 17
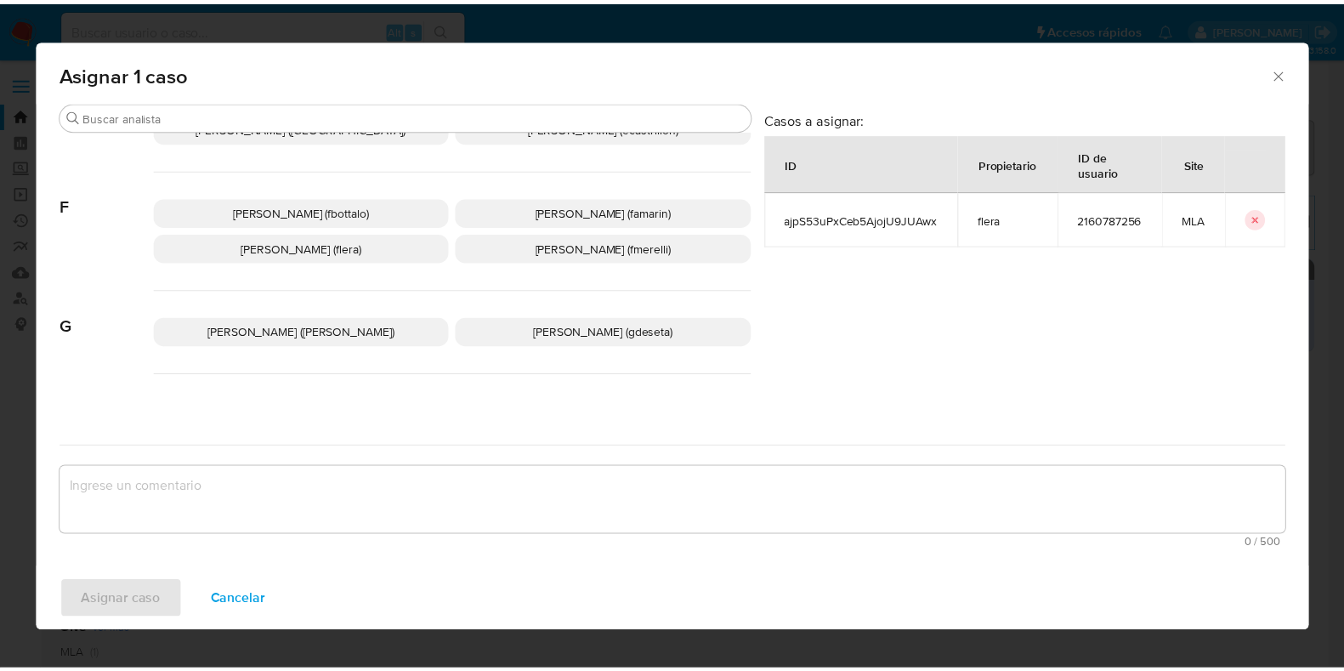
scroll to position [424, 0]
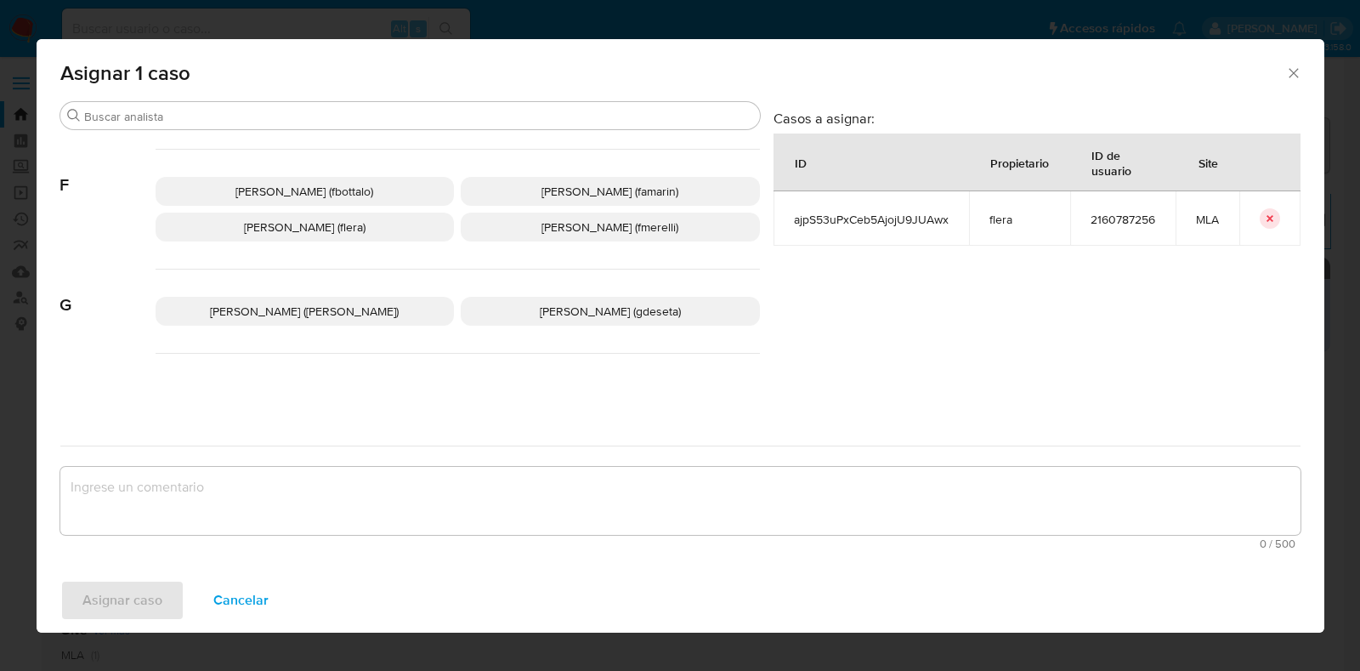
click at [352, 233] on span "Florencia Cecilia Lera (flera)" at bounding box center [305, 226] width 122 height 17
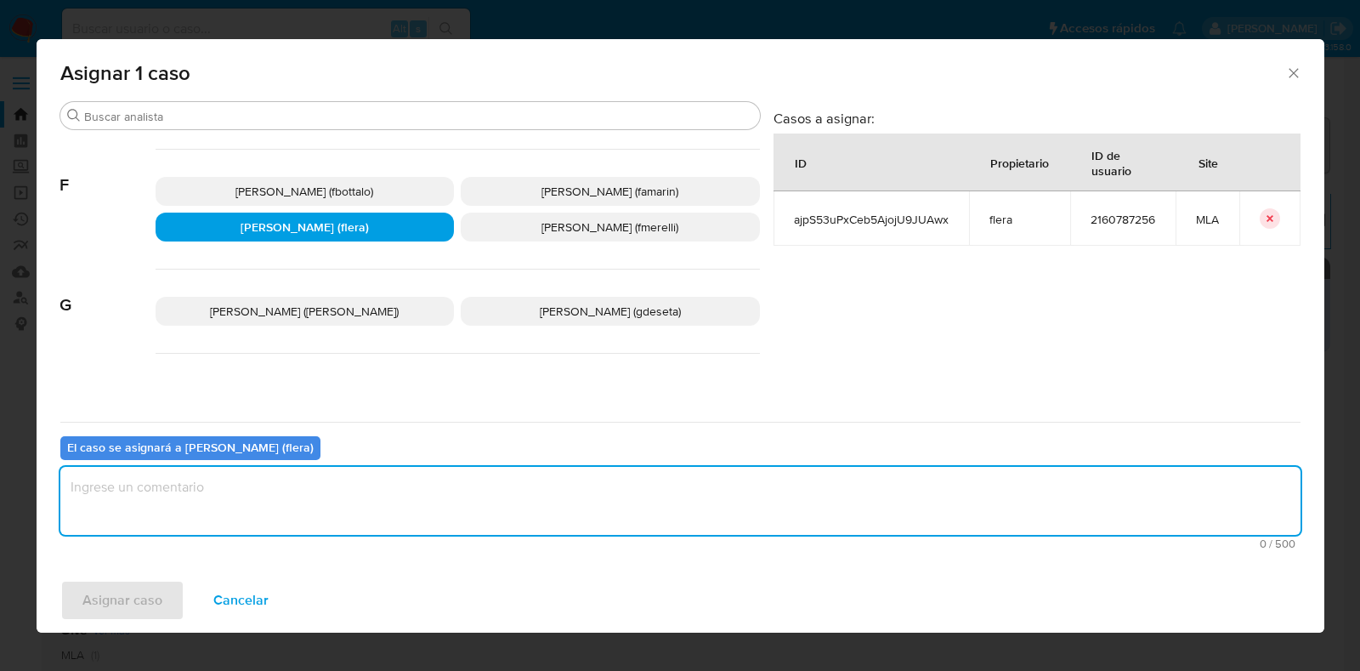
click at [295, 499] on textarea "assign-modal" at bounding box center [680, 501] width 1240 height 68
click at [153, 592] on span "Asignar caso" at bounding box center [122, 599] width 80 height 37
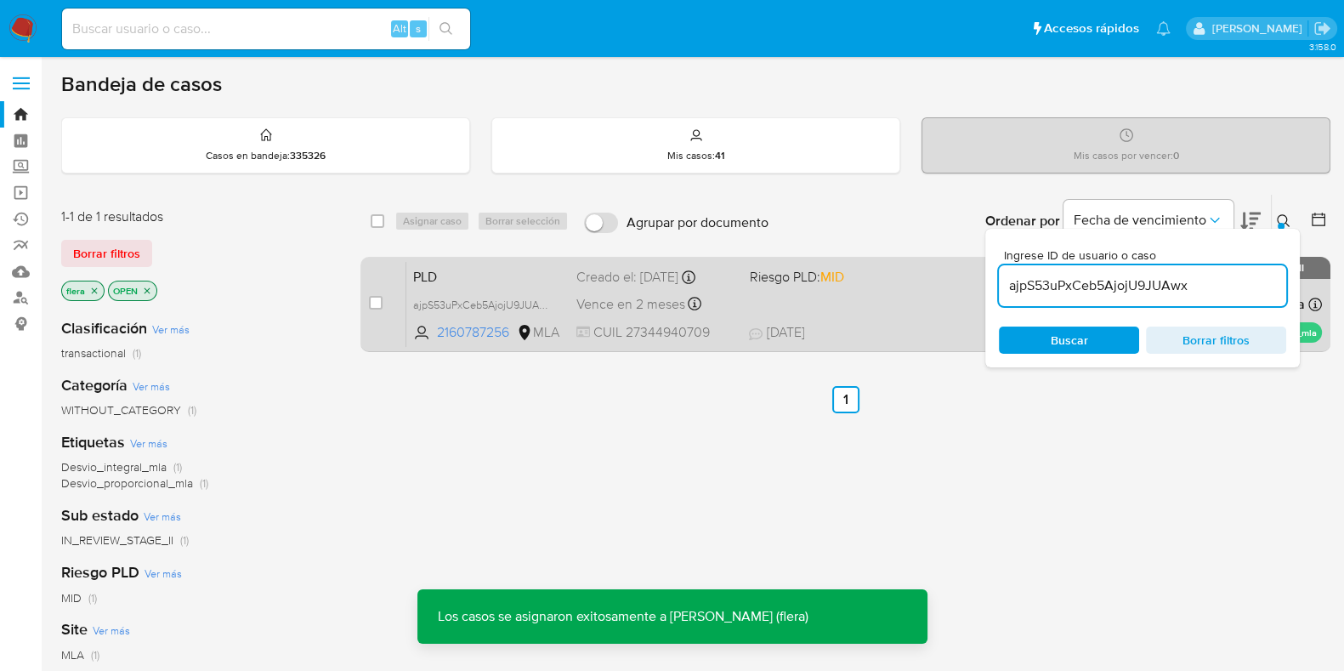
click at [491, 275] on span "PLD" at bounding box center [488, 275] width 150 height 22
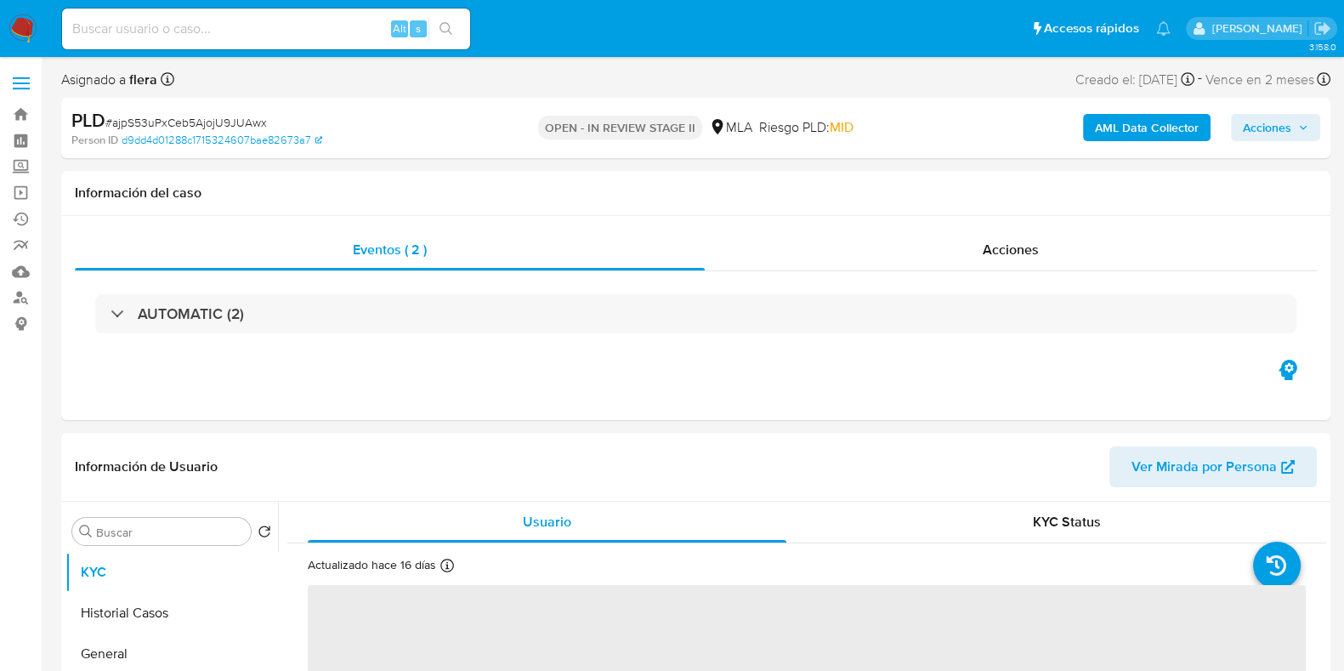
select select "10"
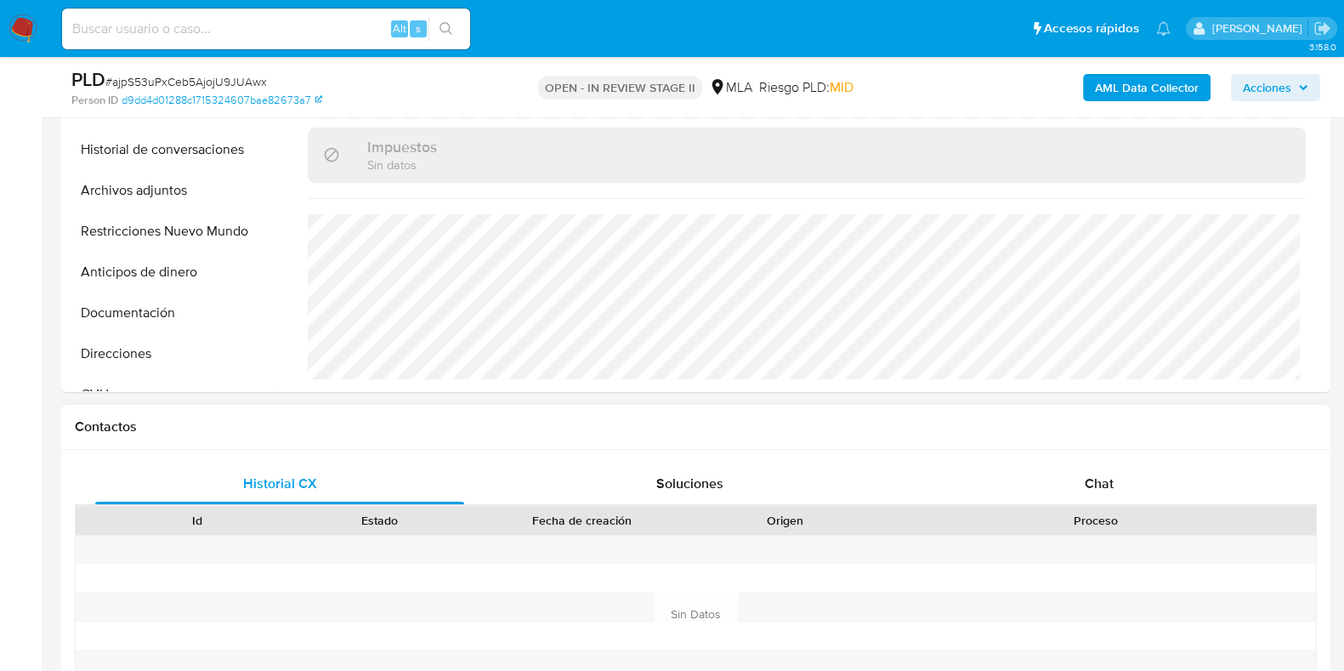
scroll to position [638, 0]
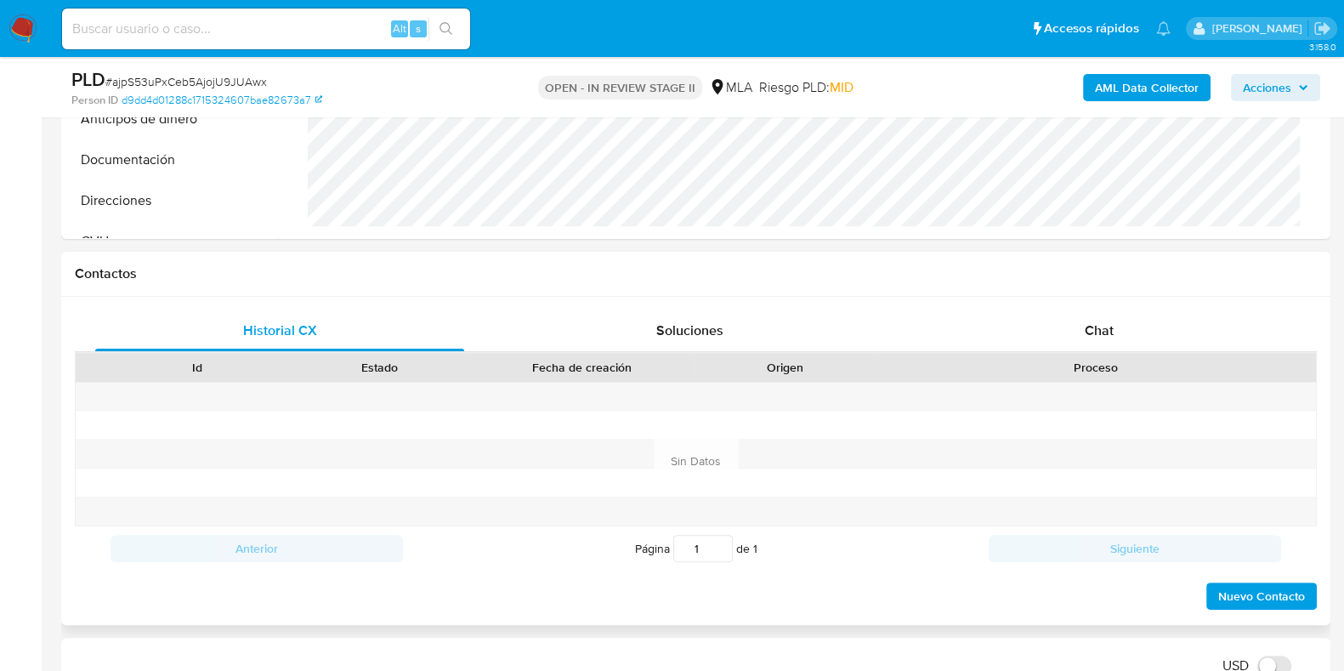
click at [1102, 303] on div "Historial CX Soluciones Chat Id Estado Fecha de creación Origen Proceso Anterio…" at bounding box center [695, 461] width 1269 height 328
click at [1101, 336] on span "Chat" at bounding box center [1099, 330] width 29 height 20
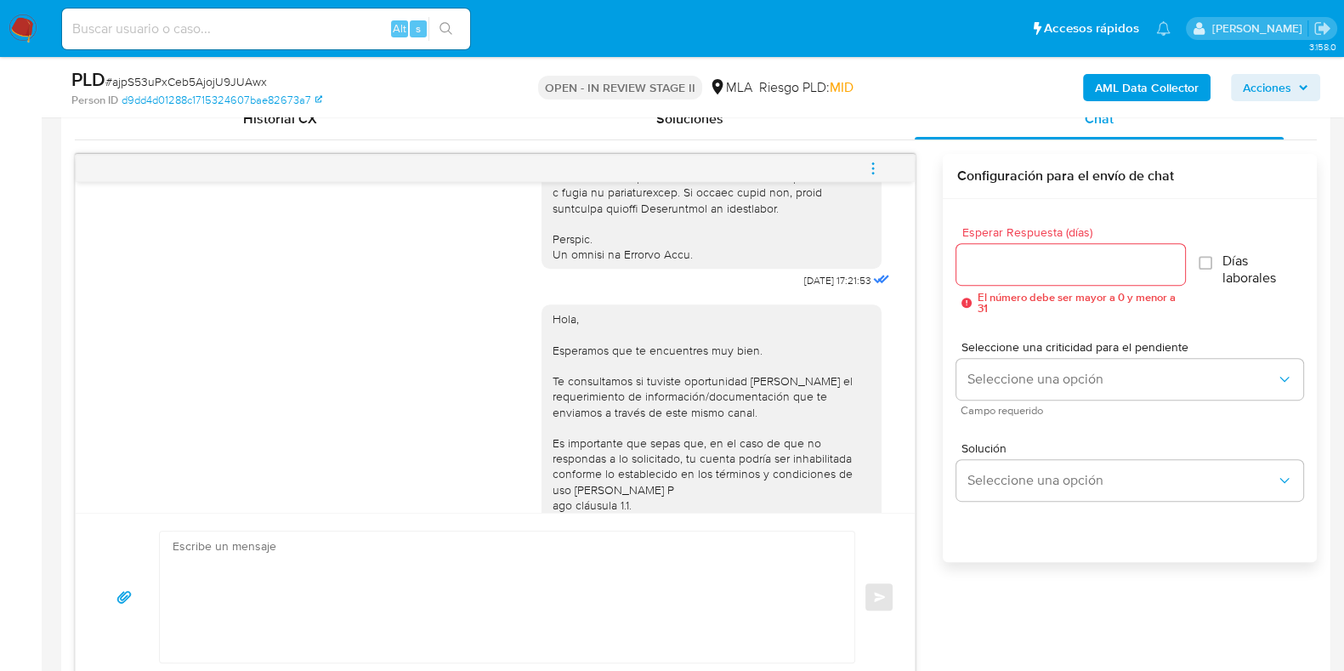
scroll to position [403, 0]
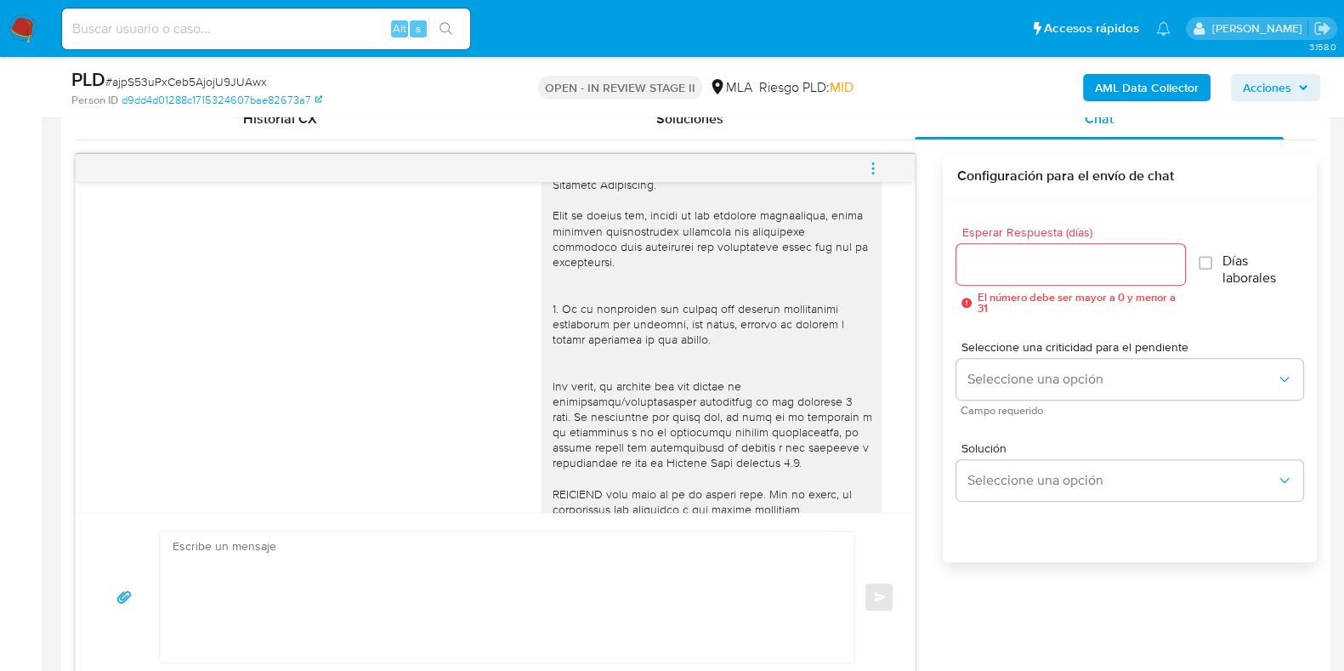
click at [879, 163] on icon "menu-action" at bounding box center [872, 168] width 15 height 15
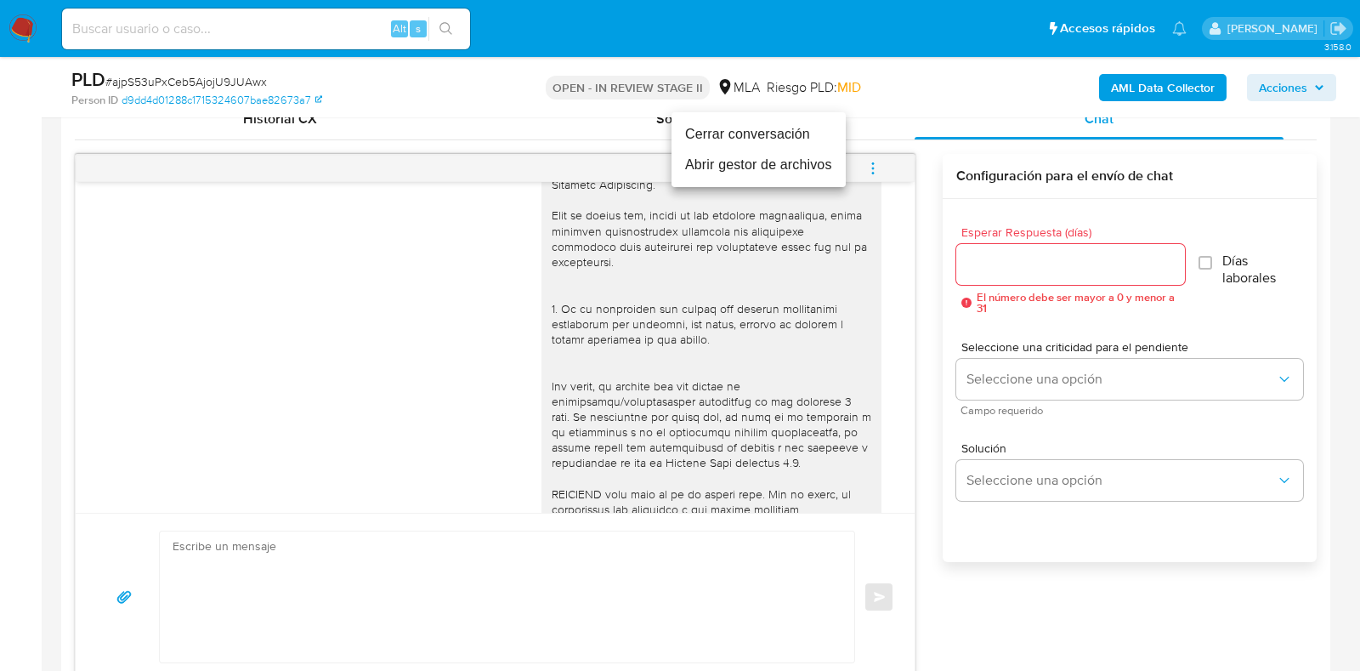
click at [763, 129] on li "Cerrar conversación" at bounding box center [759, 134] width 174 height 31
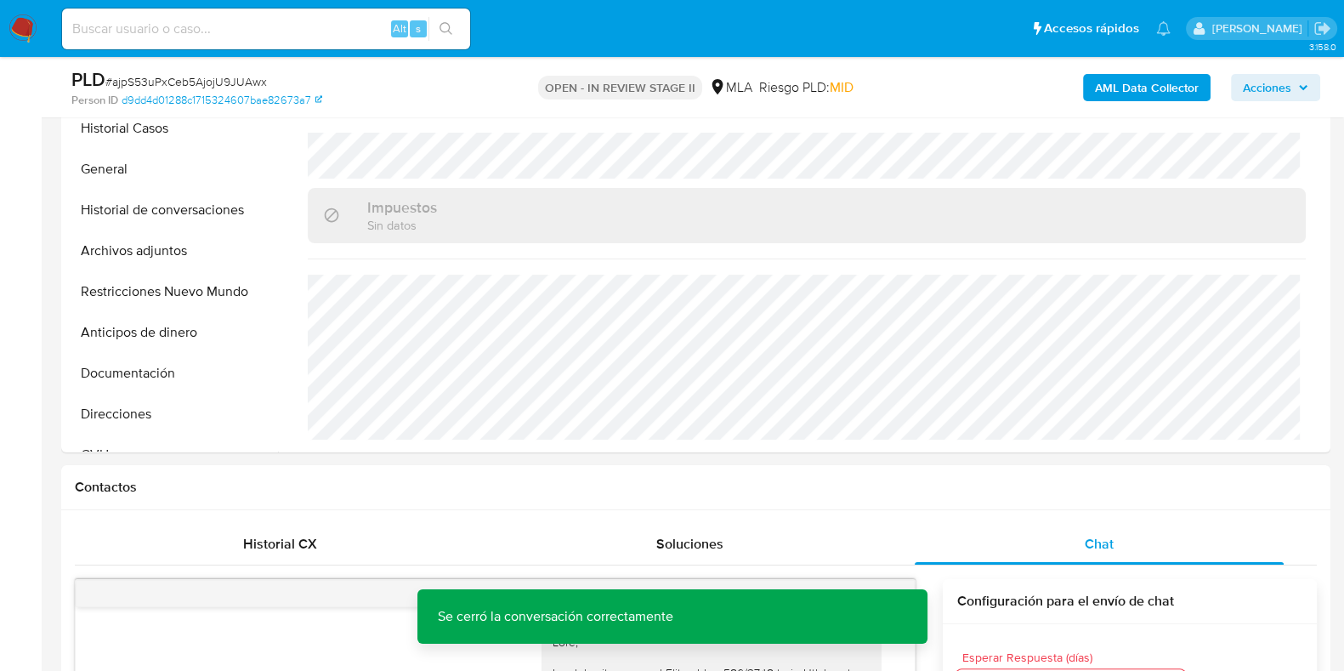
scroll to position [212, 0]
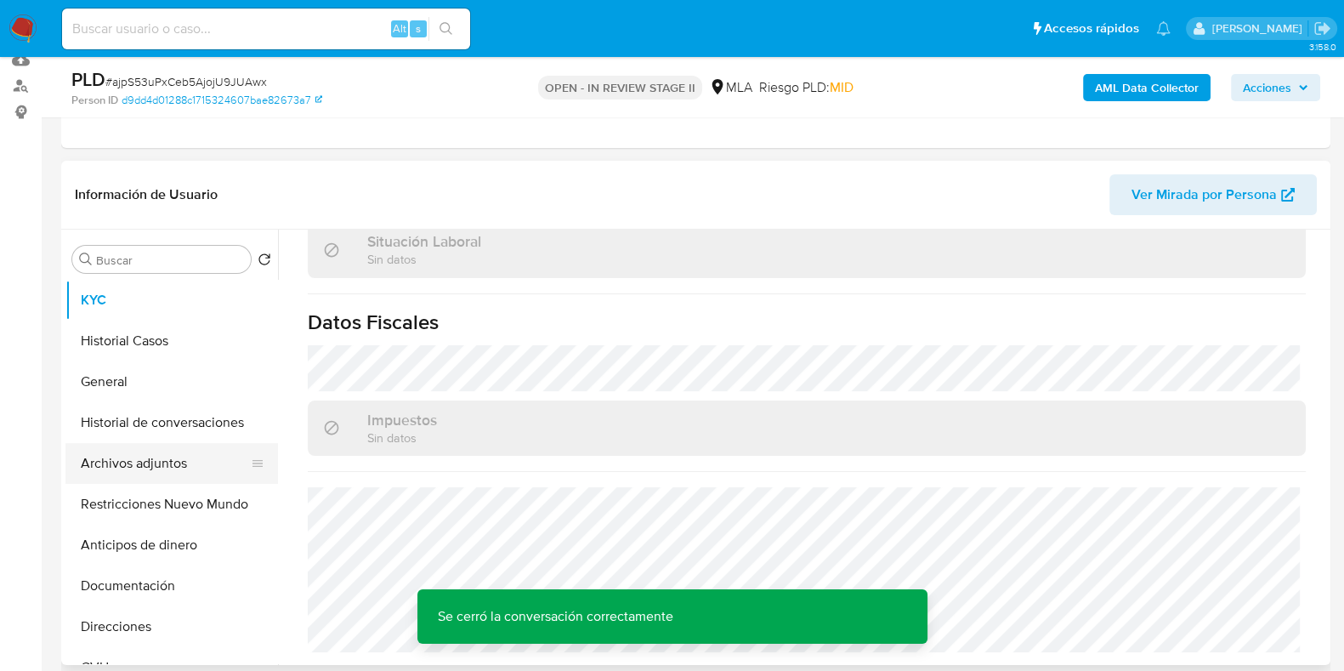
click at [103, 452] on button "Archivos adjuntos" at bounding box center [164, 463] width 199 height 41
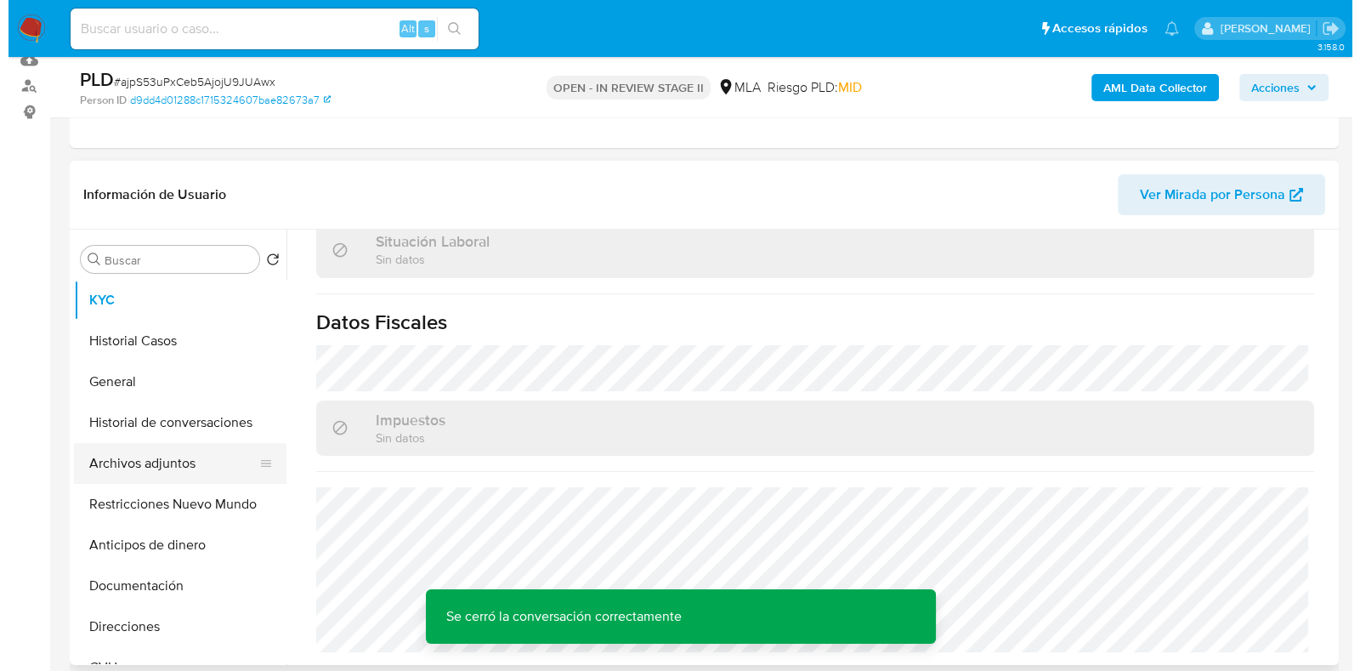
scroll to position [0, 0]
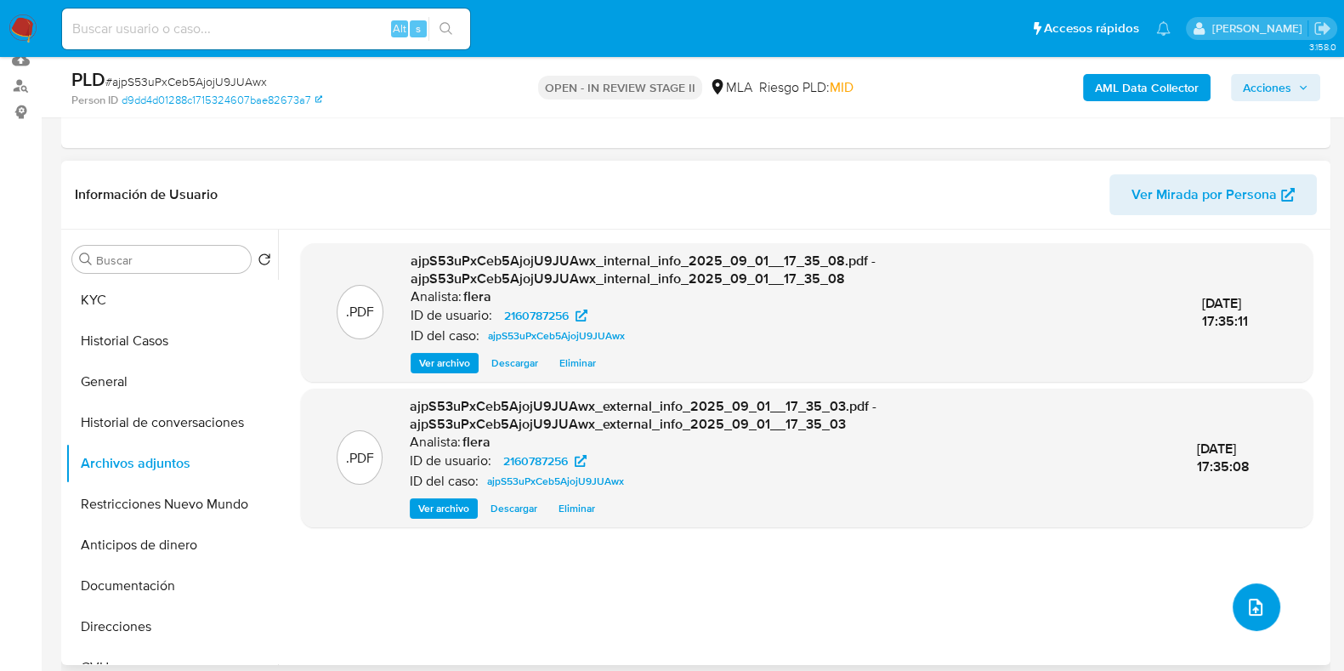
click at [1233, 606] on button "upload-file" at bounding box center [1257, 607] width 48 height 48
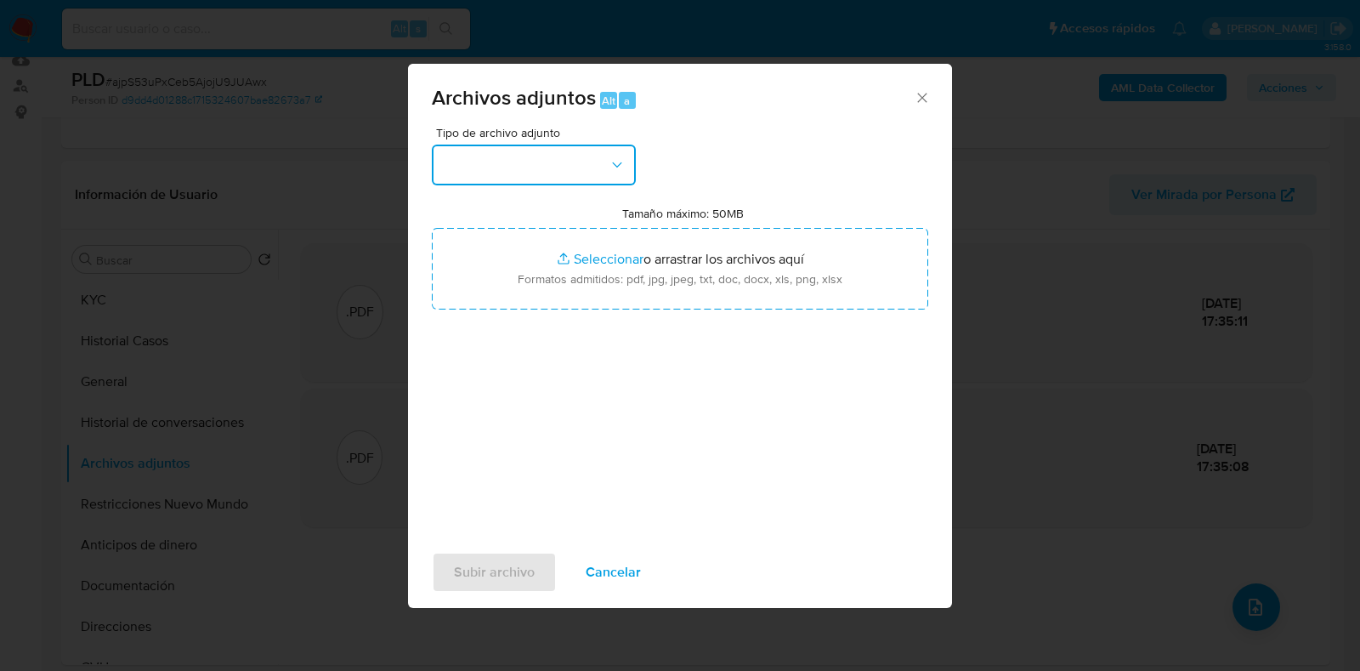
click at [552, 153] on button "button" at bounding box center [534, 165] width 204 height 41
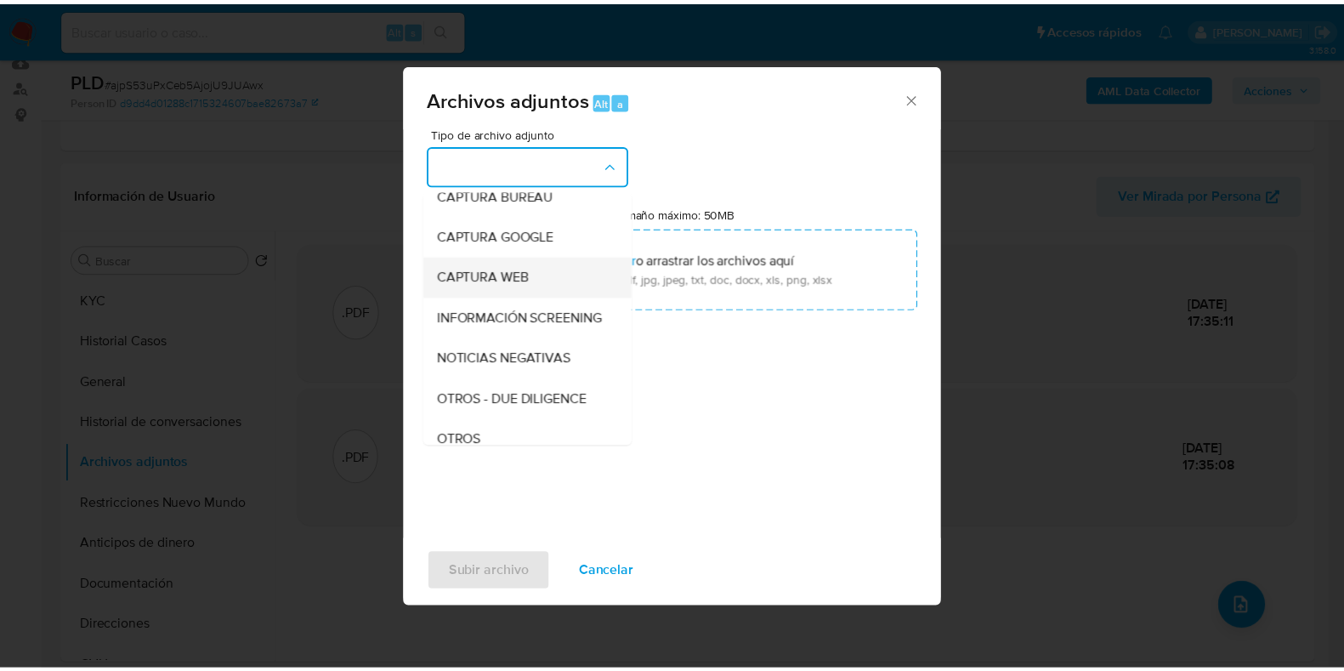
scroll to position [212, 0]
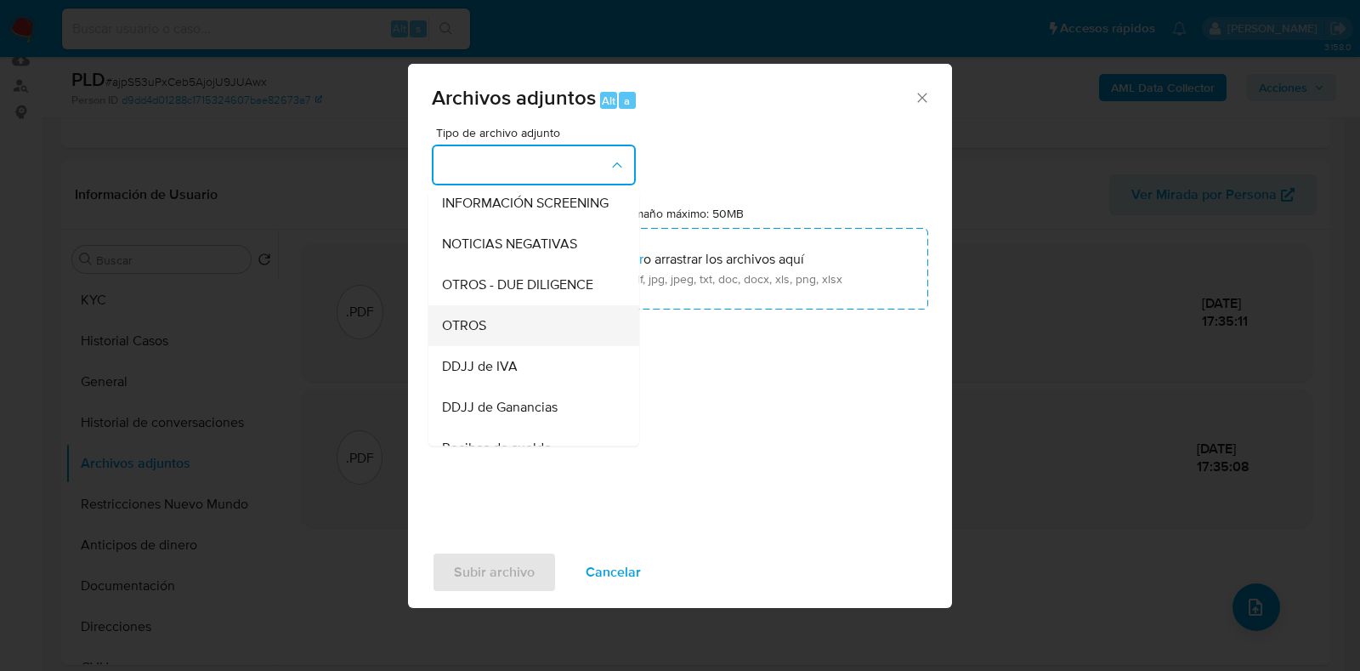
click at [557, 346] on div "OTROS" at bounding box center [528, 325] width 173 height 41
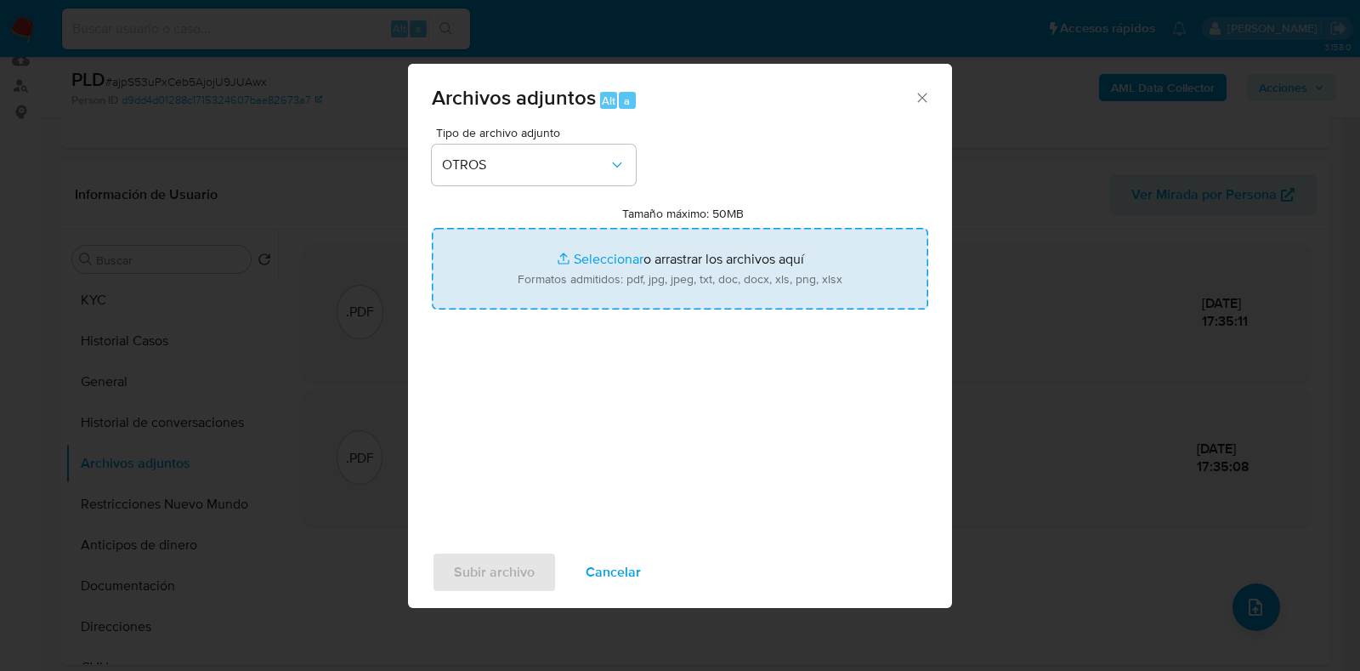
type input "C:\fakepath\NOSIS_Manager_InformeIndividual_20321623515_654930_20250912110956.p…"
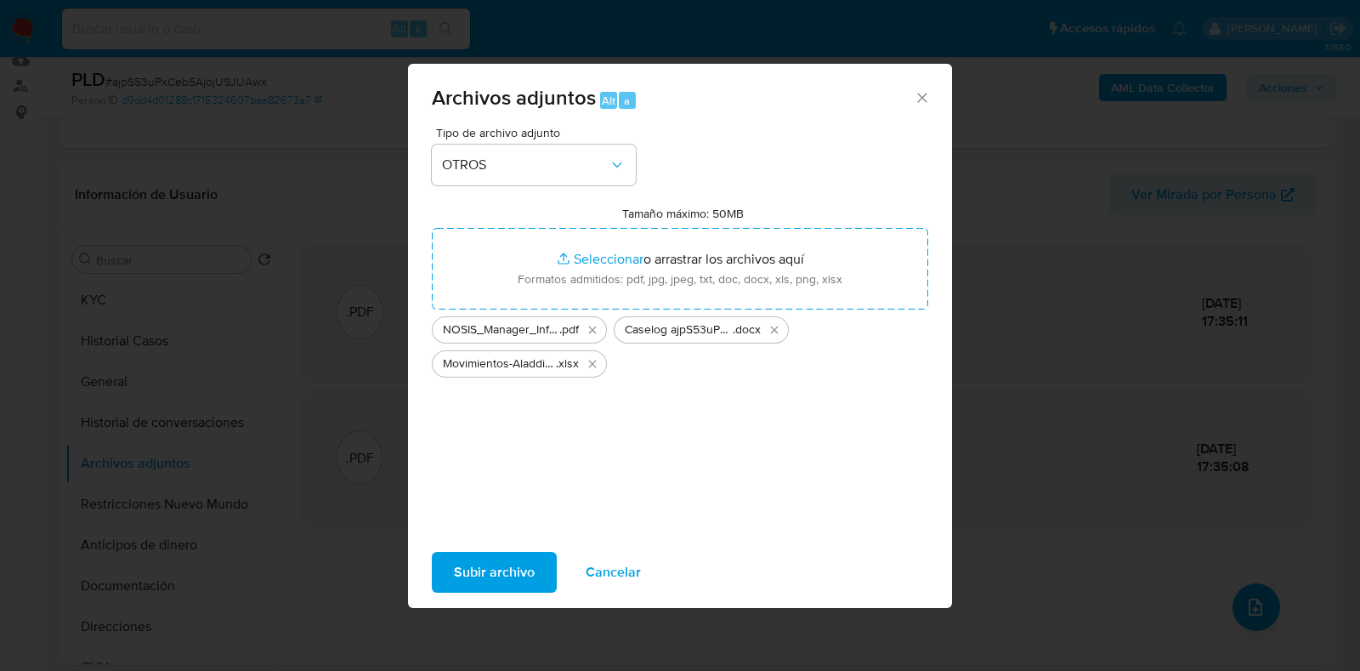
click at [504, 561] on span "Subir archivo" at bounding box center [494, 571] width 81 height 37
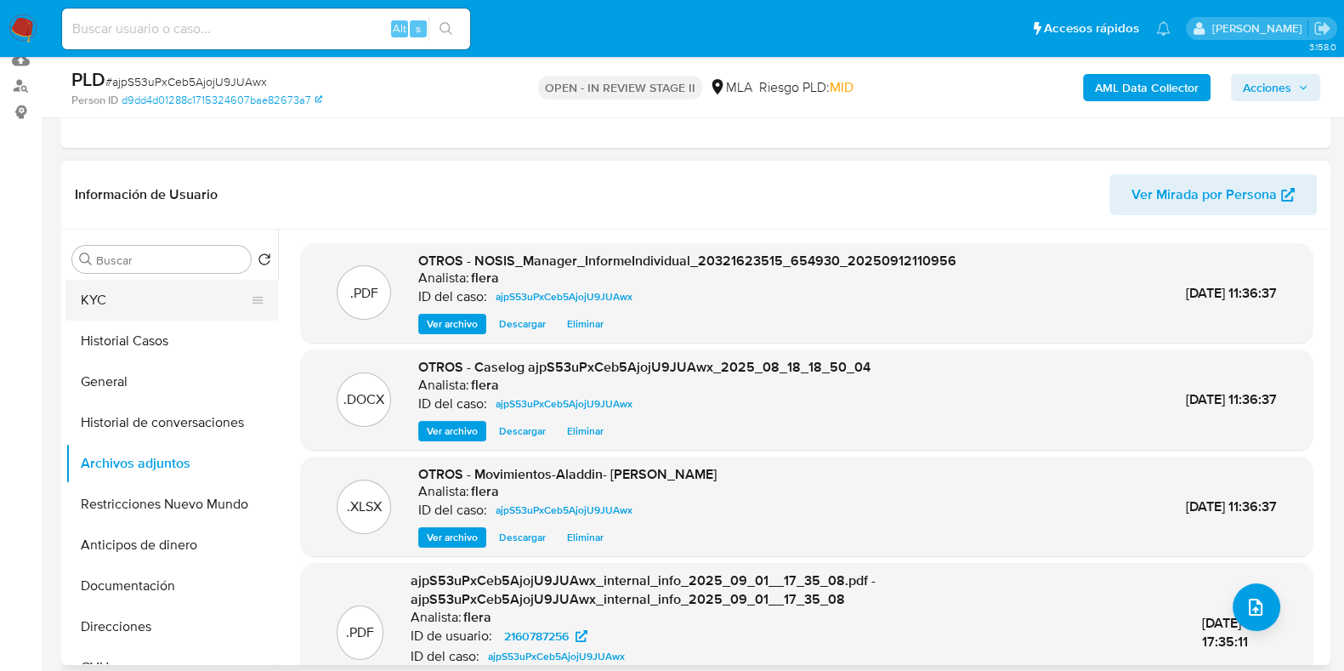
click at [162, 295] on button "KYC" at bounding box center [164, 300] width 199 height 41
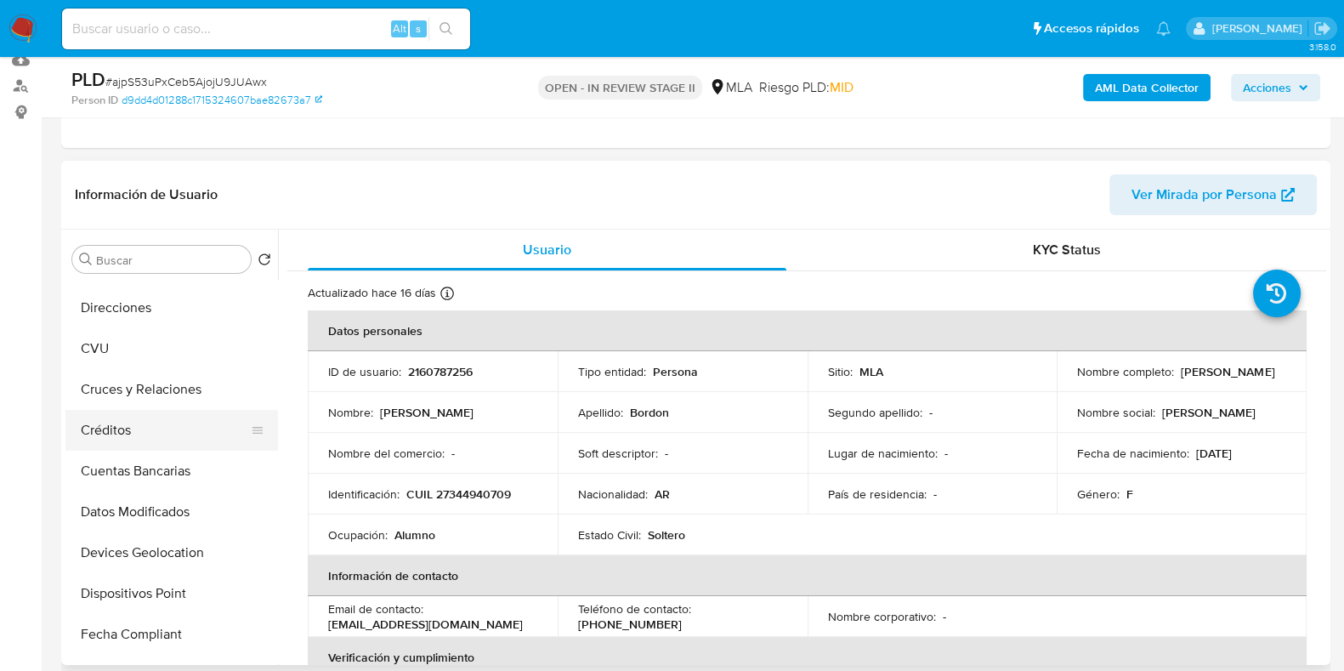
scroll to position [318, 0]
click at [116, 347] on button "CVU" at bounding box center [164, 349] width 199 height 41
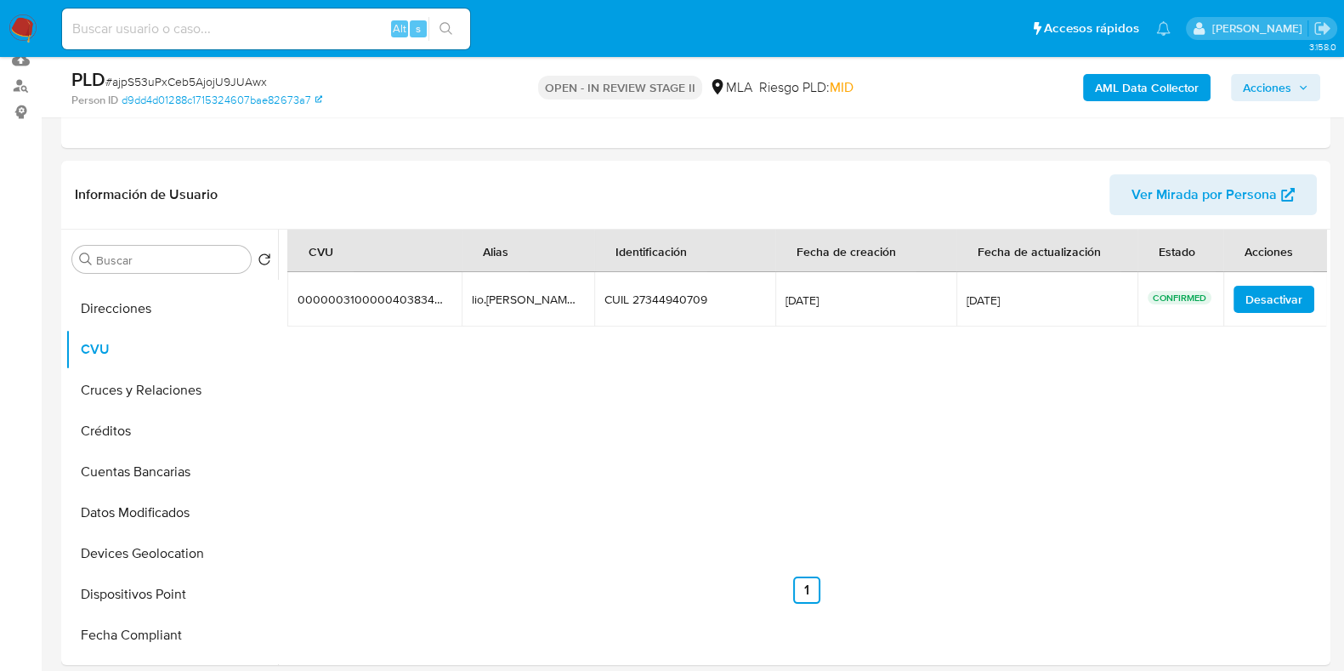
click at [1307, 90] on icon "button" at bounding box center [1303, 87] width 10 height 10
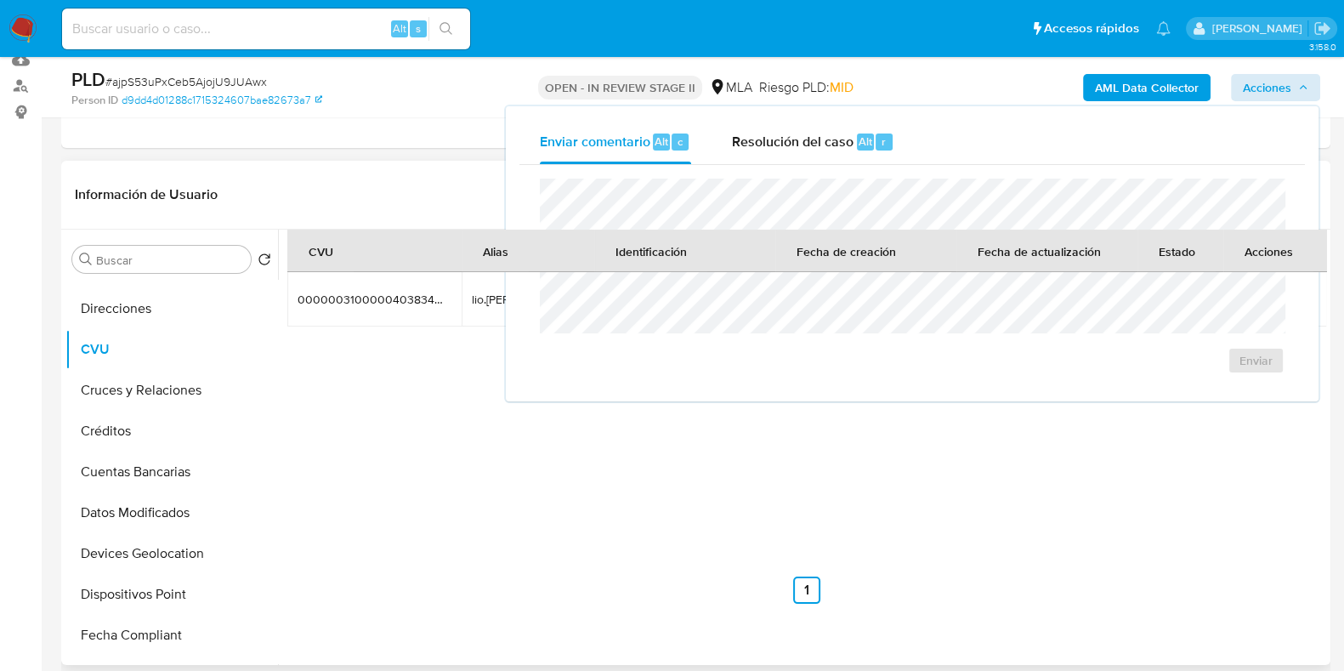
click at [1018, 580] on ul "Anterior 1 Siguiente" at bounding box center [806, 589] width 1039 height 27
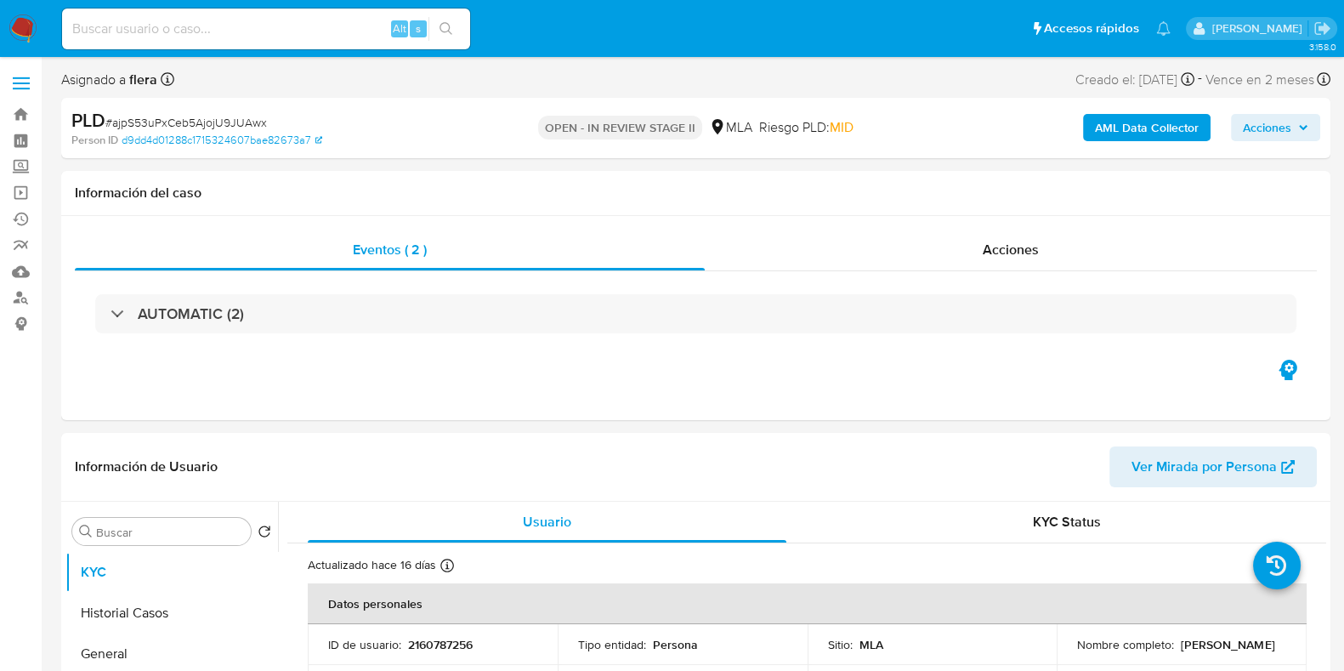
select select "10"
click at [1277, 124] on span "Acciones" at bounding box center [1267, 127] width 48 height 27
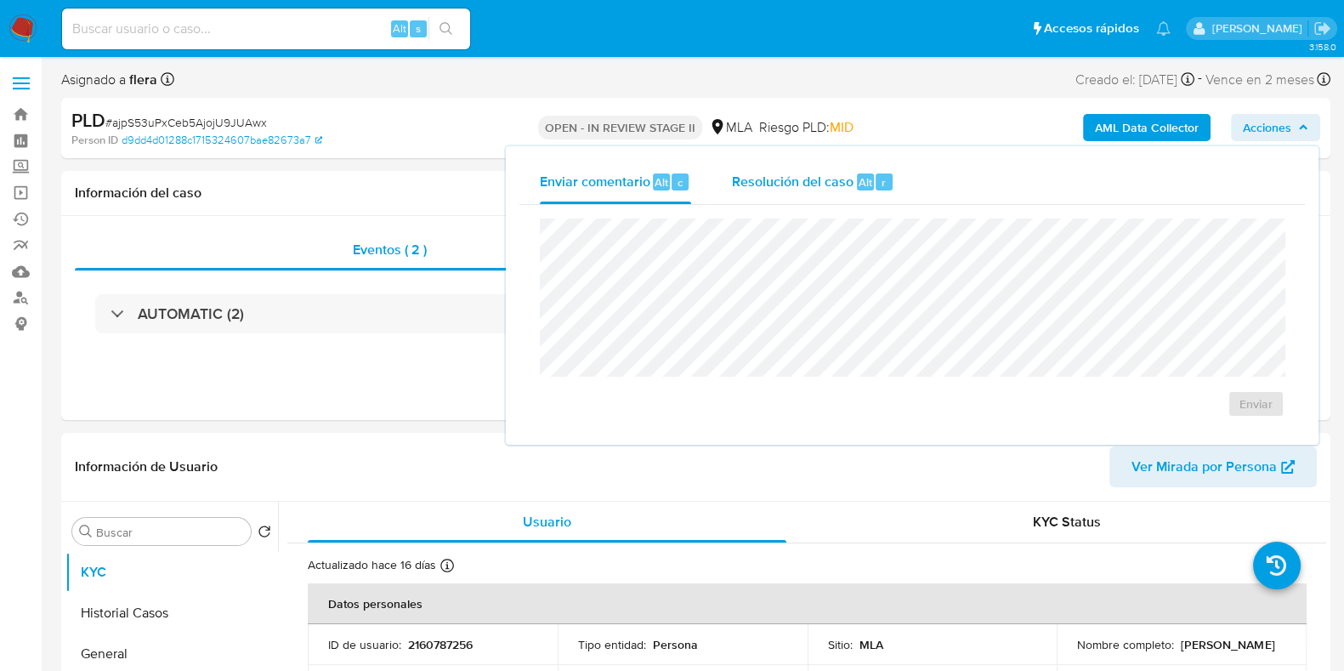
click at [866, 185] on span "Alt" at bounding box center [866, 182] width 14 height 16
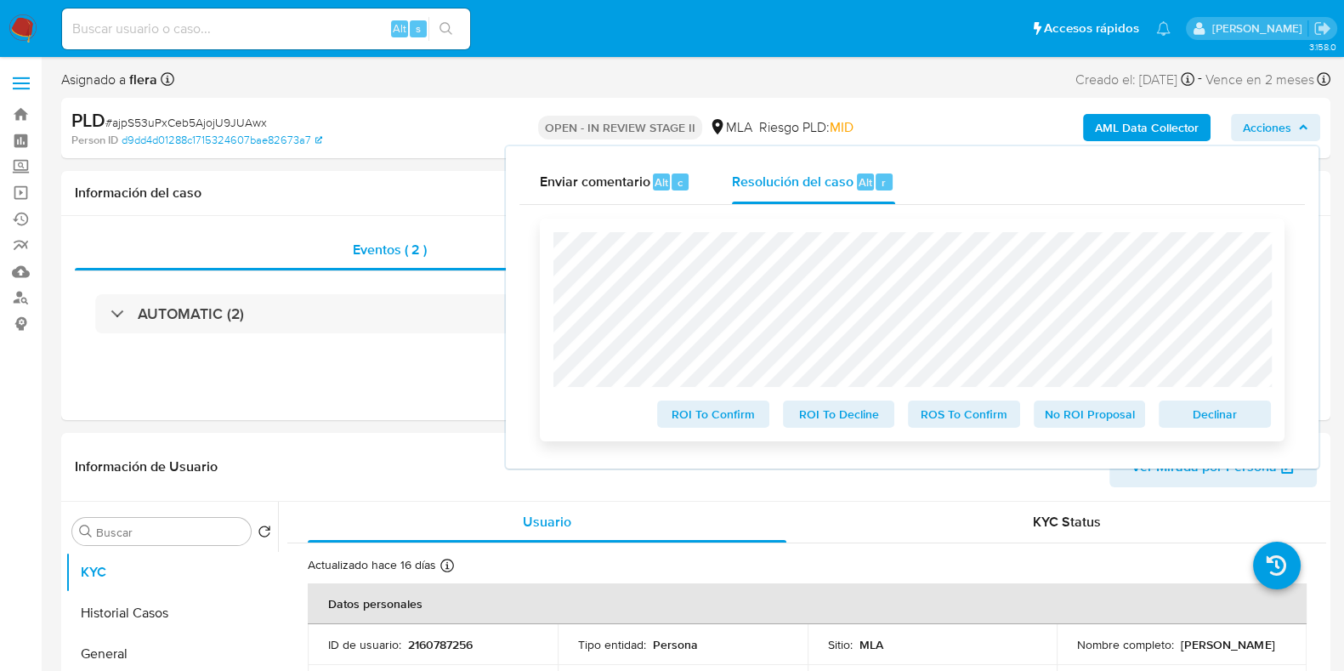
click at [1086, 422] on span "No ROI Proposal" at bounding box center [1090, 414] width 88 height 24
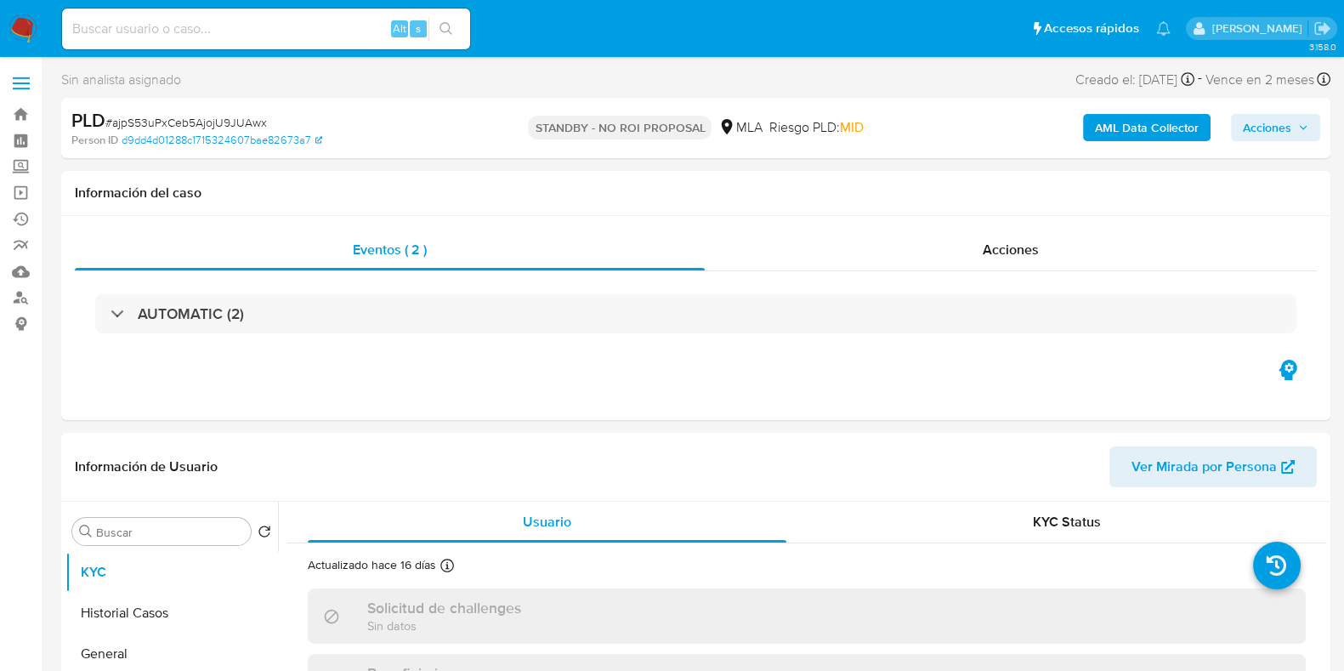
select select "10"
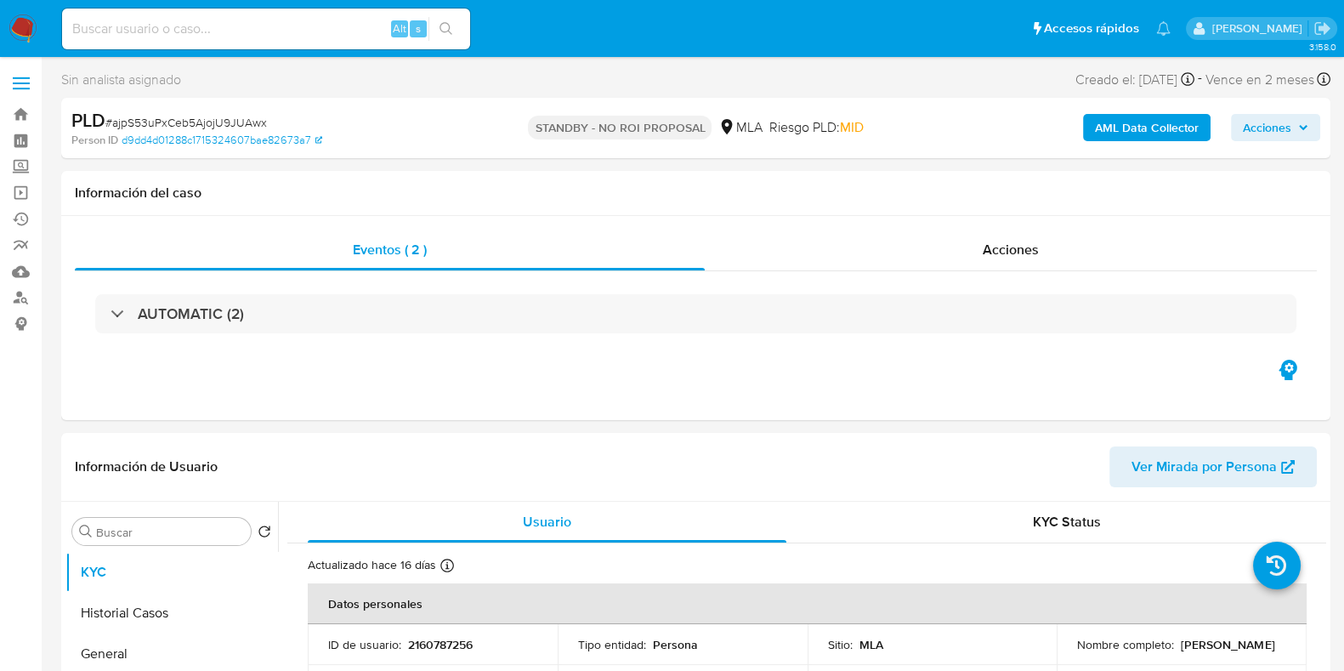
click at [262, 12] on div "Alt s" at bounding box center [266, 29] width 408 height 41
click at [253, 23] on input at bounding box center [266, 29] width 408 height 22
paste input "R5UpcXqGbjRaROhzUyYBuk5M"
type input "R5UpcXqGbjRaROhzUyYBuk5M"
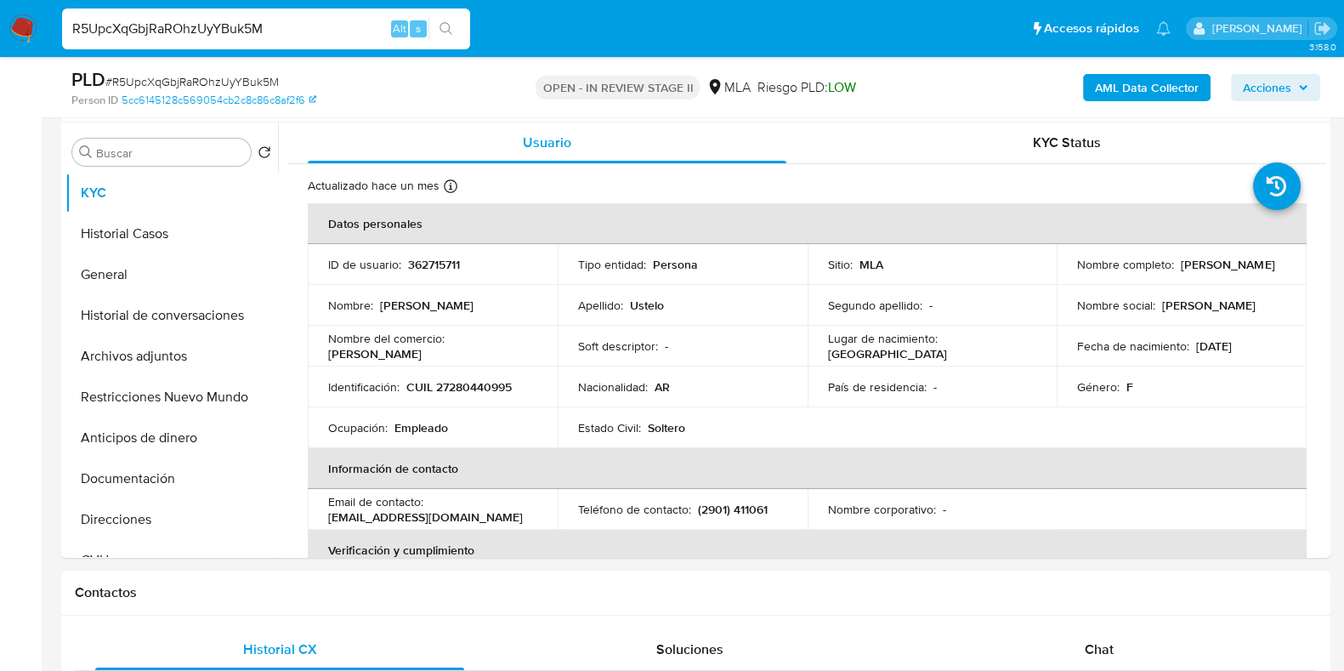
select select "10"
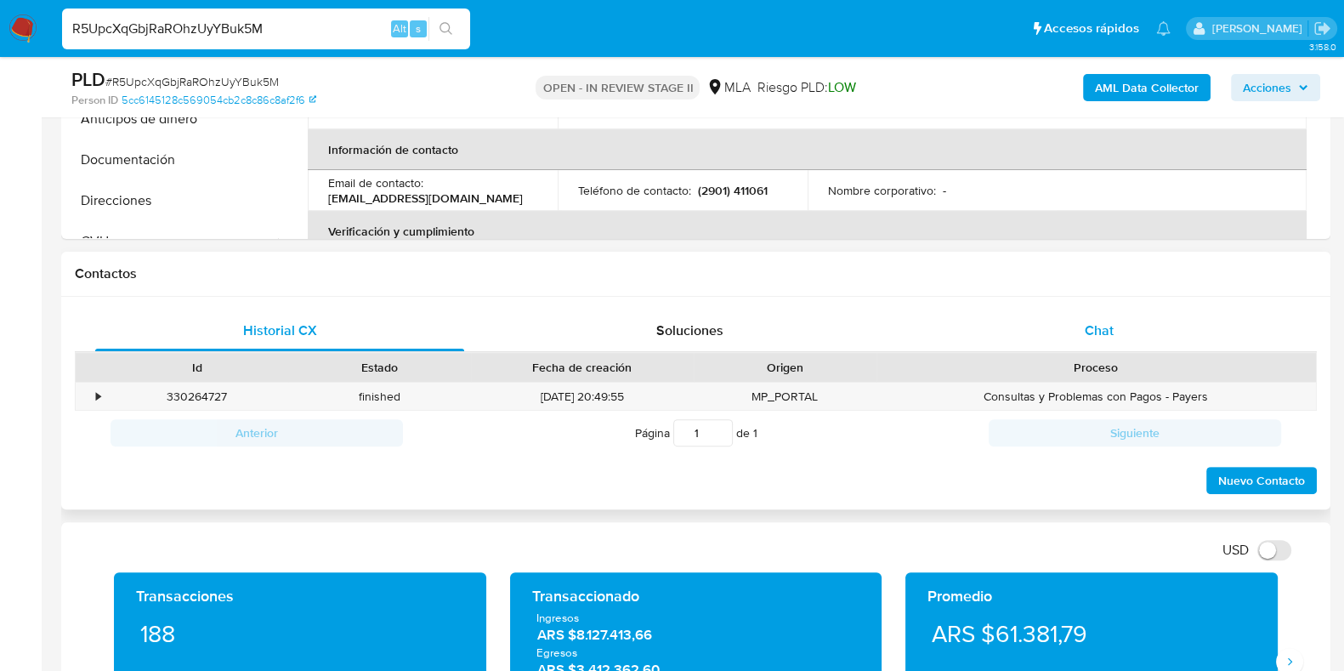
click at [1083, 323] on div "Chat" at bounding box center [1099, 330] width 369 height 41
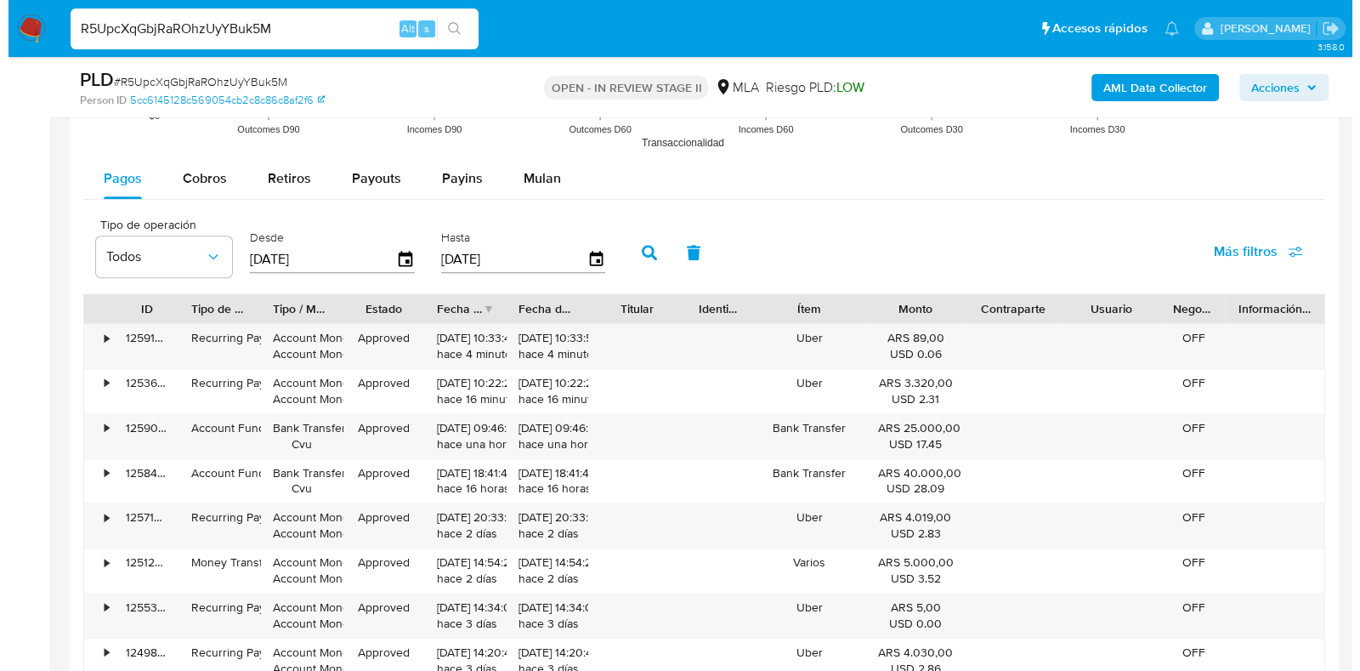
scroll to position [2142, 0]
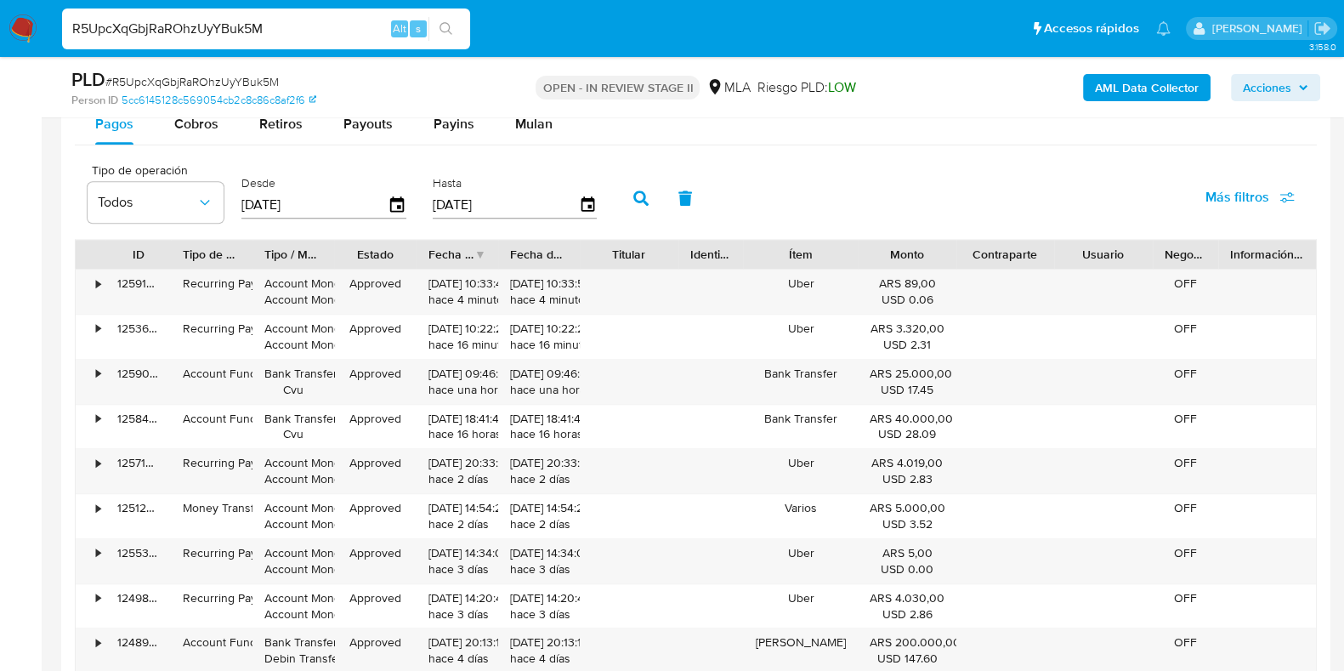
click at [297, 252] on div "Tipo / Método" at bounding box center [293, 254] width 58 height 17
click at [193, 212] on button "Todos" at bounding box center [156, 202] width 136 height 41
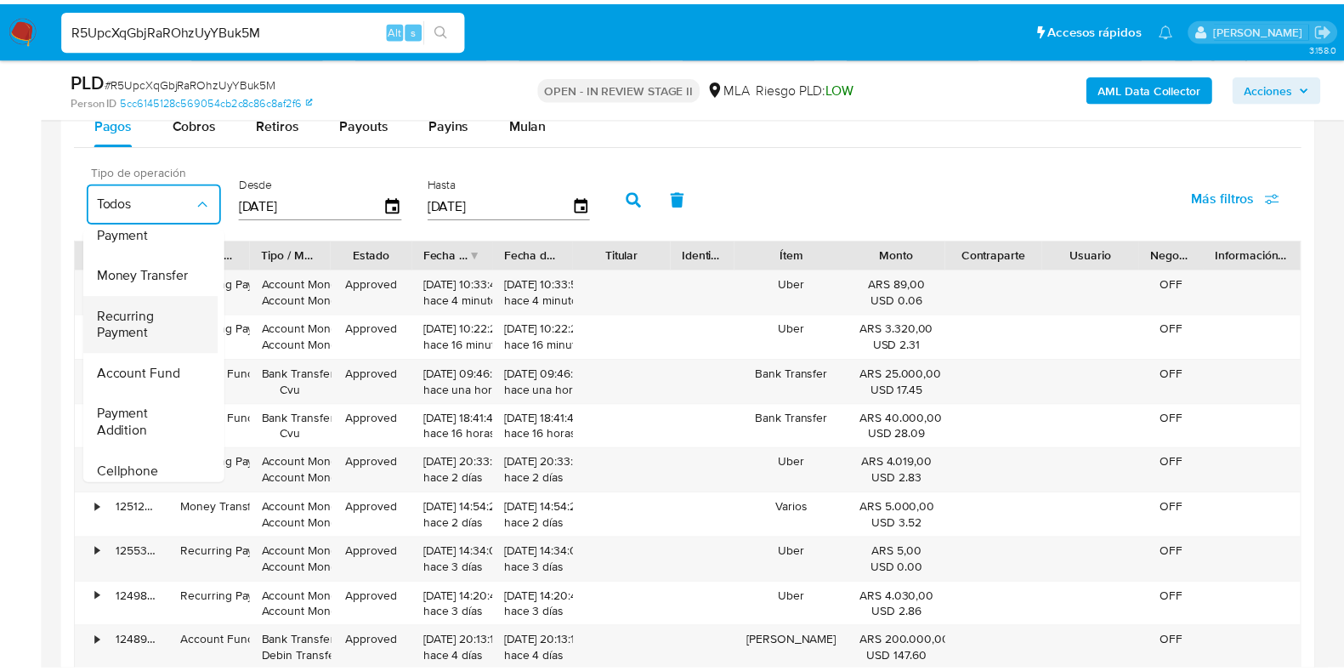
scroll to position [105, 0]
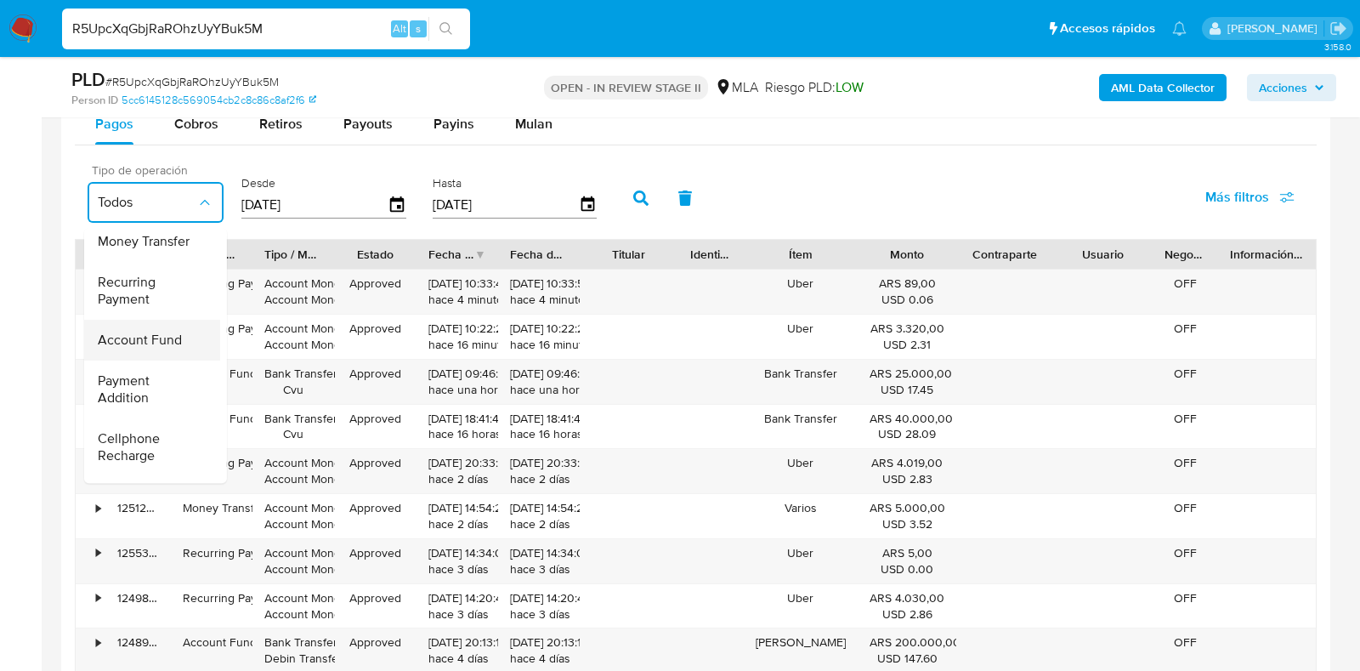
click at [112, 340] on span "Account Fund" at bounding box center [140, 340] width 84 height 17
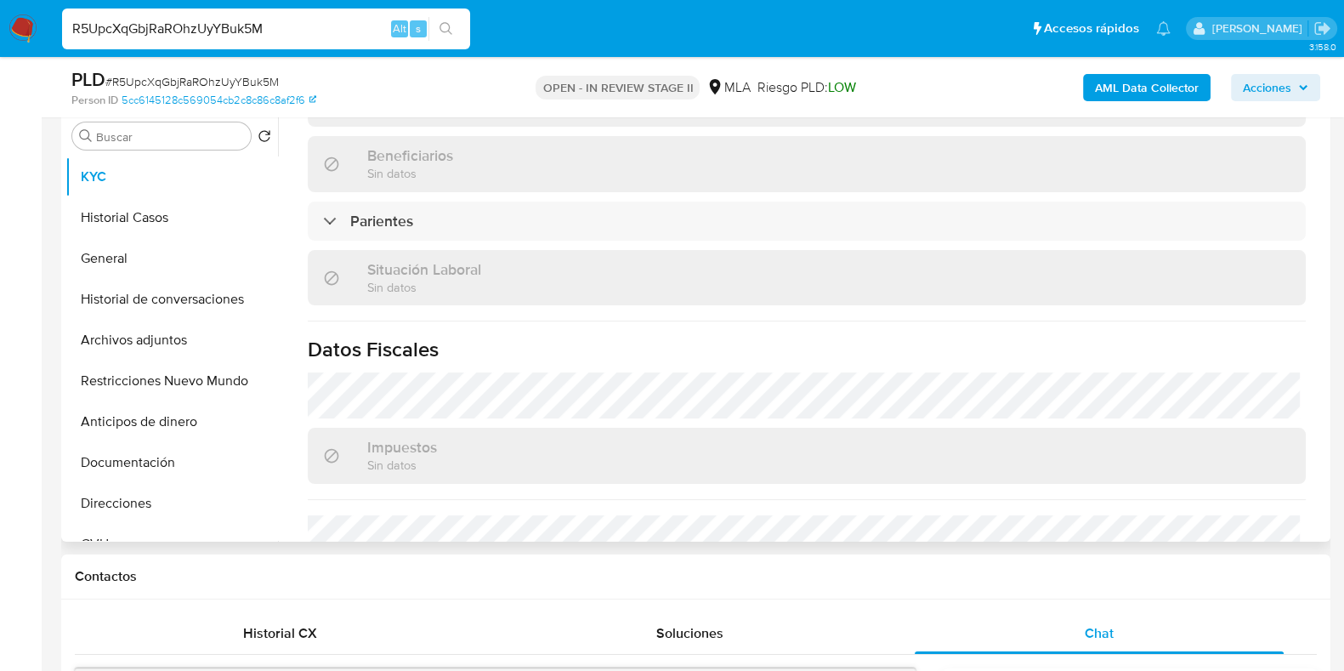
scroll to position [893, 0]
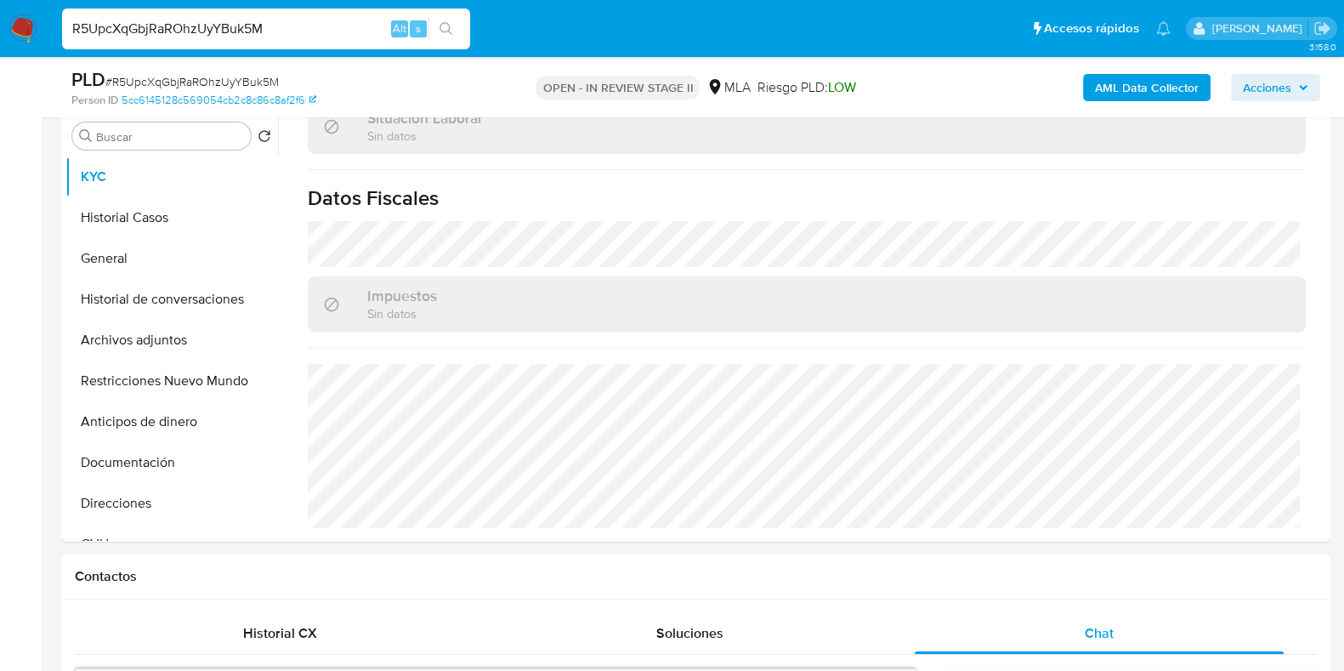
click at [233, 35] on input "R5UpcXqGbjRaROhzUyYBuk5M" at bounding box center [266, 29] width 408 height 22
paste input "5HmZD6E0zsK5qedPcIeSO7ri"
type input "5HmZD6E0zsK5qedPcIeSO7ri"
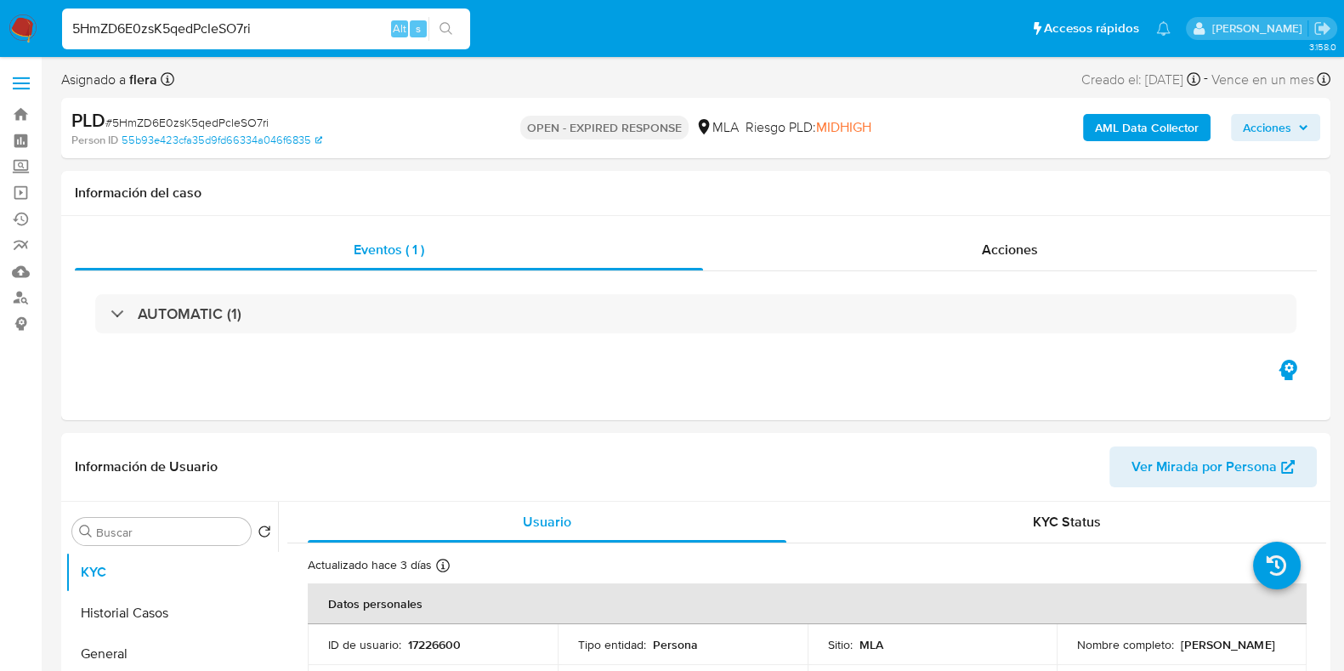
select select "10"
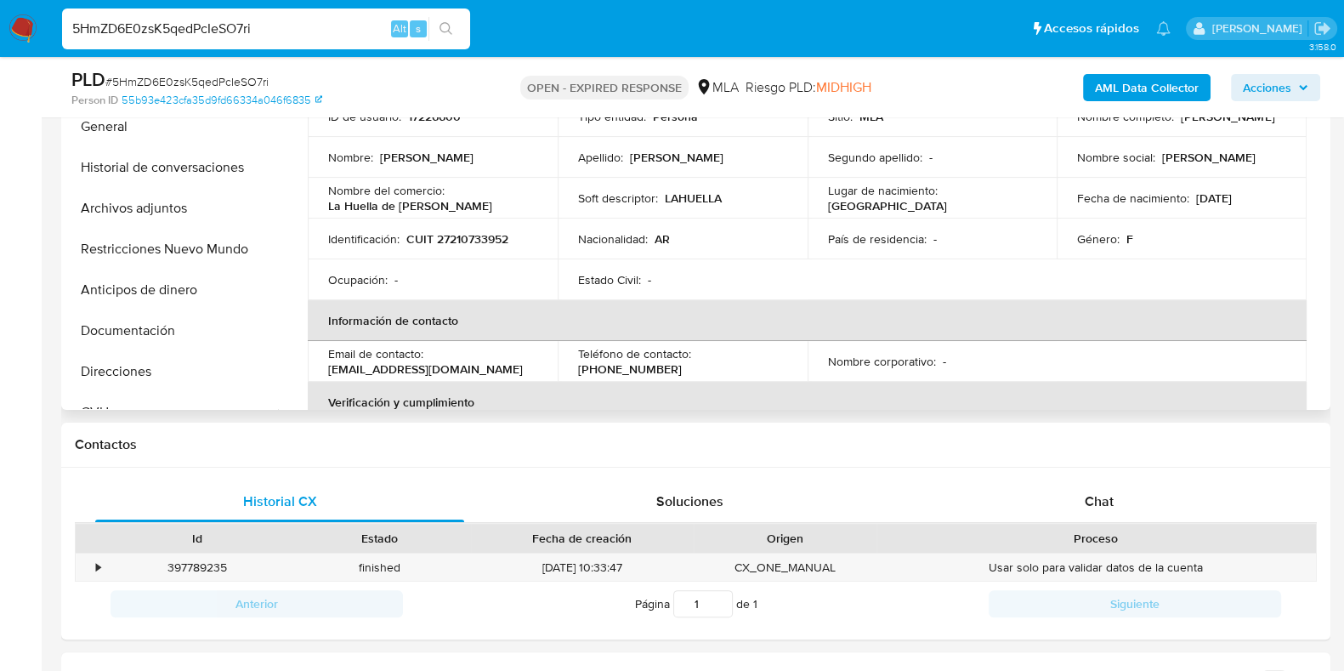
scroll to position [531, 0]
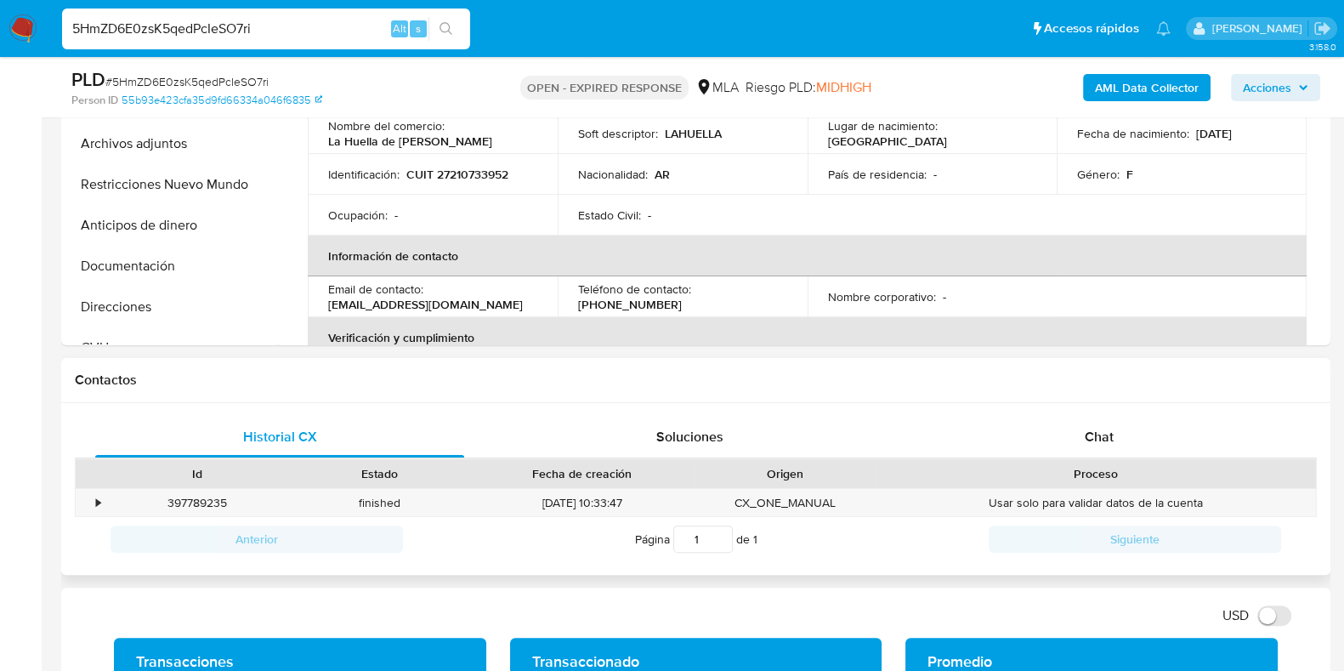
click at [1090, 406] on div "Historial CX Soluciones Chat Id Estado Fecha de creación Origen Proceso • 39778…" at bounding box center [695, 489] width 1269 height 173
click at [1098, 440] on span "Chat" at bounding box center [1099, 437] width 29 height 20
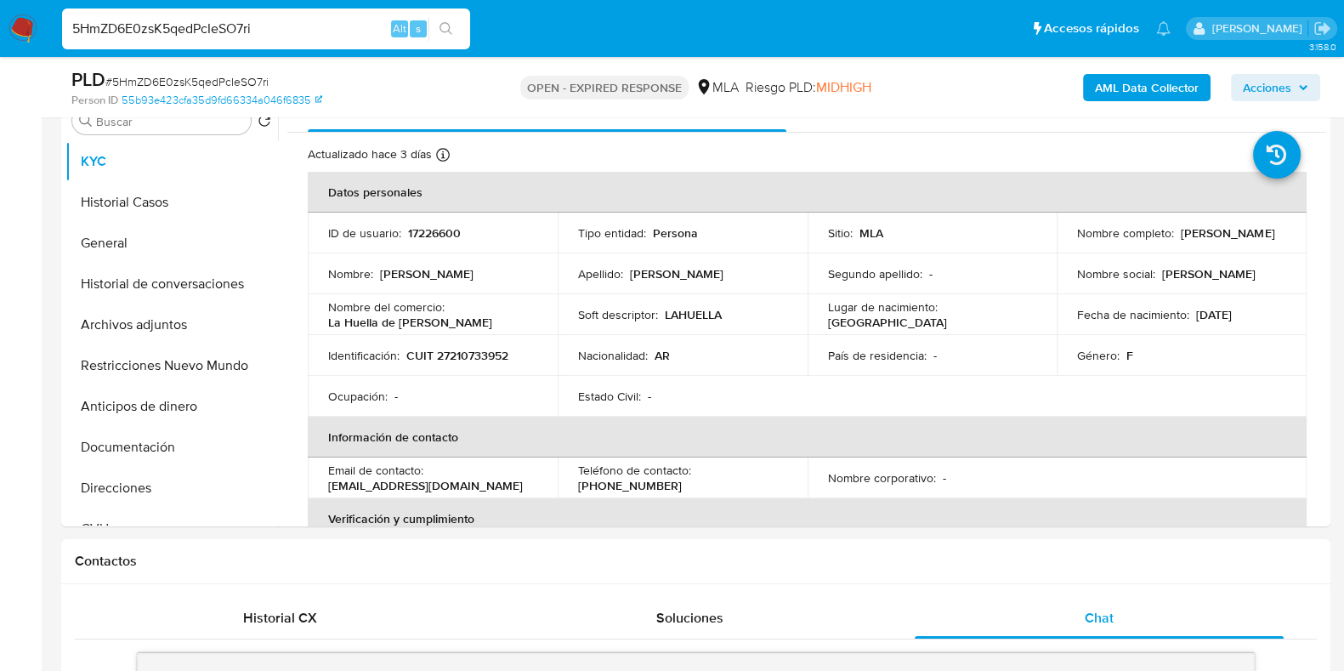
scroll to position [319, 0]
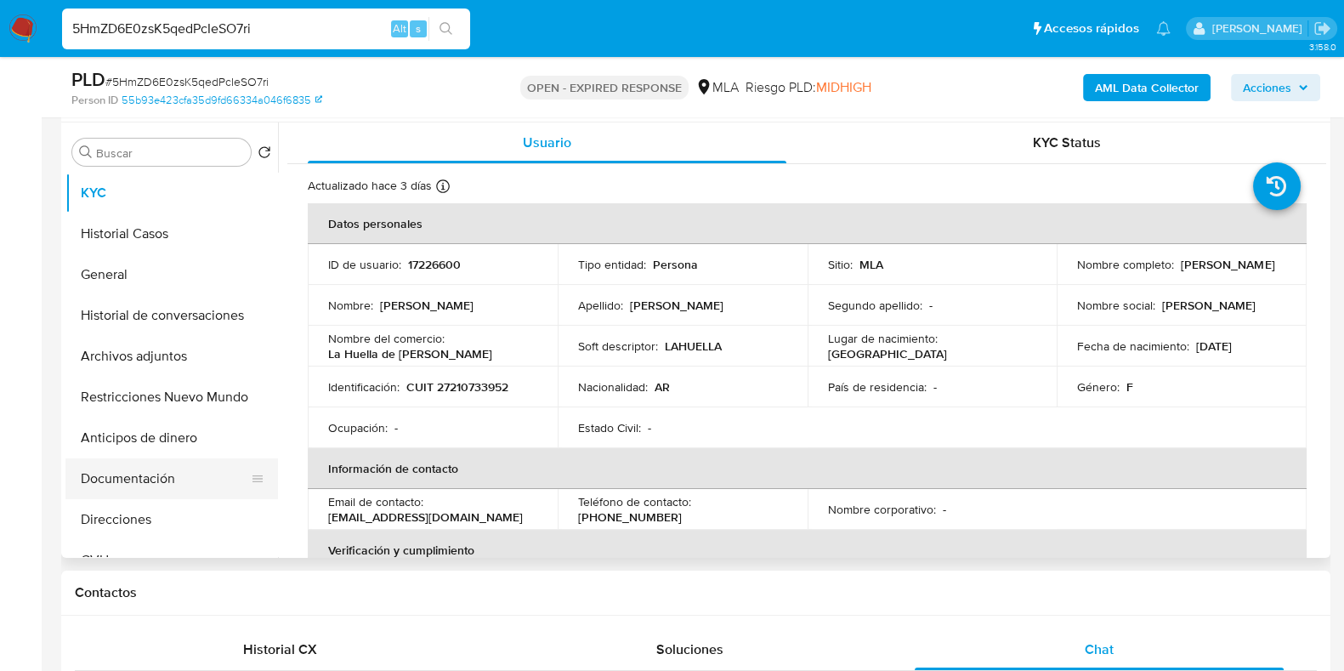
click at [157, 479] on button "Documentación" at bounding box center [164, 478] width 199 height 41
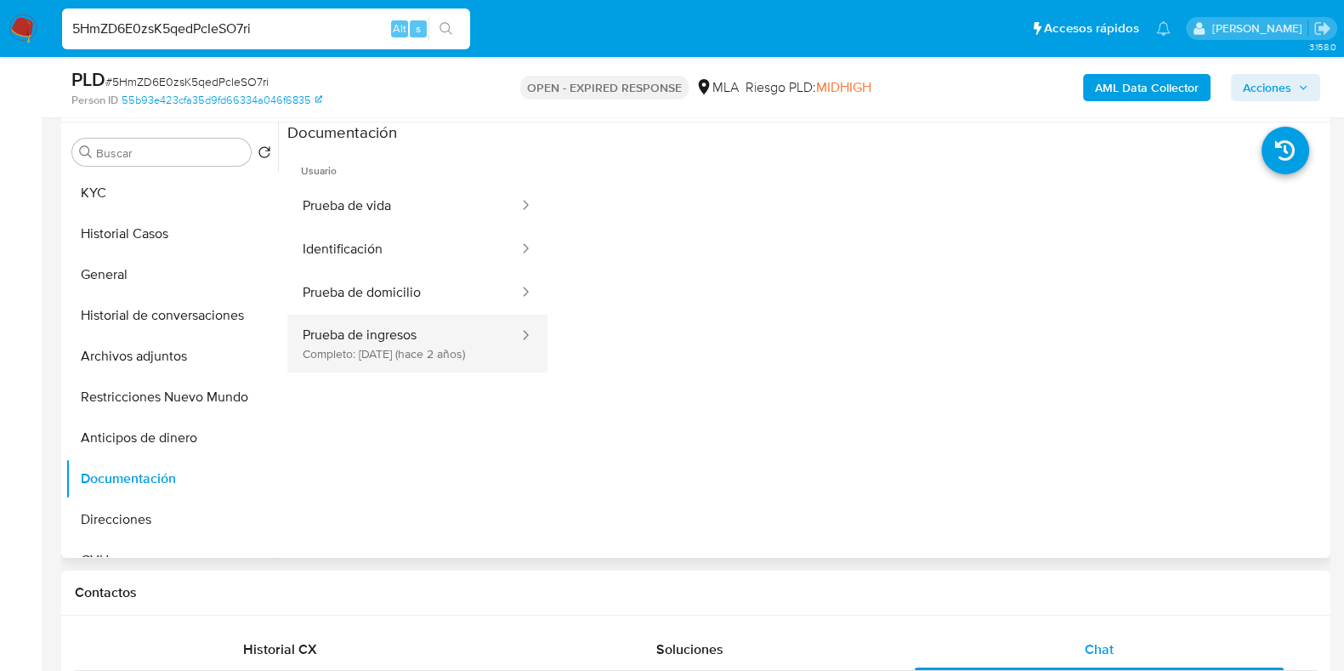
click at [395, 337] on button "Prueba de ingresos Completo: 25/09/2023 (hace 2 años)" at bounding box center [403, 344] width 233 height 58
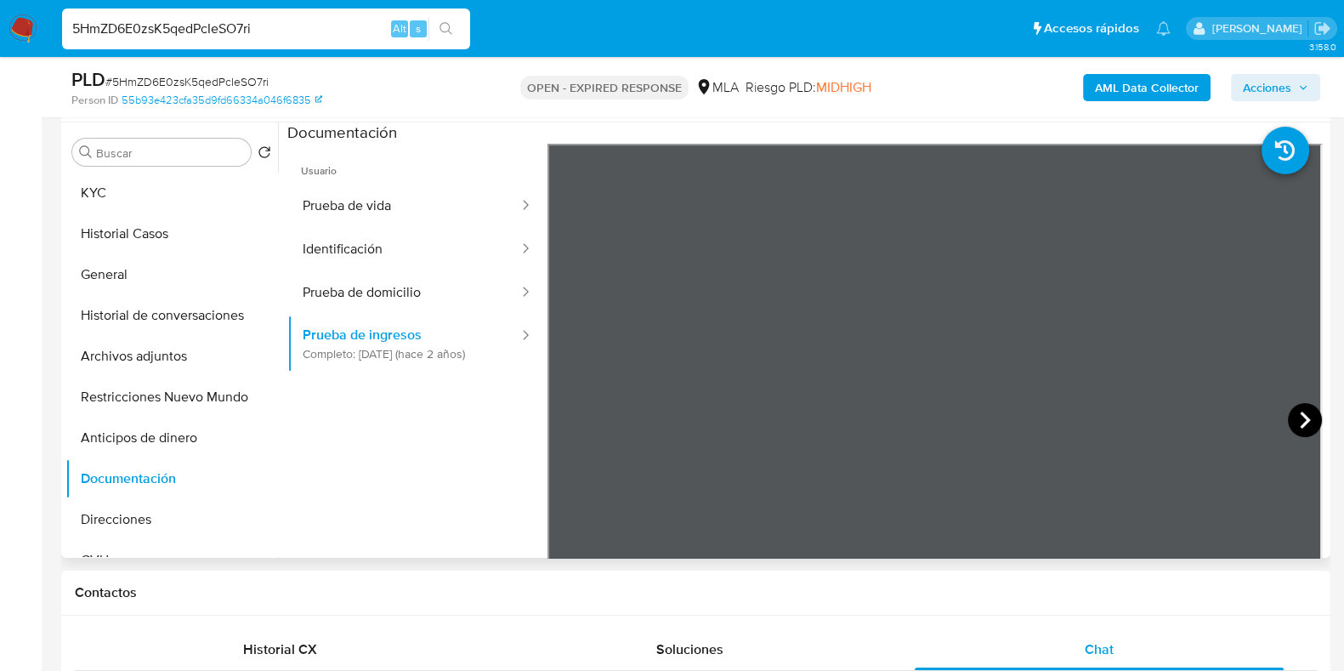
click at [1300, 422] on icon at bounding box center [1305, 419] width 10 height 17
click at [570, 418] on icon at bounding box center [569, 420] width 34 height 34
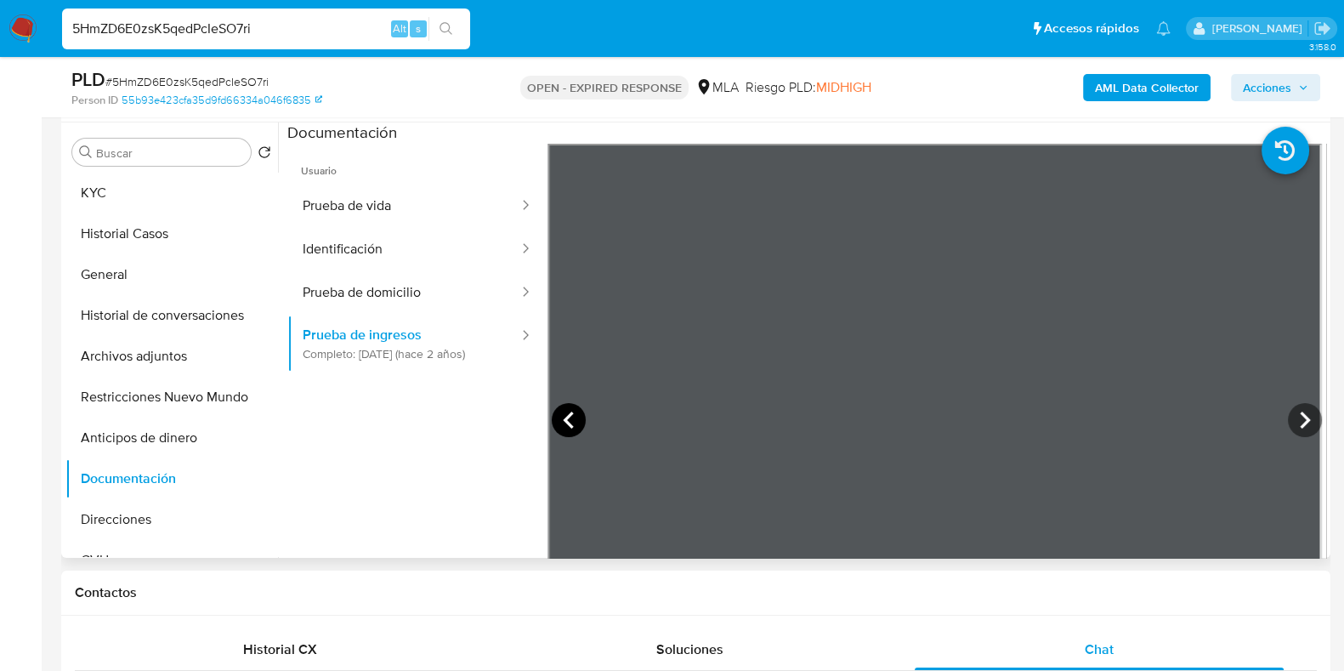
click at [570, 418] on icon at bounding box center [569, 420] width 34 height 34
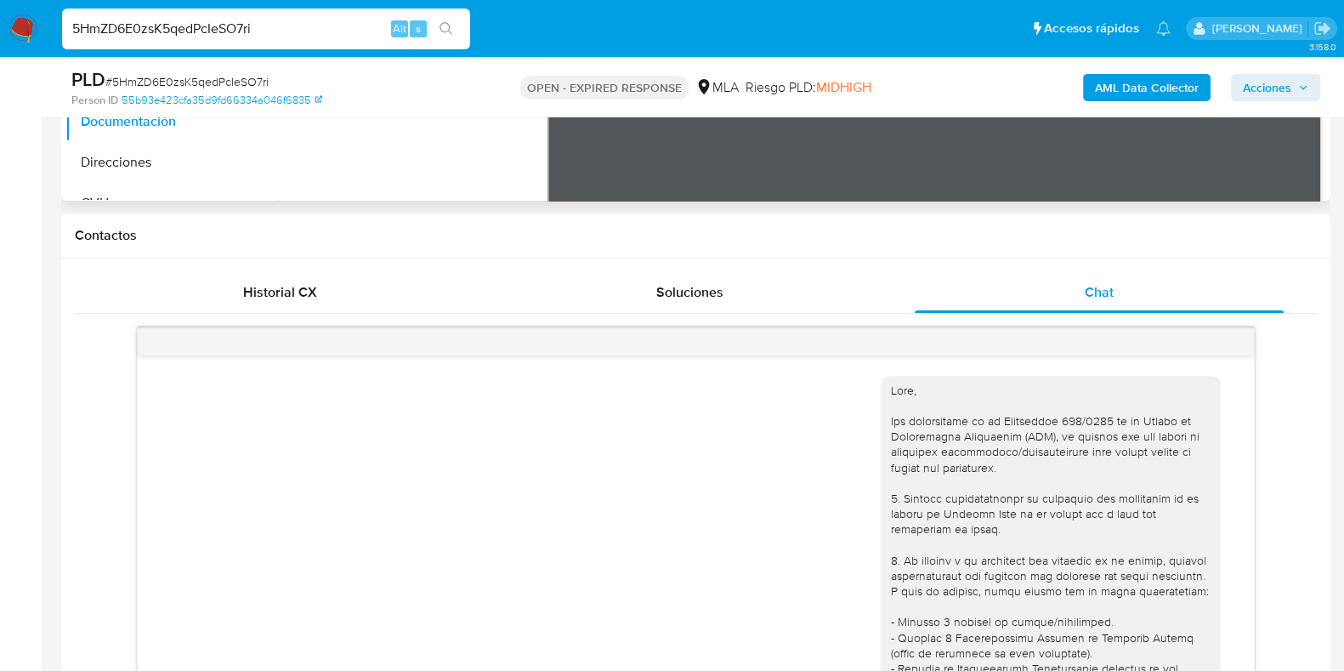
scroll to position [603, 0]
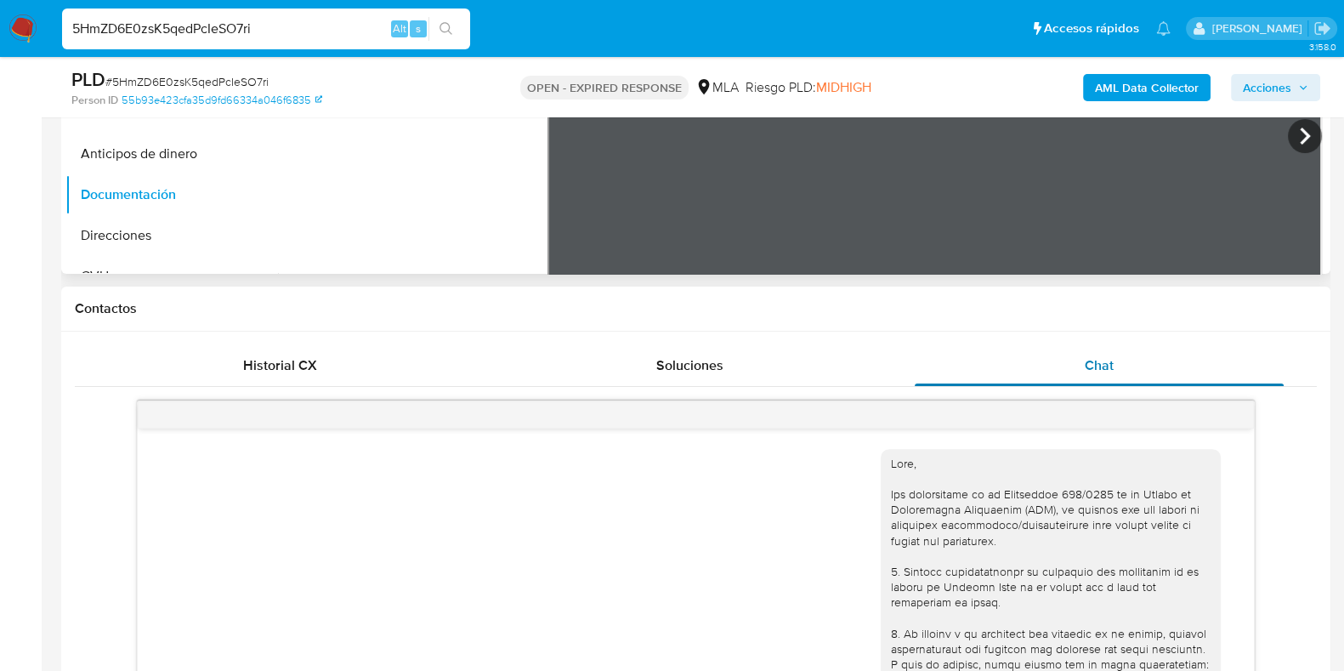
click at [1122, 354] on div "Chat" at bounding box center [1099, 365] width 369 height 41
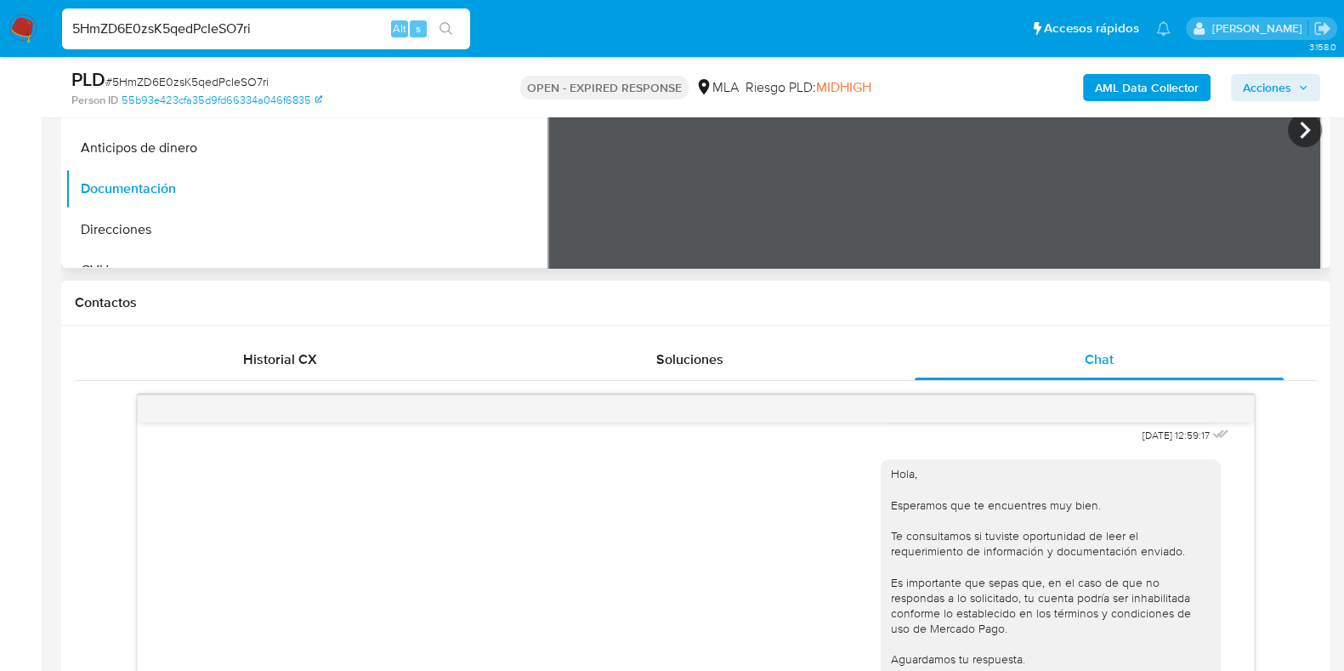
scroll to position [284, 0]
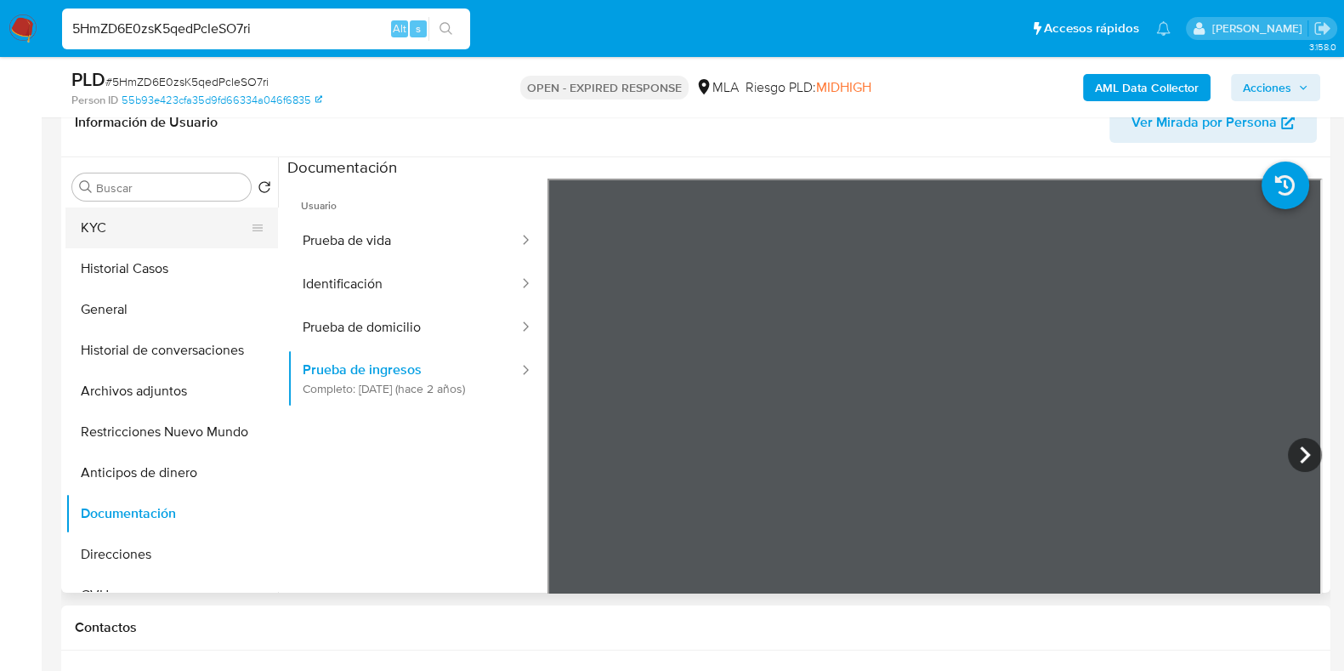
click at [167, 213] on button "KYC" at bounding box center [164, 227] width 199 height 41
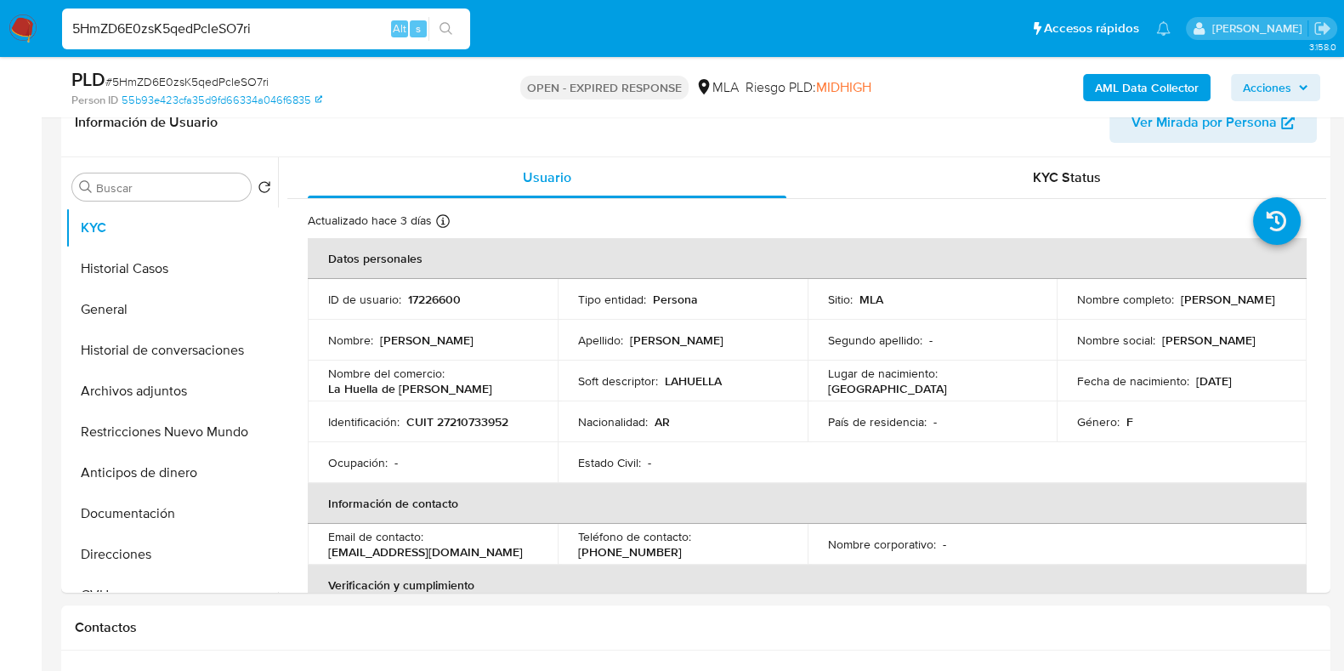
click at [203, 82] on span "# 5HmZD6E0zsK5qedPcIeSO7ri" at bounding box center [186, 81] width 163 height 17
copy span "5HmZD6E0zsK5qedPcIeSO7ri"
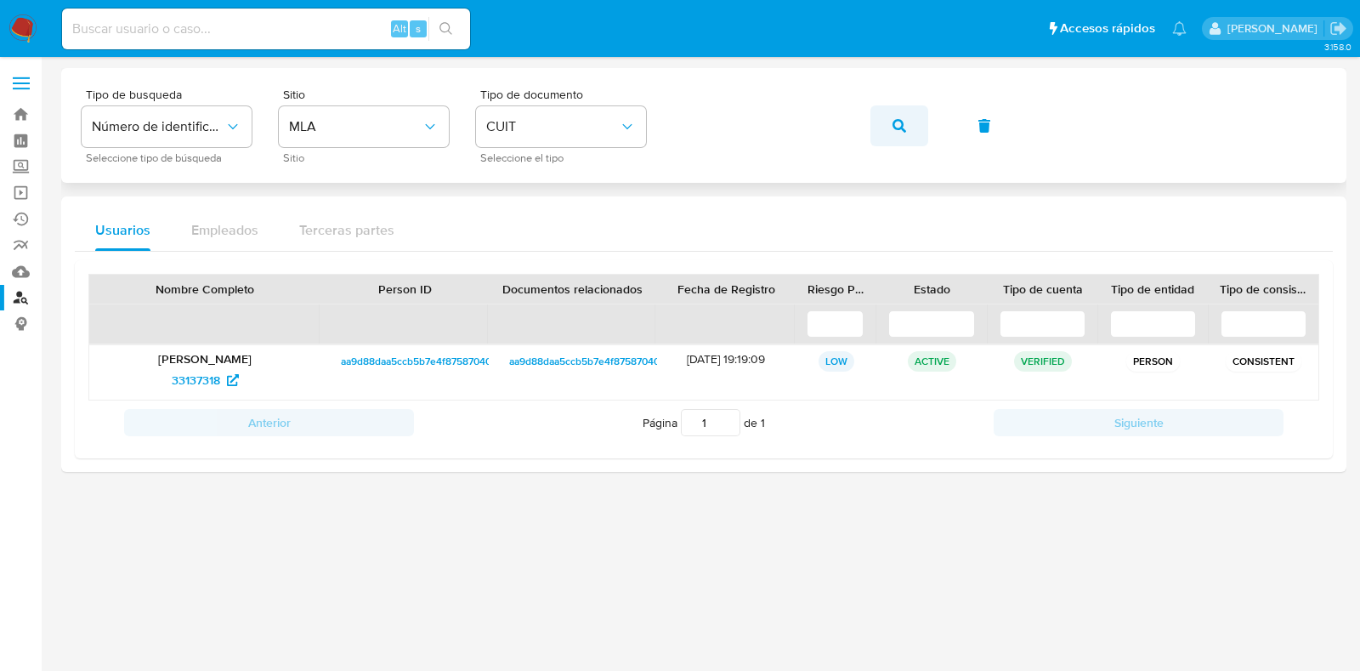
click at [899, 129] on icon "button" at bounding box center [900, 126] width 14 height 14
click at [224, 380] on span "839655126" at bounding box center [196, 379] width 59 height 27
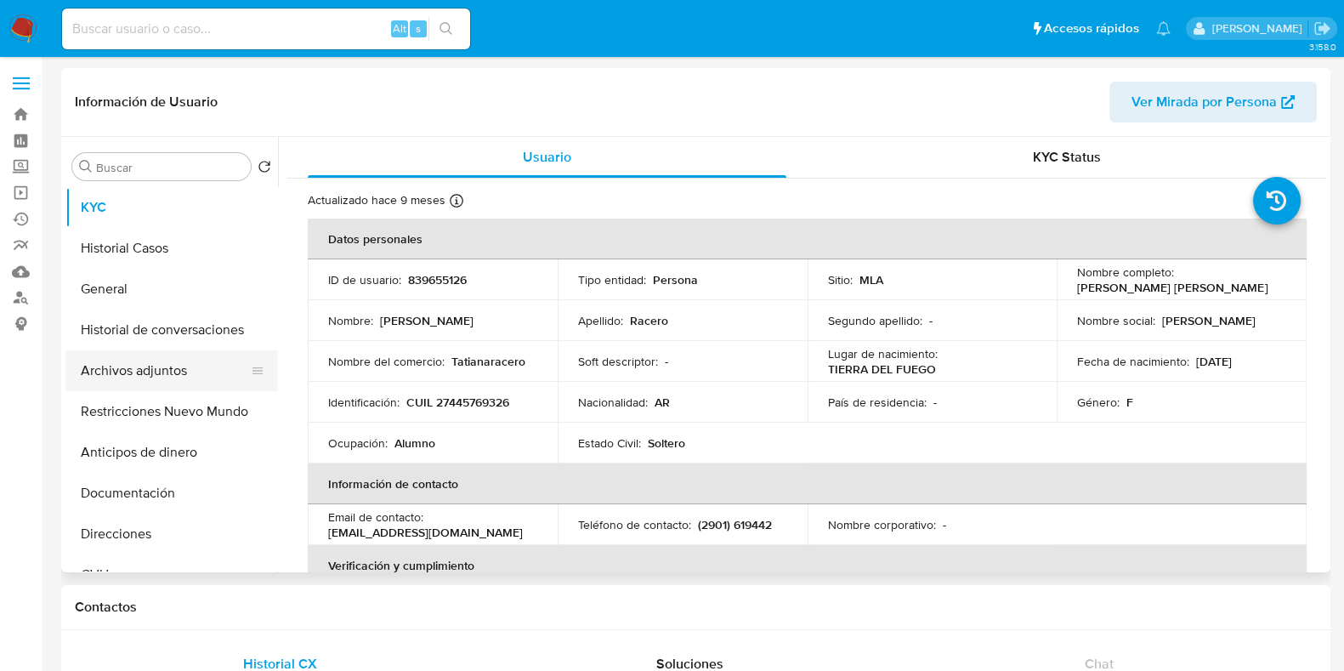
select select "10"
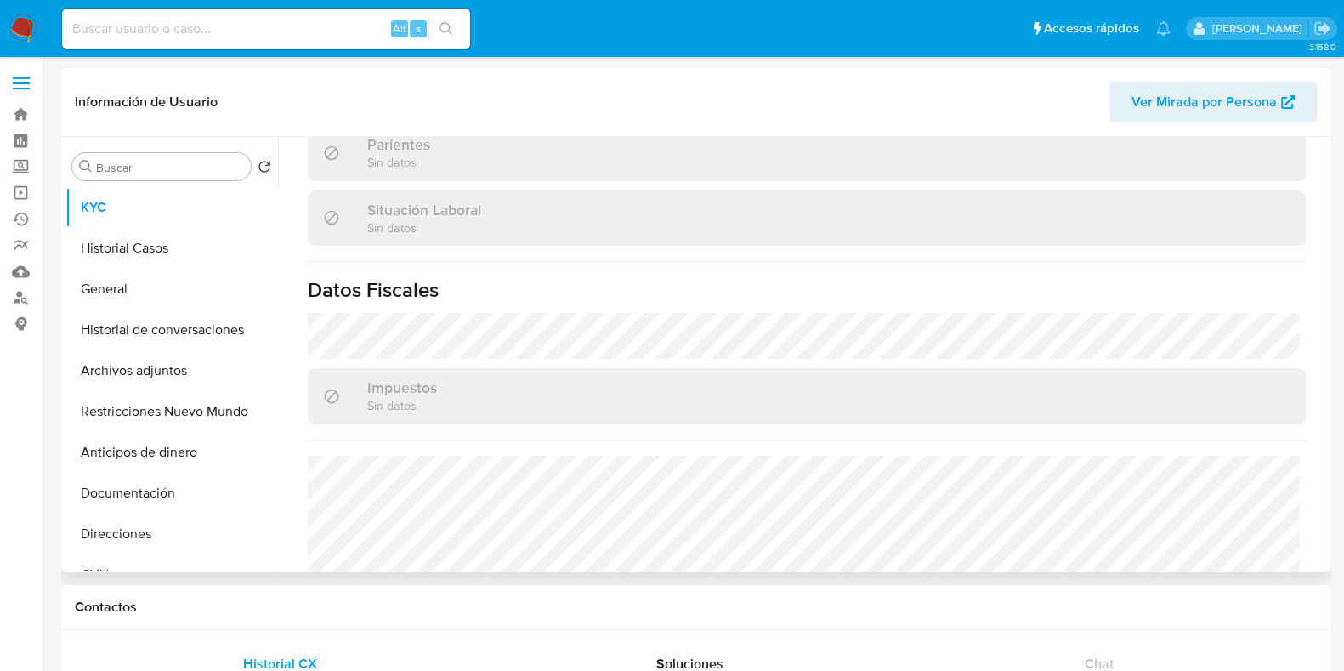
scroll to position [927, 0]
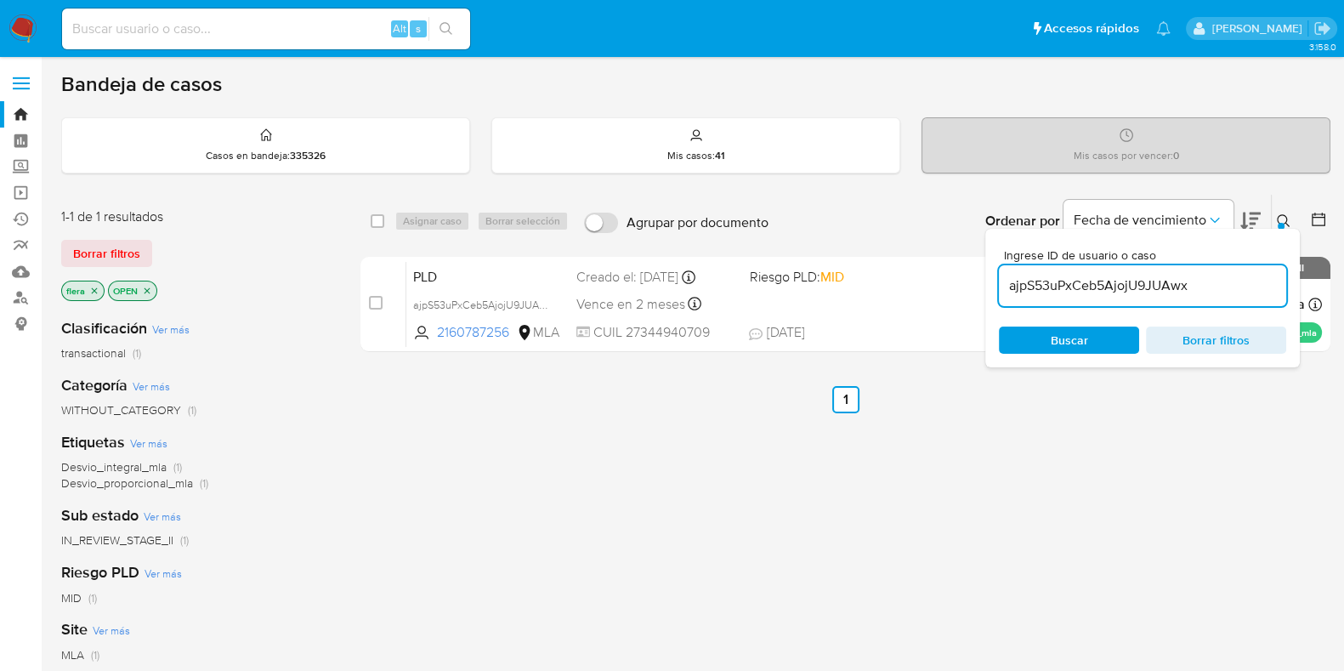
click at [1083, 286] on input "ajpS53uPxCeb5AjojU9JUAwx" at bounding box center [1142, 286] width 287 height 22
paste input "5HmZD6E0zsK5qedPcIeSO7ri"
type input "5HmZD6E0zsK5qedPcIeSO7ri"
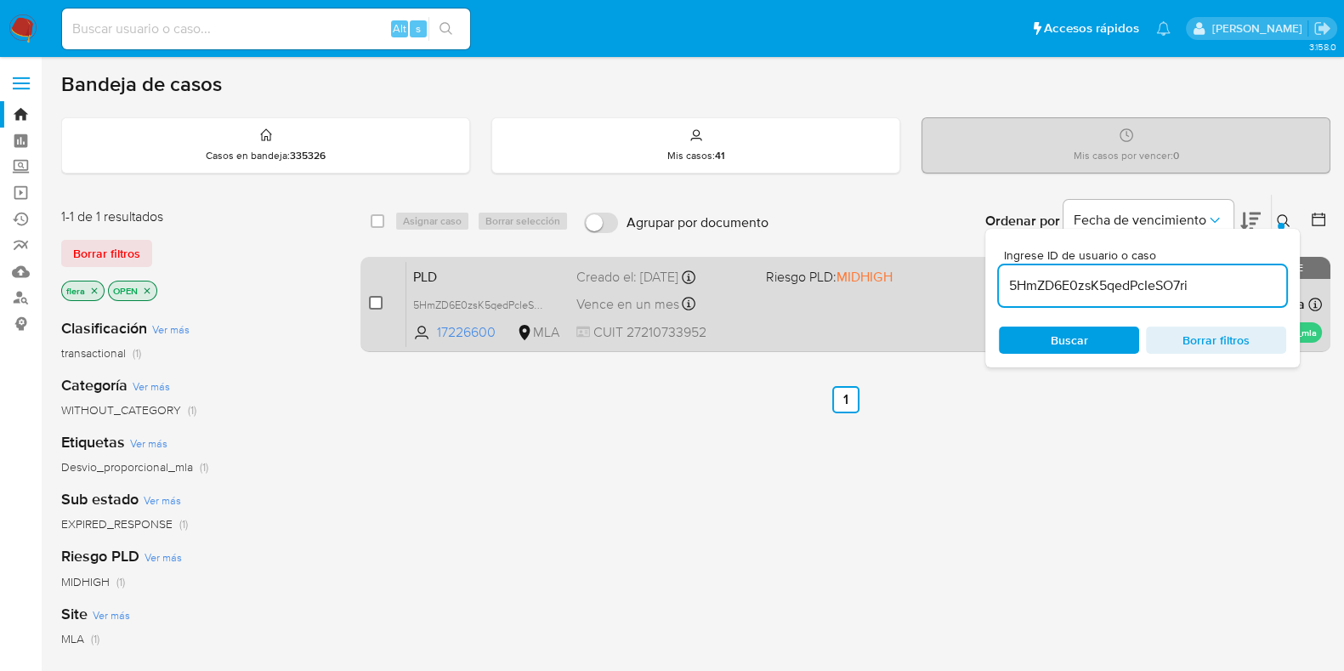
click at [369, 296] on span at bounding box center [376, 303] width 14 height 14
click at [371, 296] on input "checkbox" at bounding box center [376, 303] width 14 height 14
checkbox input "true"
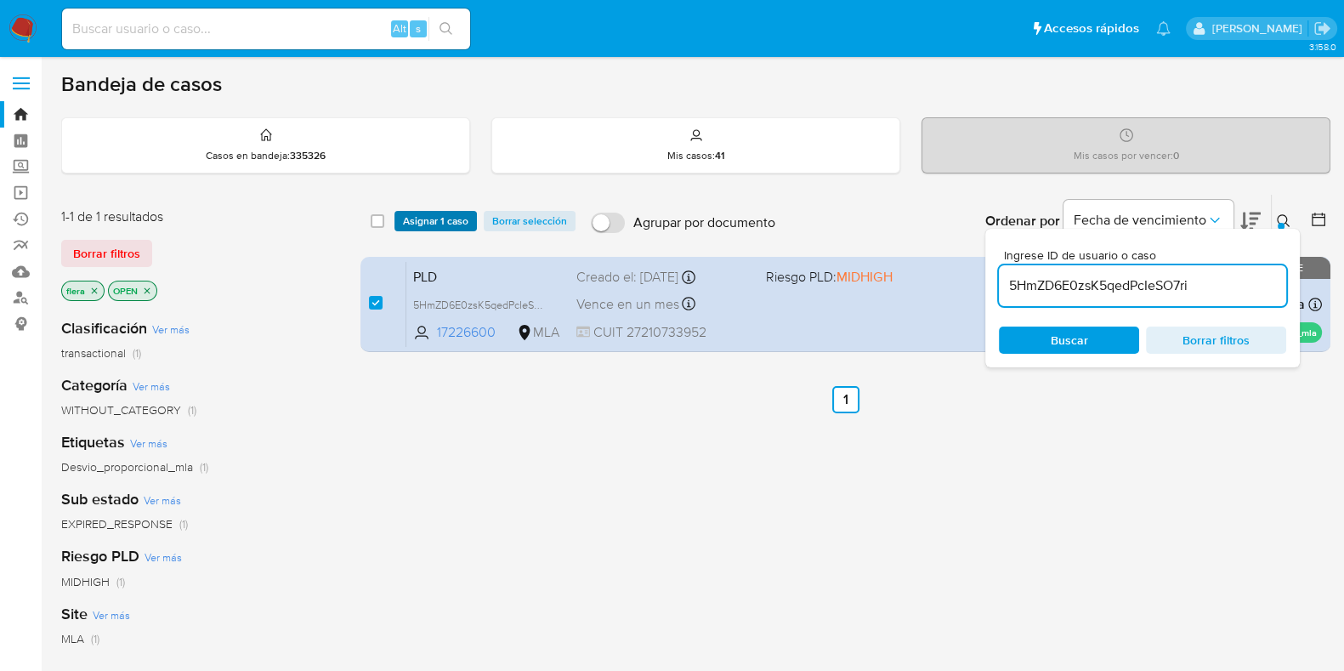
click at [417, 213] on span "Asignar 1 caso" at bounding box center [435, 221] width 65 height 17
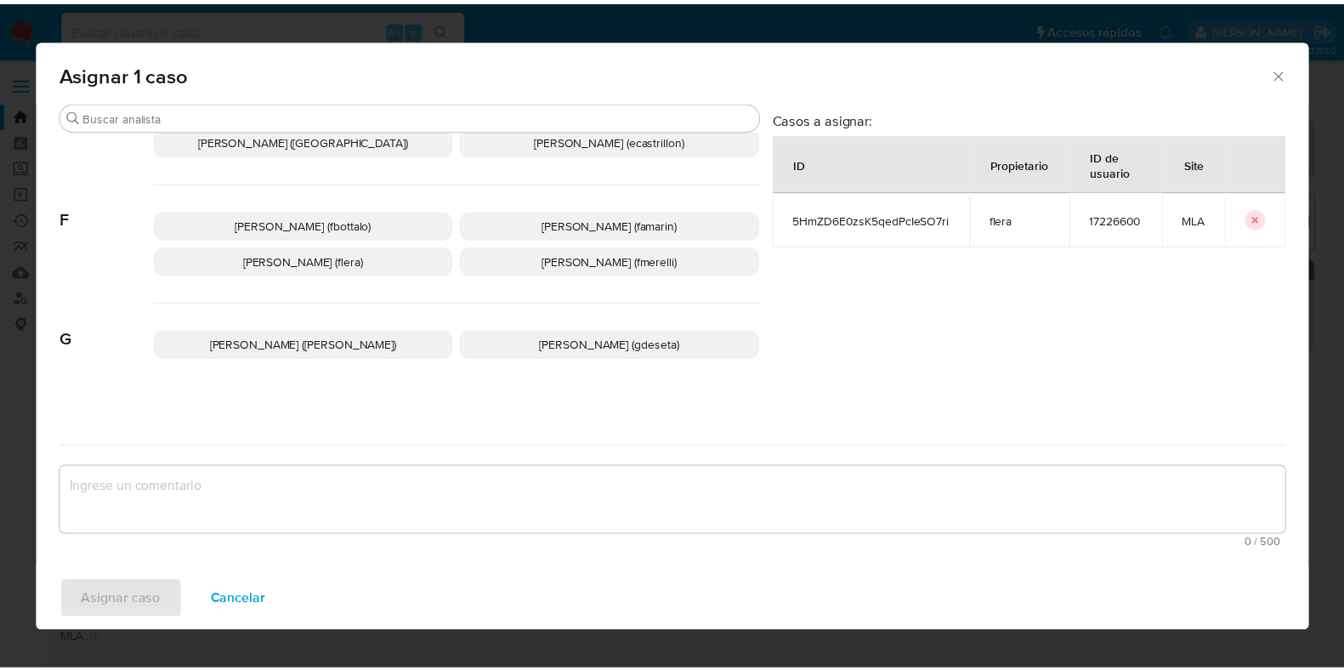
scroll to position [424, 0]
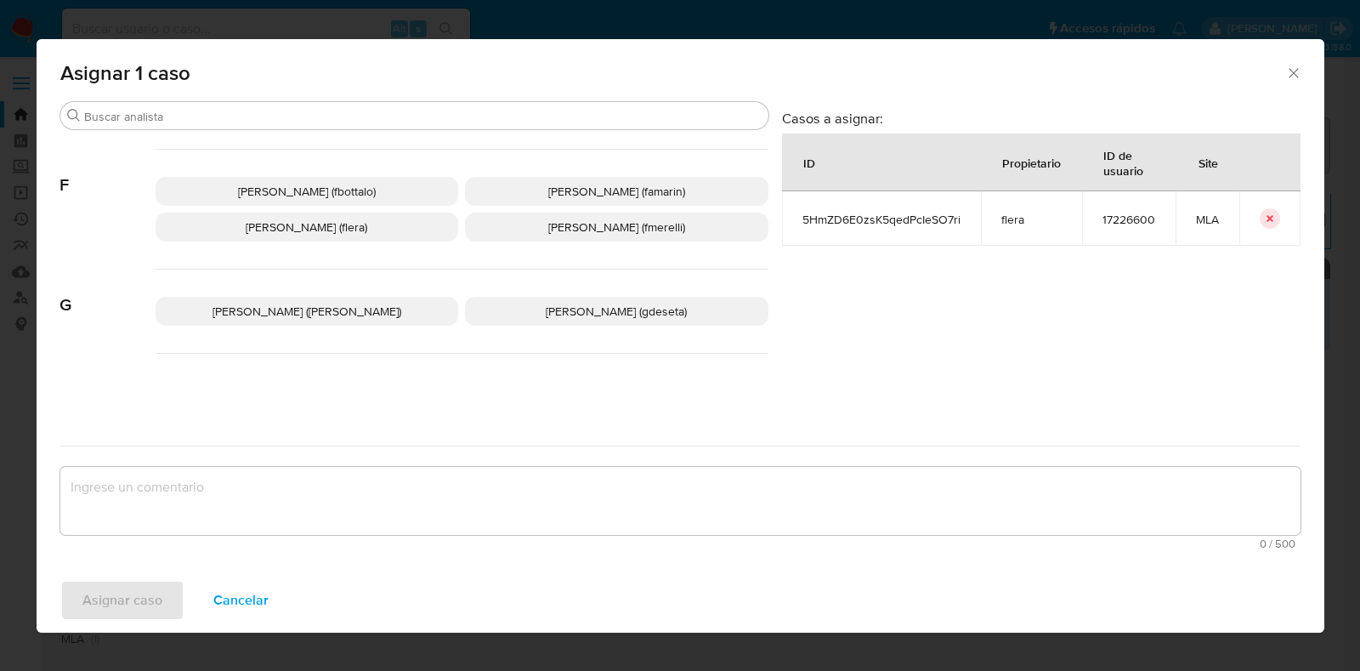
click at [389, 220] on p "[PERSON_NAME] (flera)" at bounding box center [307, 227] width 303 height 29
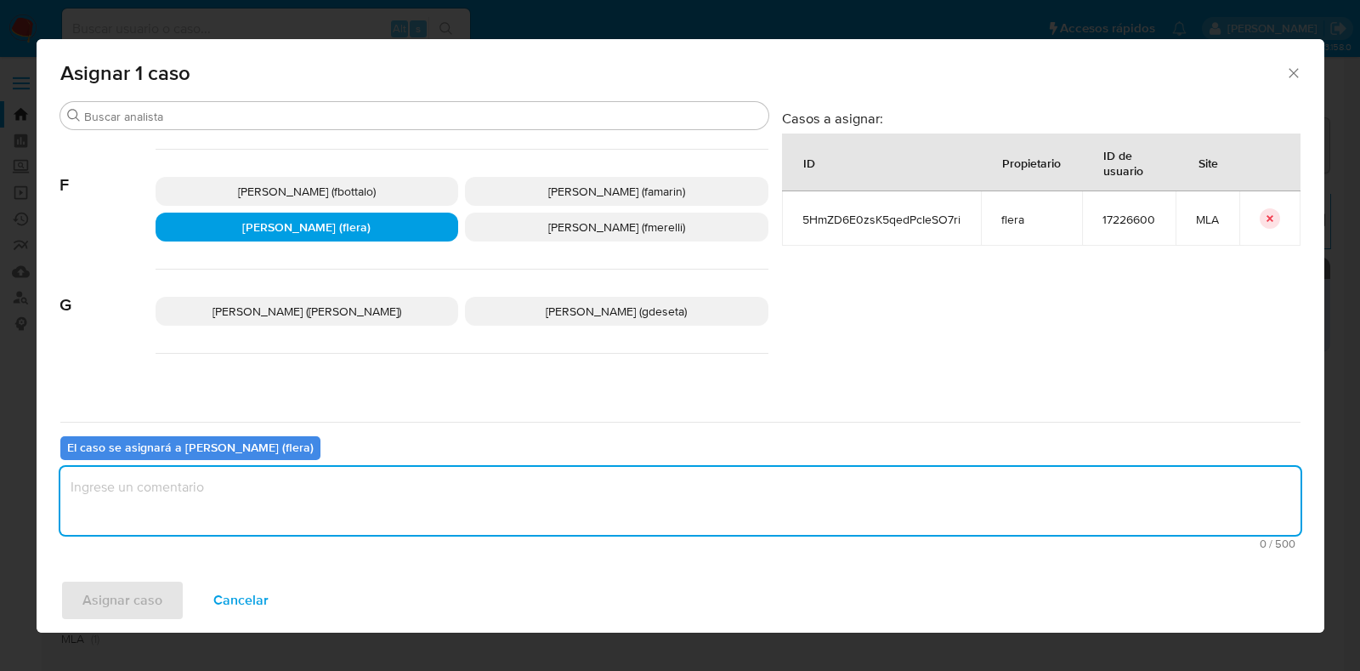
click at [402, 518] on textarea "assign-modal" at bounding box center [680, 501] width 1240 height 68
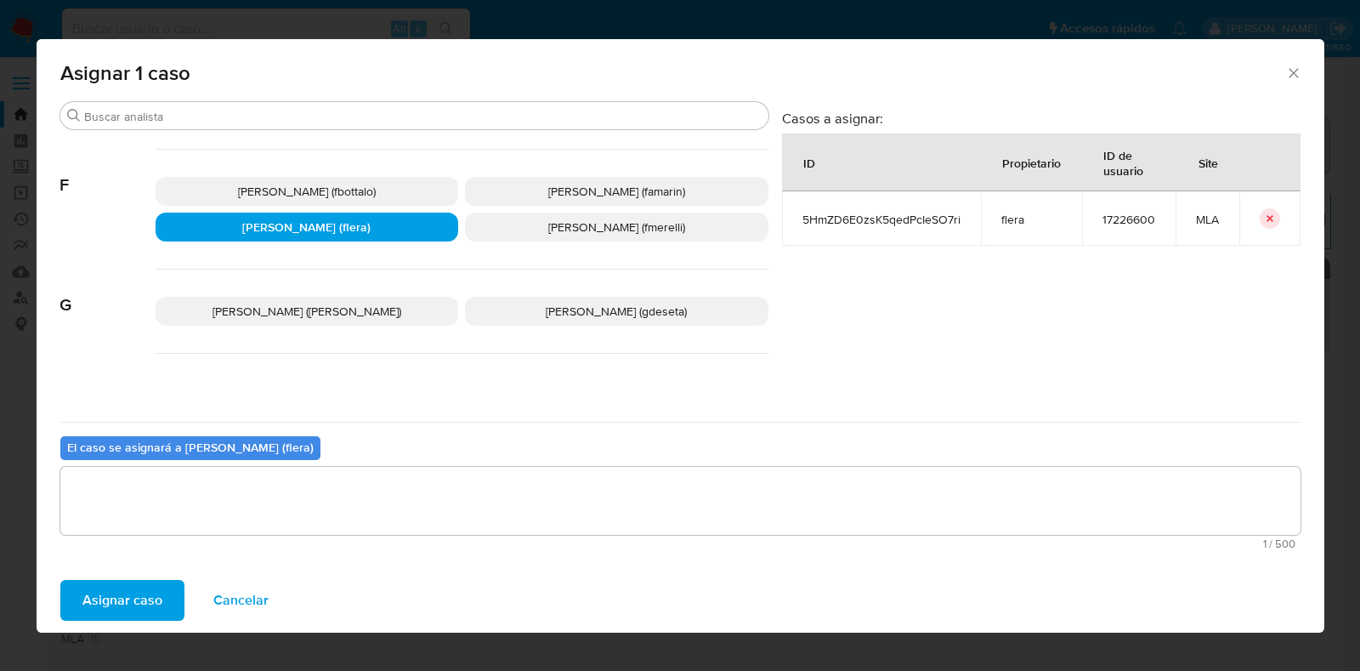
click at [157, 598] on span "Asignar caso" at bounding box center [122, 599] width 80 height 37
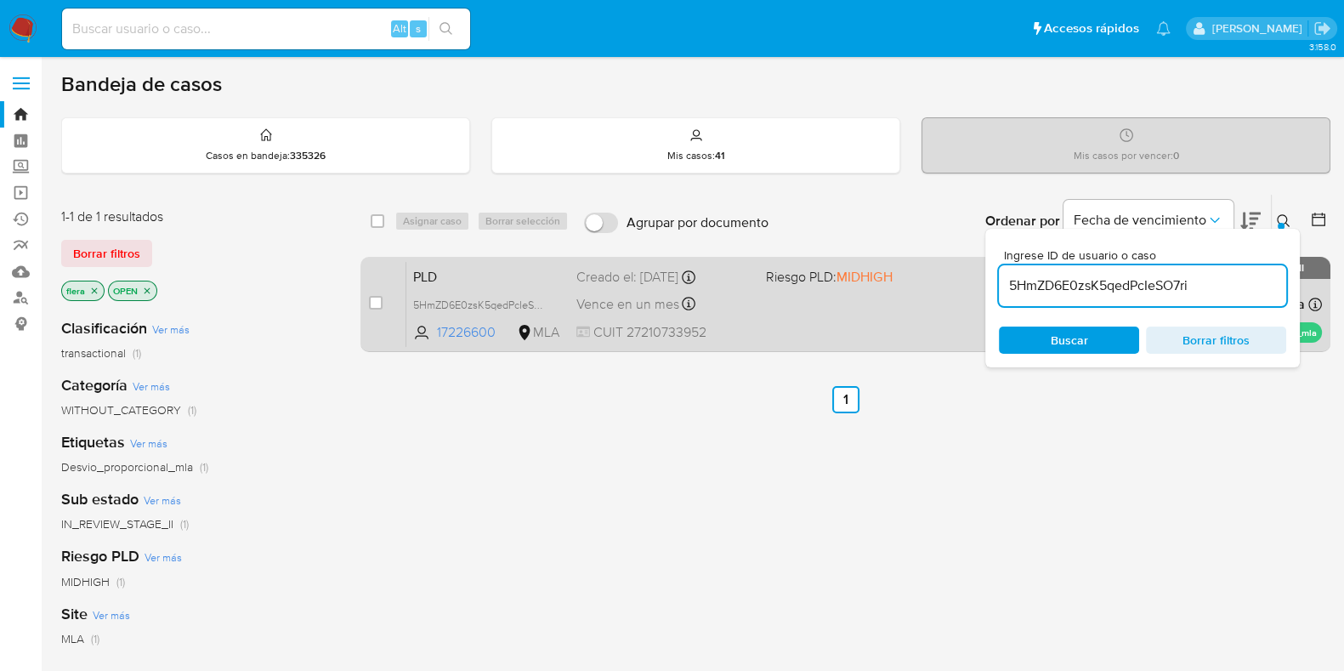
click at [513, 268] on span "PLD" at bounding box center [488, 275] width 150 height 22
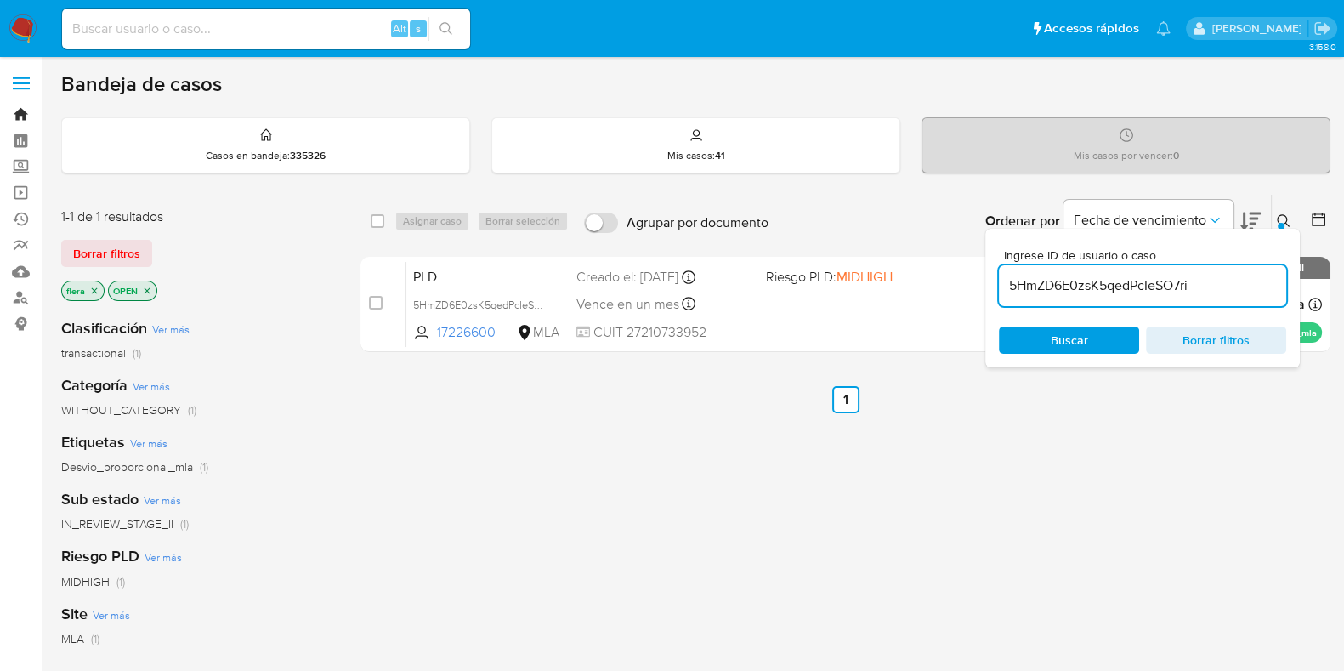
click at [21, 112] on link "Bandeja" at bounding box center [101, 114] width 202 height 26
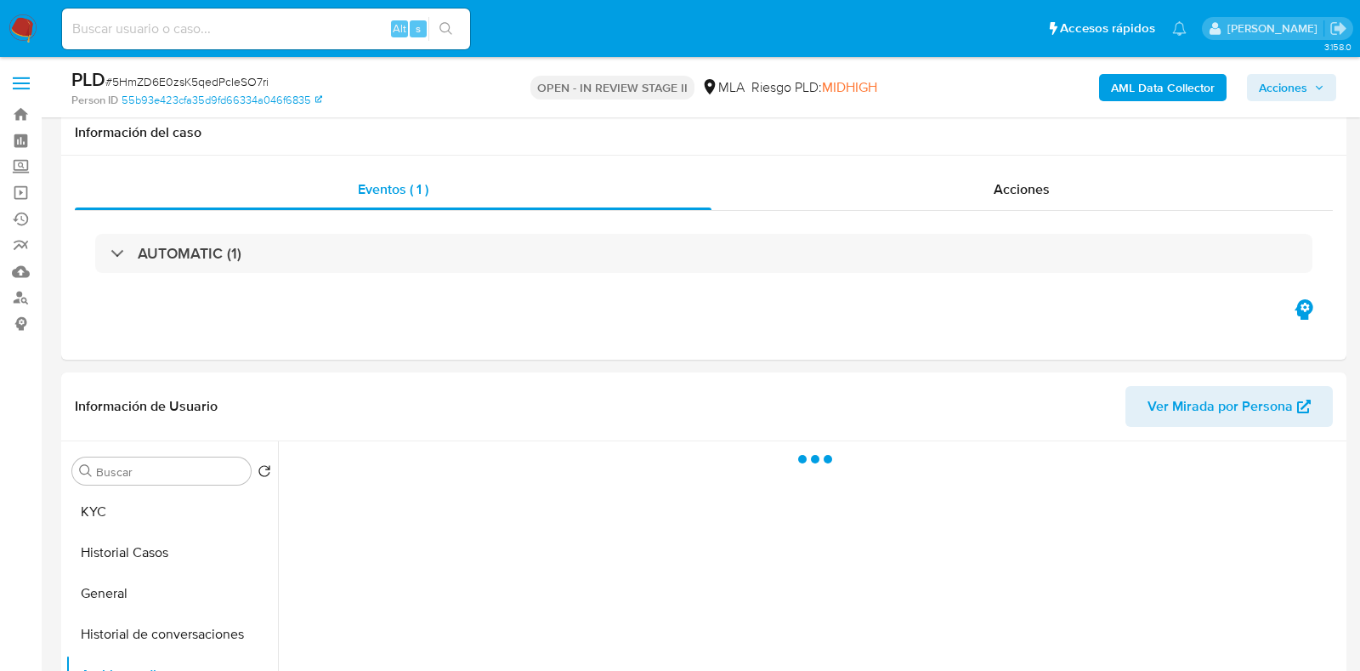
select select "10"
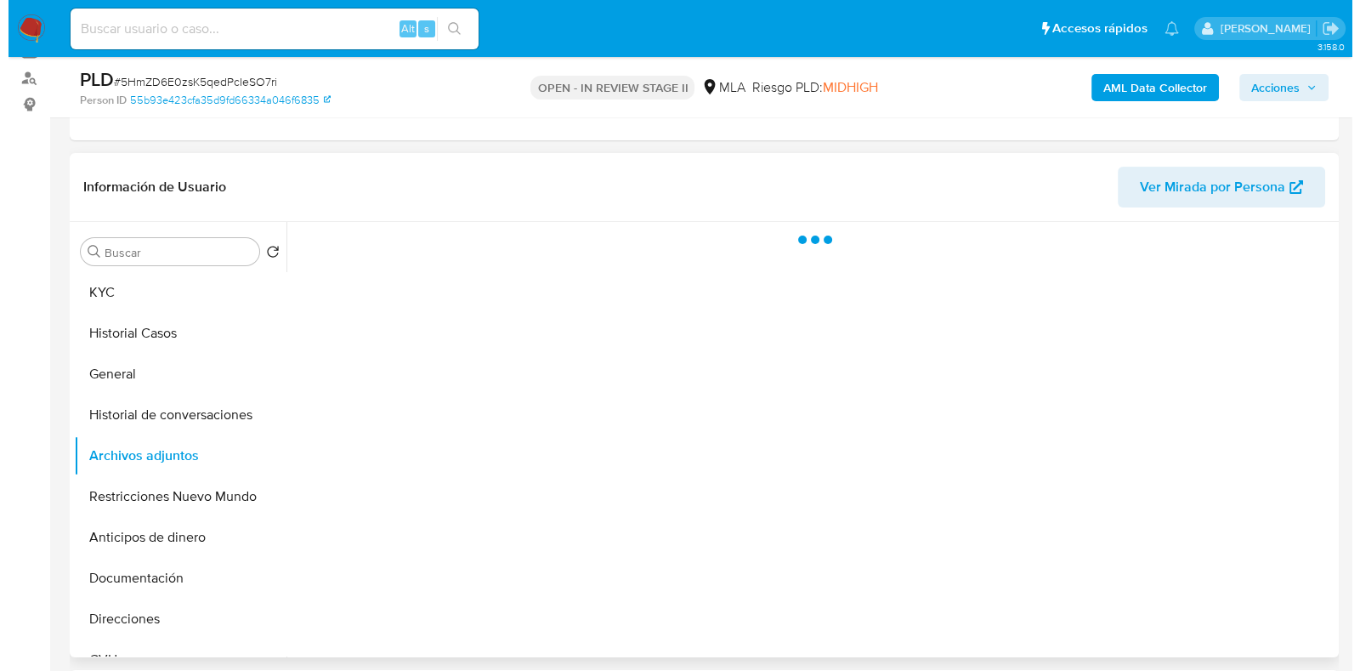
scroll to position [212, 0]
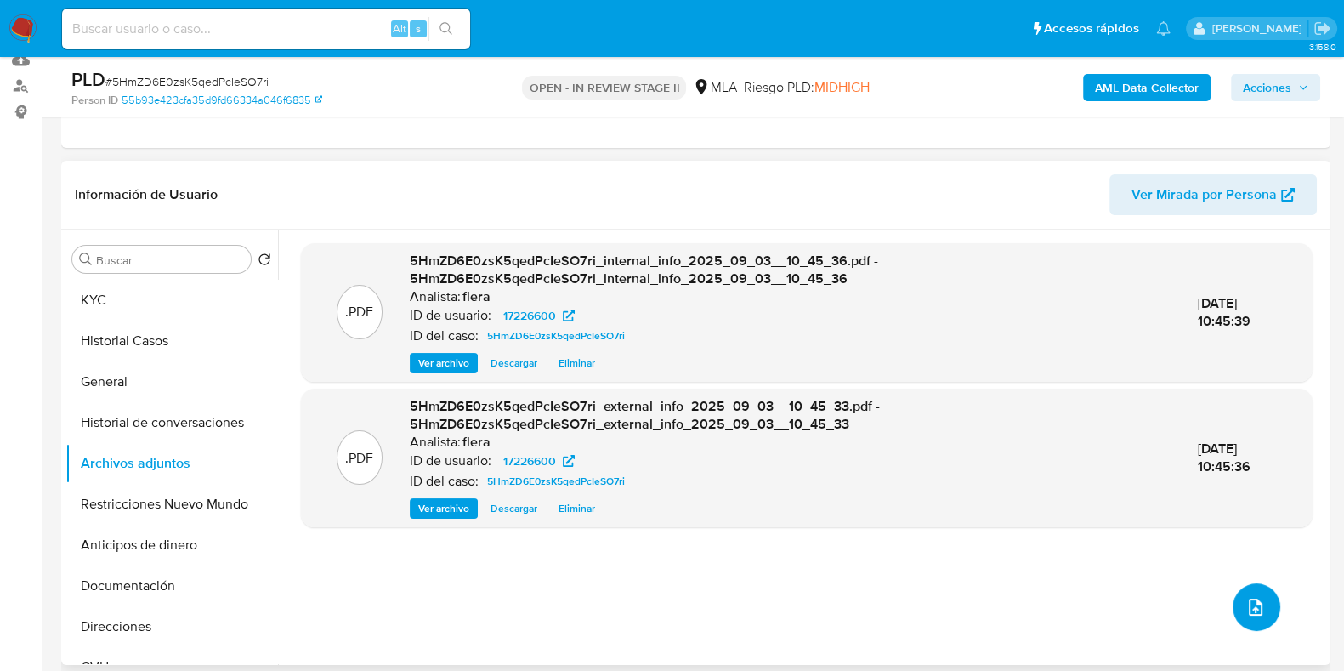
click at [1250, 605] on icon "upload-file" at bounding box center [1255, 607] width 20 height 20
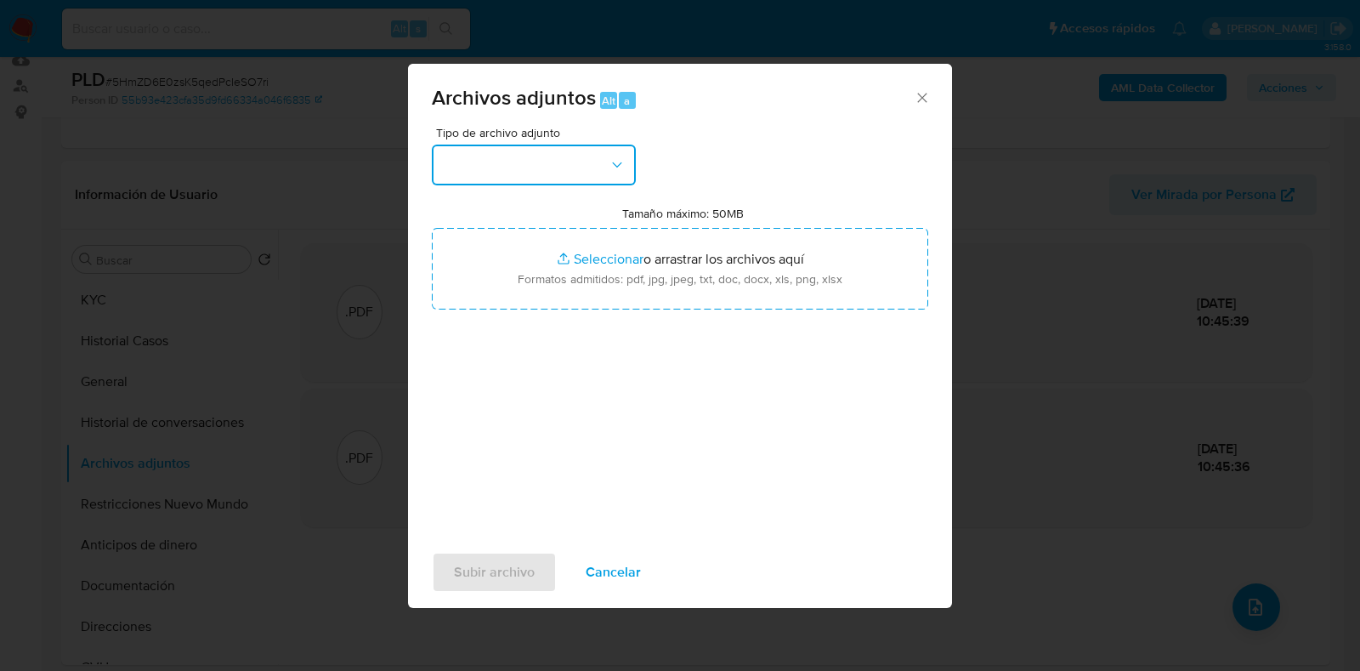
click at [586, 156] on button "button" at bounding box center [534, 165] width 204 height 41
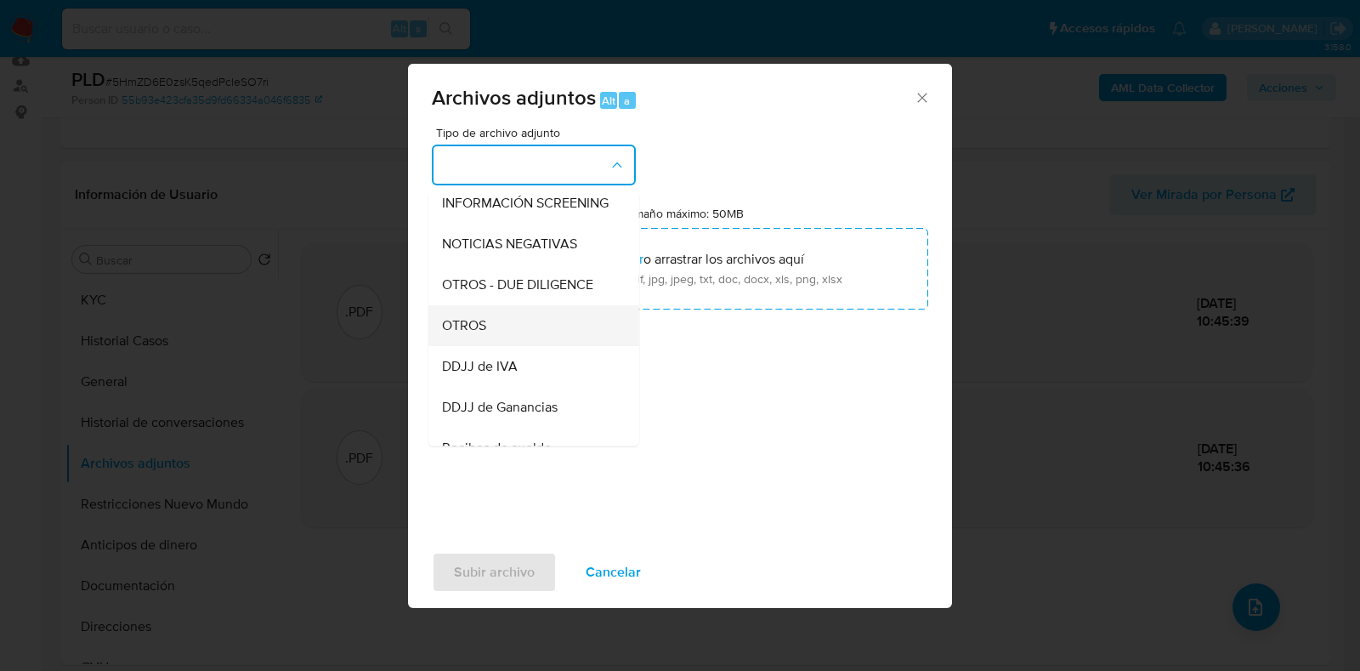
click at [536, 346] on div "OTROS" at bounding box center [528, 325] width 173 height 41
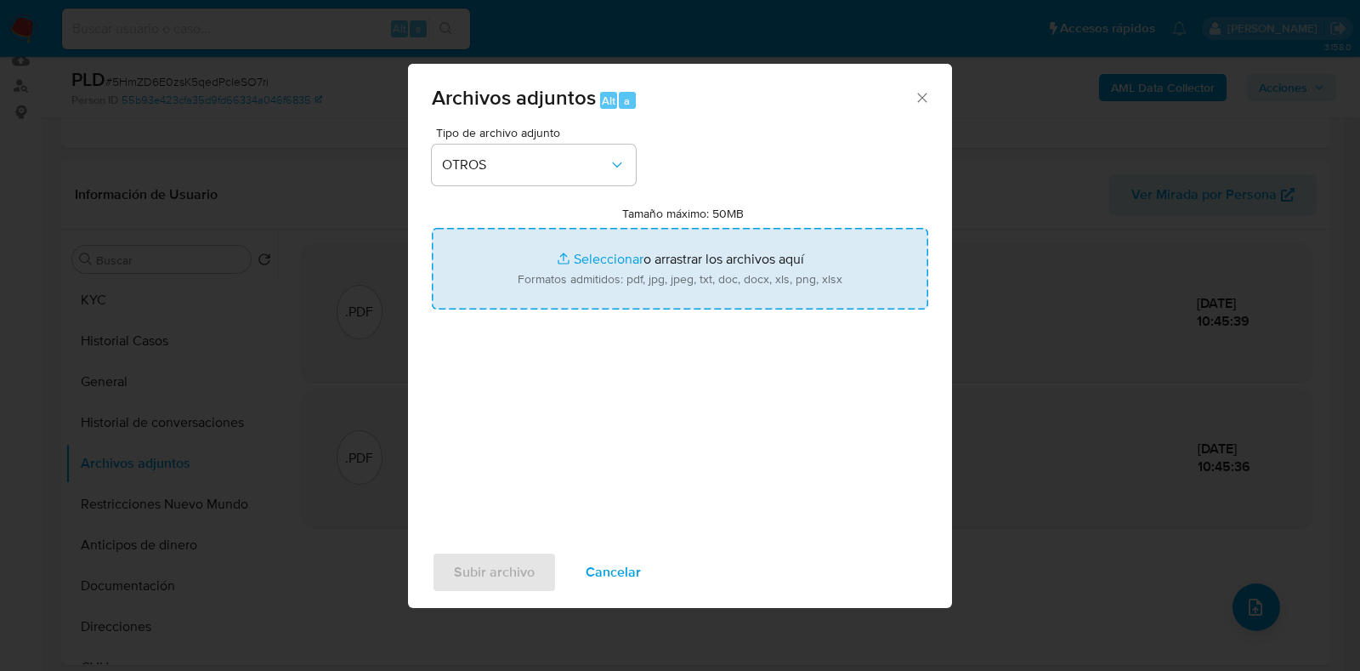
type input "C:\fakepath\Movimientos-Aladdin- Mirta Graciela Zabala.xlsx"
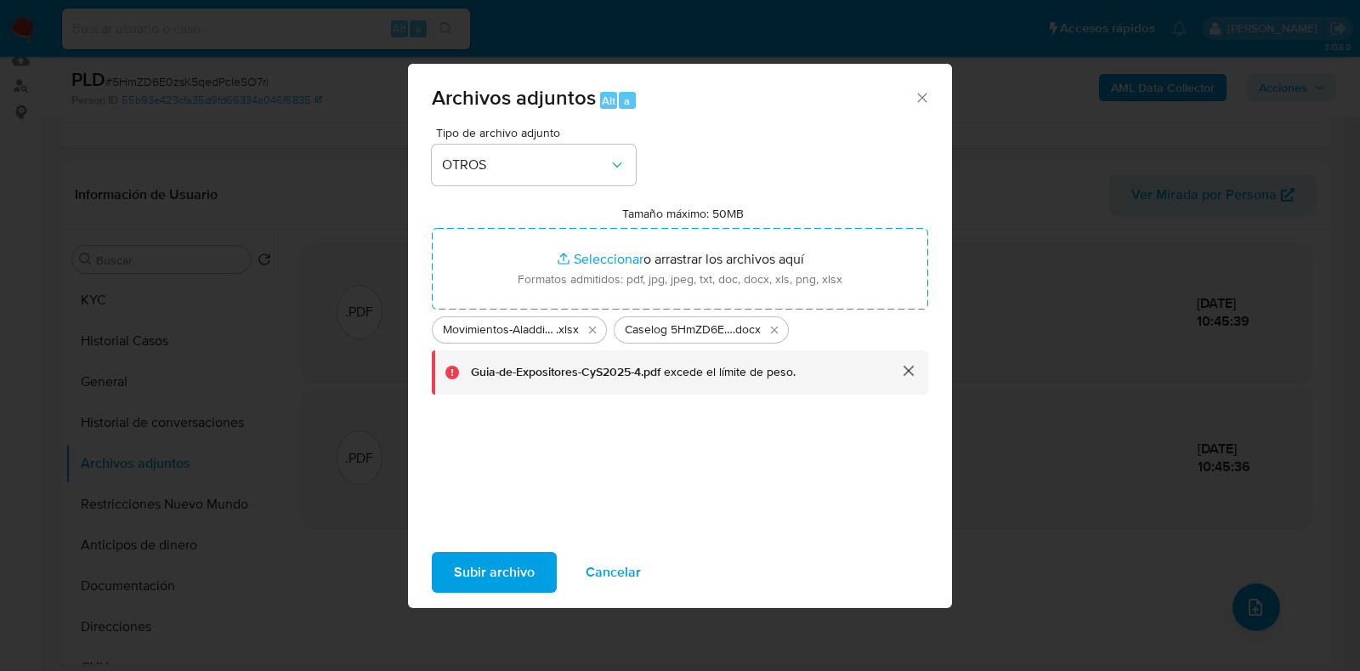
click at [907, 374] on button "cerrar" at bounding box center [907, 370] width 41 height 41
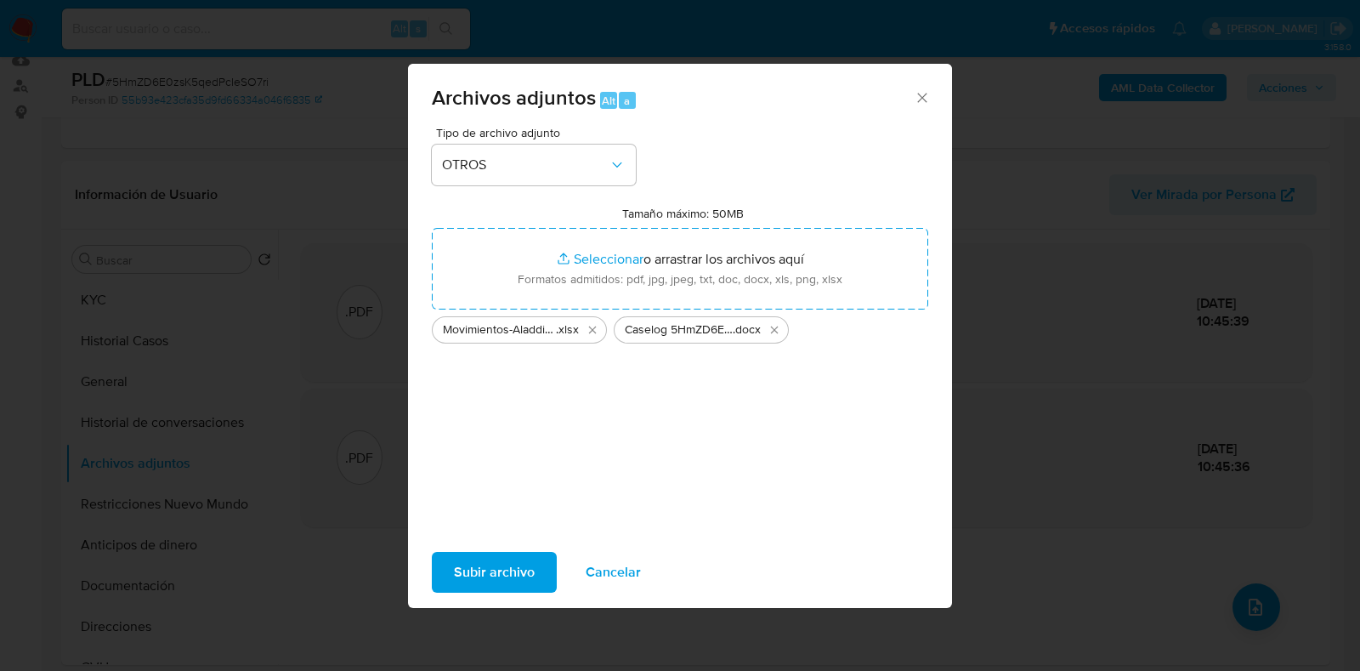
click at [506, 566] on span "Subir archivo" at bounding box center [494, 571] width 81 height 37
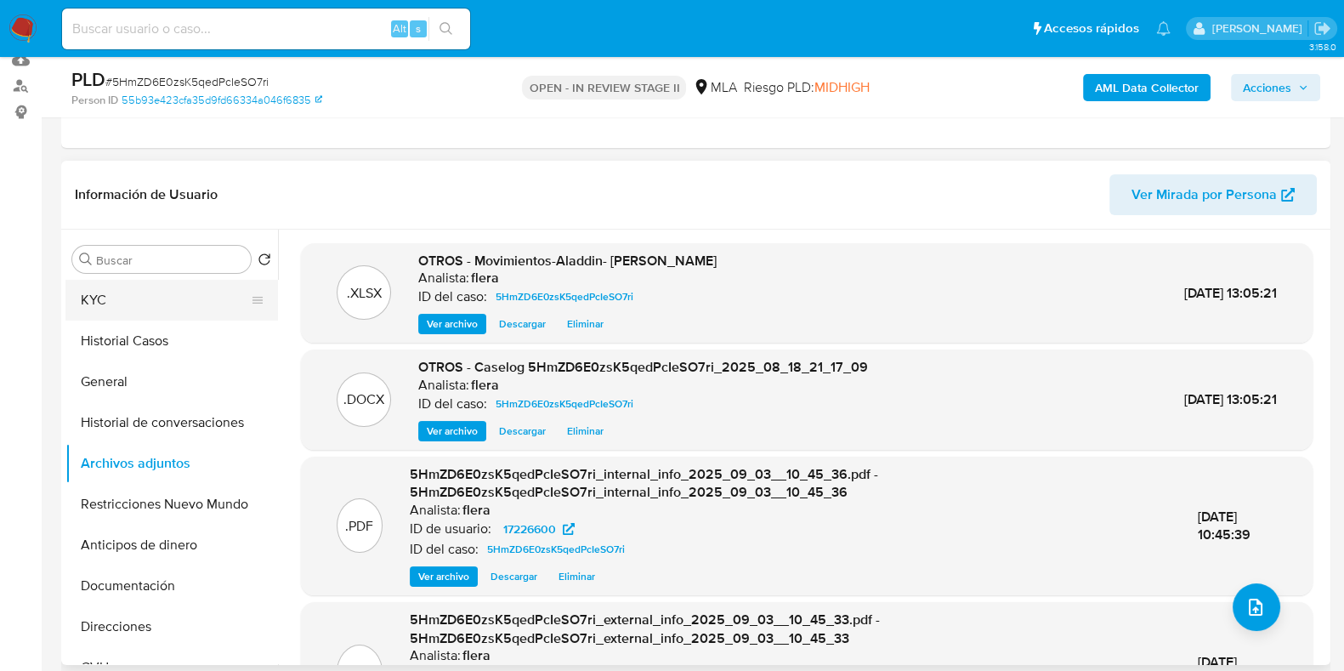
click at [166, 303] on button "KYC" at bounding box center [164, 300] width 199 height 41
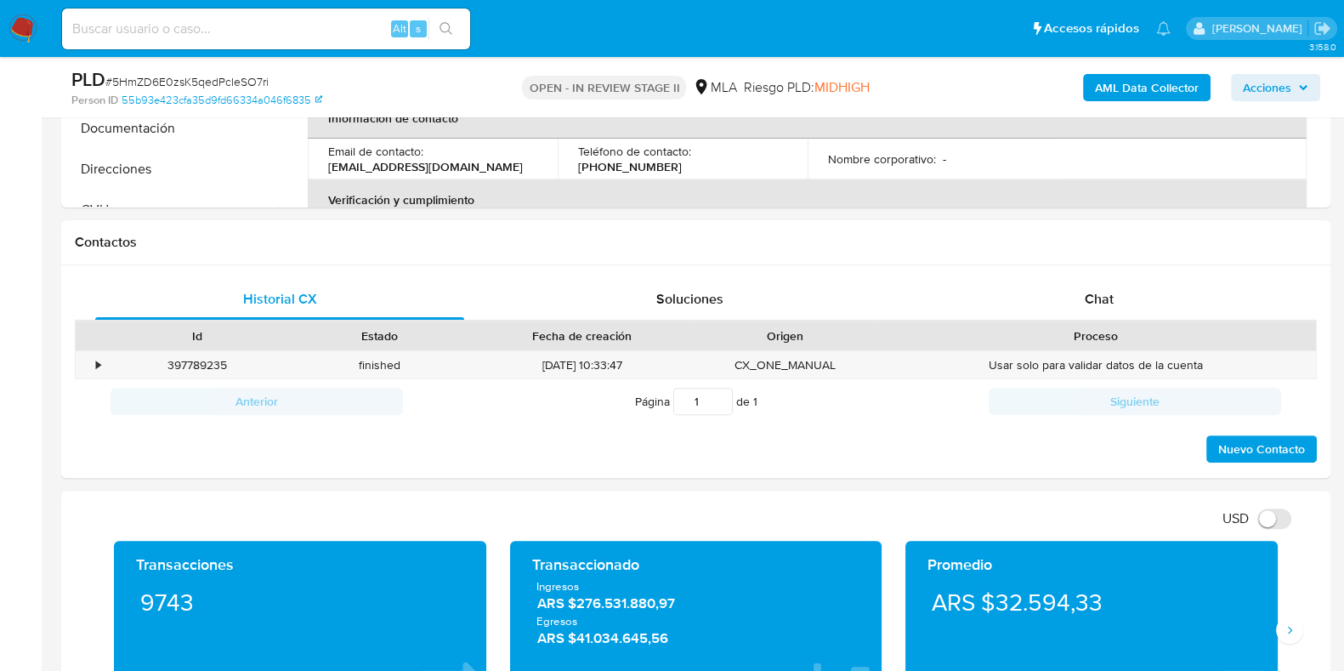
scroll to position [743, 0]
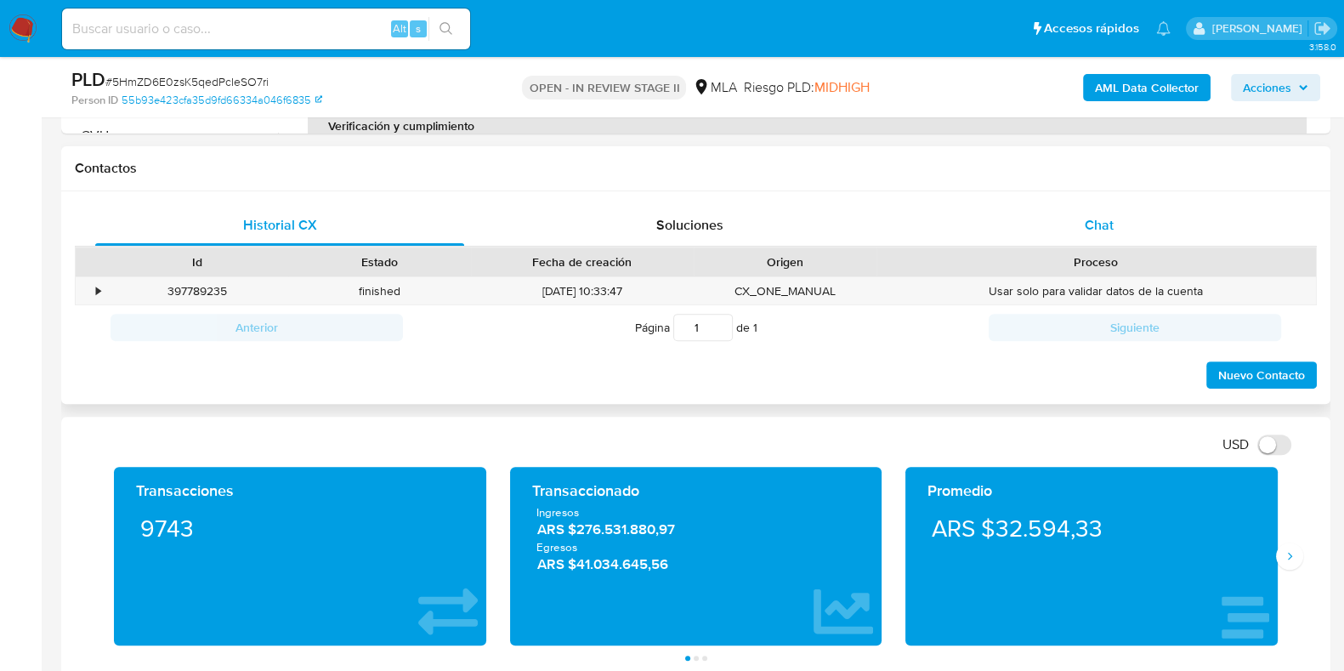
click at [1108, 210] on div "Chat" at bounding box center [1099, 225] width 369 height 41
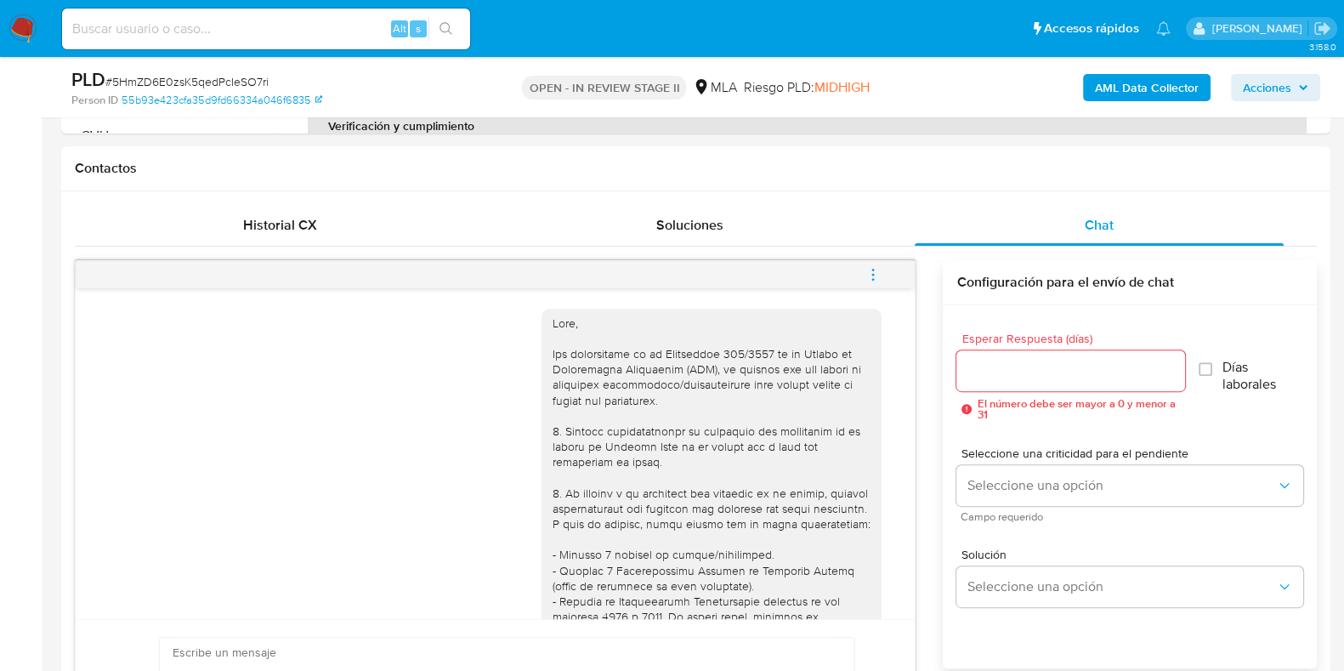
scroll to position [1301, 0]
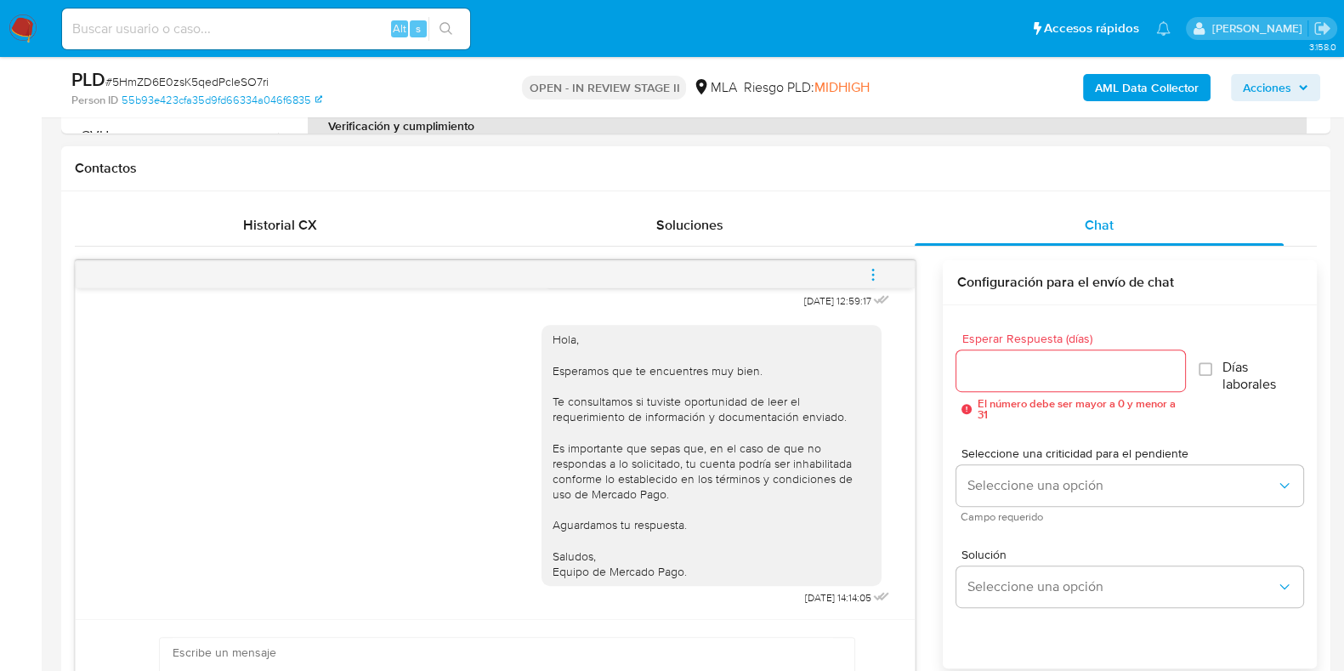
click at [877, 275] on icon "menu-action" at bounding box center [872, 274] width 15 height 15
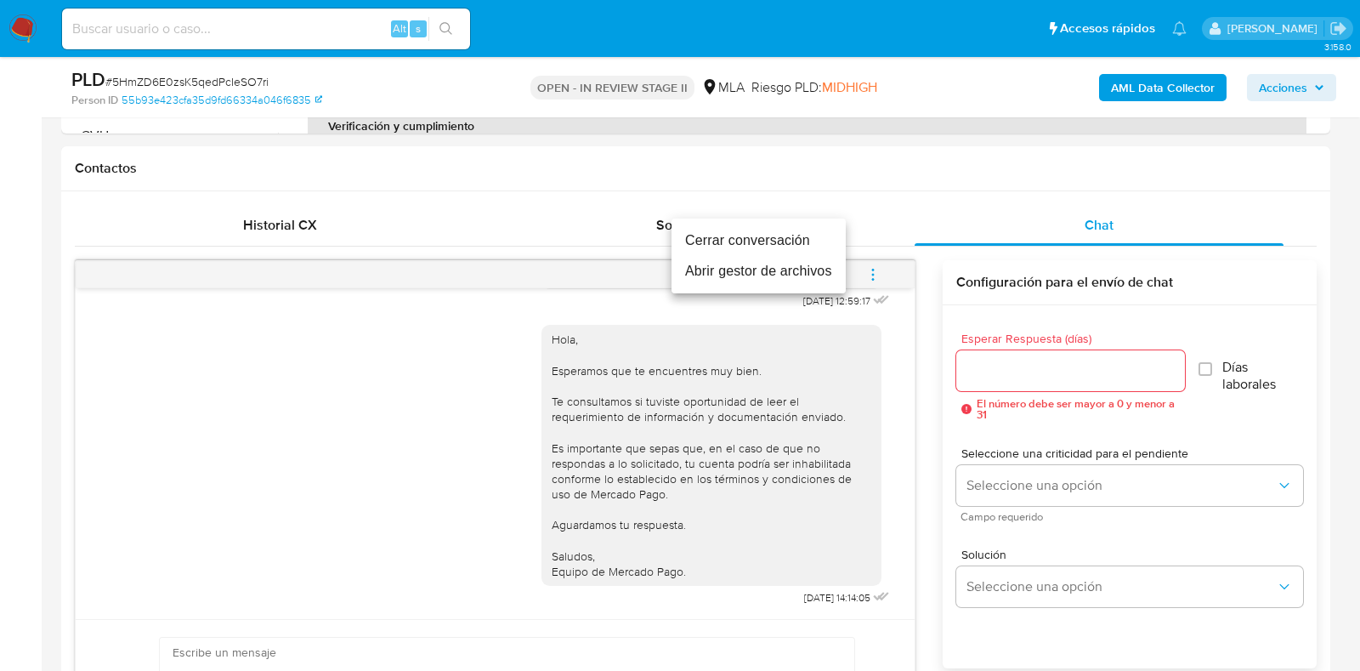
click at [756, 244] on li "Cerrar conversación" at bounding box center [759, 240] width 174 height 31
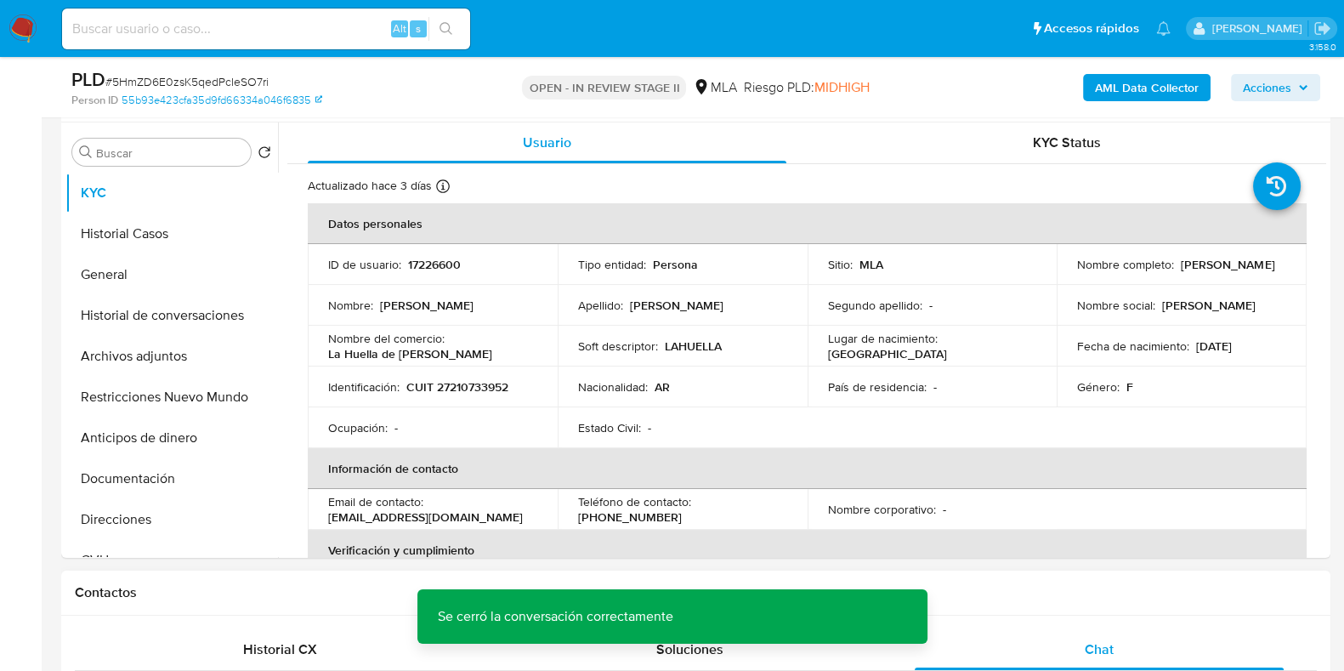
scroll to position [0, 0]
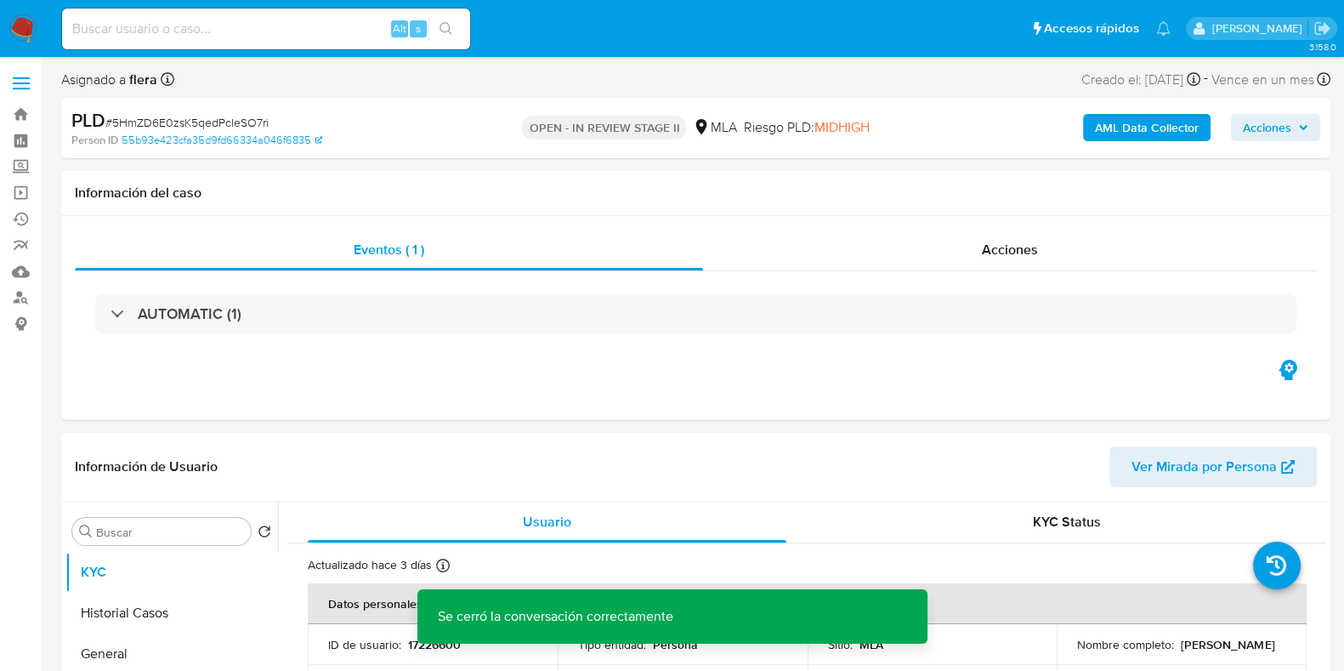
click at [1301, 138] on span "Acciones" at bounding box center [1275, 128] width 65 height 24
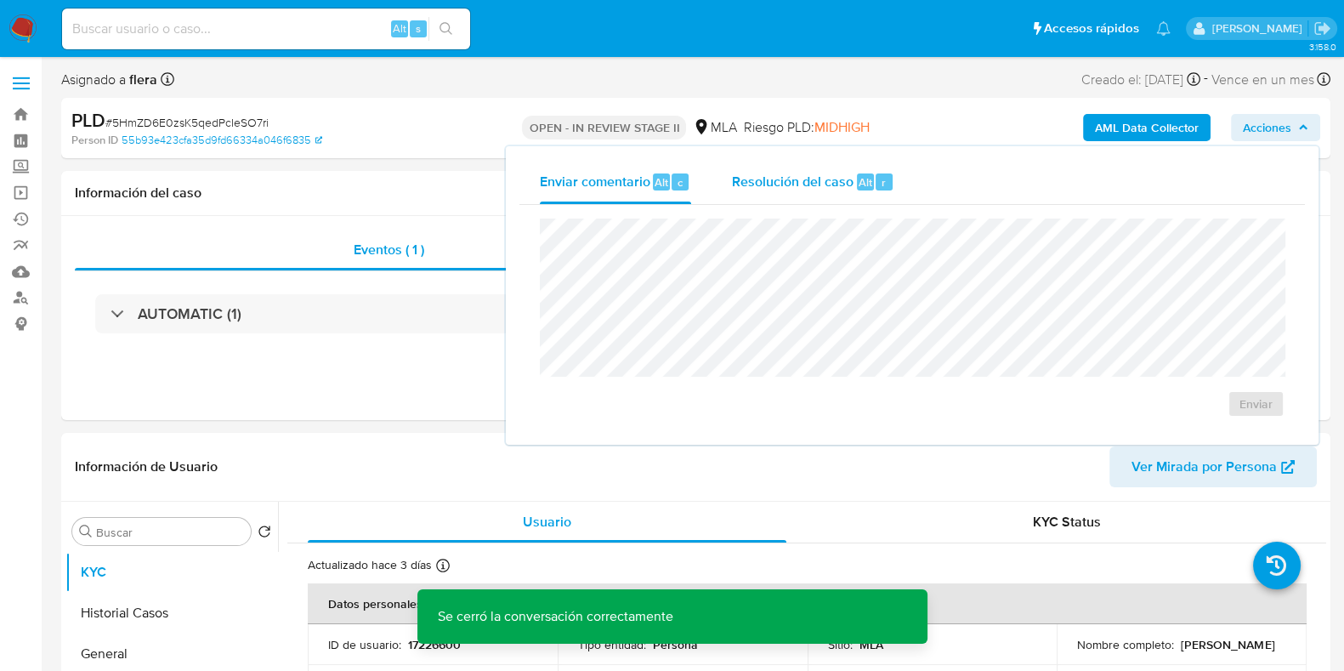
click at [819, 190] on span "Resolución del caso" at bounding box center [793, 182] width 122 height 20
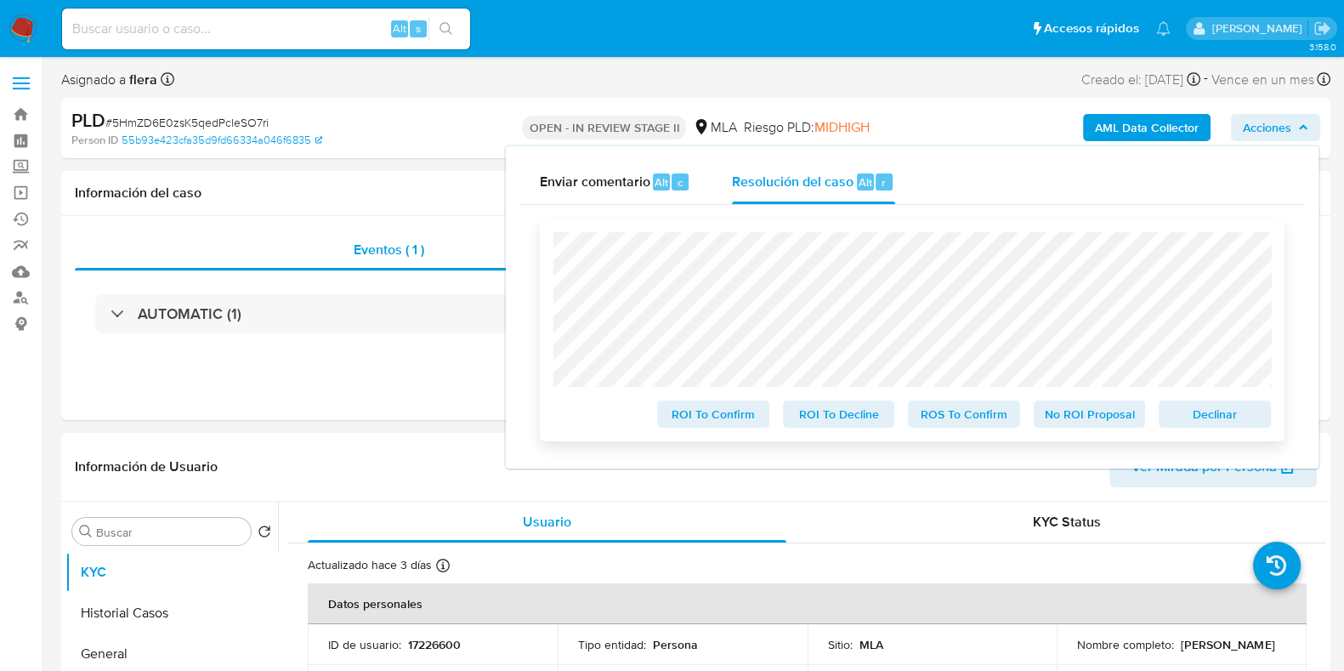
click at [1118, 417] on span "No ROI Proposal" at bounding box center [1090, 414] width 88 height 24
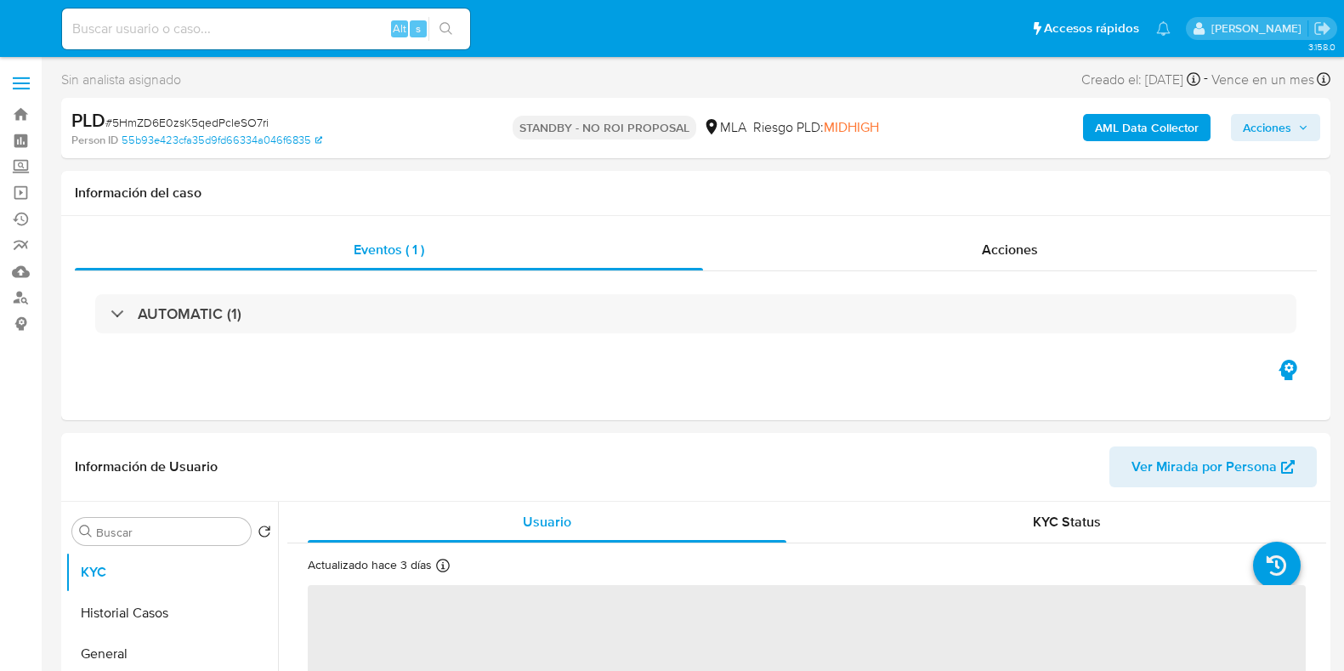
select select "10"
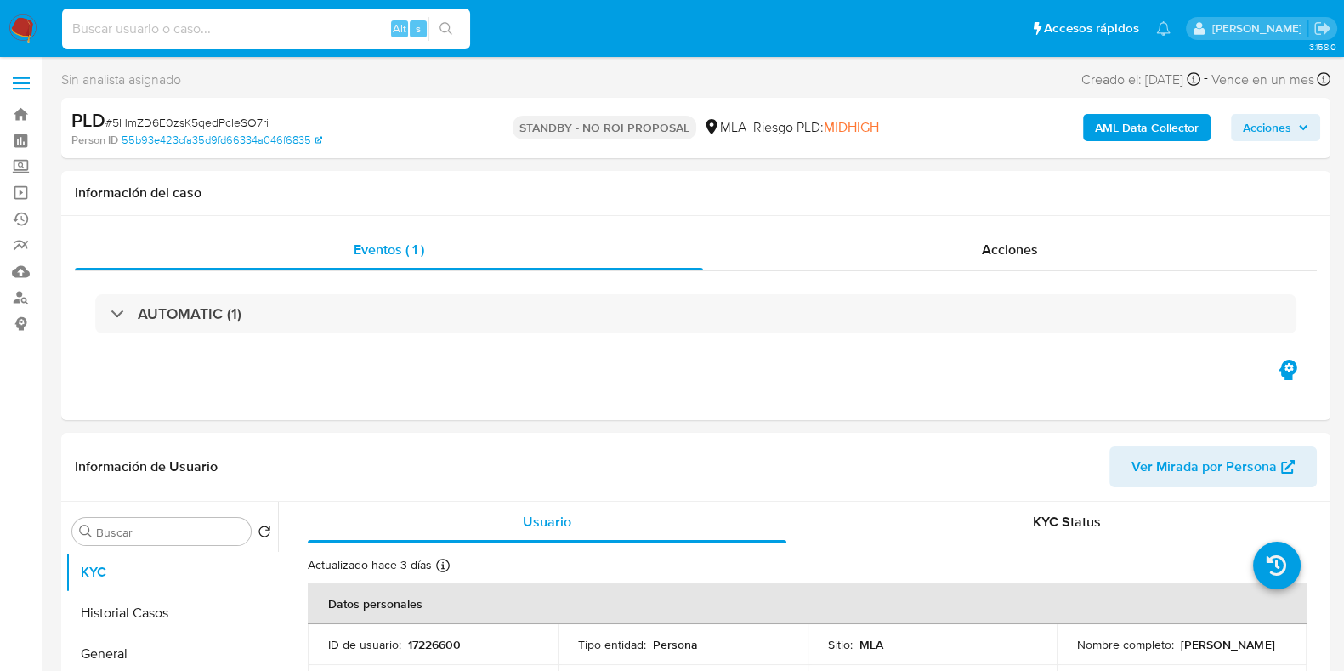
click at [205, 29] on input at bounding box center [266, 29] width 408 height 22
paste input "oDzx2YYSSisopgjK4TtwhV8O"
type input "oDzx2YYSSisopgjK4TtwhV8O"
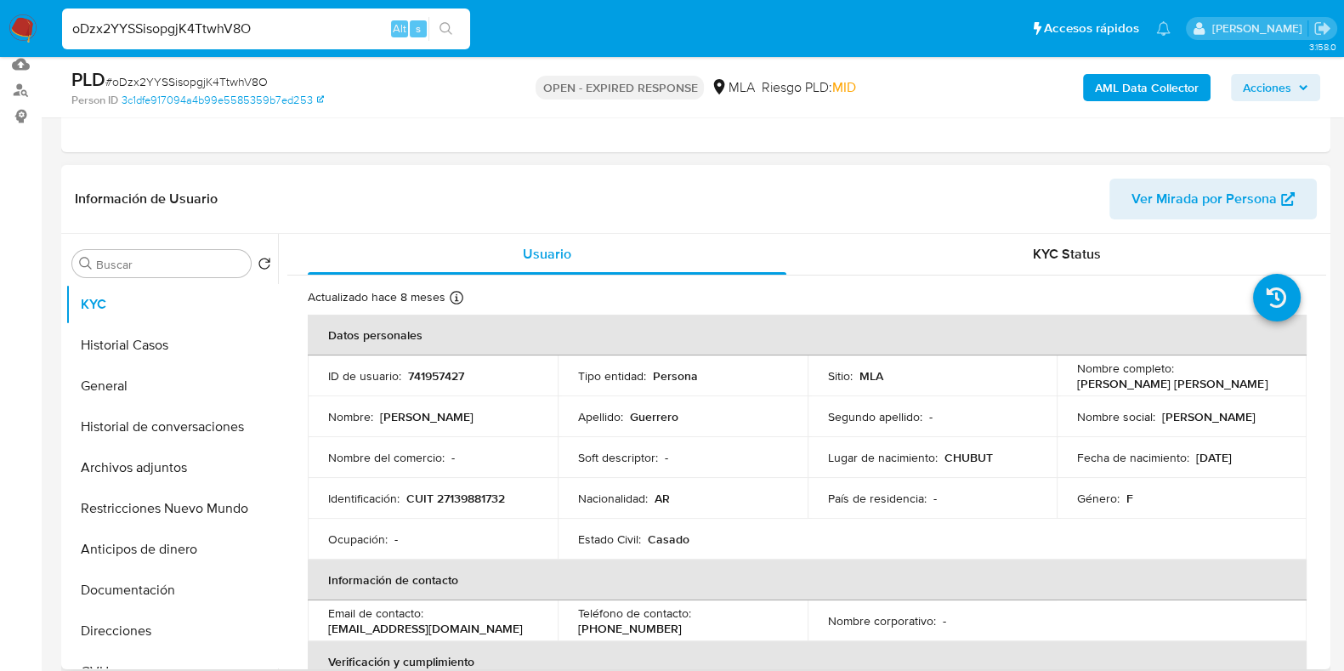
scroll to position [212, 0]
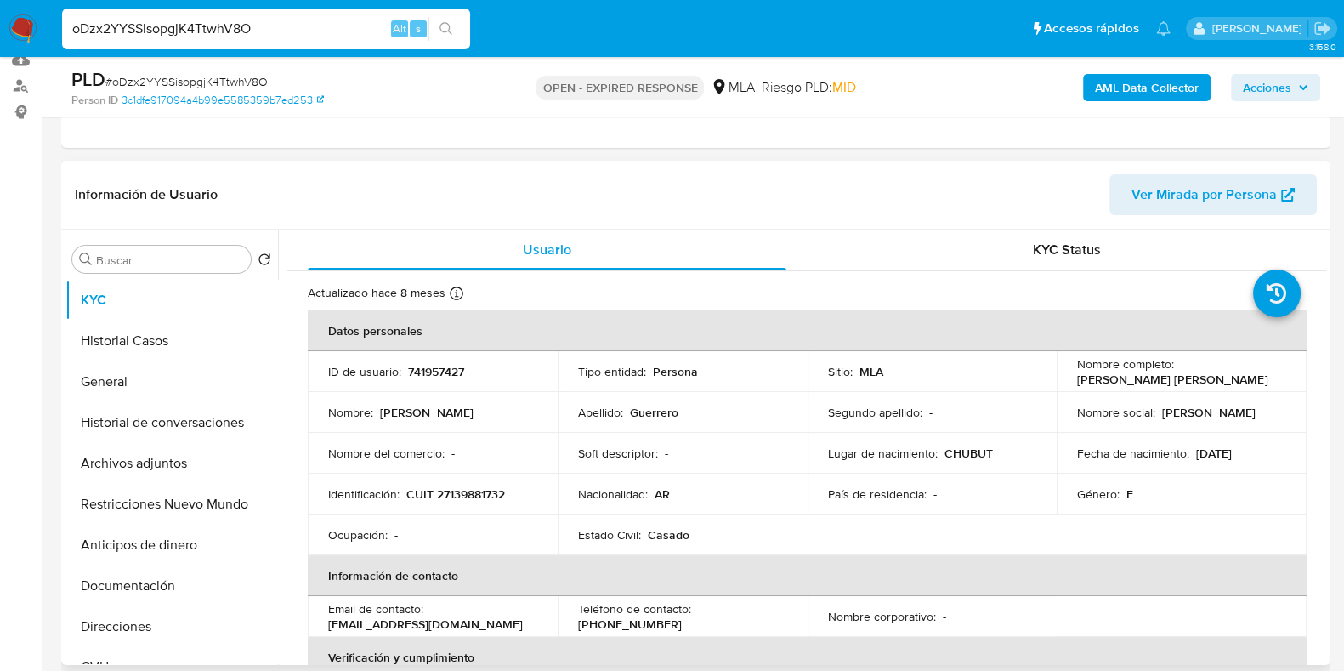
select select "10"
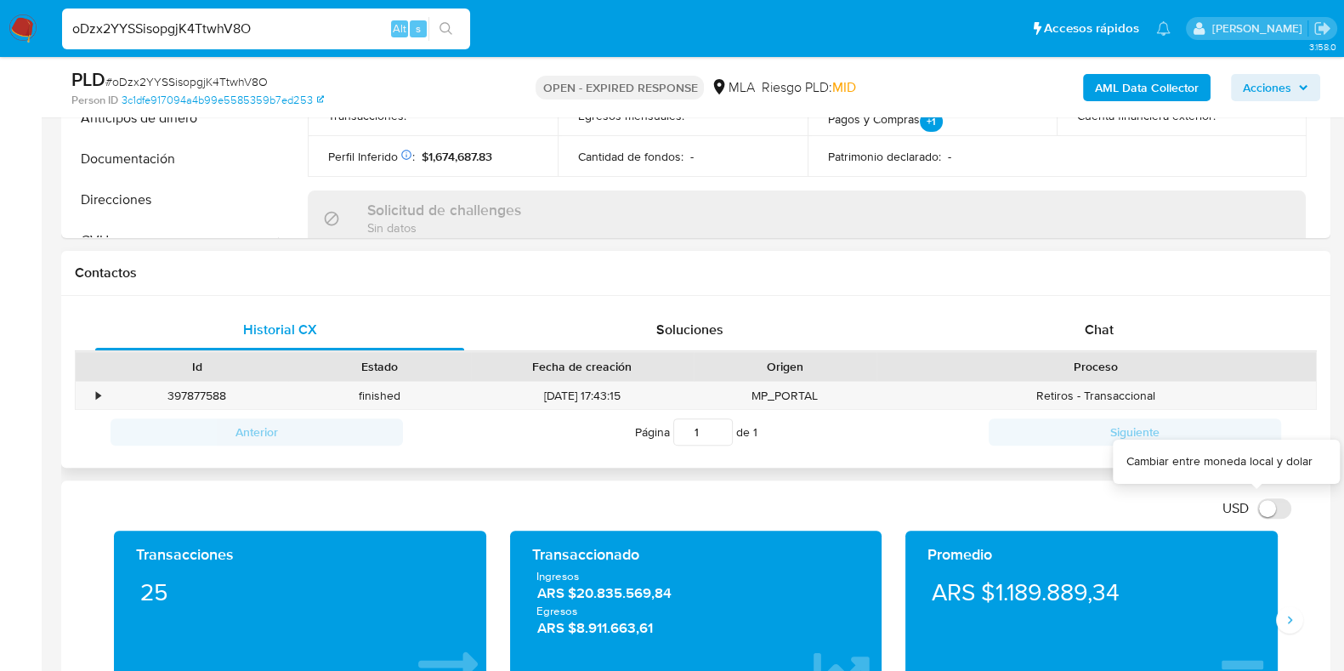
scroll to position [743, 0]
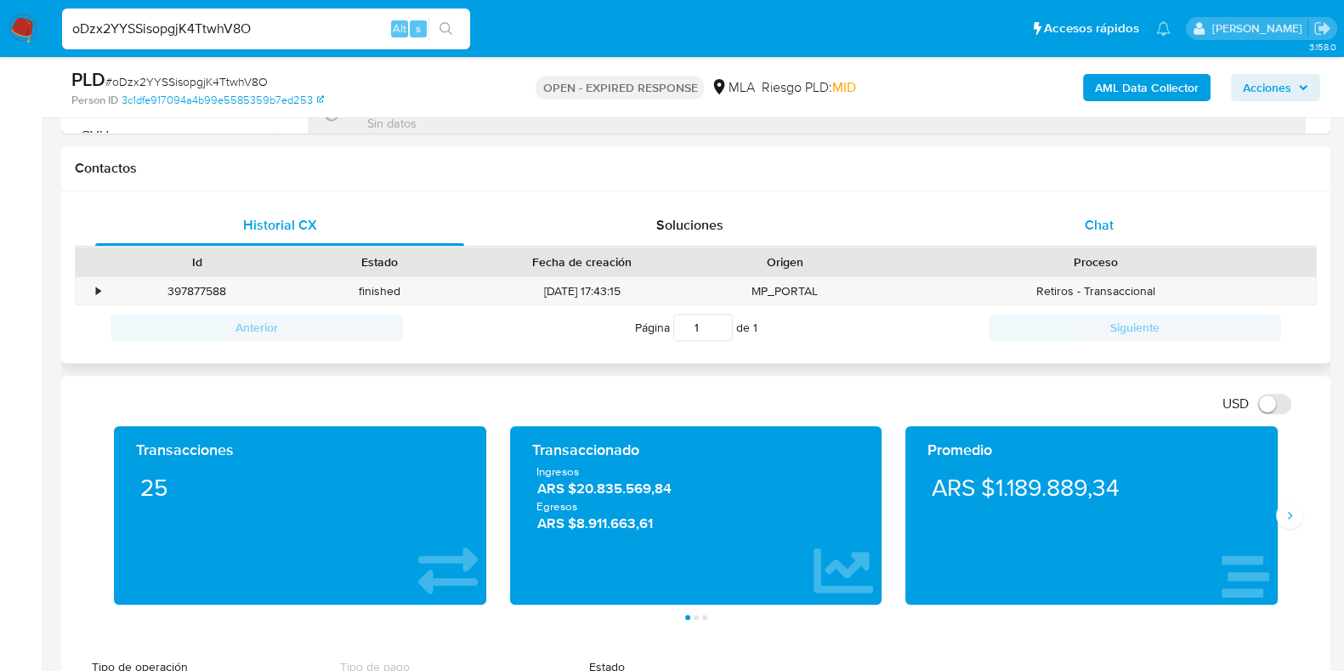
click at [1115, 217] on div "Chat" at bounding box center [1099, 225] width 369 height 41
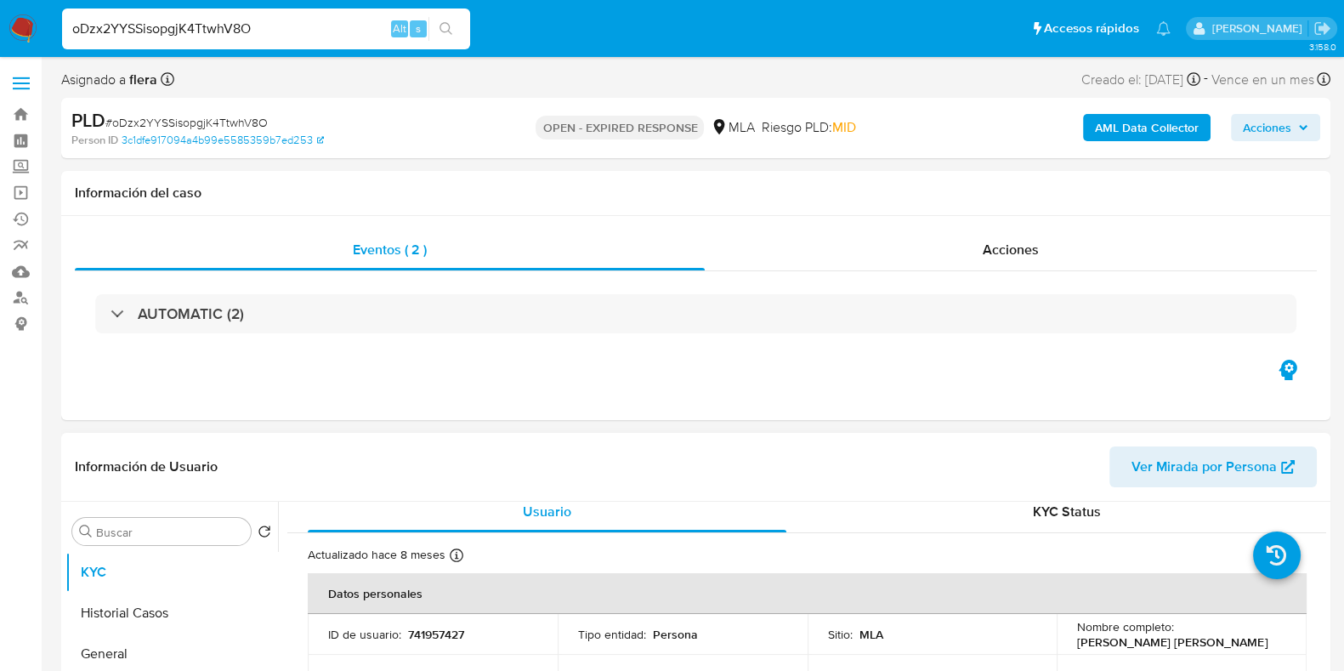
scroll to position [0, 0]
